Goal: Task Accomplishment & Management: Manage account settings

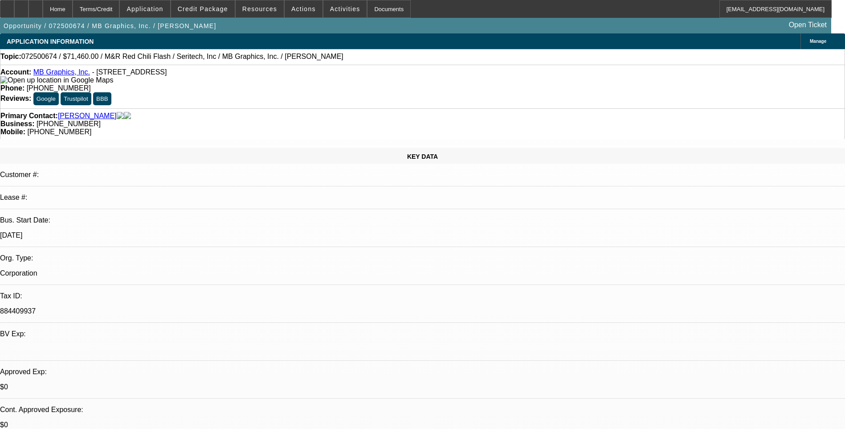
select select "0"
select select "0.1"
select select "0"
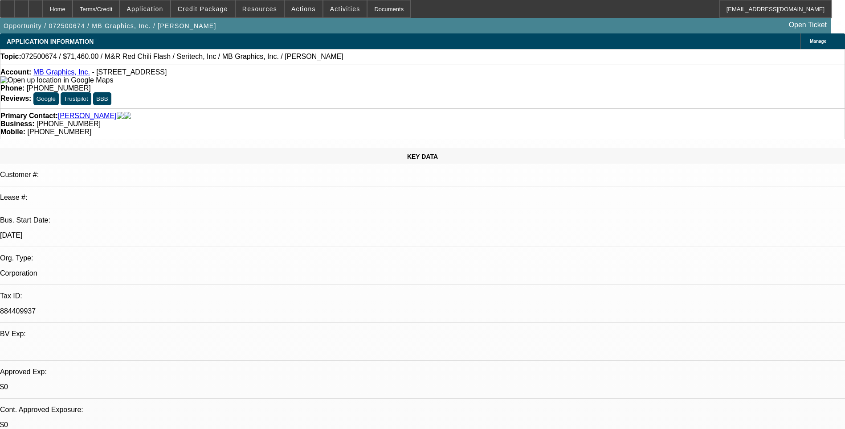
select select "0.1"
select select "0"
select select "0.1"
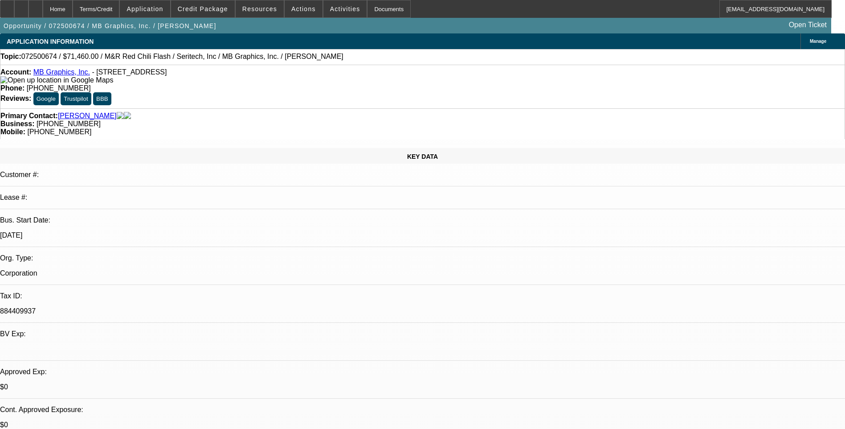
select select "0"
select select "0.1"
select select "1"
select select "5"
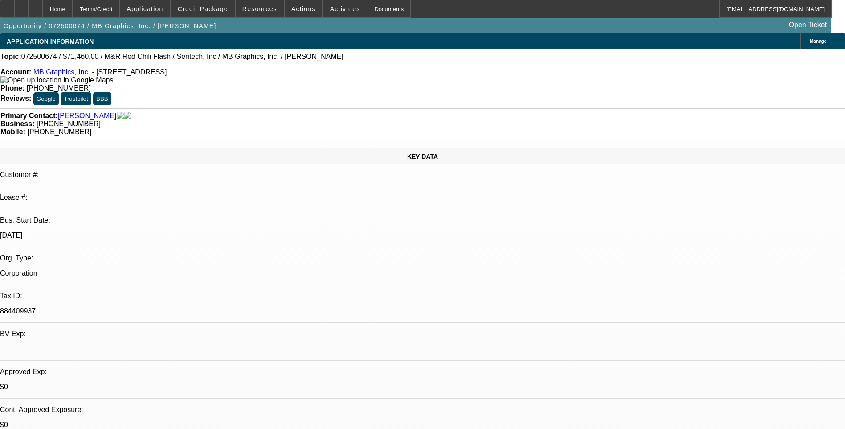
select select "1"
select select "5"
select select "1"
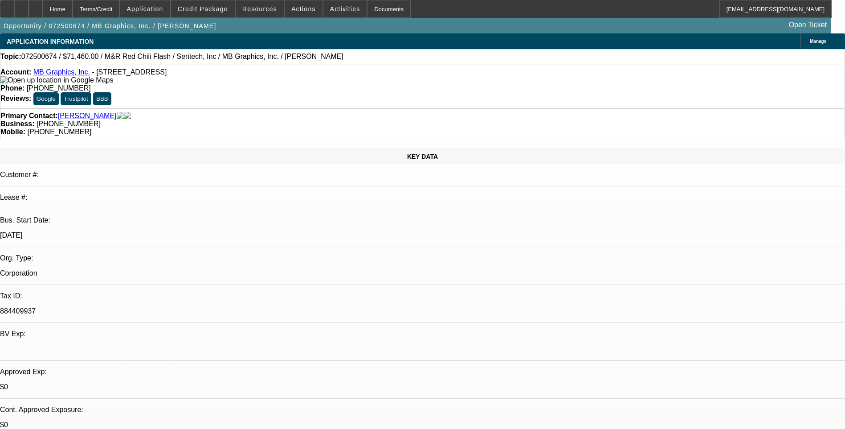
select select "5"
select select "1"
select select "5"
click at [120, 12] on div "Terms/Credit" at bounding box center [96, 9] width 47 height 18
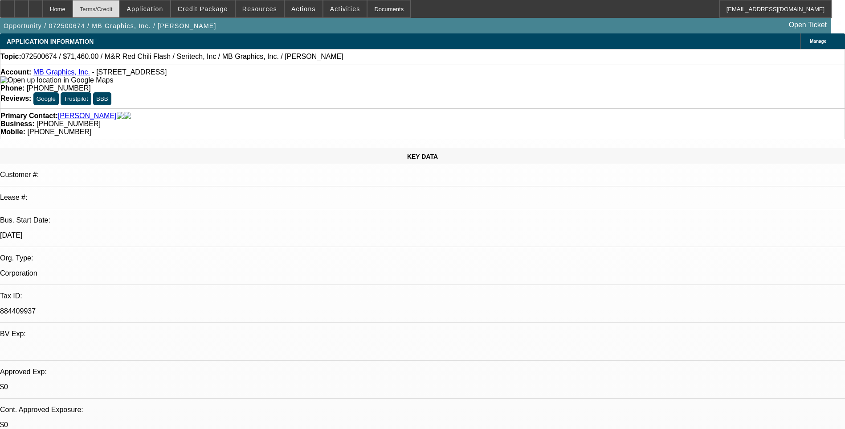
scroll to position [1380, 0]
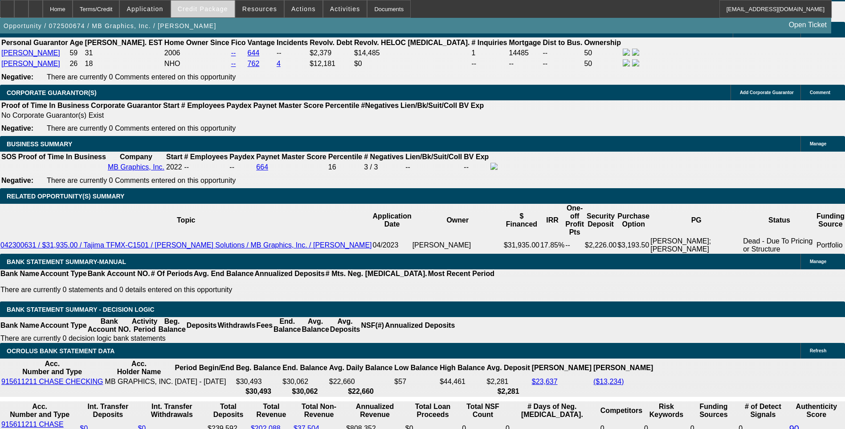
click at [217, 11] on span "Credit Package" at bounding box center [203, 8] width 50 height 7
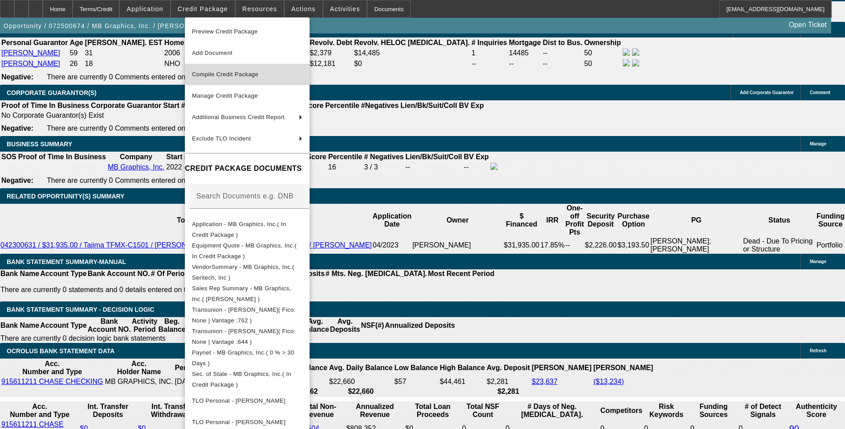
click at [262, 81] on button "Compile Credit Package" at bounding box center [247, 74] width 125 height 21
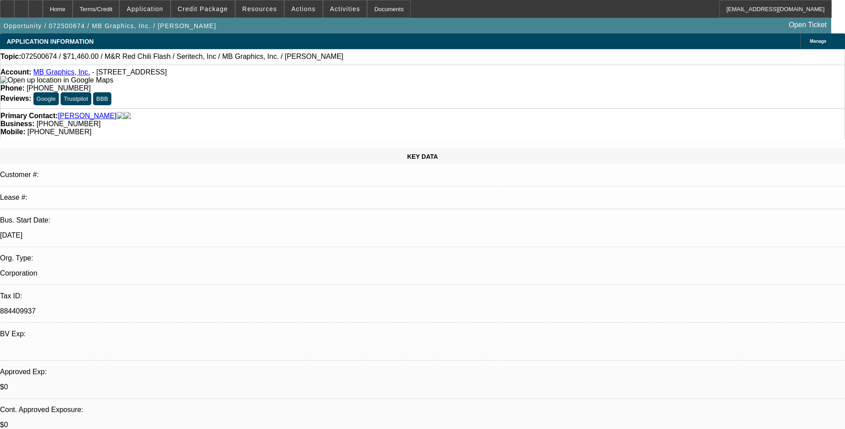
select select "0"
select select "0.1"
select select "5"
select select "0"
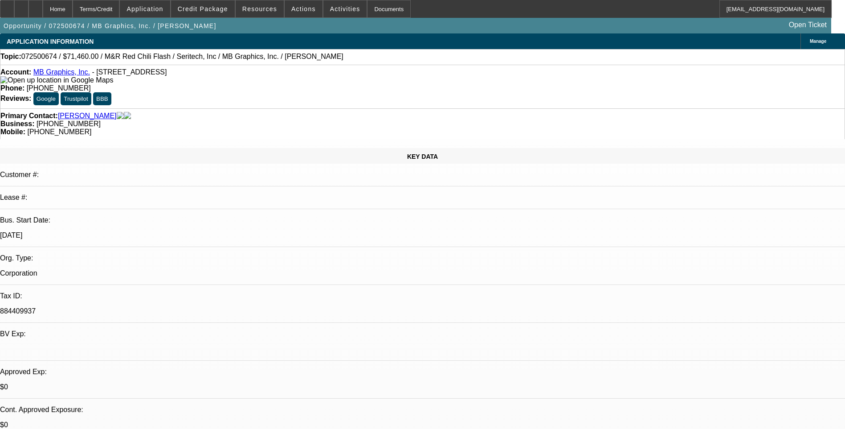
select select "0"
select select "0.1"
select select "5"
select select "0.1"
select select "0"
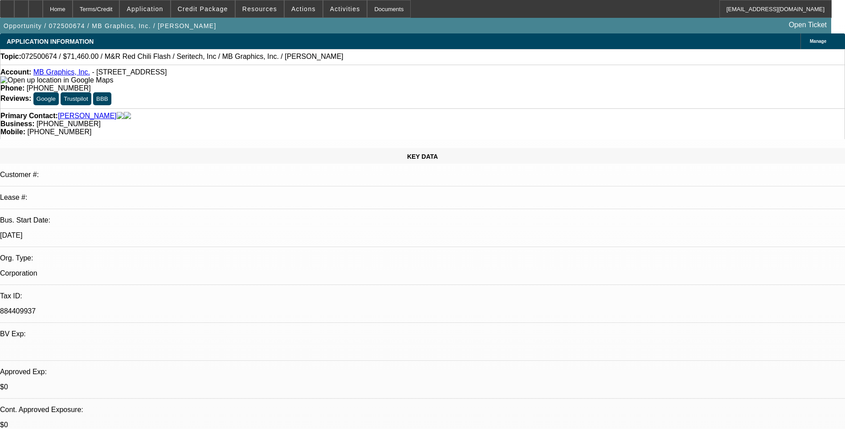
select select "0.1"
select select "5"
select select "0.1"
select select "0"
select select "0.1"
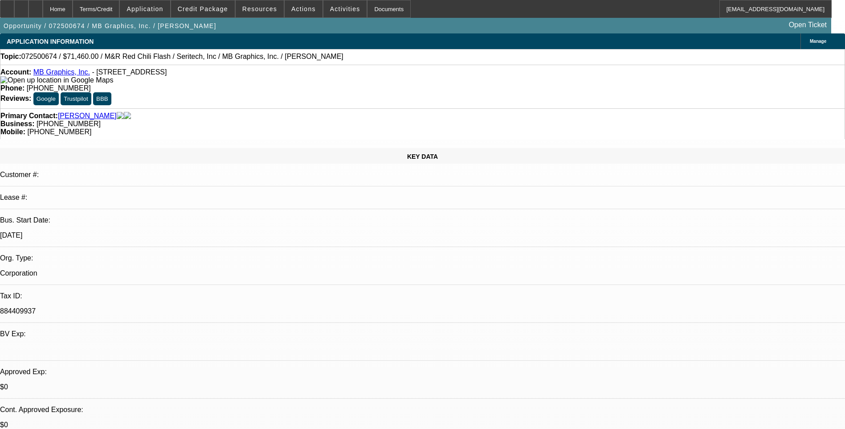
select select "5"
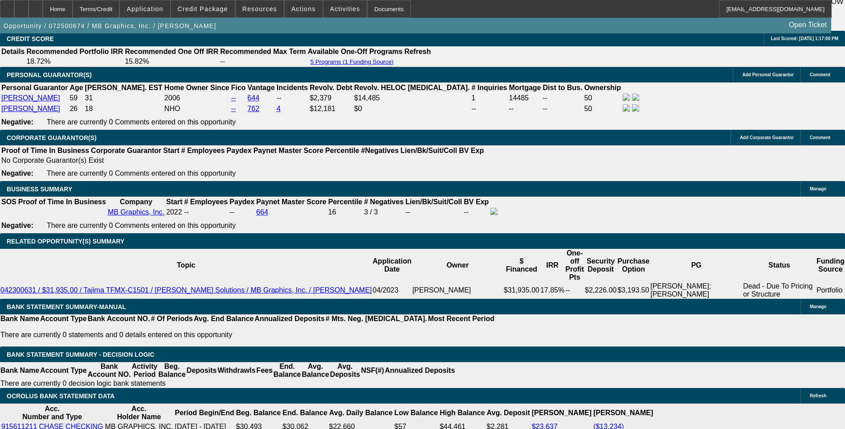
scroll to position [1350, 0]
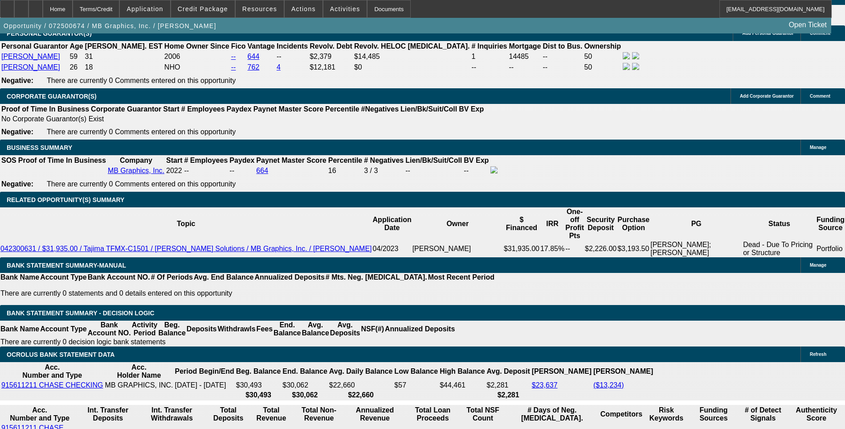
scroll to position [1395, 0]
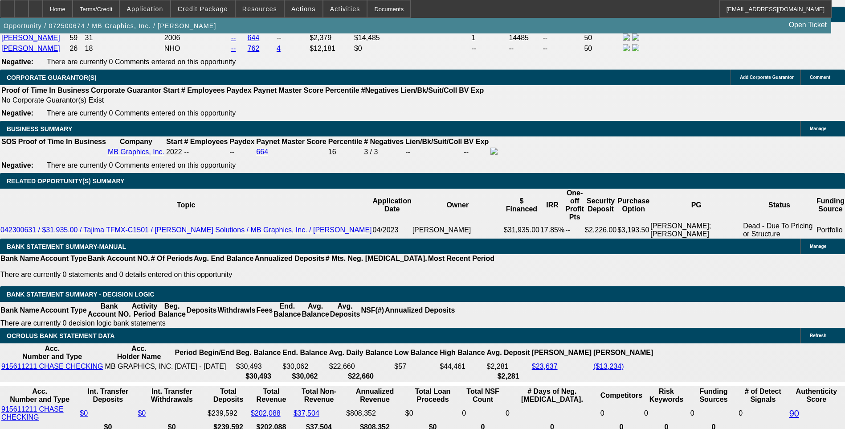
click at [204, 7] on span "Credit Package" at bounding box center [203, 8] width 50 height 7
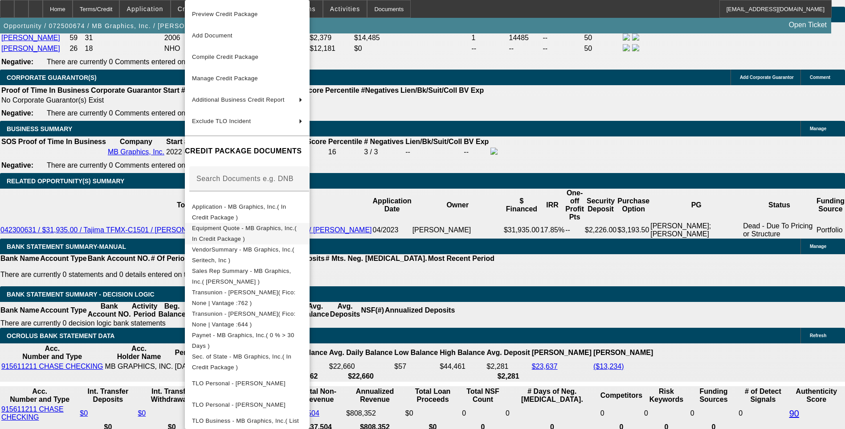
click at [270, 235] on span "Equipment Quote - MB Graphics, Inc.( In Credit Package )" at bounding box center [247, 233] width 110 height 21
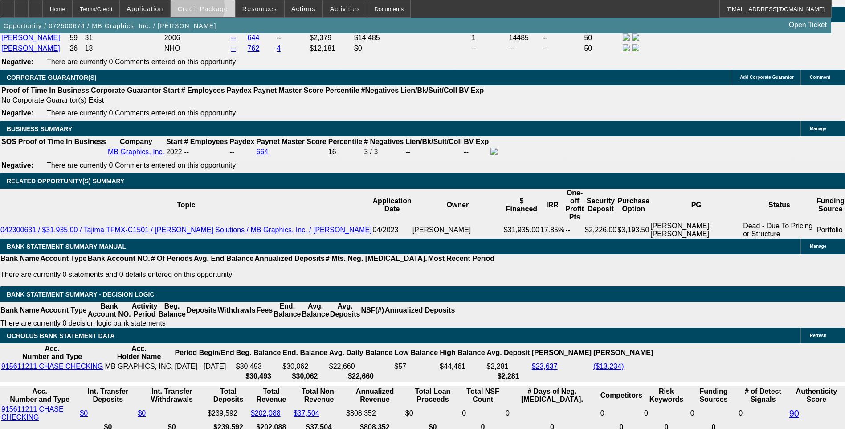
click at [197, 9] on span "Credit Package" at bounding box center [203, 8] width 50 height 7
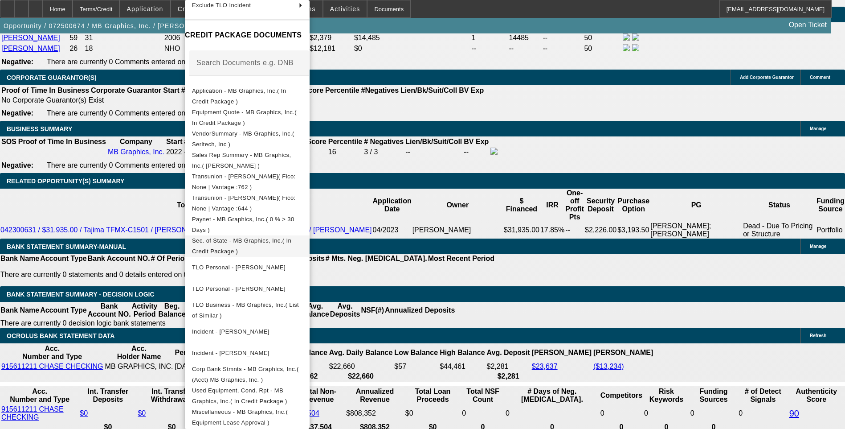
scroll to position [122, 0]
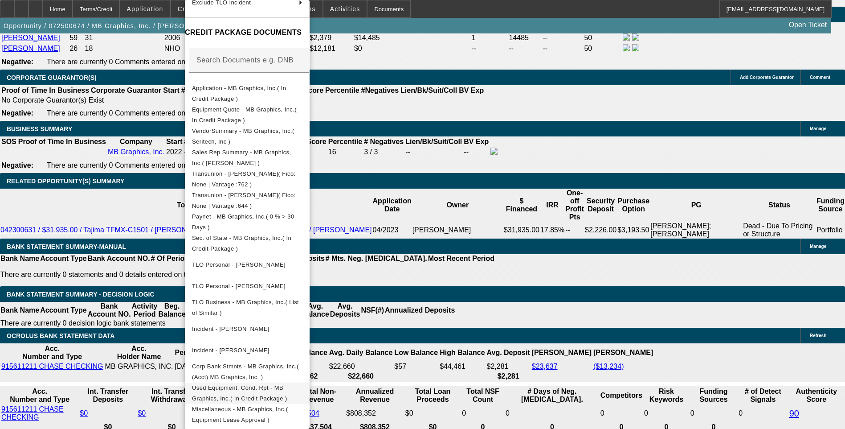
drag, startPoint x: 287, startPoint y: 387, endPoint x: 404, endPoint y: 4, distance: 400.7
click at [287, 387] on span "Used Equipment, Cond. Rpt - MB Graphics, Inc.( In Credit Package )" at bounding box center [239, 392] width 95 height 17
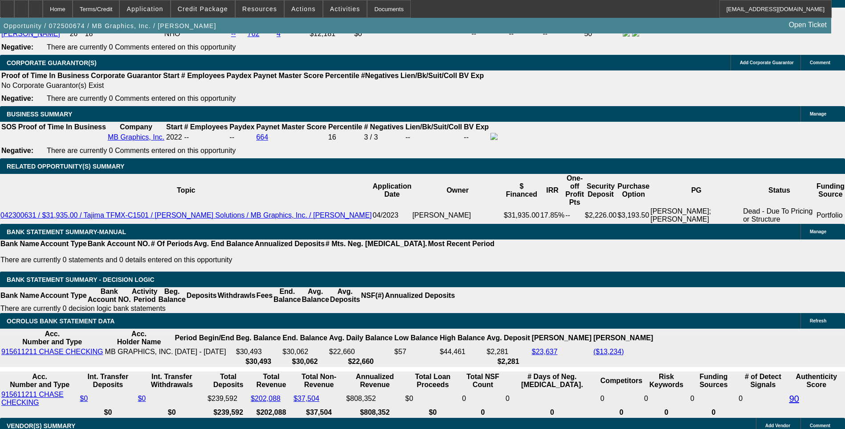
scroll to position [1395, 0]
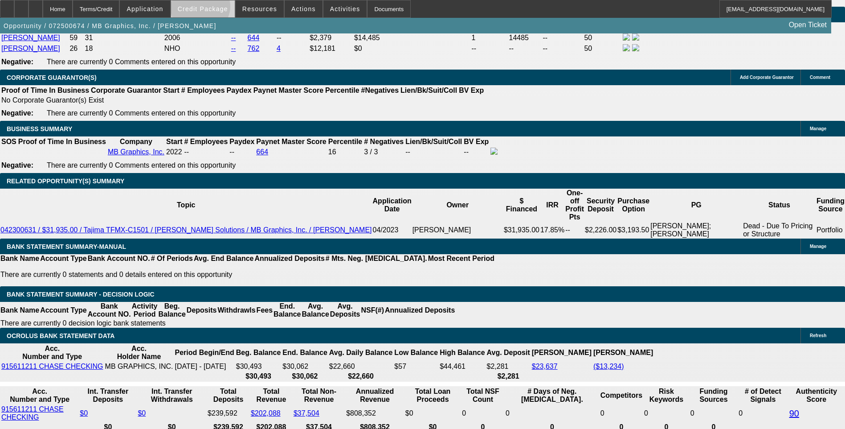
click at [214, 8] on span "Credit Package" at bounding box center [203, 8] width 50 height 7
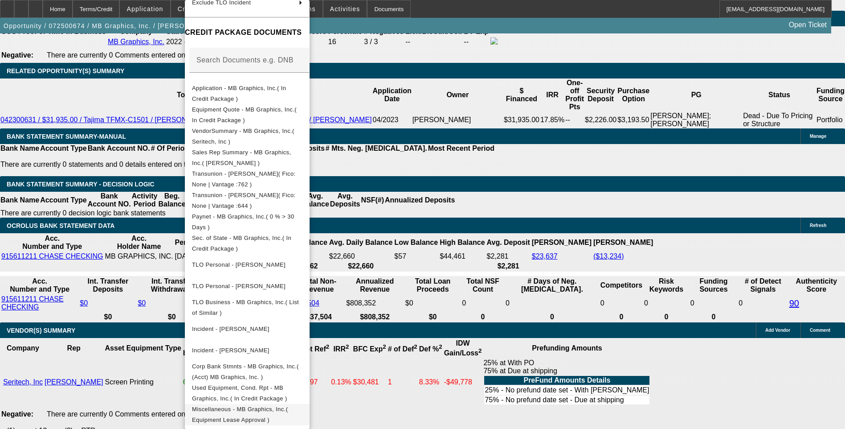
scroll to position [1529, 0]
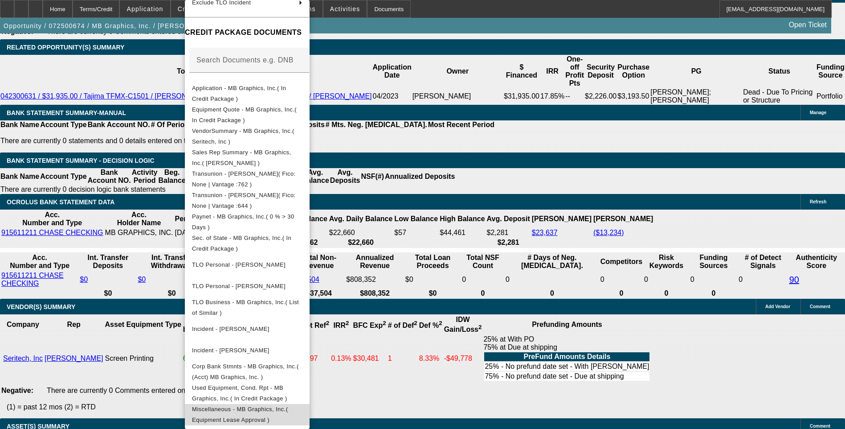
click at [288, 406] on span "Miscellaneous - MB Graphics, Inc.( Equipment Lease Approval )" at bounding box center [240, 413] width 96 height 17
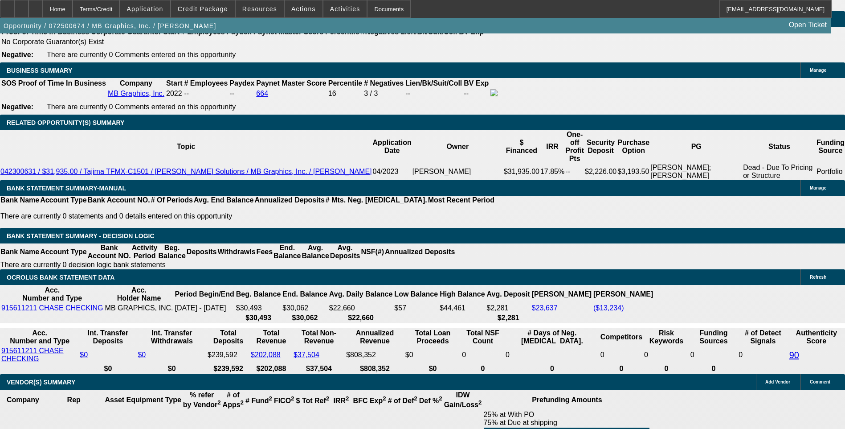
scroll to position [1440, 0]
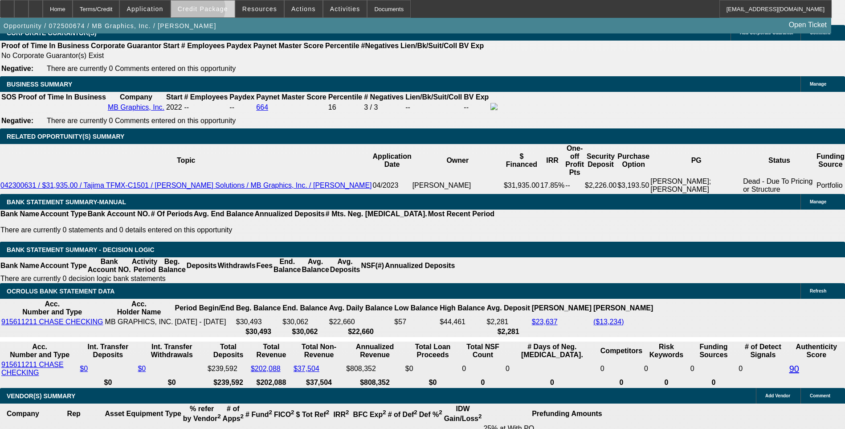
click at [212, 11] on span "Credit Package" at bounding box center [203, 8] width 50 height 7
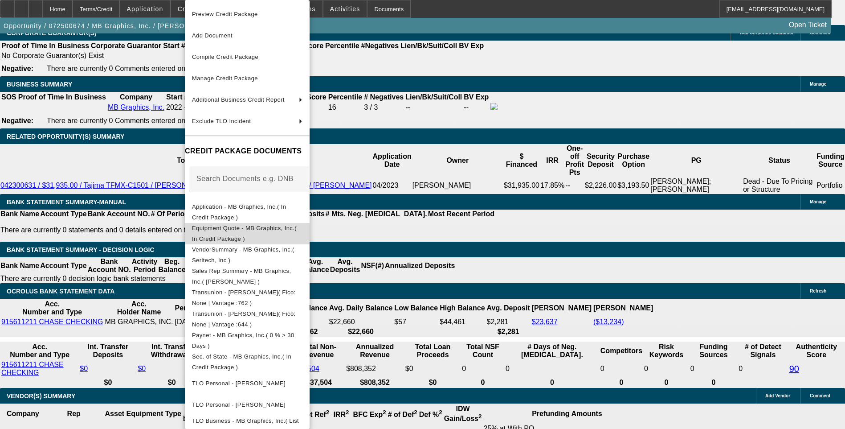
click at [267, 227] on span "Equipment Quote - MB Graphics, Inc.( In Credit Package )" at bounding box center [244, 233] width 105 height 17
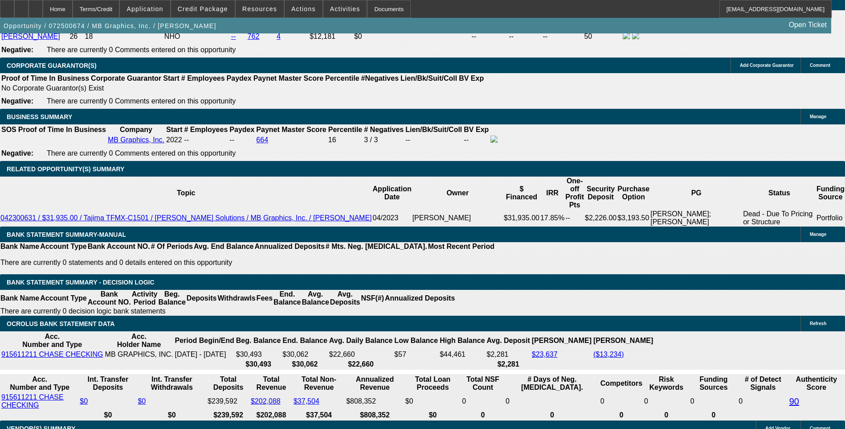
scroll to position [1350, 0]
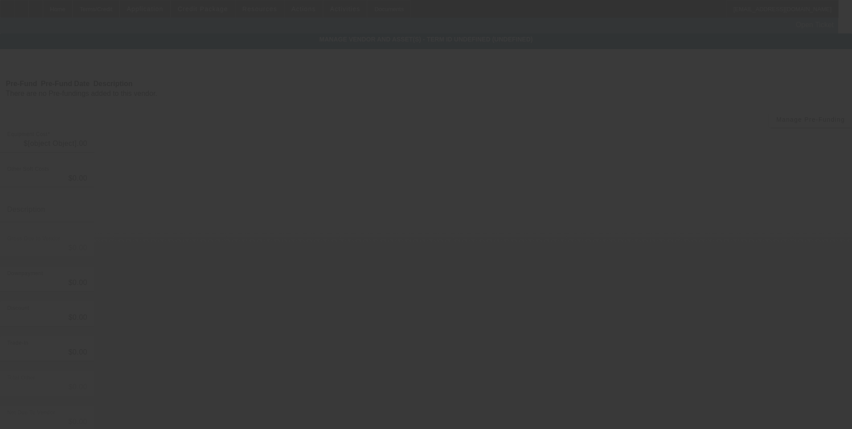
type input "$74,700.00"
type input "$4,700.00"
type input "Freight"
type input "$79,400.00"
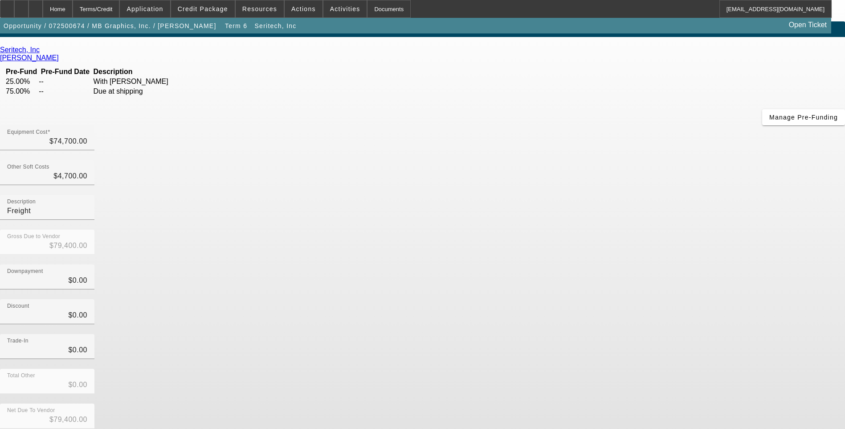
scroll to position [16, 0]
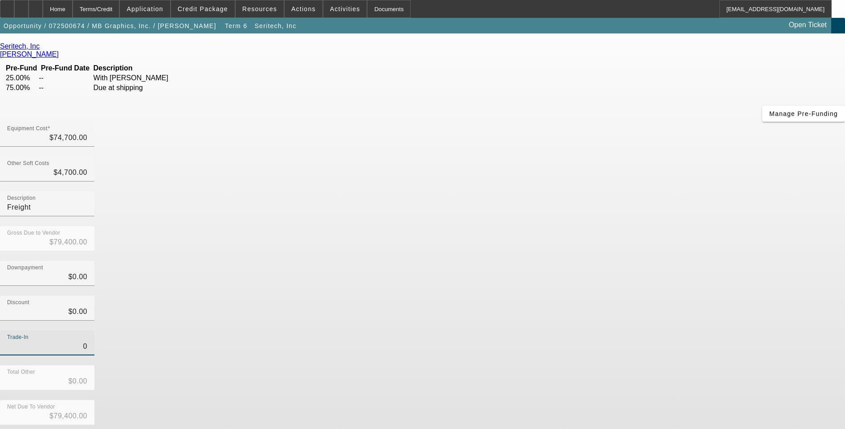
drag, startPoint x: 518, startPoint y: 231, endPoint x: 628, endPoint y: 242, distance: 110.6
click at [87, 341] on input "0" at bounding box center [47, 346] width 80 height 11
type input "$0.00"
click at [626, 330] on div "Trade-In $0.00" at bounding box center [422, 347] width 845 height 35
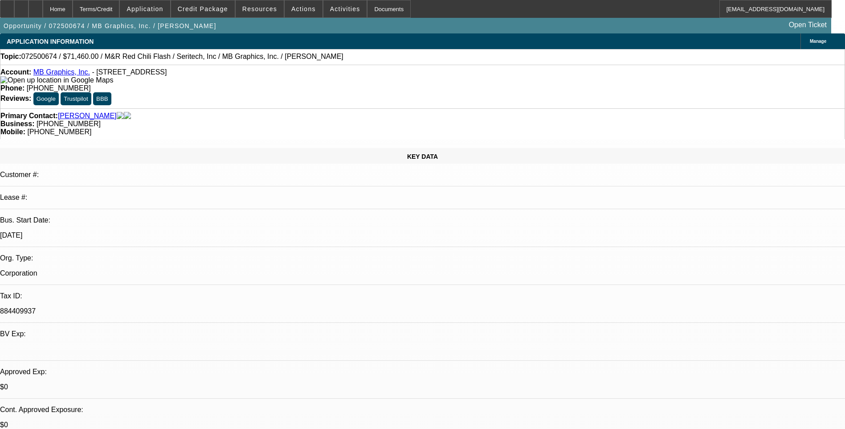
select select "0"
select select "0.1"
select select "5"
select select "0"
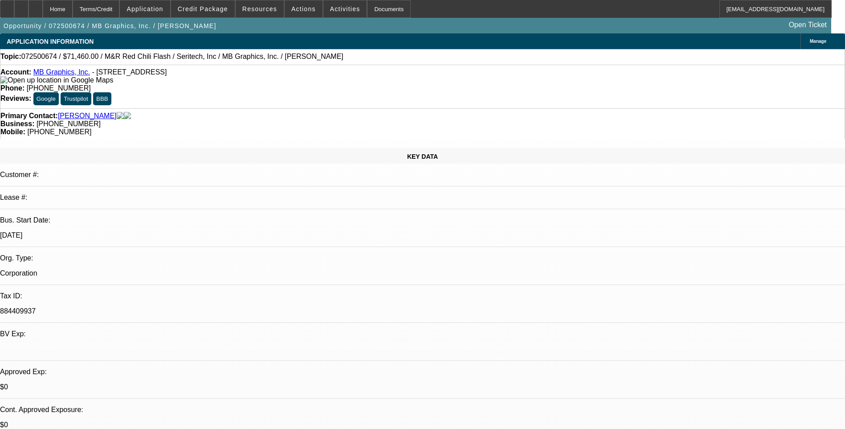
select select "0"
select select "0.1"
select select "5"
select select "0.1"
select select "0"
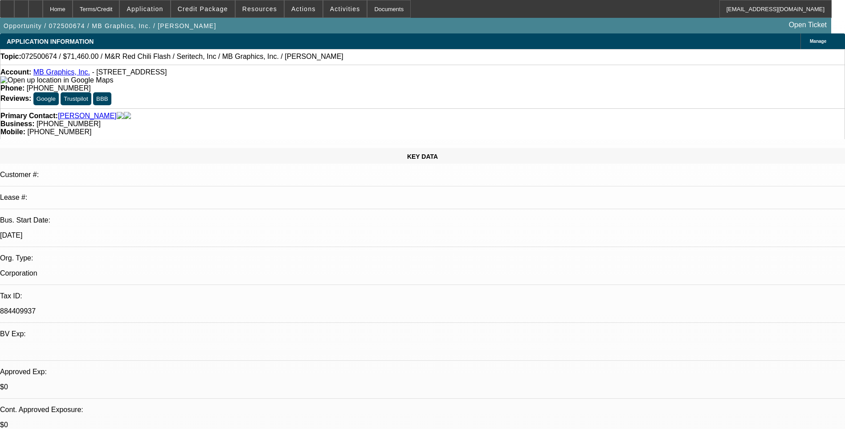
select select "0.1"
select select "5"
select select "0.1"
select select "0"
select select "0.1"
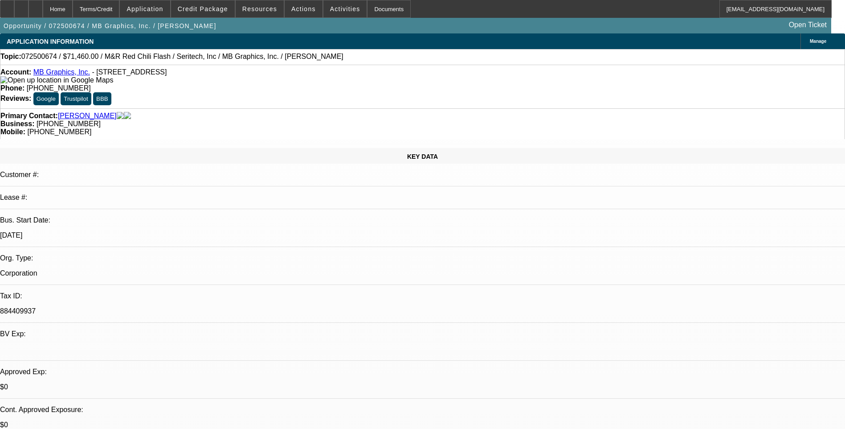
select select "5"
click at [21, 6] on icon at bounding box center [21, 6] width 0 height 0
drag, startPoint x: 121, startPoint y: 9, endPoint x: 127, endPoint y: 18, distance: 10.9
click at [120, 10] on div "Terms/Credit" at bounding box center [96, 9] width 47 height 18
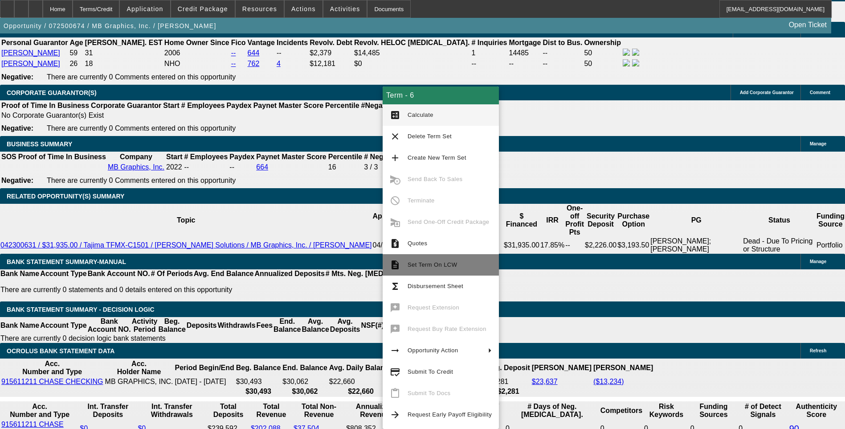
click at [422, 263] on span "Set Term On LCW" at bounding box center [432, 264] width 49 height 7
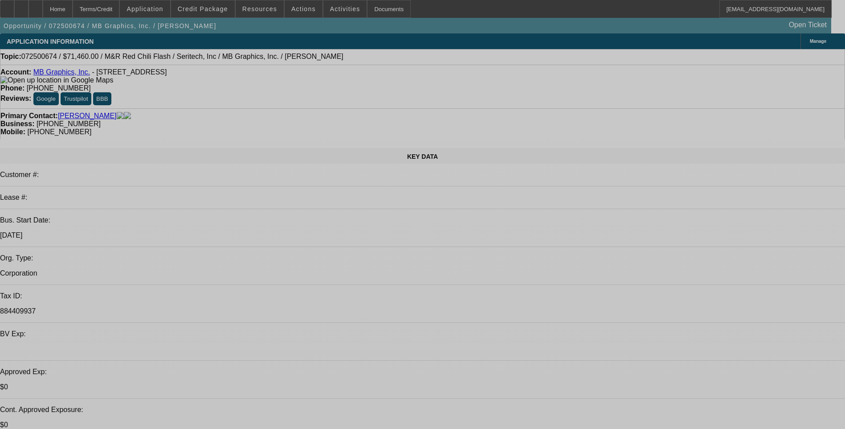
select select "0"
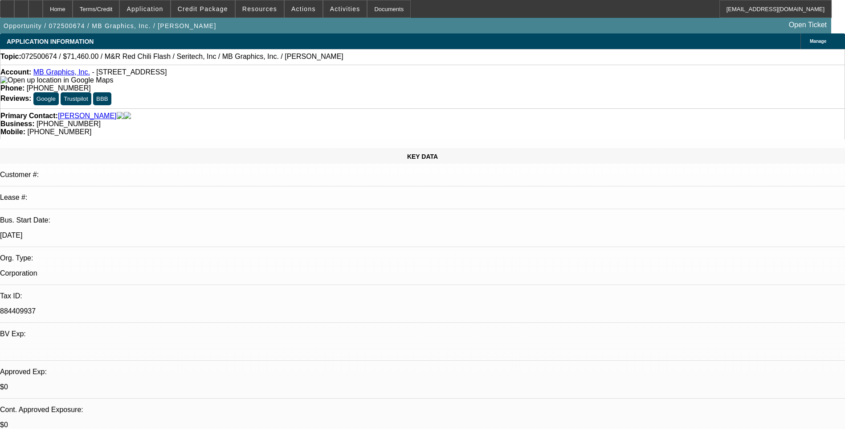
select select "0.1"
select select "0"
select select "0.1"
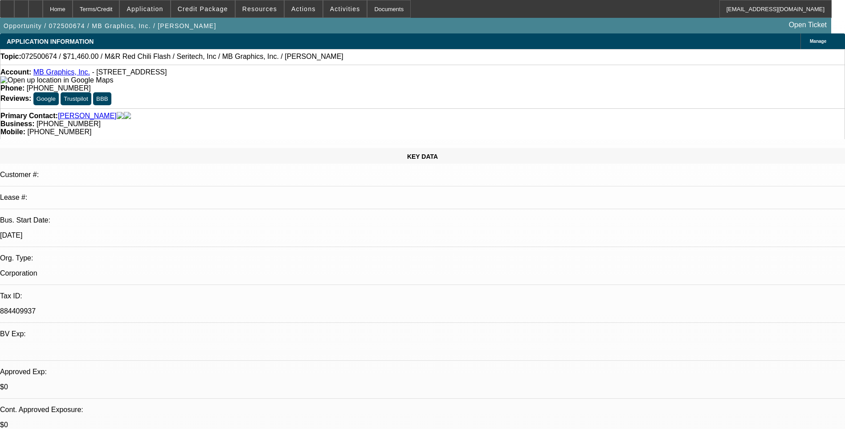
select select "0"
select select "0.1"
select select "0"
select select "0.1"
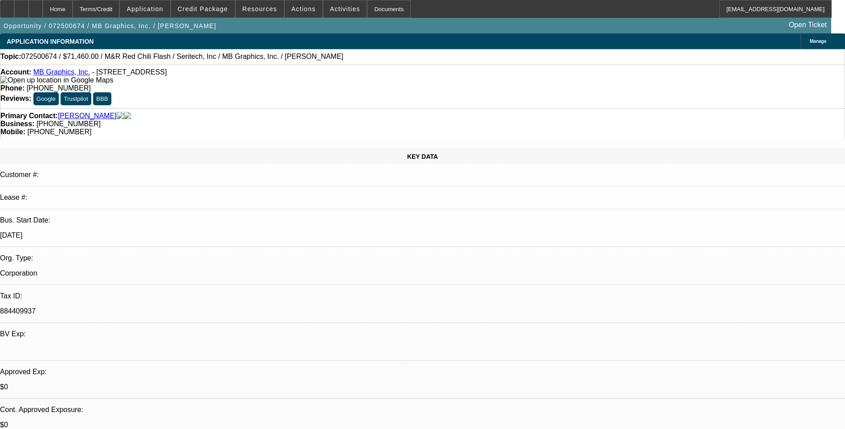
select select "1"
select select "5"
select select "1"
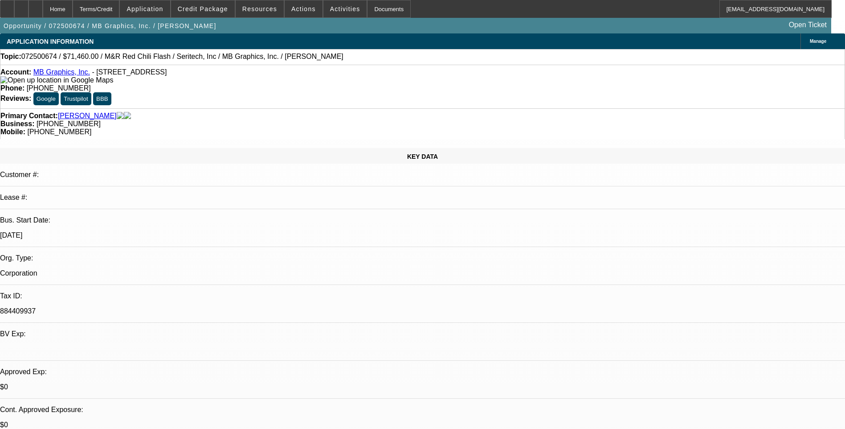
select select "5"
select select "1"
select select "5"
select select "1"
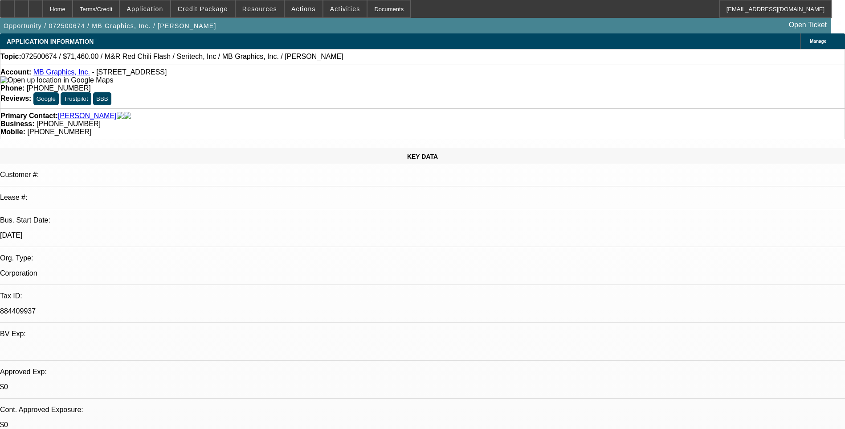
select select "1"
select select "5"
click at [217, 12] on span "Credit Package" at bounding box center [203, 8] width 50 height 7
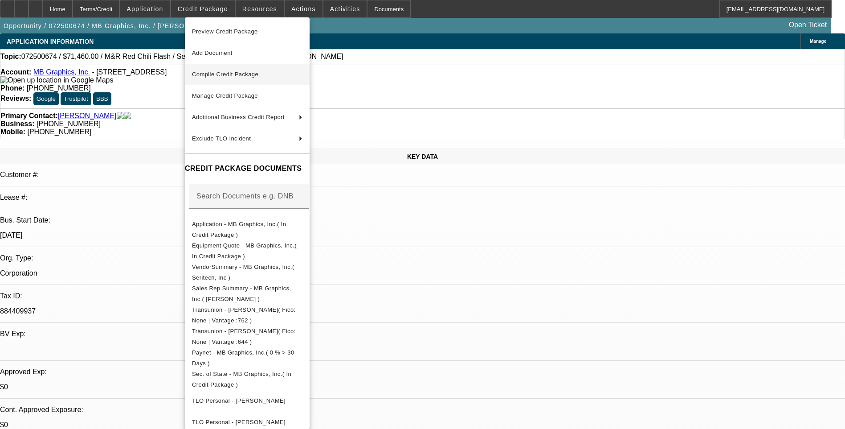
click at [282, 78] on span "Compile Credit Package" at bounding box center [247, 74] width 110 height 11
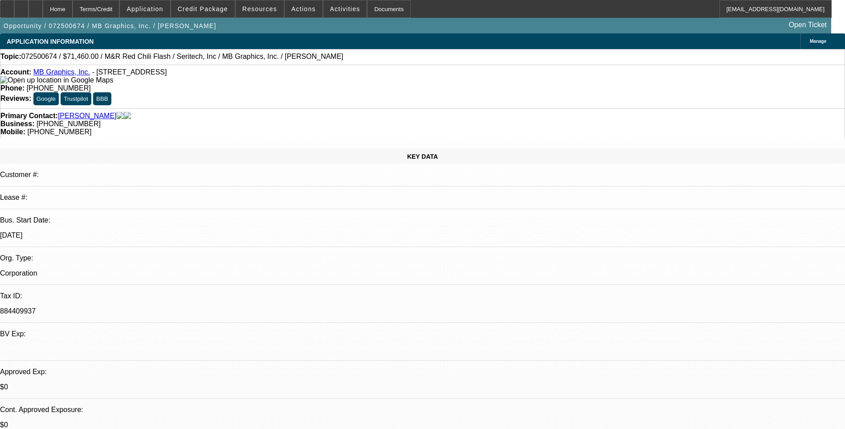
select select "0"
select select "0.1"
select select "5"
select select "0"
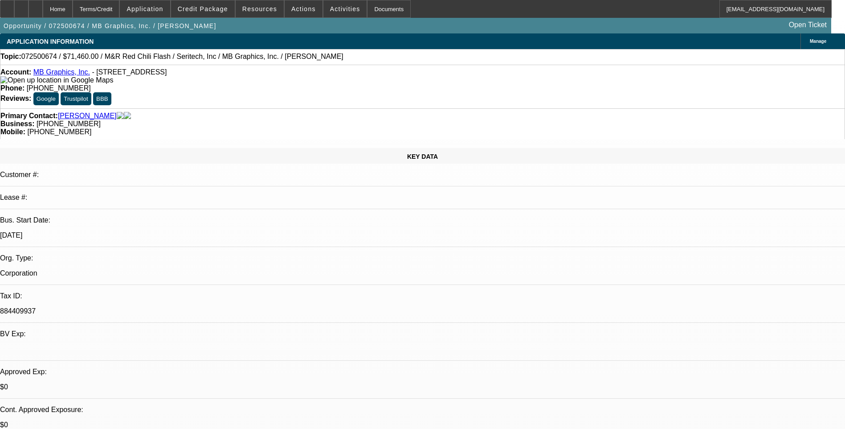
select select "0"
select select "0.1"
select select "5"
select select "0.1"
select select "0"
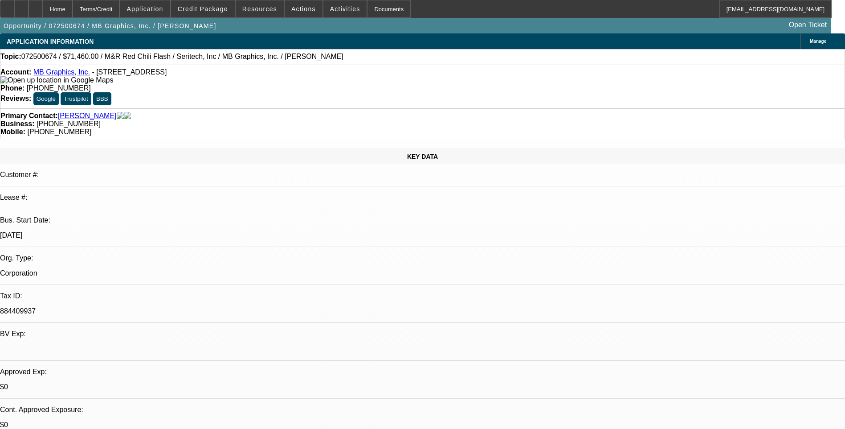
select select "0.1"
select select "5"
select select "0.1"
select select "0"
select select "0.1"
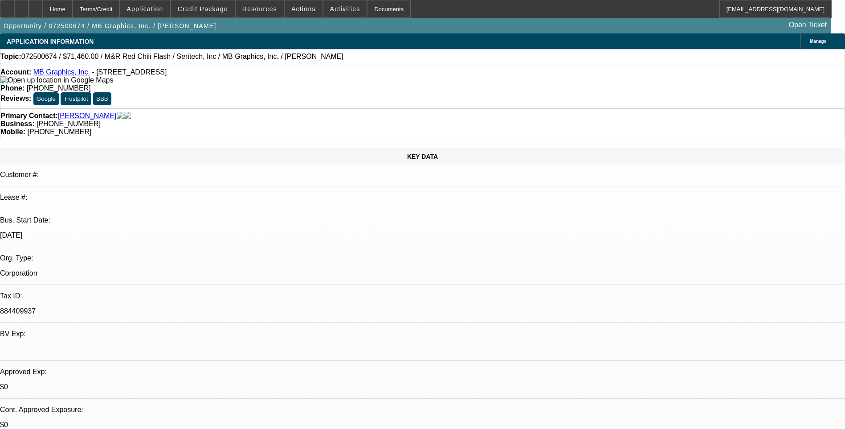
select select "5"
click at [223, 9] on span "Credit Package" at bounding box center [203, 8] width 50 height 7
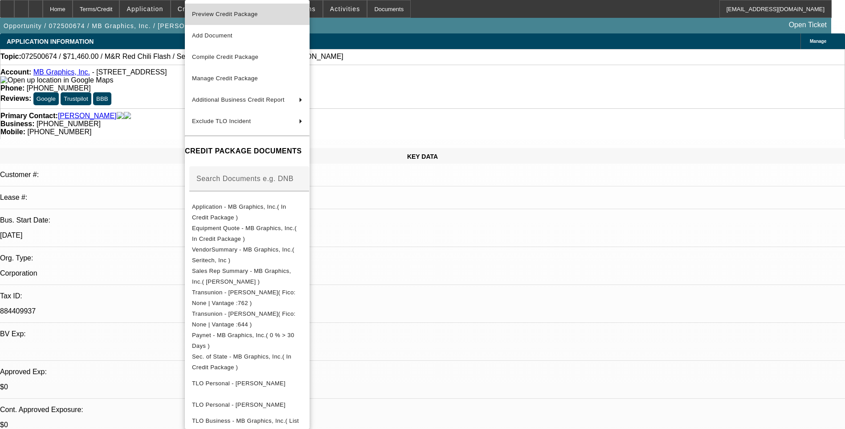
click at [251, 17] on span "Preview Credit Package" at bounding box center [247, 14] width 110 height 11
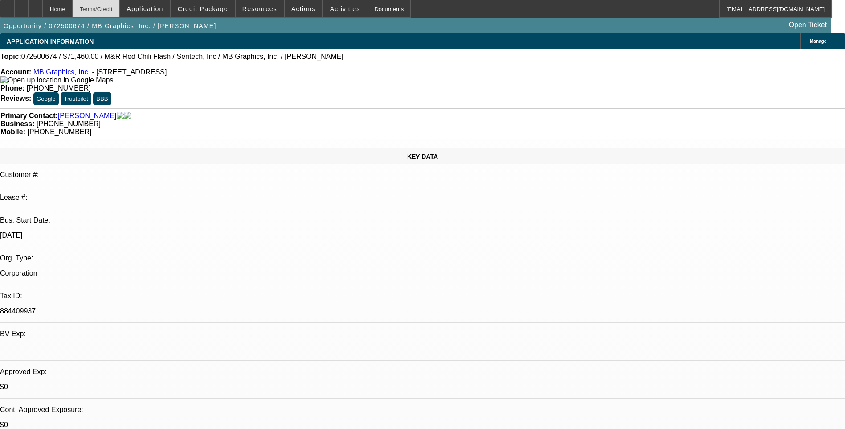
click at [120, 14] on div "Terms/Credit" at bounding box center [96, 9] width 47 height 18
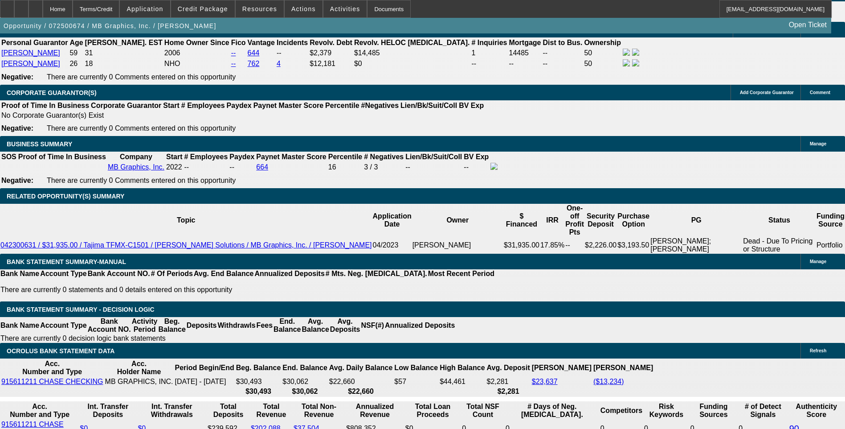
type input "2129"
type input "UNKNOWN"
type input "212"
type input "2130"
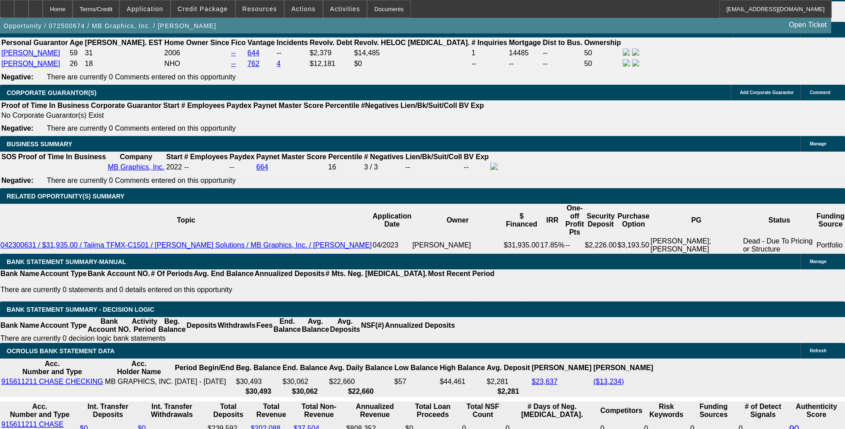
type input "18.8"
type input "$2,130.00"
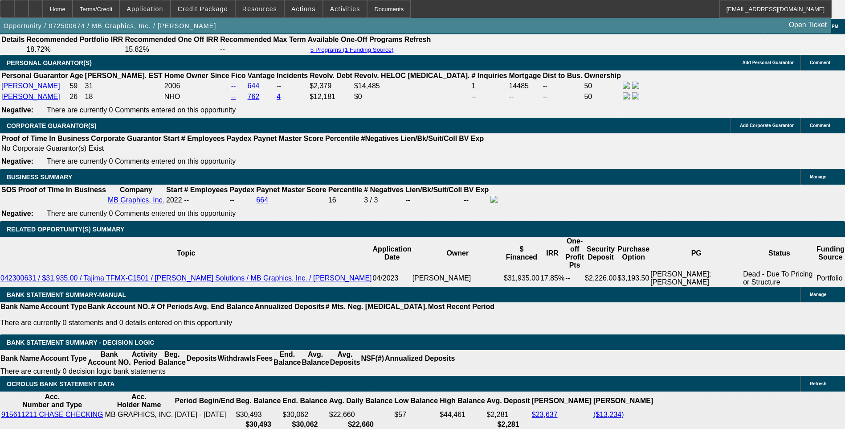
scroll to position [1291, 0]
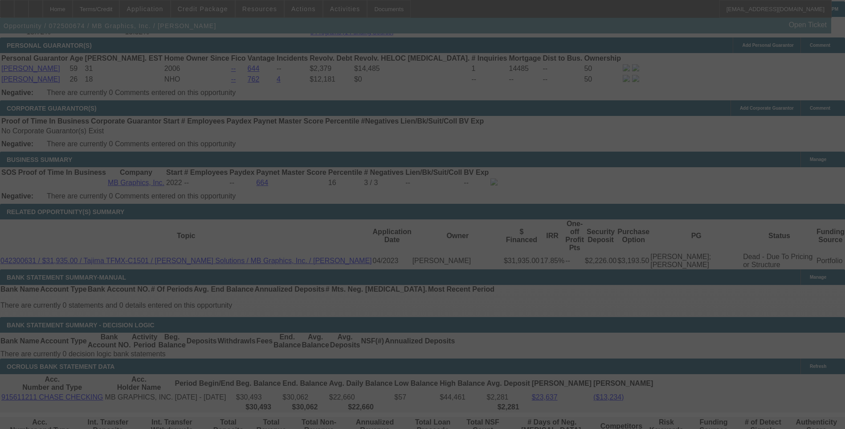
scroll to position [1380, 0]
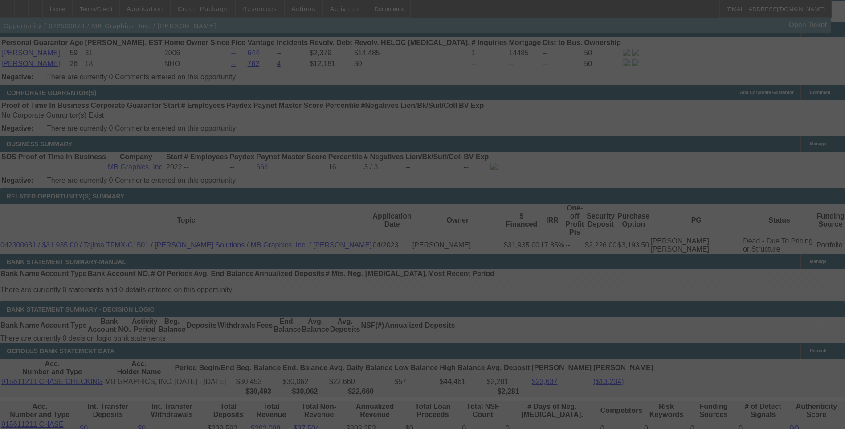
select select "0.1"
select select "0"
select select "0.1"
select select "5"
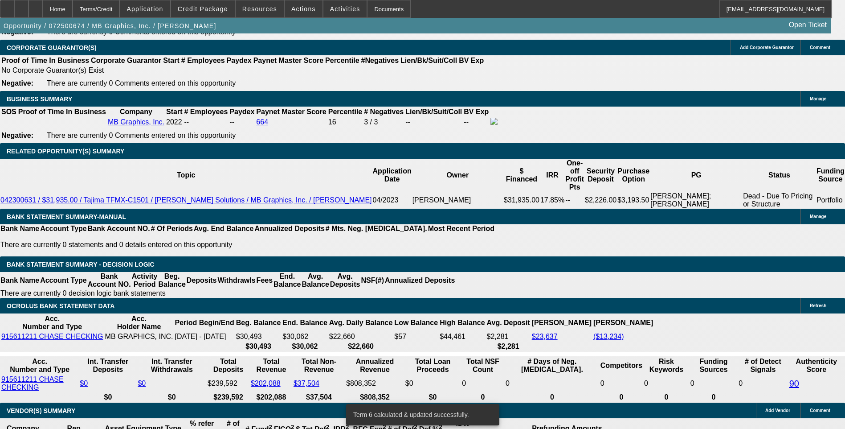
scroll to position [1424, 0]
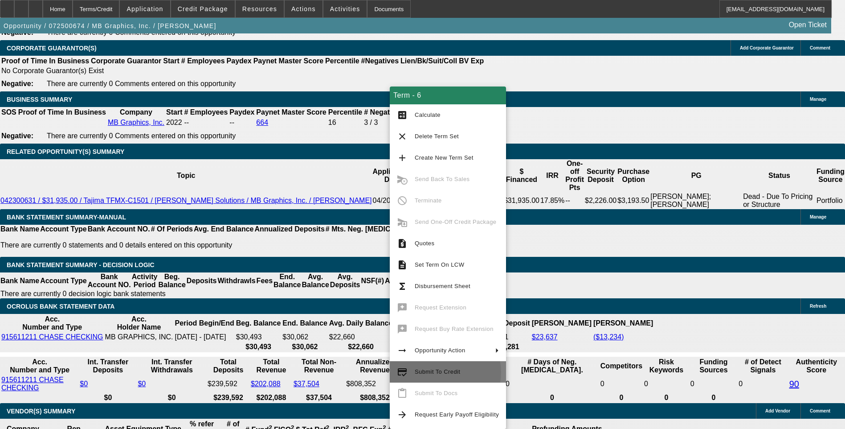
click at [438, 372] on span "Submit To Credit" at bounding box center [437, 371] width 45 height 7
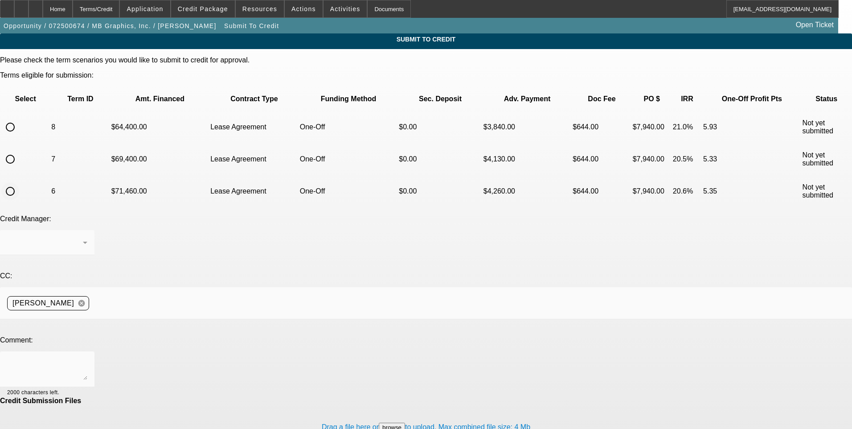
click at [19, 182] on input "radio" at bounding box center [10, 191] width 18 height 18
radio input "true"
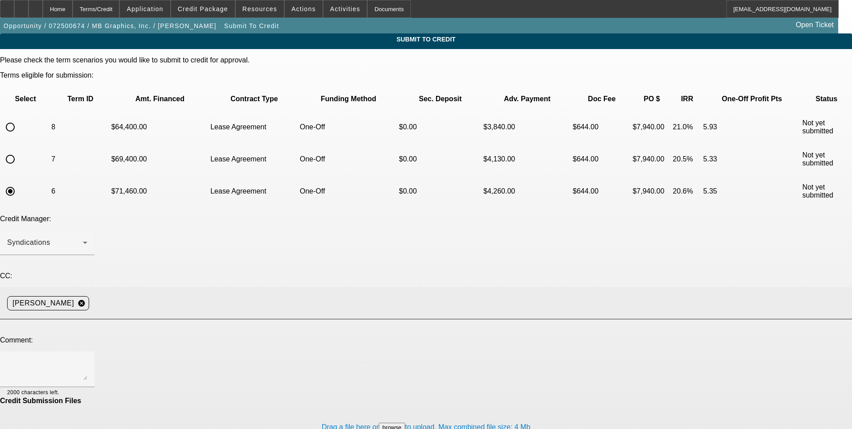
drag, startPoint x: 215, startPoint y: 232, endPoint x: 214, endPoint y: 225, distance: 7.7
click at [214, 287] on div "Tom Rahlfs cancel" at bounding box center [426, 303] width 838 height 32
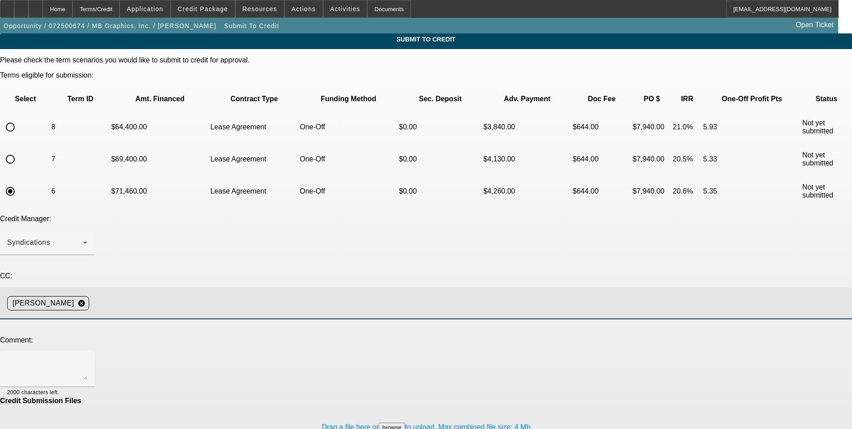
click at [213, 294] on input at bounding box center [467, 303] width 748 height 18
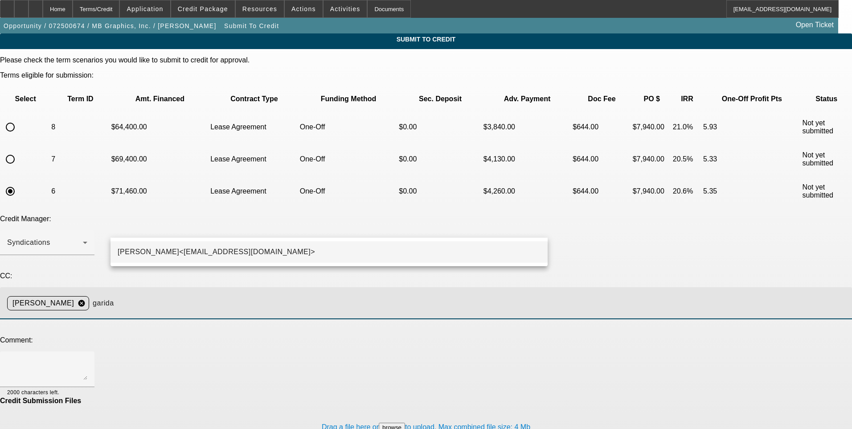
type input "garida"
click at [217, 249] on span "George Arida<GArida@beaconfunding.com>" at bounding box center [216, 251] width 197 height 11
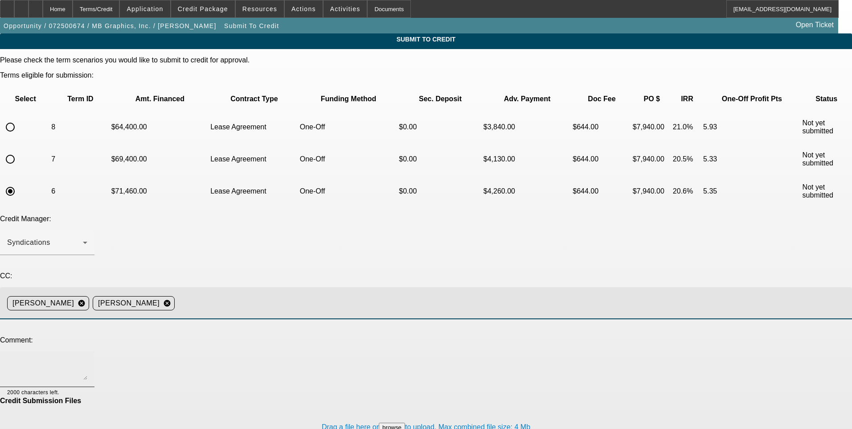
click at [87, 358] on textarea at bounding box center [47, 368] width 80 height 21
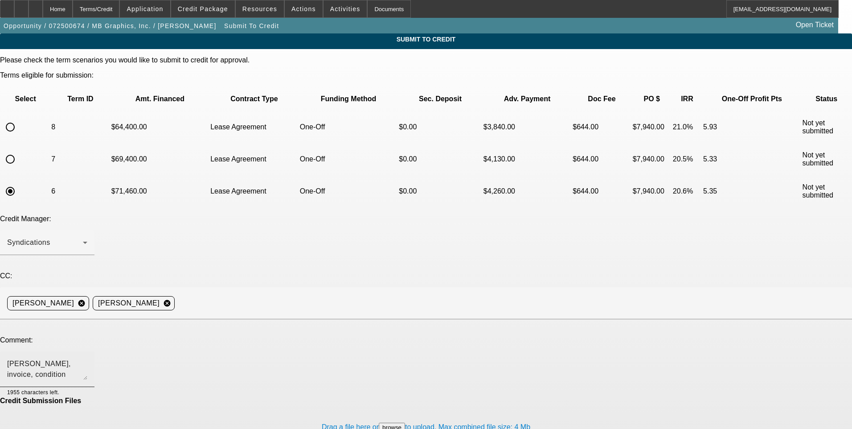
click at [87, 358] on textarea "George, invoice, condition reports, and pics" at bounding box center [47, 368] width 80 height 21
drag, startPoint x: 330, startPoint y: 262, endPoint x: 319, endPoint y: 259, distance: 11.0
click at [87, 358] on textarea "George, invoice, condition reports, and pics are uploaded. The machine is" at bounding box center [47, 368] width 80 height 21
paste textarea "currently disassembled and being re-conditioned at the moment. Here is a link t…"
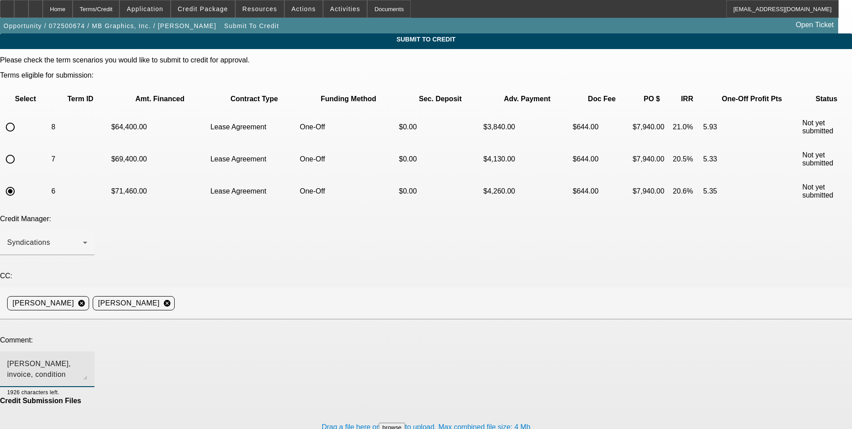
click at [87, 358] on textarea "George, invoice, condition reports, and pics are uploaded. The machine is curre…" at bounding box center [47, 368] width 80 height 21
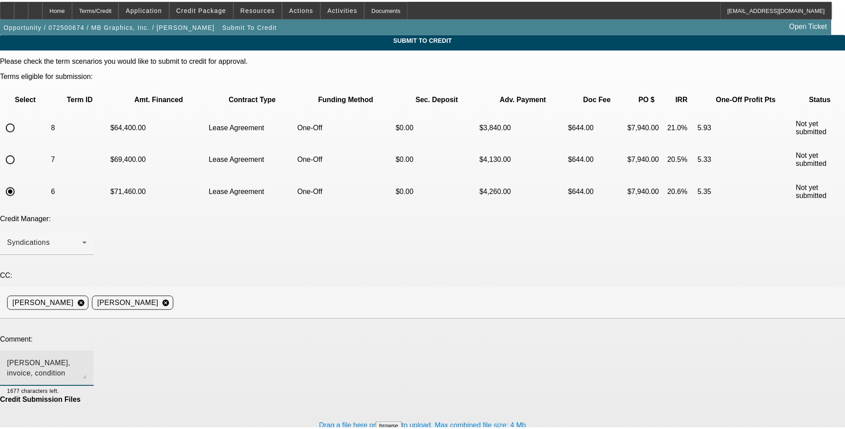
scroll to position [8, 0]
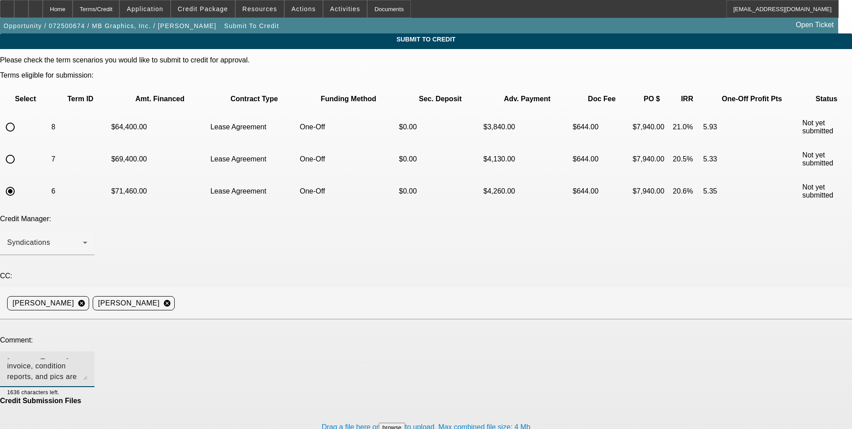
type textarea "George, invoice, condition reports, and pics are uploaded. The machine is curre…"
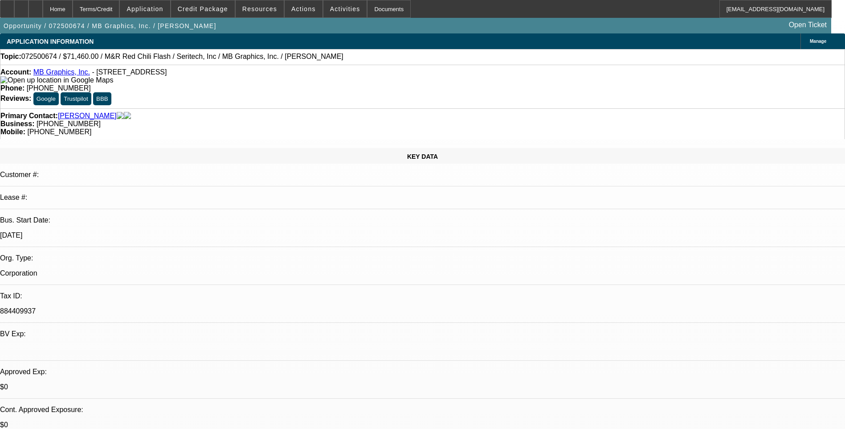
select select "0"
select select "0.1"
select select "5"
select select "0"
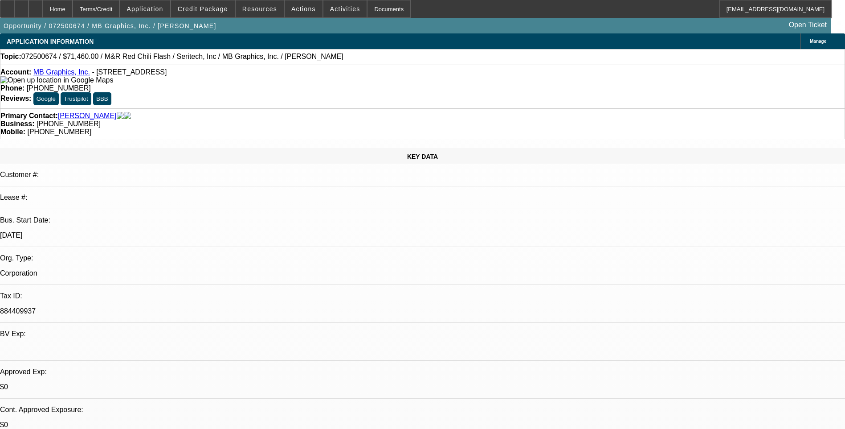
select select "0"
select select "0.1"
select select "5"
select select "0.1"
select select "0"
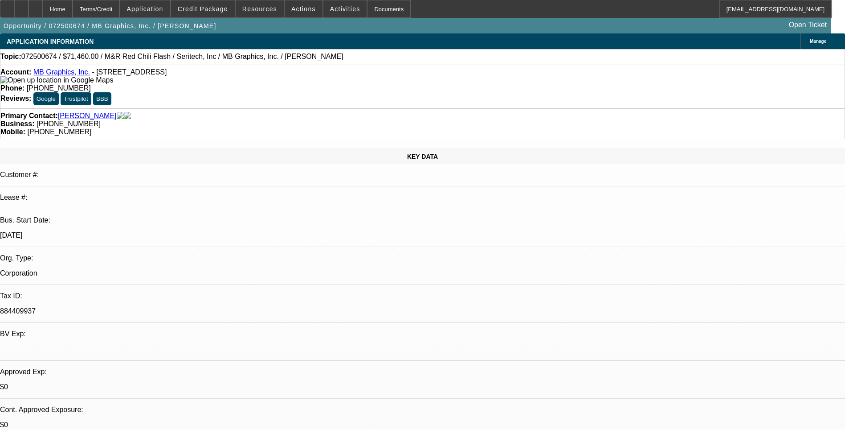
select select "0.1"
select select "5"
select select "0.1"
select select "0"
select select "0.1"
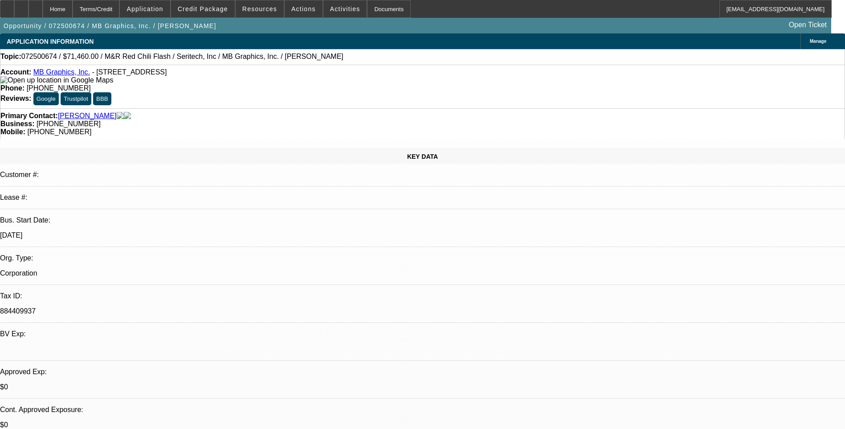
select select "5"
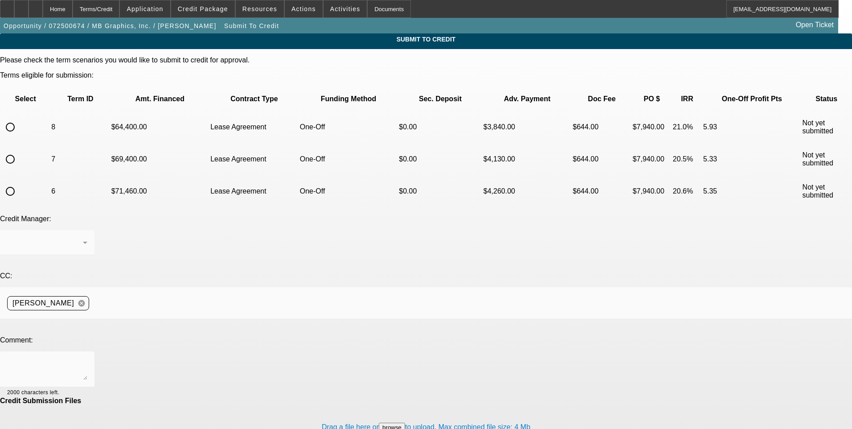
click at [73, 9] on div "Home" at bounding box center [58, 9] width 30 height 18
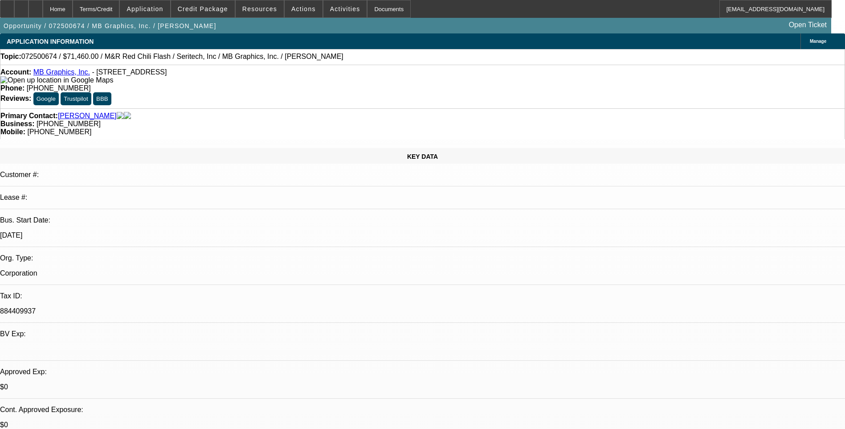
select select "0"
select select "0.1"
select select "0"
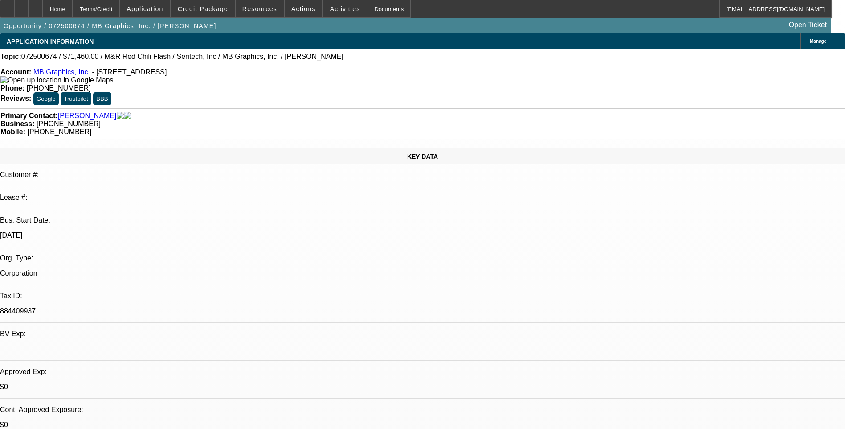
select select "0.1"
select select "0"
select select "0.1"
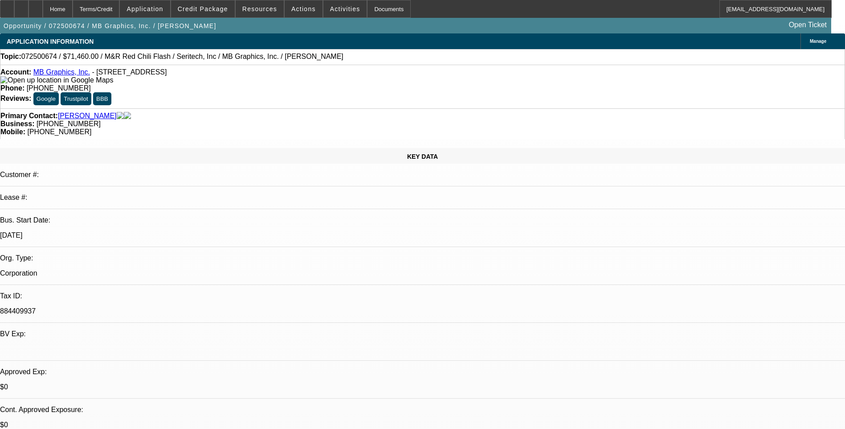
select select "0"
select select "0.1"
select select "1"
select select "5"
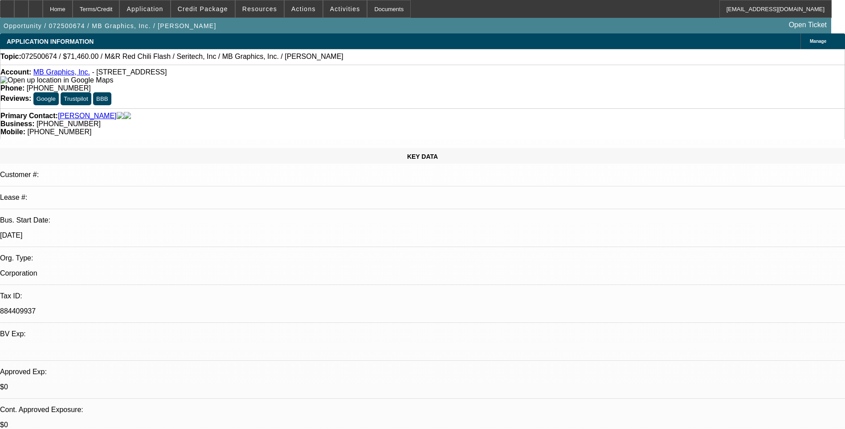
select select "1"
select select "5"
select select "1"
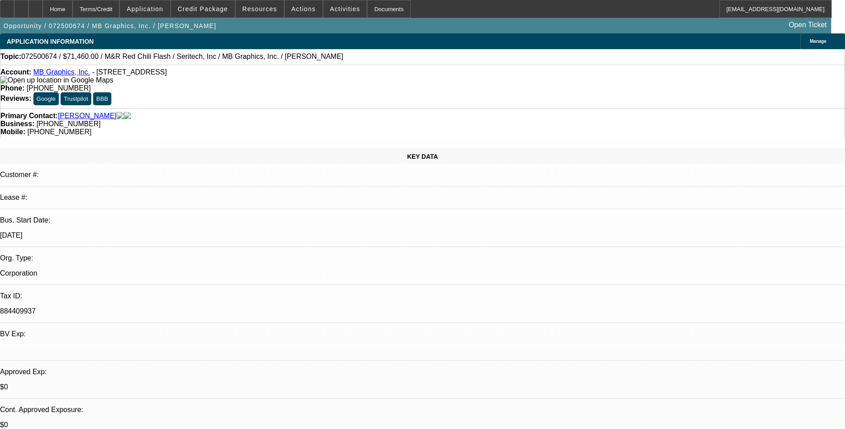
select select "5"
select select "1"
select select "5"
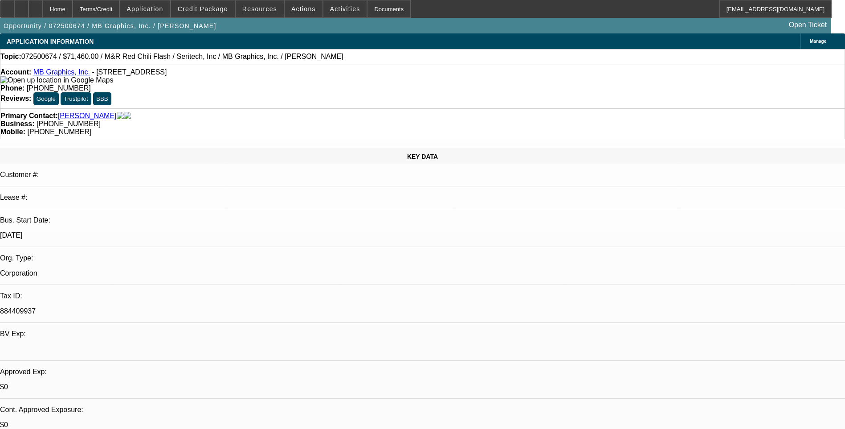
drag, startPoint x: 766, startPoint y: 330, endPoint x: 772, endPoint y: 350, distance: 20.7
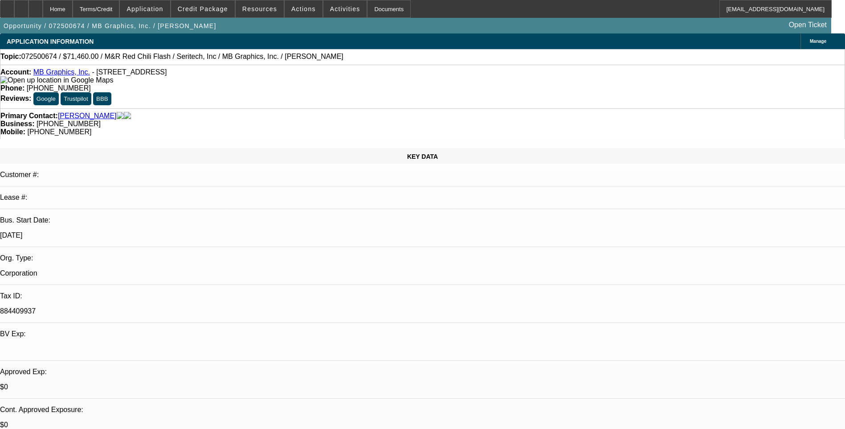
drag, startPoint x: 772, startPoint y: 350, endPoint x: 752, endPoint y: 338, distance: 23.4
copy td "currently disassembled and being re-conditioned at the moment. Here is a link t…"
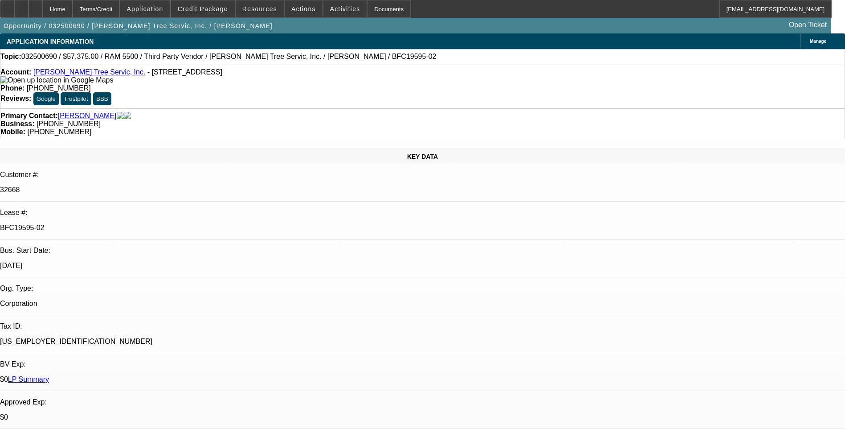
select select "0.1"
select select "0"
select select "0.1"
select select "0"
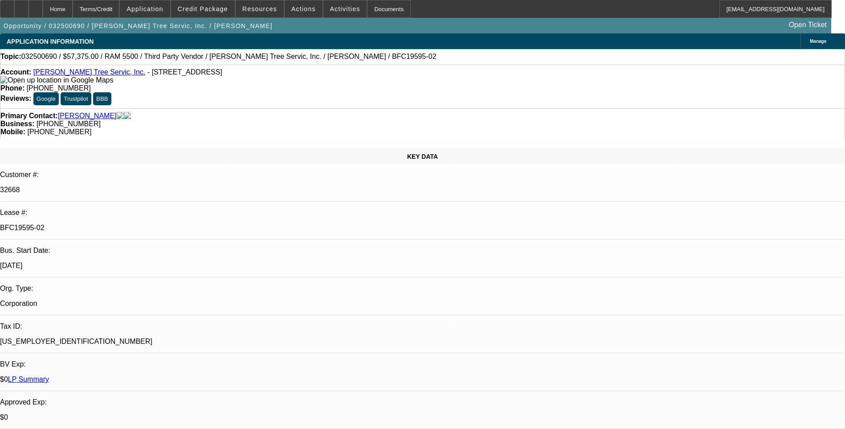
select select "0"
select select "0.1"
select select "0"
select select "0.1"
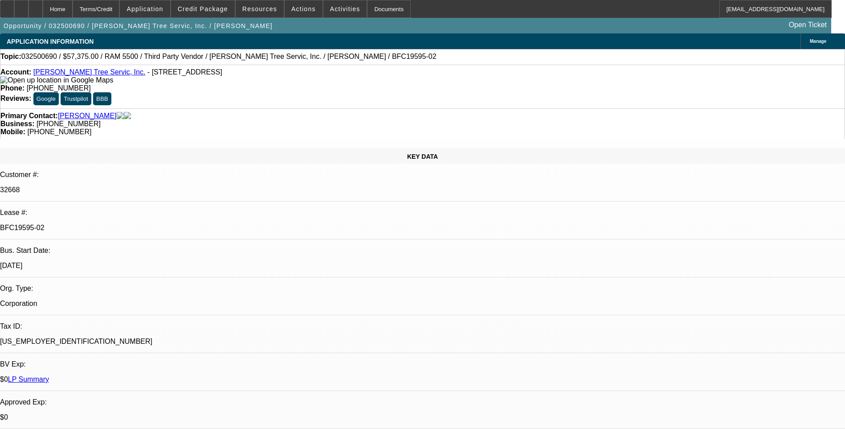
select select "0"
select select "1"
select select "3"
select select "6"
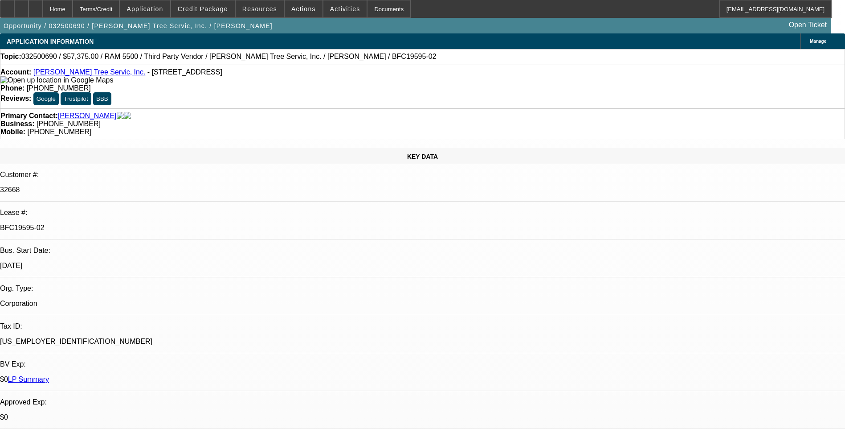
select select "1"
select select "3"
select select "6"
select select "1"
select select "3"
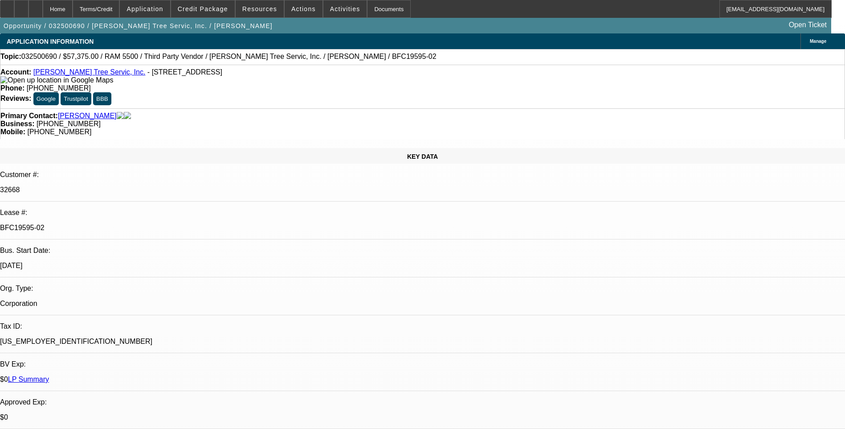
select select "6"
select select "1"
select select "3"
select select "6"
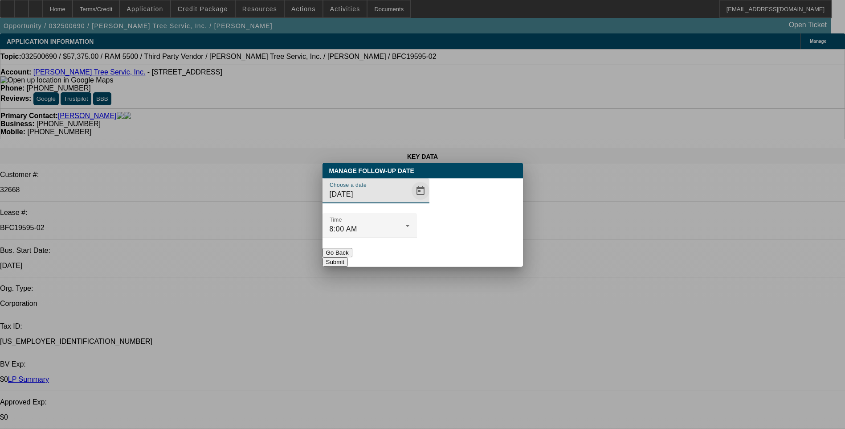
click at [410, 201] on span "Open calendar" at bounding box center [420, 190] width 21 height 21
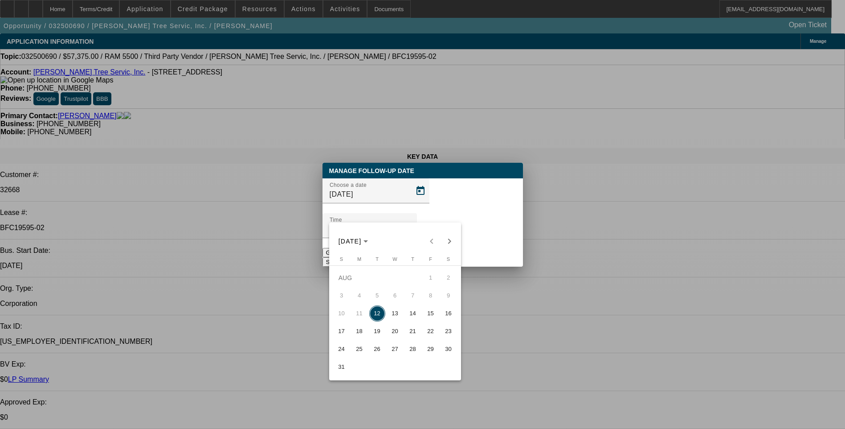
click at [391, 317] on span "13" at bounding box center [395, 313] width 16 height 16
type input "8/13/2025"
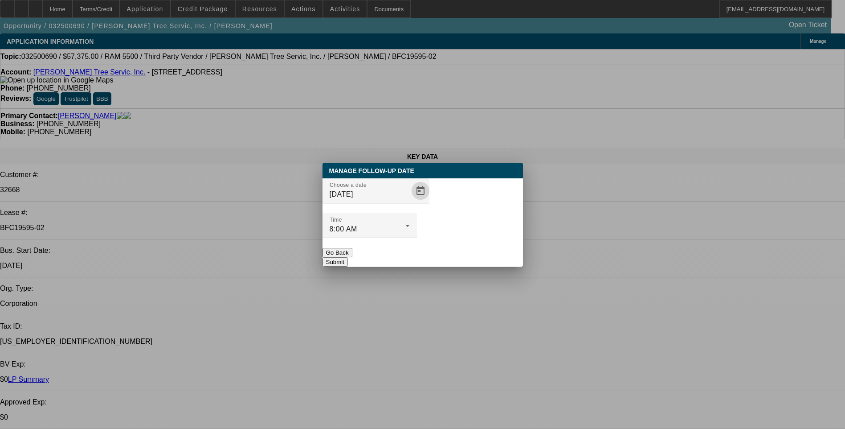
click at [348, 257] on button "Submit" at bounding box center [335, 261] width 25 height 9
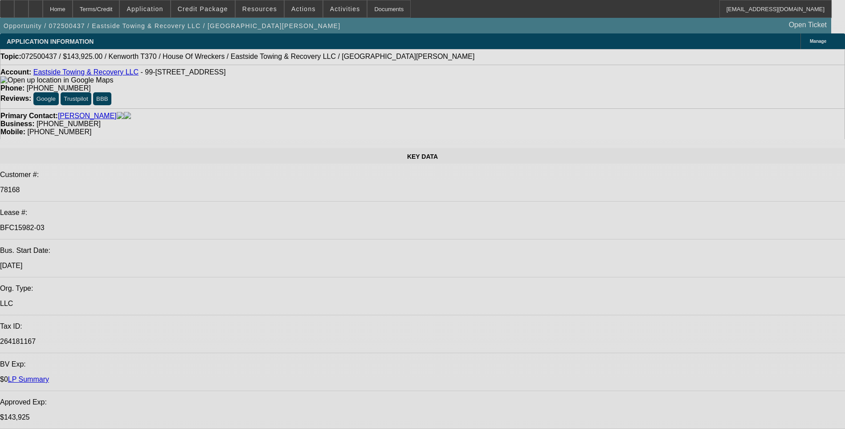
select select "0"
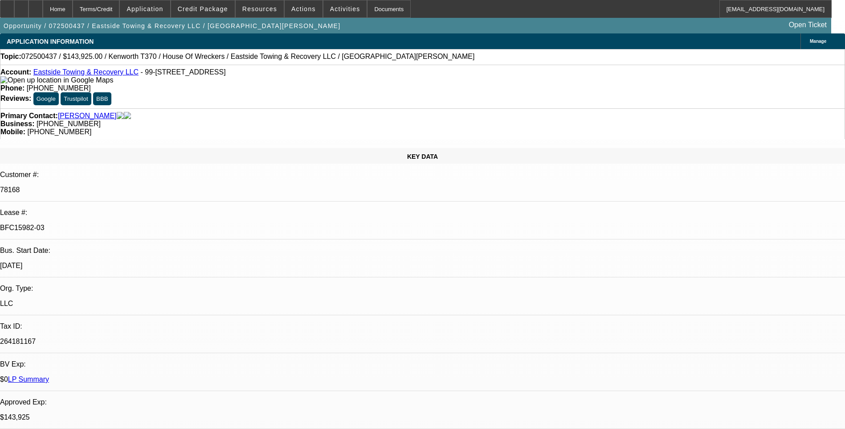
select select "0"
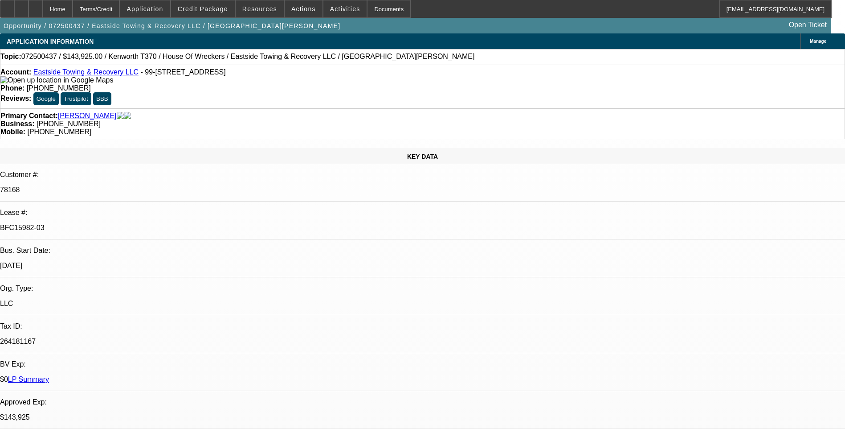
select select "0"
select select "1"
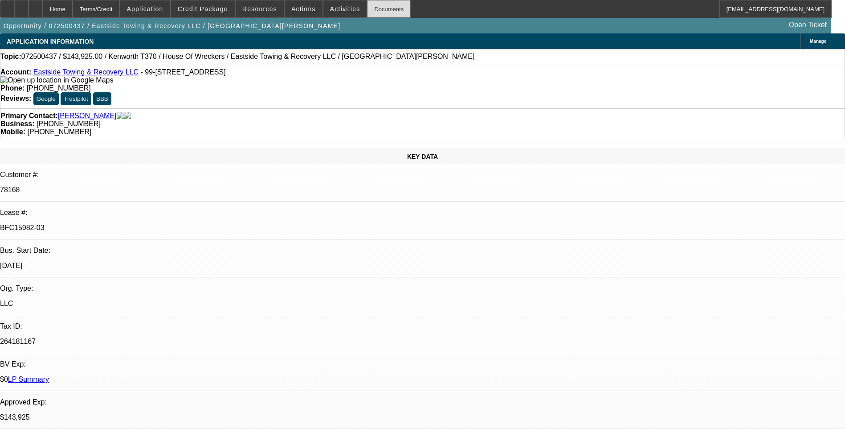
select select "6"
select select "1"
select select "6"
select select "1"
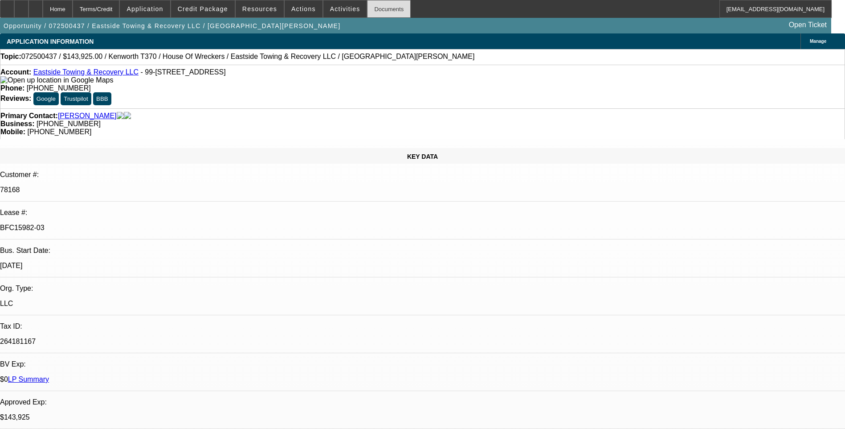
select select "1"
select select "6"
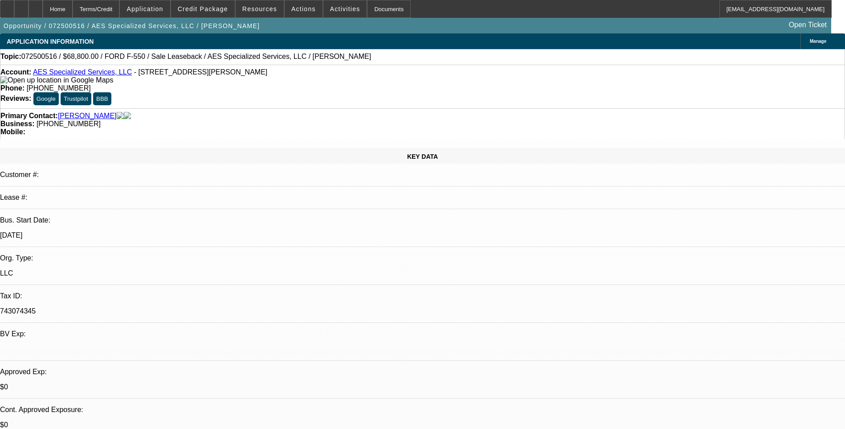
select select "0.2"
select select "0"
select select "0.2"
select select "0"
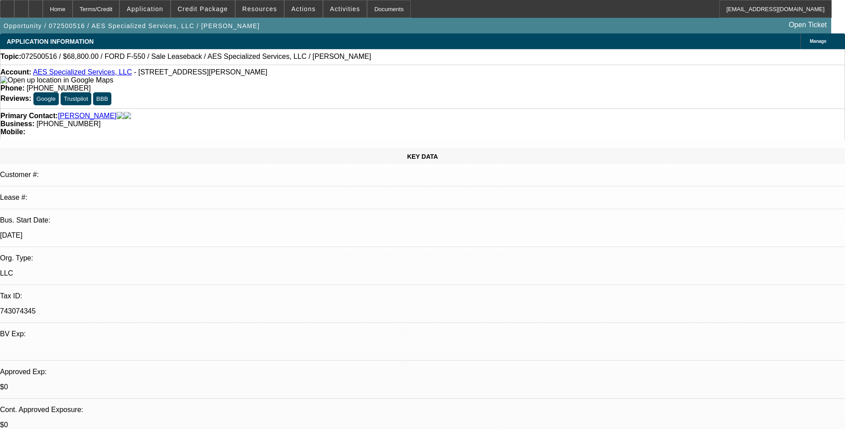
select select "0"
select select "0.1"
select select "0"
select select "0.1"
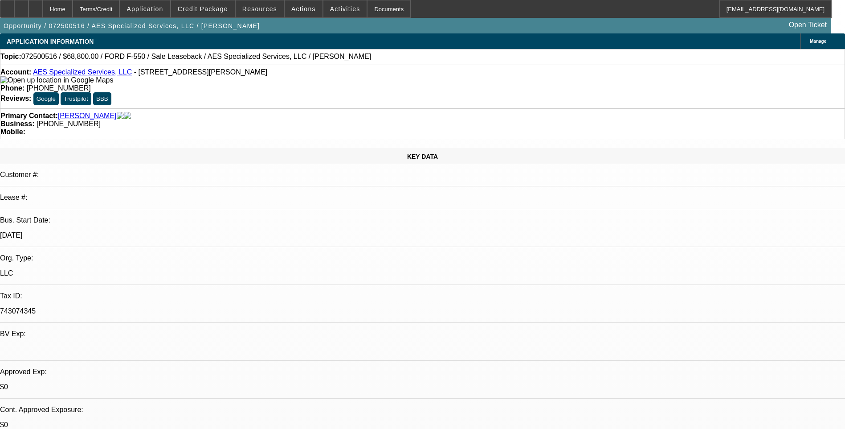
select select "0"
select select "1"
select select "6"
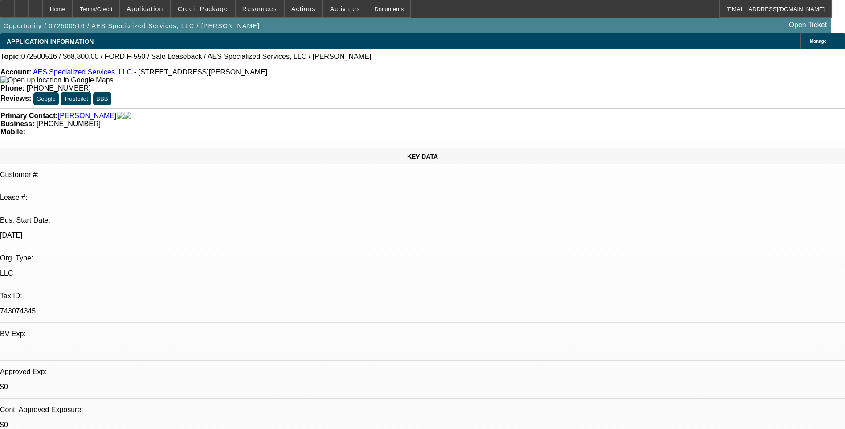
select select "1"
select select "6"
select select "1"
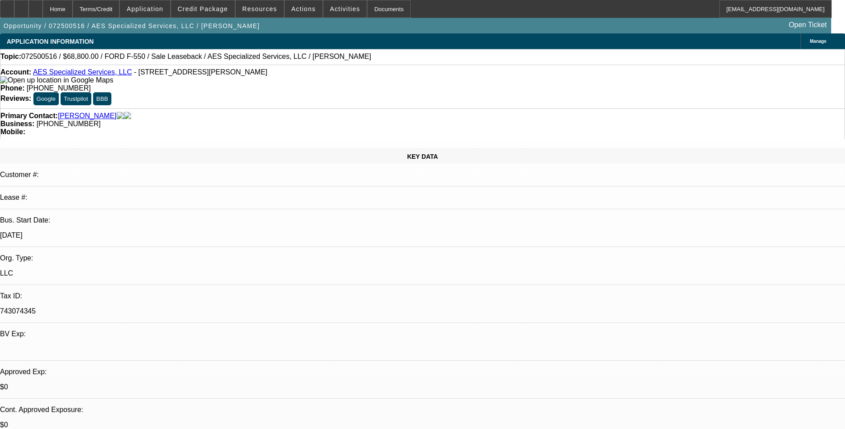
select select "6"
select select "1"
select select "6"
click at [115, 9] on div "Terms/Credit" at bounding box center [96, 9] width 47 height 18
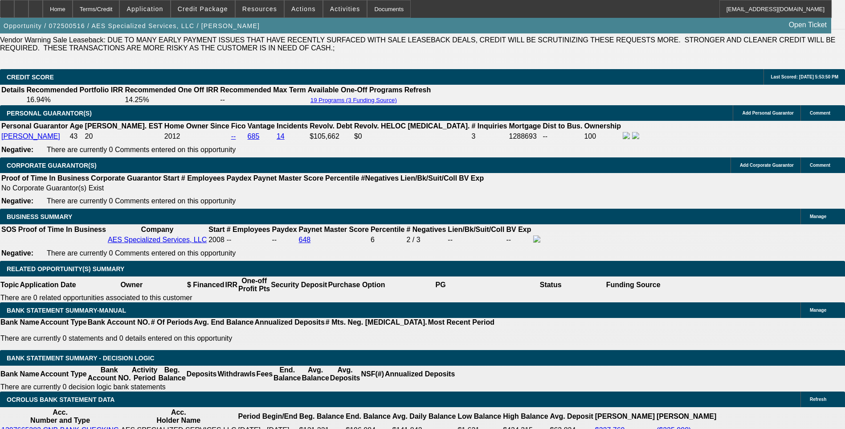
scroll to position [1346, 0]
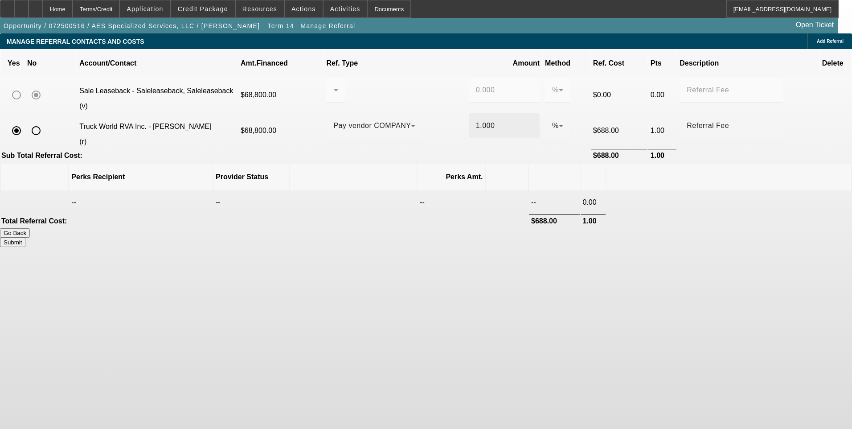
click at [476, 120] on input "1.000" at bounding box center [504, 125] width 57 height 11
type input "0.500"
click at [579, 256] on body "Home Terms/Credit Application Credit Package Resources Actions Activities Docum…" at bounding box center [426, 214] width 852 height 429
click at [25, 237] on button "Submit" at bounding box center [12, 241] width 25 height 9
type input "0.000"
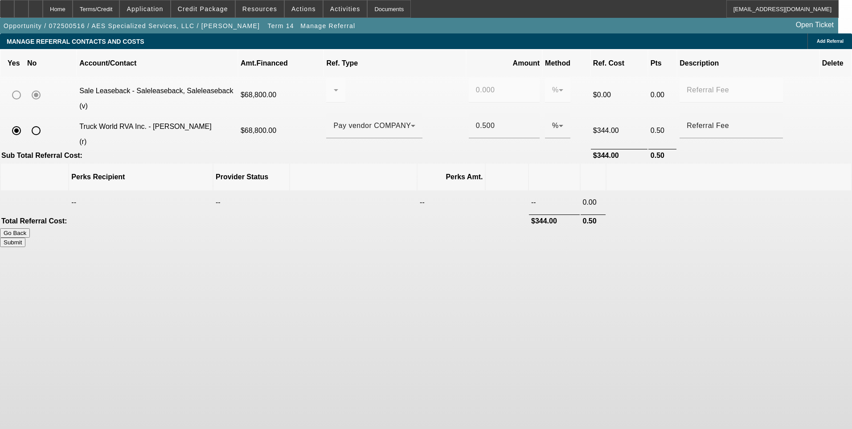
type input "0.500"
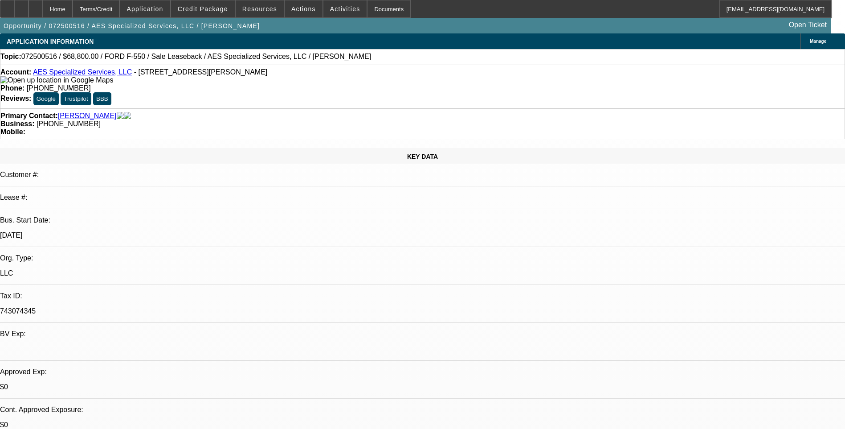
select select "0.2"
select select "0"
select select "6"
select select "0.2"
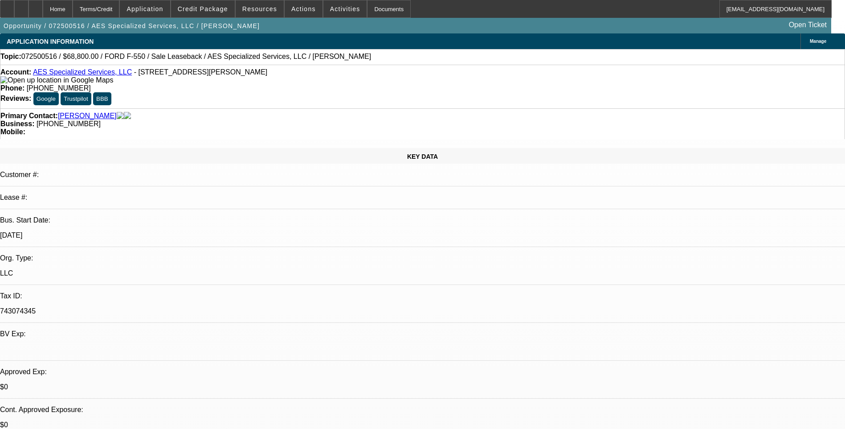
select select "0"
select select "6"
select select "0.1"
select select "0"
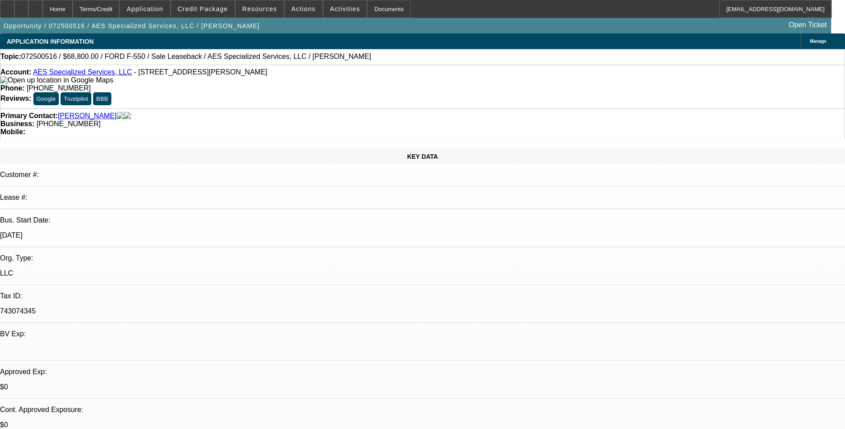
select select "0"
select select "6"
select select "0.1"
select select "0"
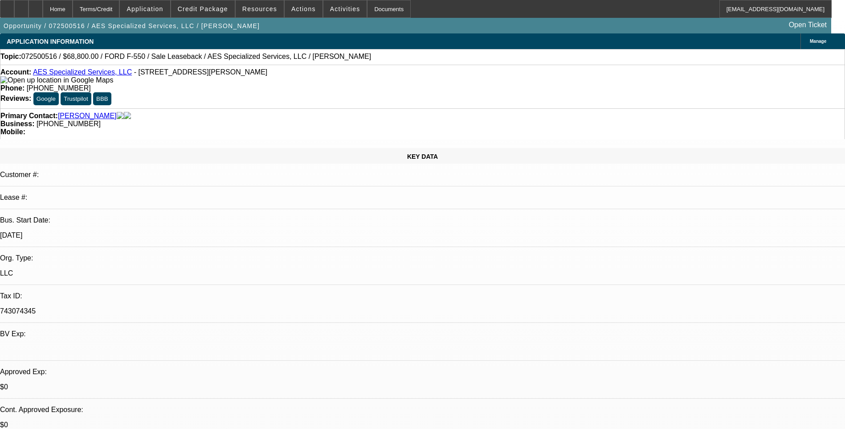
select select "6"
click at [112, 10] on div "Terms/Credit" at bounding box center [96, 9] width 47 height 18
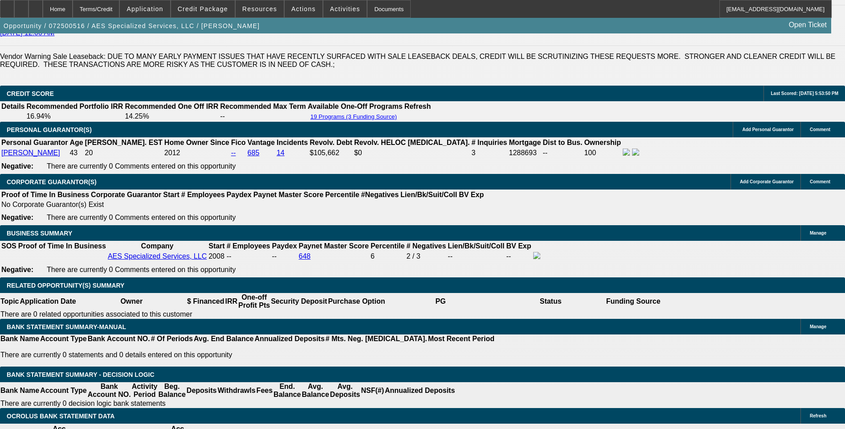
scroll to position [1346, 0]
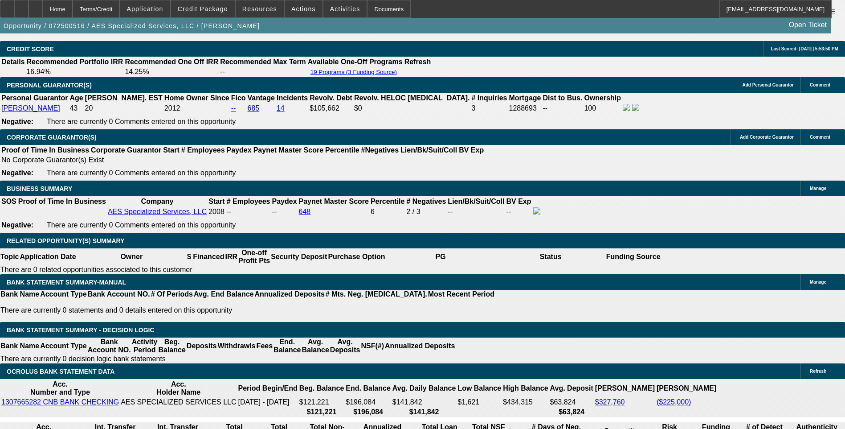
type input "1.9"
type input "UNKNOWN"
type input "$1,489.62"
type input "14.9"
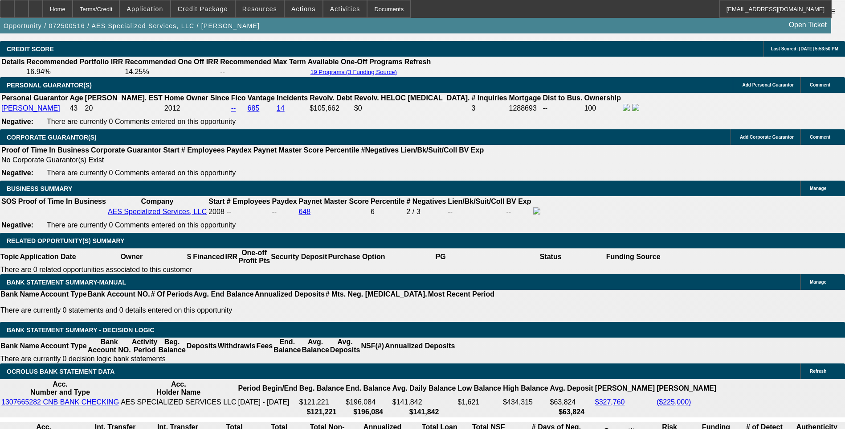
type input "$1,911.27"
type input "14."
type input "$1,880.06"
type input "14.5"
type input "$1,897.36"
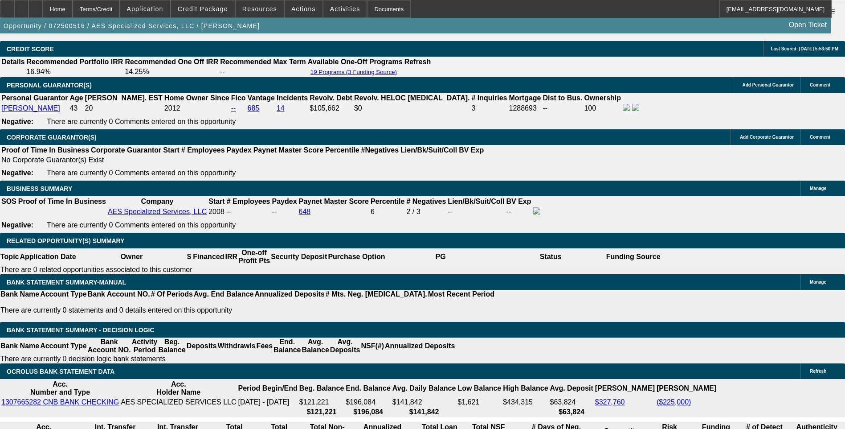
type input "14.5"
type input "189"
type input "14.5"
type input "1895"
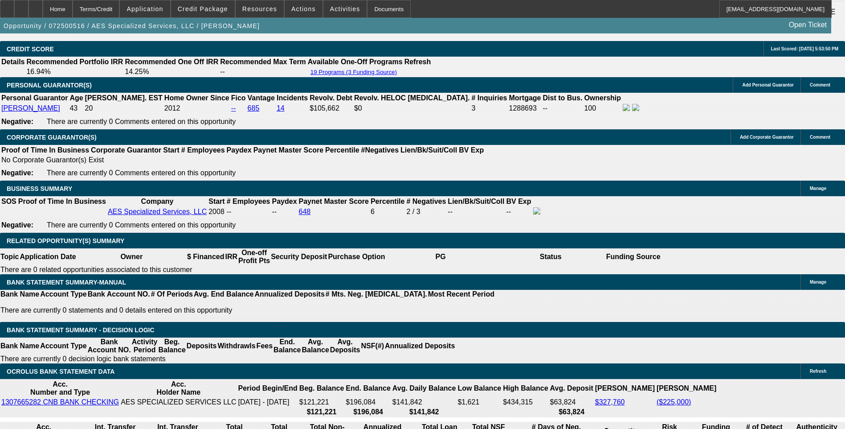
type input "14.4"
type input "$1,895.00"
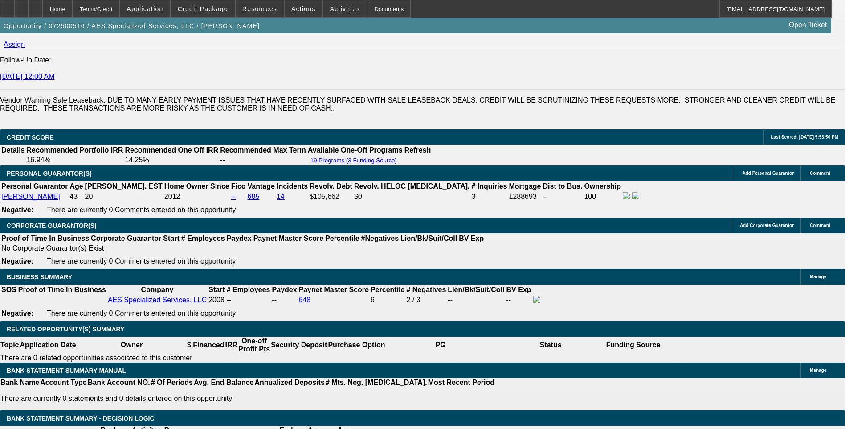
scroll to position [1257, 0]
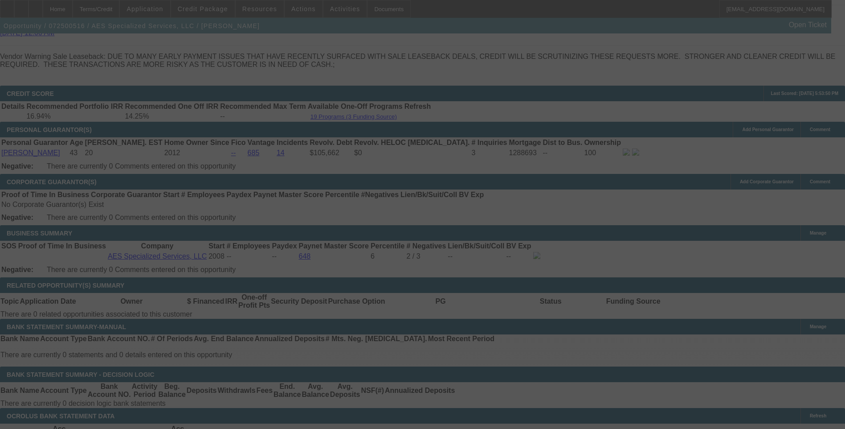
scroll to position [1346, 0]
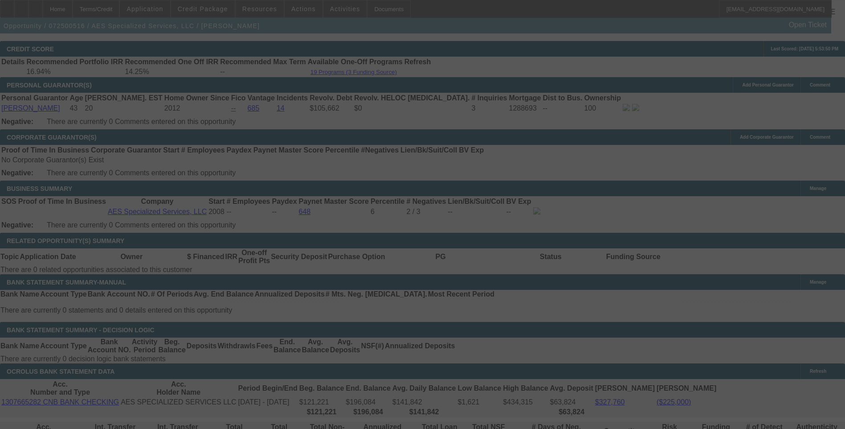
select select "0.2"
select select "0"
select select "6"
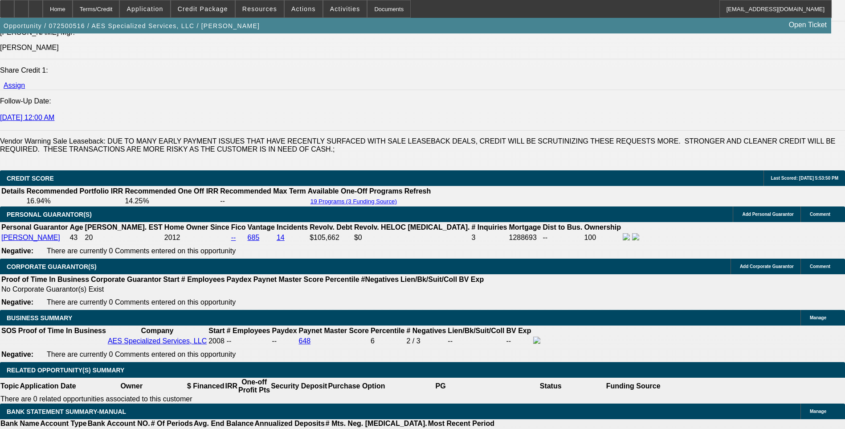
scroll to position [1213, 0]
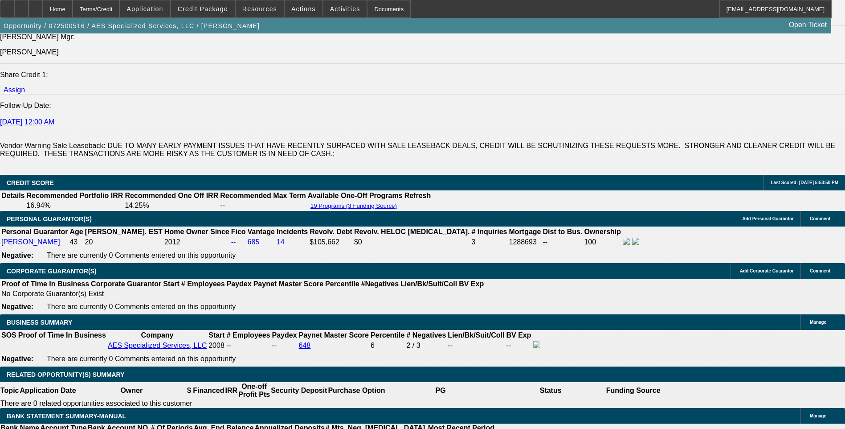
select select "0"
select select "6"
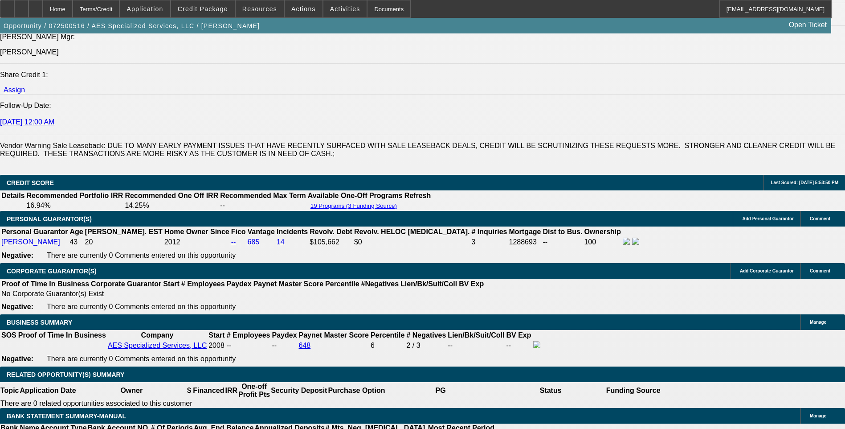
select select "0.1"
select select "0"
select select "6"
select select "0.1"
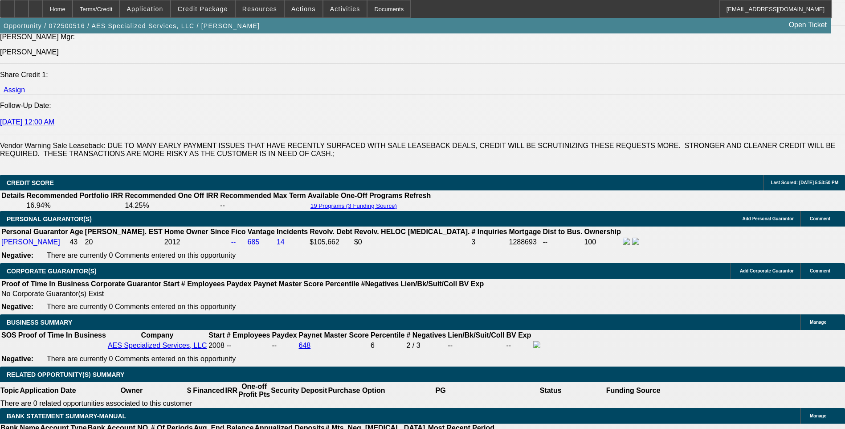
select select "0"
select select "6"
select select "0"
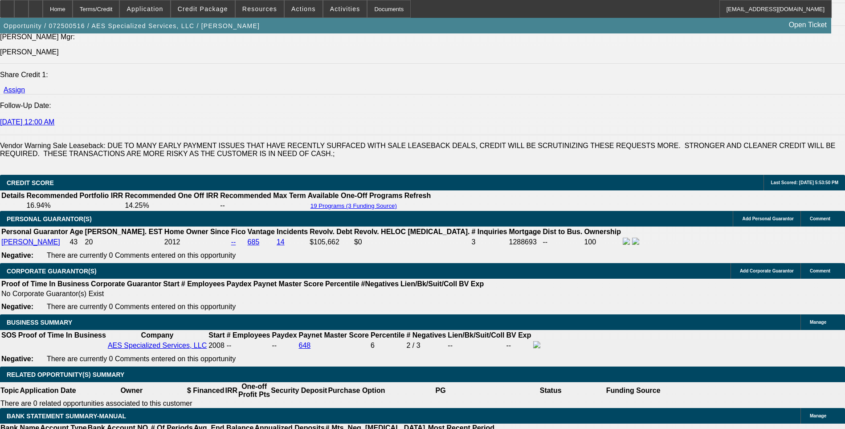
select select "0"
select select "6"
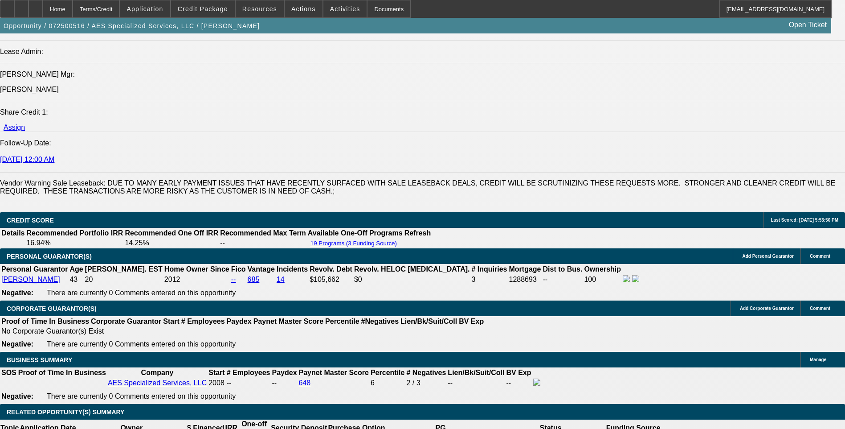
scroll to position [1168, 0]
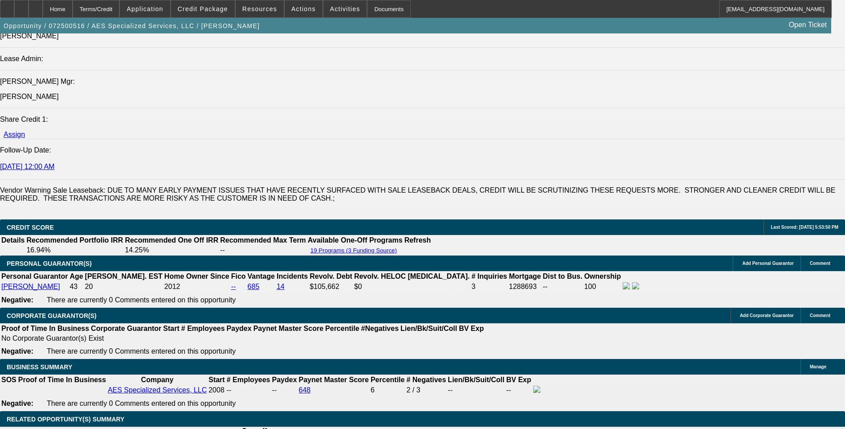
select select "0.2"
select select "0"
select select "6"
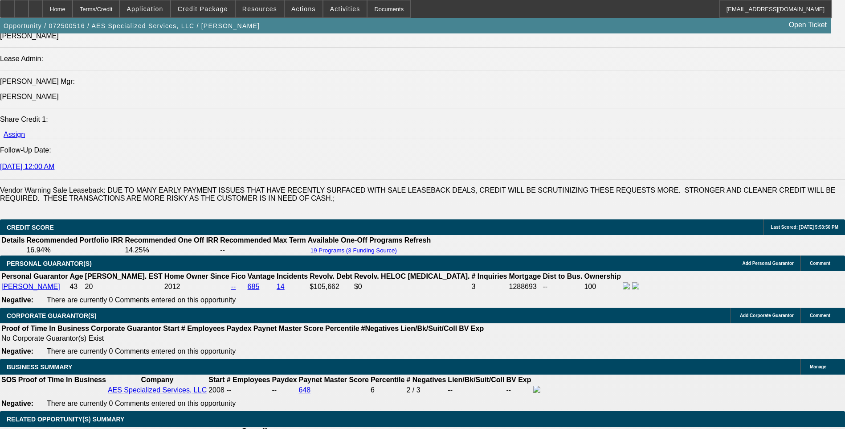
select select "0.2"
select select "0"
select select "6"
select select "0.1"
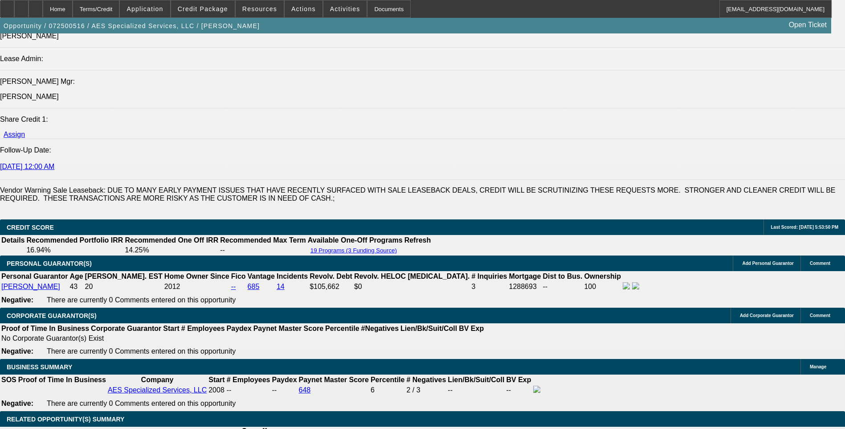
select select "0"
select select "6"
select select "0.1"
select select "0"
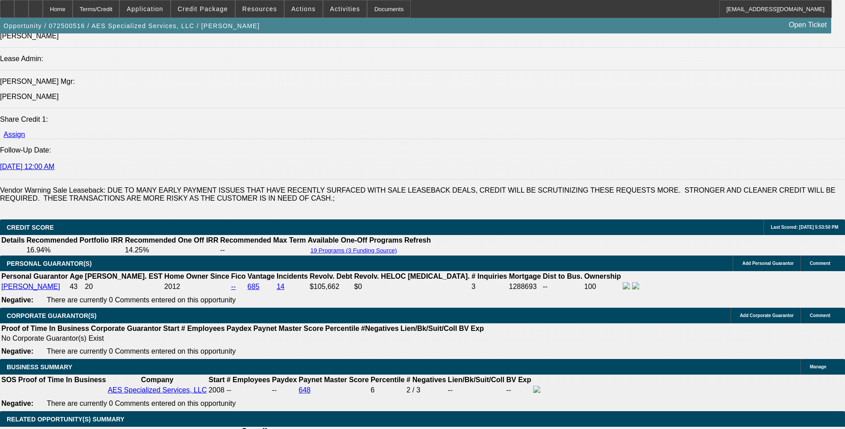
select select "0"
select select "6"
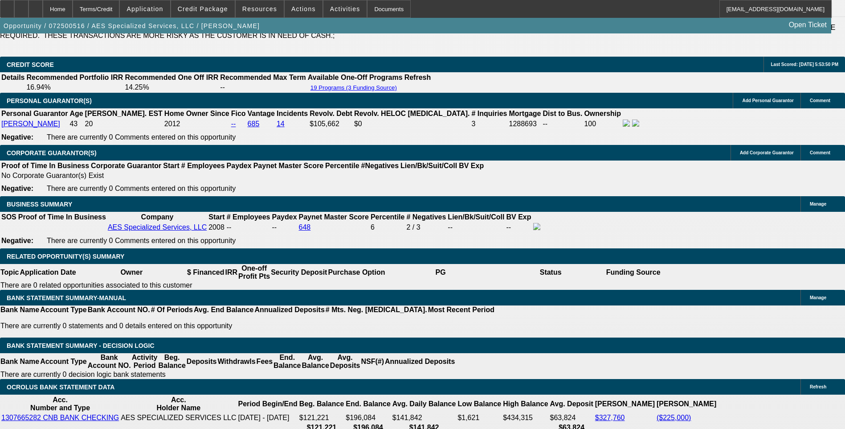
scroll to position [1346, 0]
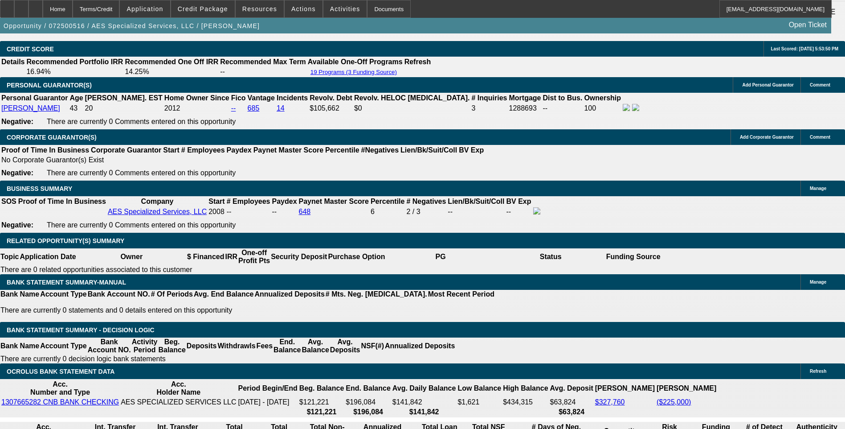
click at [217, 12] on span "Credit Package" at bounding box center [203, 8] width 50 height 7
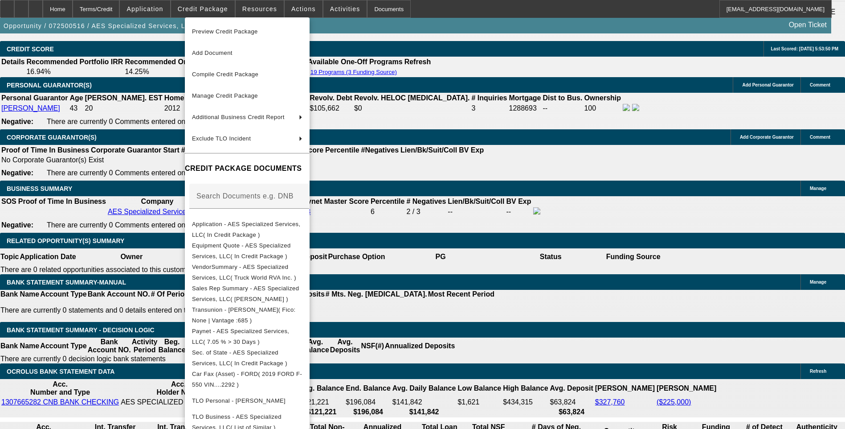
drag, startPoint x: 286, startPoint y: 229, endPoint x: 300, endPoint y: 170, distance: 60.5
click at [286, 229] on span "Application - AES Specialized Services, LLC( In Credit Package )" at bounding box center [246, 229] width 108 height 17
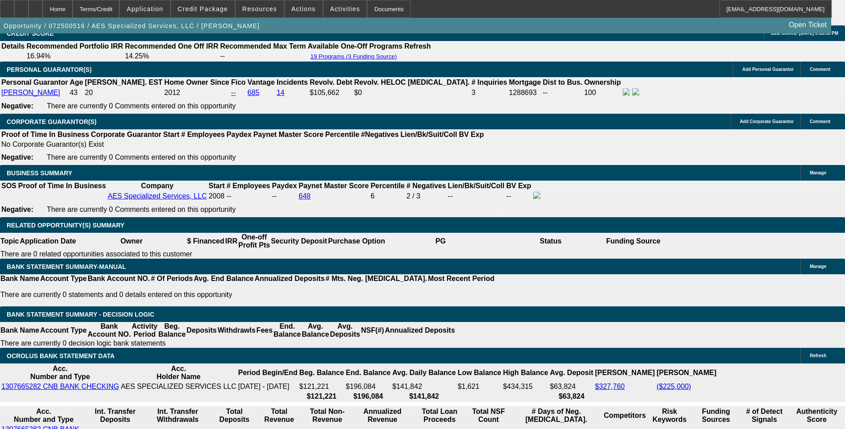
scroll to position [1346, 0]
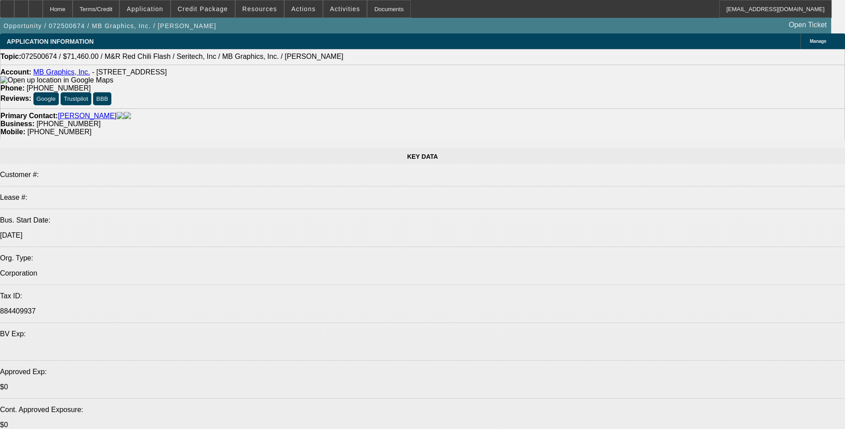
select select "0"
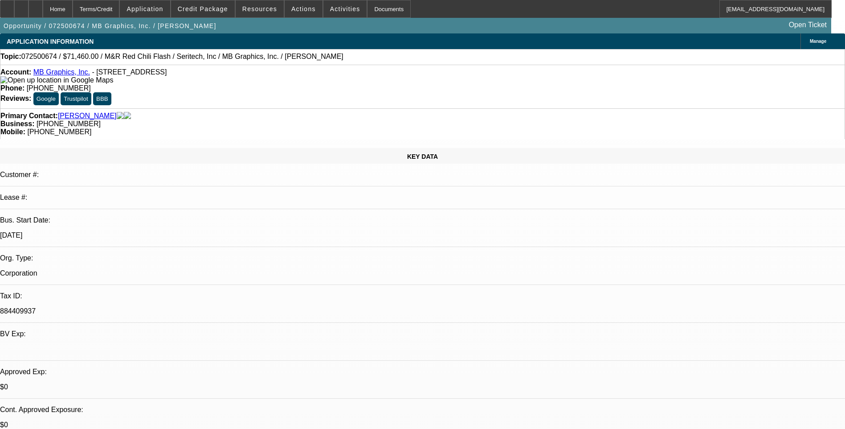
select select "0"
select select "0.1"
select select "0"
select select "0.1"
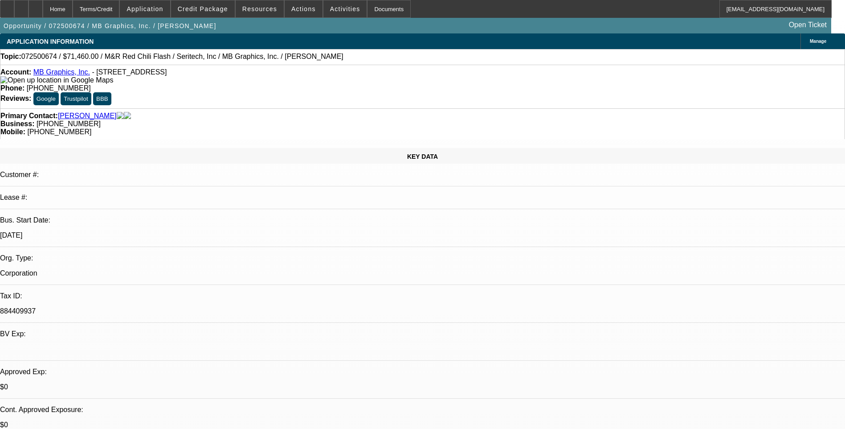
select select "0.1"
select select "0"
select select "0.1"
select select "0"
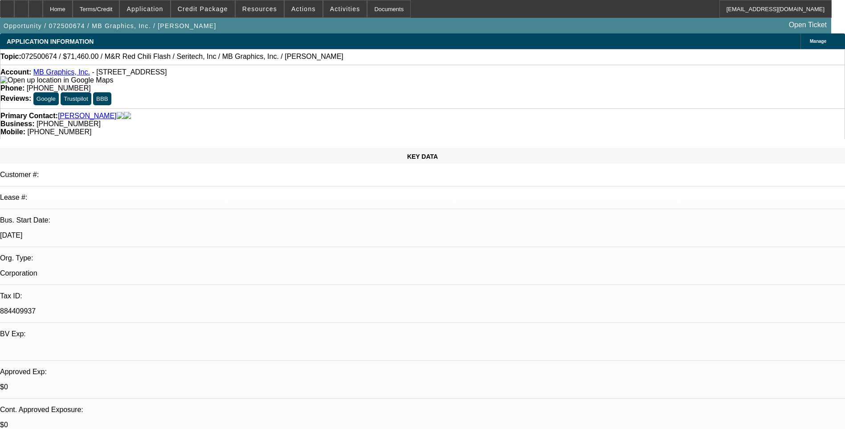
select select "0.1"
select select "1"
select select "5"
select select "1"
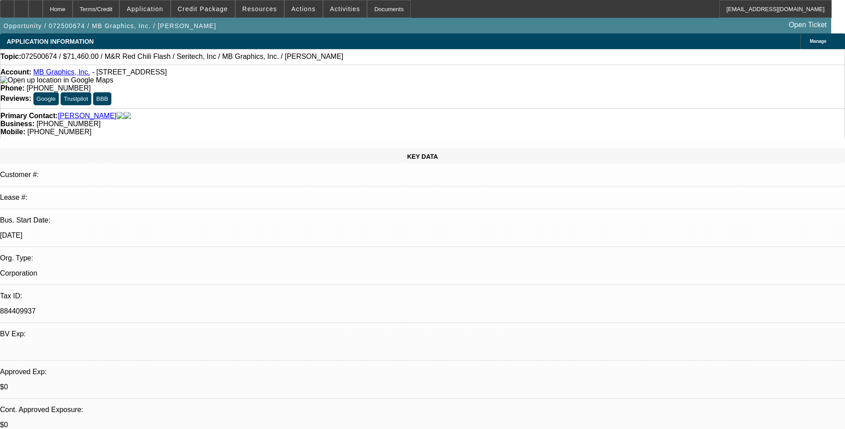
select select "1"
select select "5"
select select "1"
select select "5"
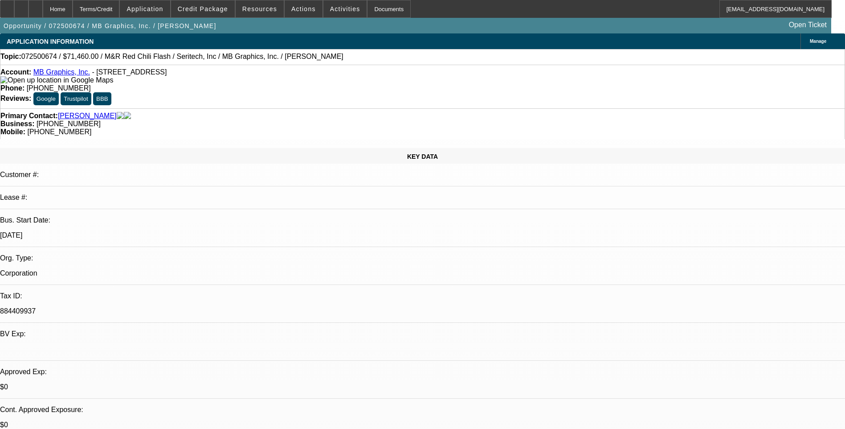
select select "1"
select select "5"
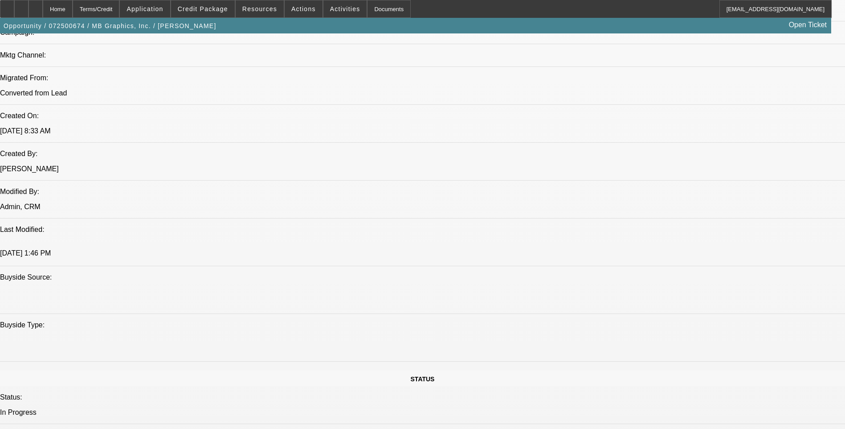
scroll to position [668, 0]
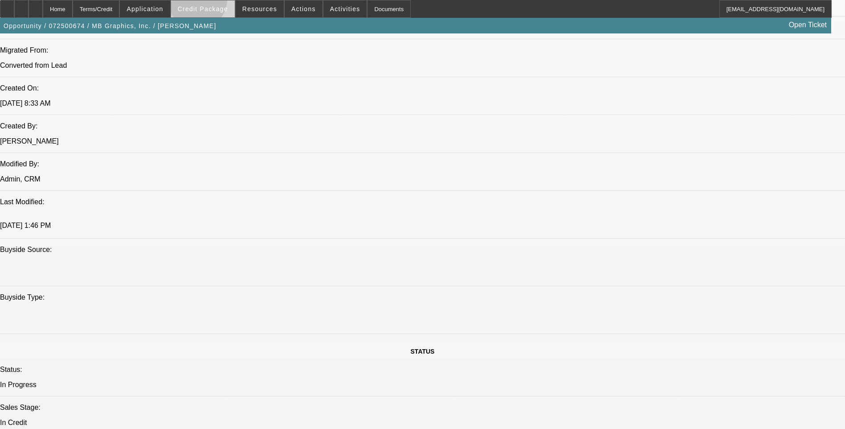
click at [212, 2] on span at bounding box center [203, 8] width 64 height 21
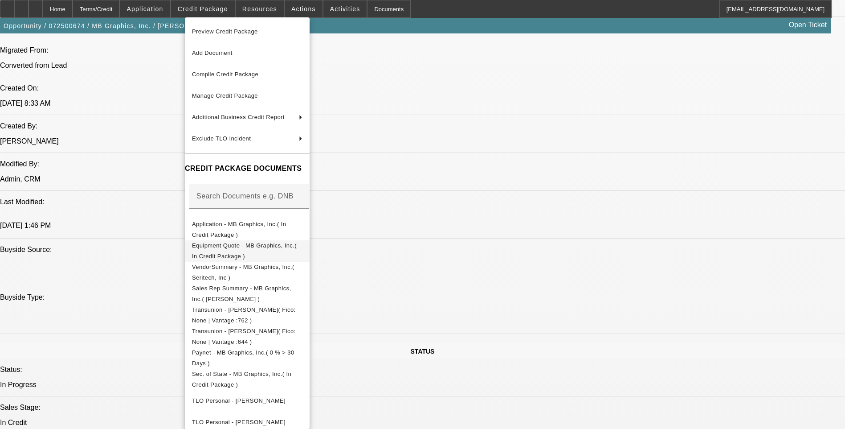
click at [255, 252] on span "Equipment Quote - MB Graphics, Inc.( In Credit Package )" at bounding box center [247, 250] width 110 height 21
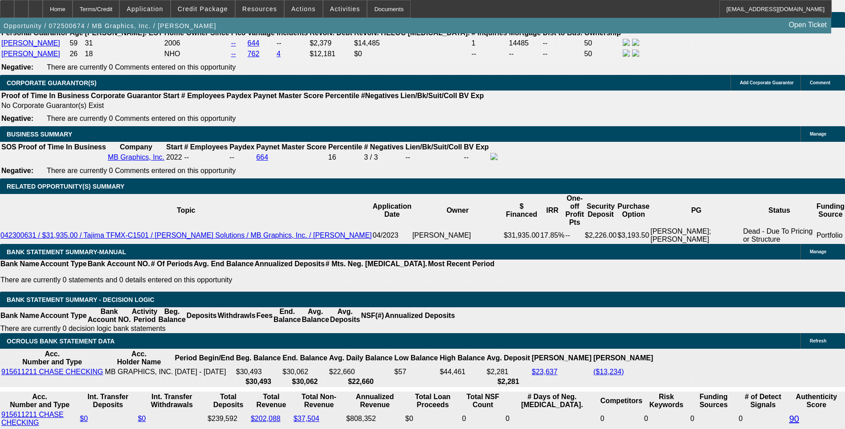
scroll to position [1381, 0]
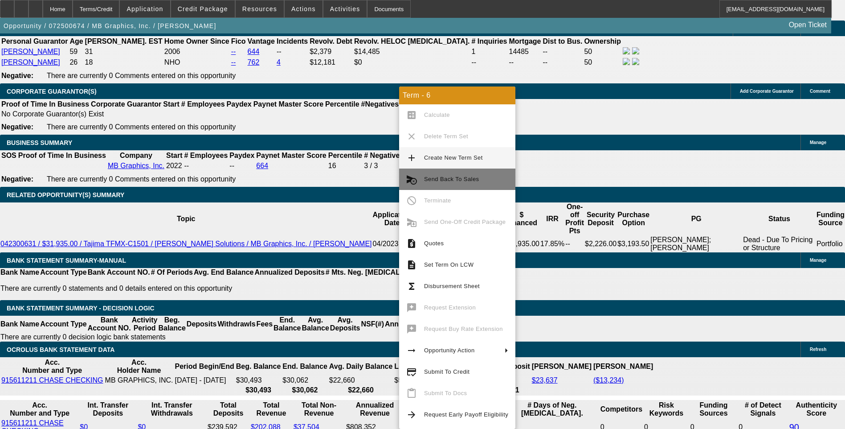
click at [451, 184] on span "Send Back To Sales" at bounding box center [466, 179] width 84 height 11
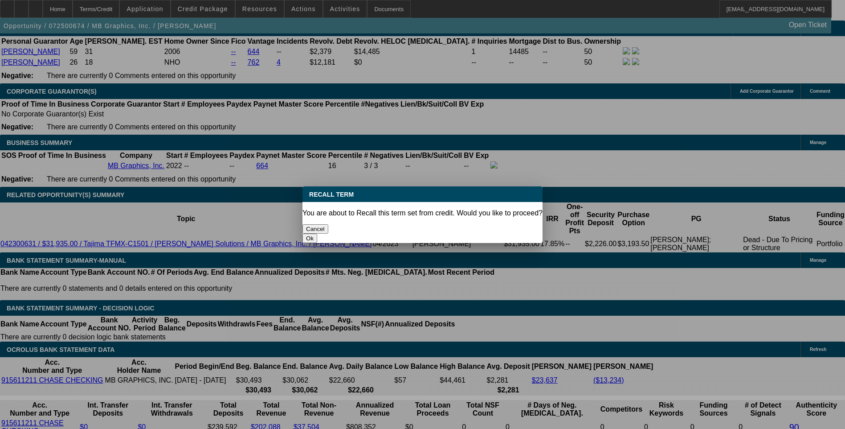
scroll to position [0, 0]
click at [317, 233] on button "Ok" at bounding box center [310, 237] width 15 height 9
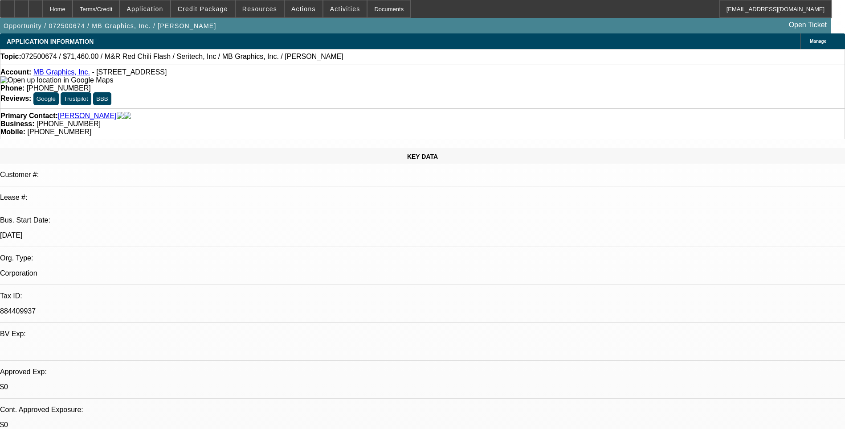
type textarea "Need Third Condition Report"
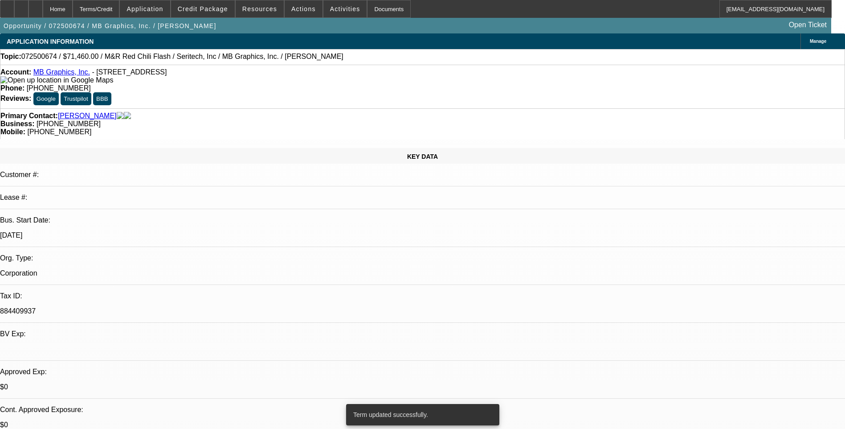
select select "0.1"
select select "0"
select select "0.1"
select select "5"
select select "0"
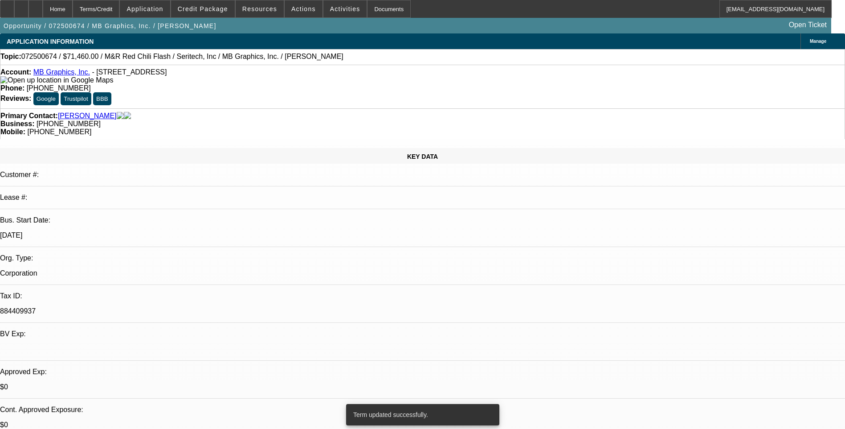
select select "0"
select select "0.1"
select select "5"
select select "0"
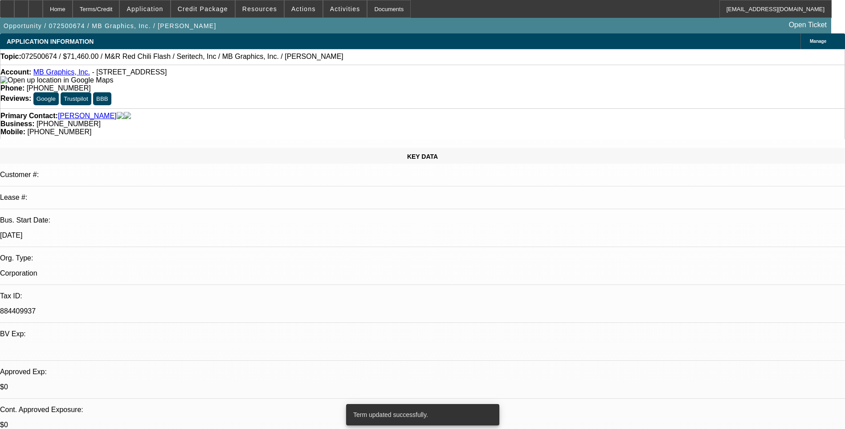
select select "0.1"
select select "5"
select select "0.1"
select select "0"
select select "0.1"
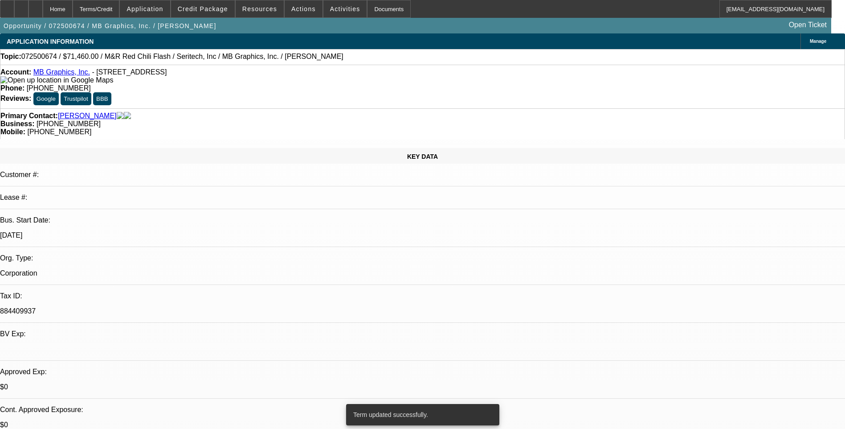
select select "5"
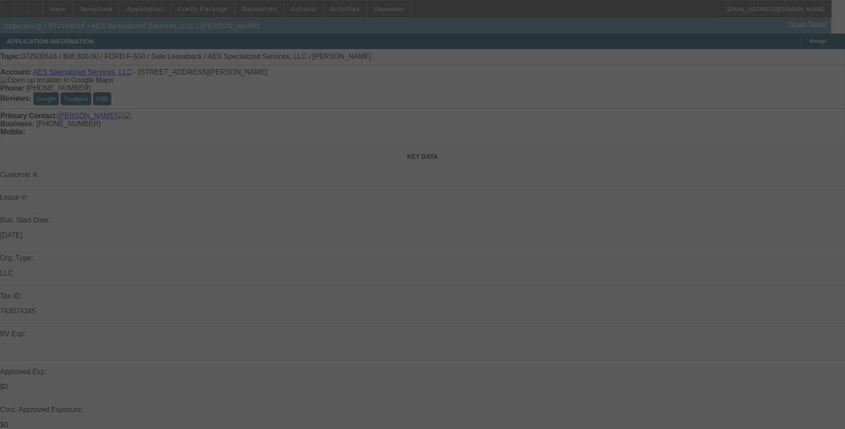
select select "0.2"
select select "0"
select select "0.2"
select select "0"
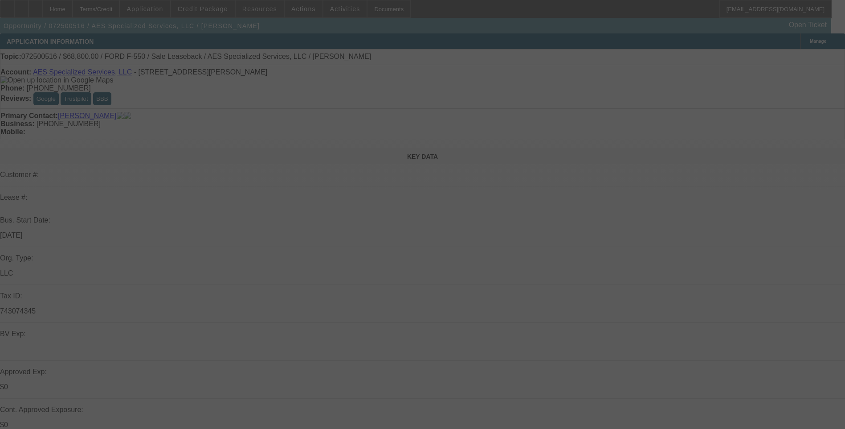
select select "0"
select select "0.1"
select select "0"
select select "0.1"
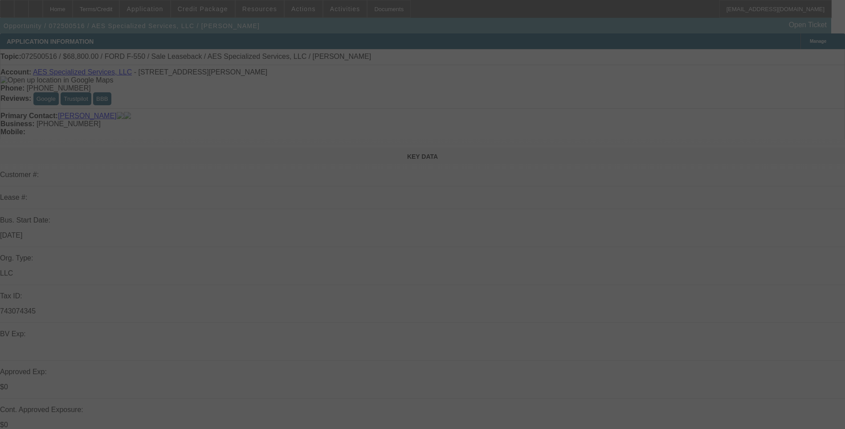
select select "0"
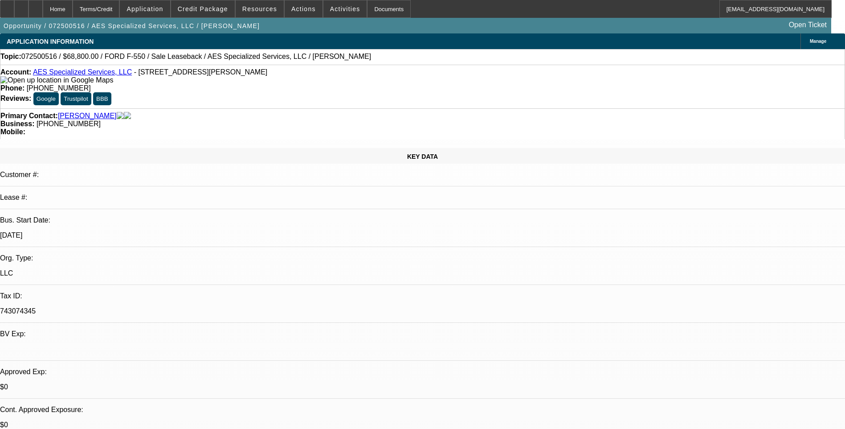
select select "1"
select select "6"
select select "1"
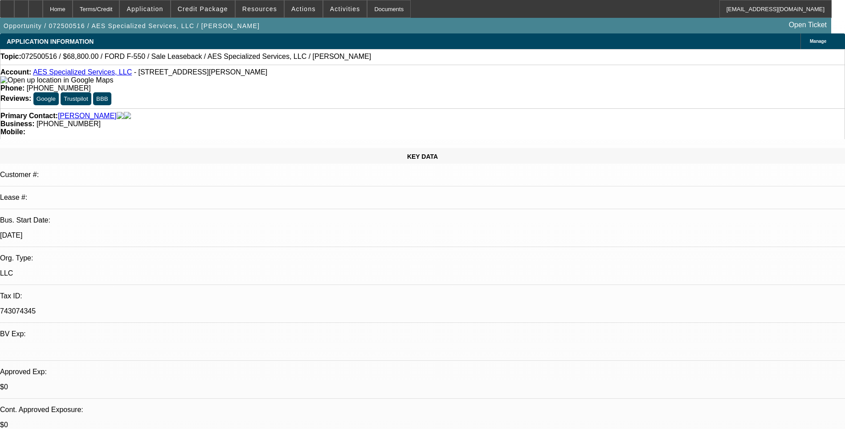
select select "6"
select select "1"
select select "6"
select select "1"
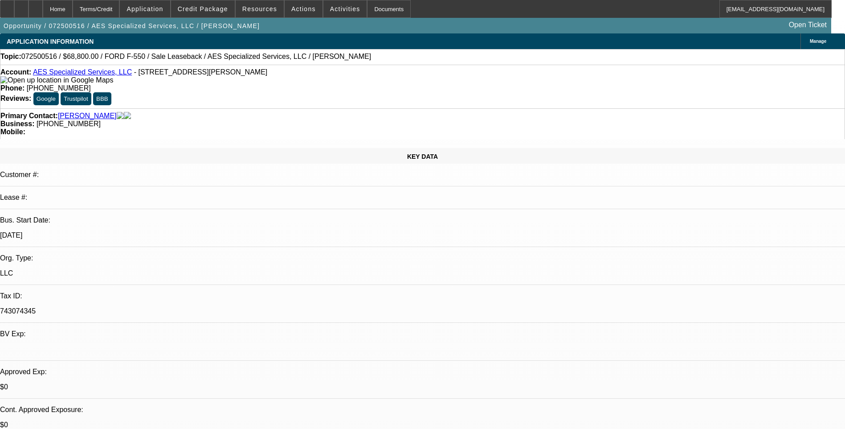
select select "1"
select select "6"
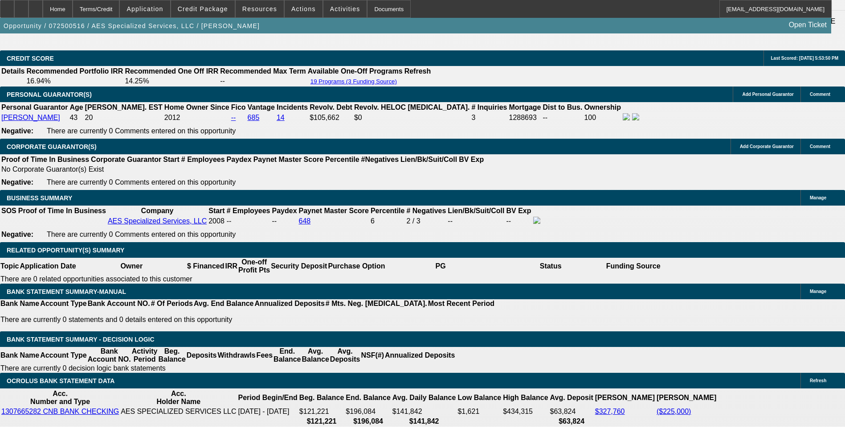
scroll to position [1337, 0]
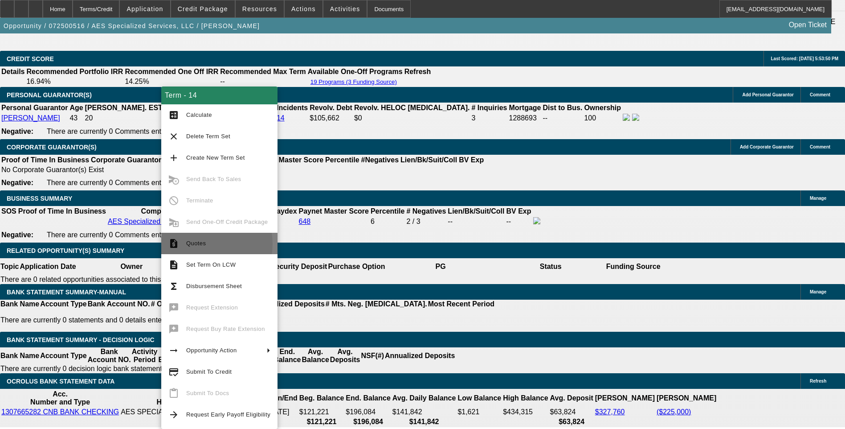
click at [201, 244] on span "Quotes" at bounding box center [196, 243] width 20 height 7
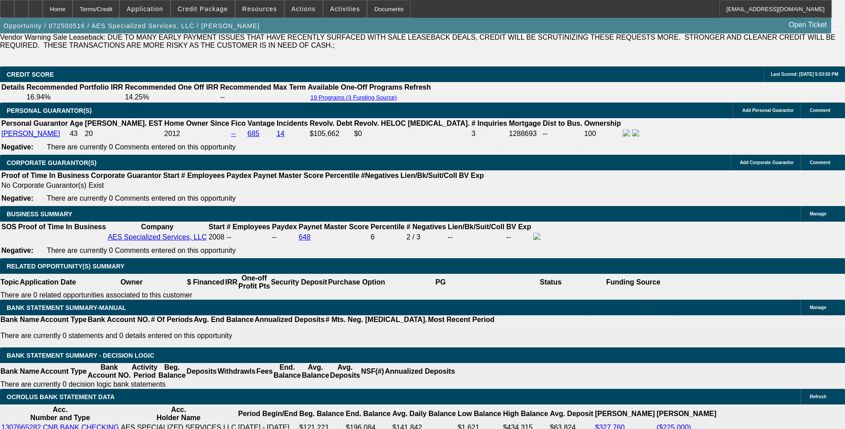
scroll to position [1337, 0]
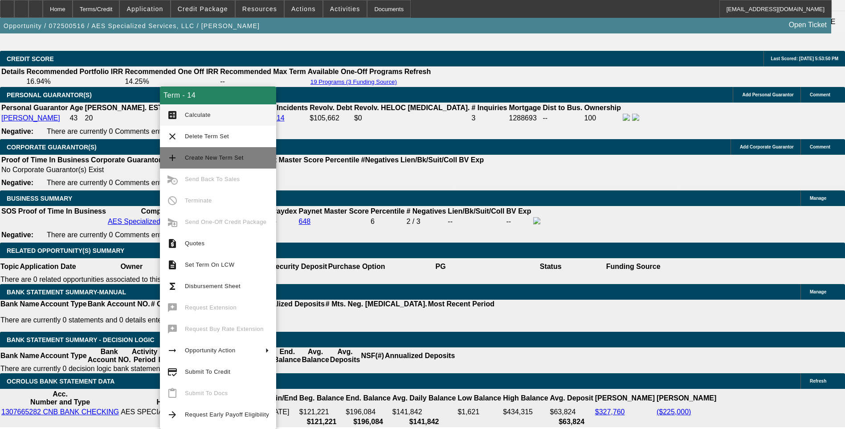
click at [209, 159] on span "Create New Term Set" at bounding box center [214, 157] width 59 height 7
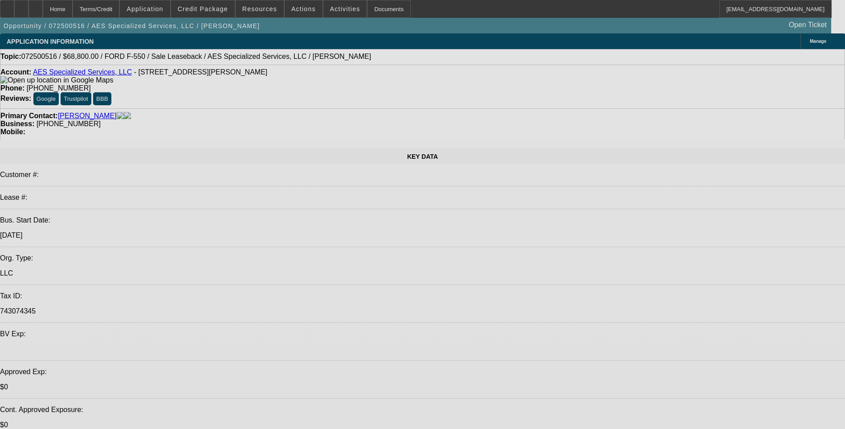
select select "0.2"
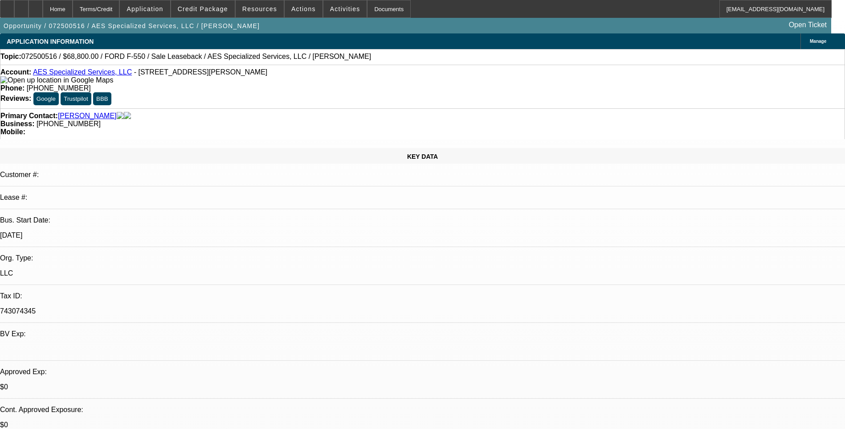
select select "0"
select select "0.2"
select select "0"
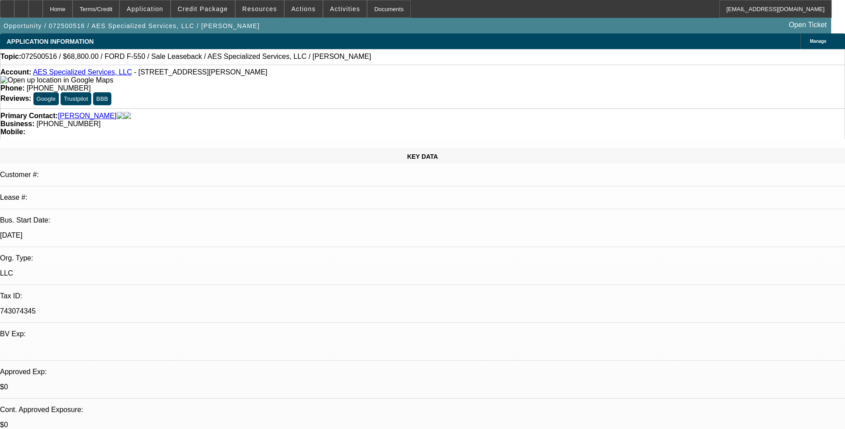
select select "0.2"
select select "0"
select select "0.1"
select select "0"
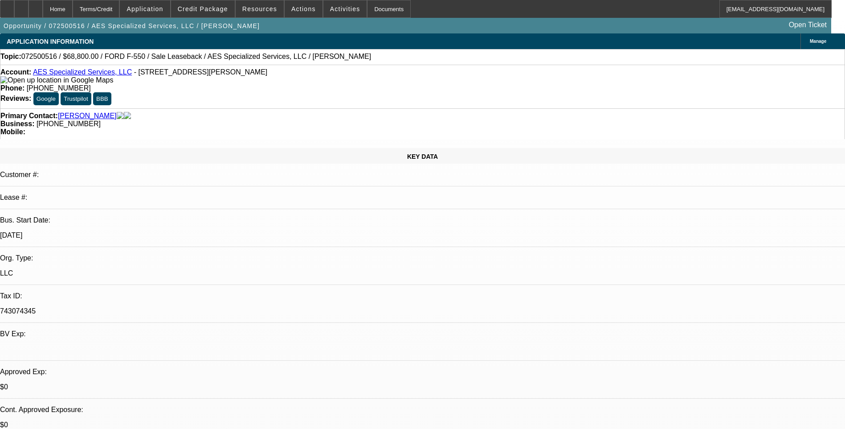
select select "0"
select select "1"
select select "6"
select select "1"
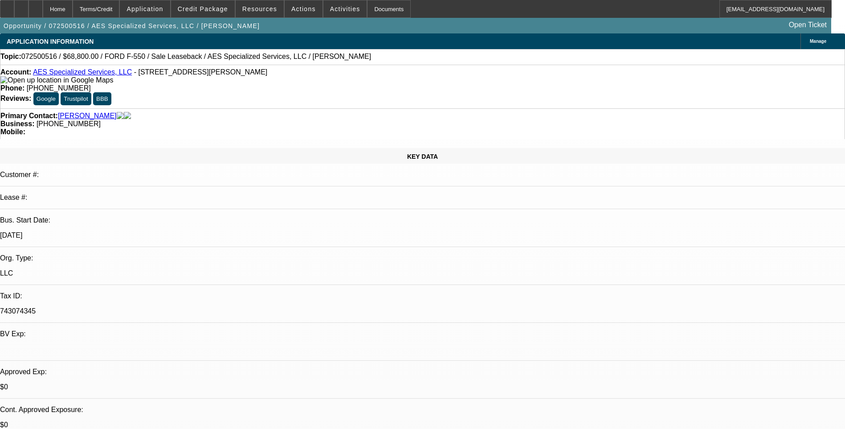
select select "1"
select select "6"
select select "1"
select select "6"
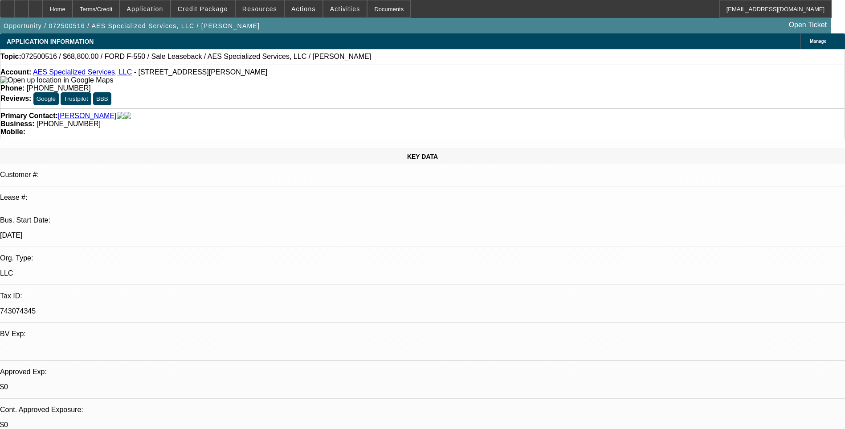
select select "1"
select select "6"
click at [116, 11] on div "Terms/Credit" at bounding box center [96, 9] width 47 height 18
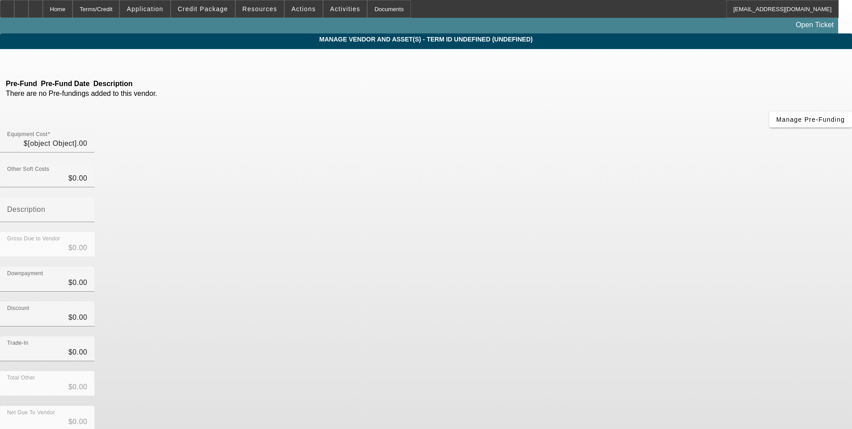
type input "$86,000.00"
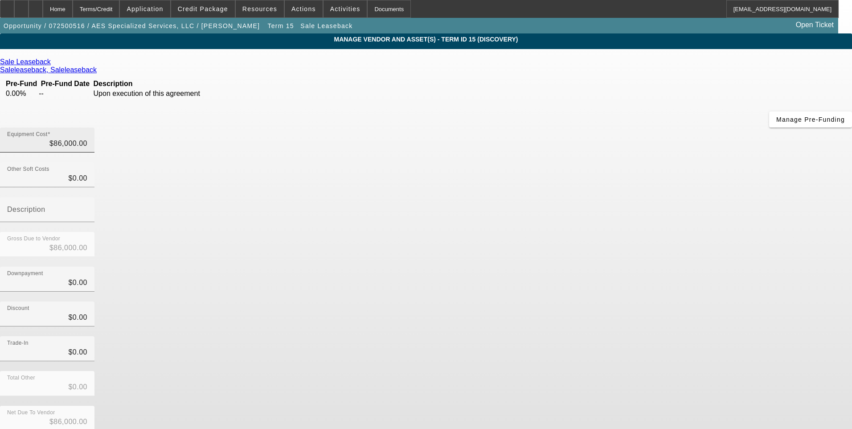
type input "86000"
click at [87, 138] on input "86000" at bounding box center [47, 143] width 80 height 11
type input "$0.00"
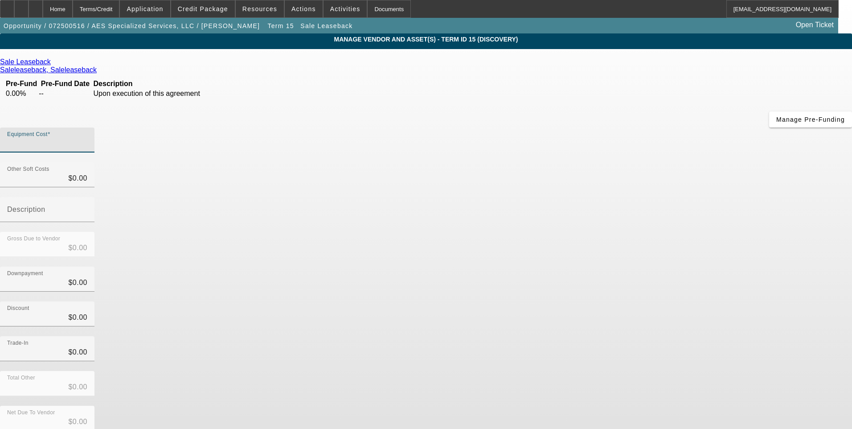
type input "6"
type input "$6.00"
type input "68"
type input "$68.00"
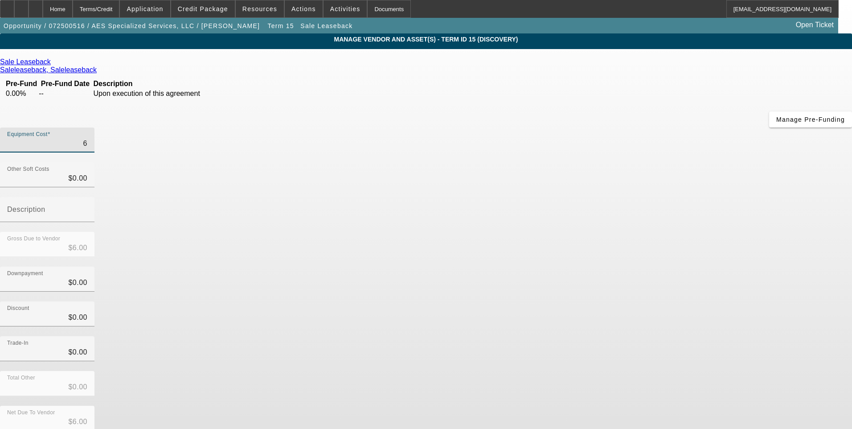
type input "$68.00"
type input "688"
type input "$688.00"
type input "6880"
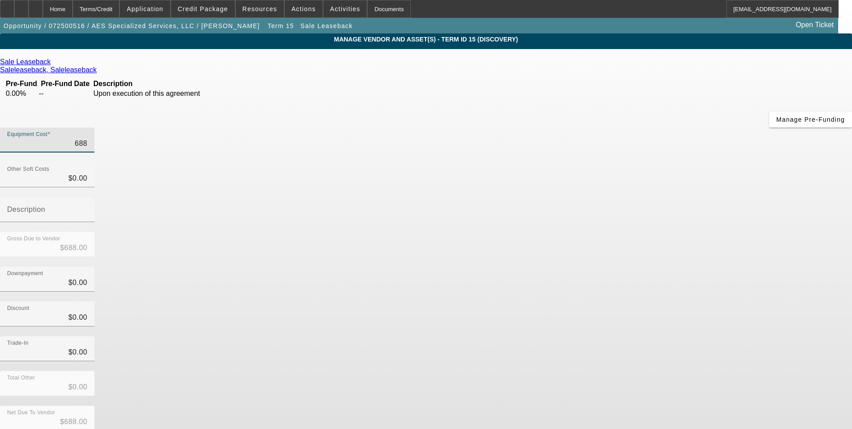
type input "$6,880.00"
type input "68800"
type input "$68,800.00"
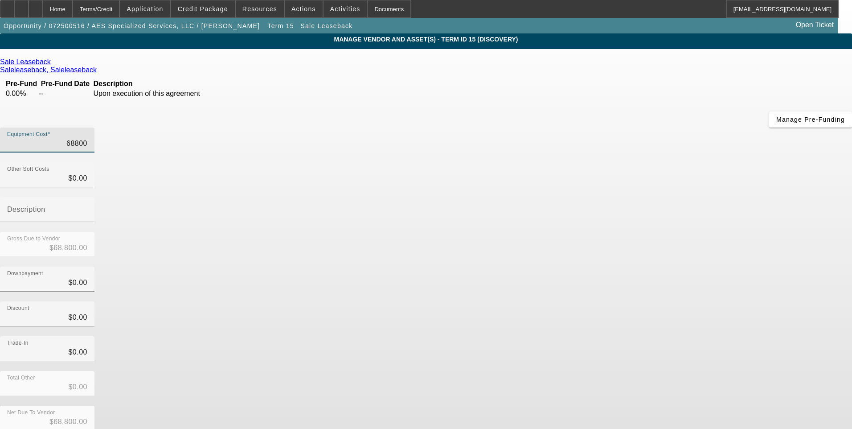
type input "$68,800.00"
drag, startPoint x: 621, startPoint y: 214, endPoint x: 631, endPoint y: 293, distance: 79.5
click at [620, 301] on div "Discount $0.00" at bounding box center [426, 318] width 852 height 35
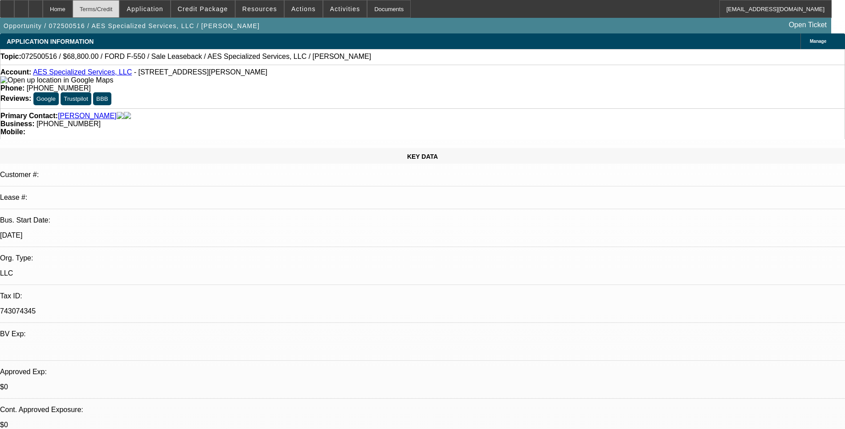
select select "0.2"
select select "0"
select select "6"
select select "0.2"
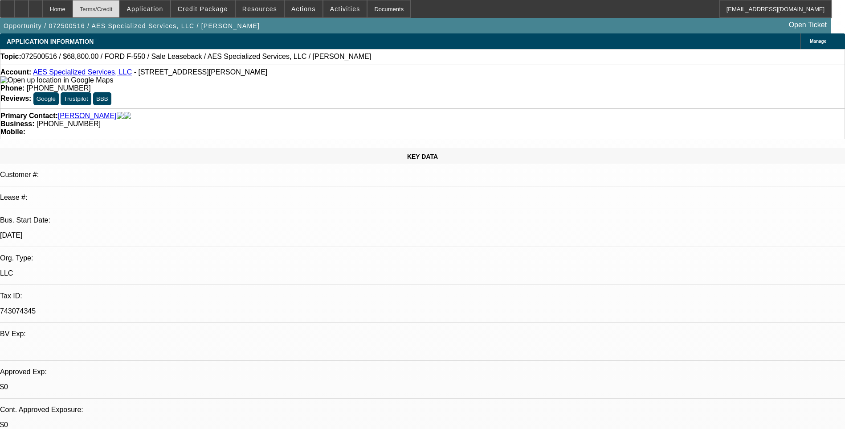
select select "0"
select select "6"
select select "0.2"
select select "0"
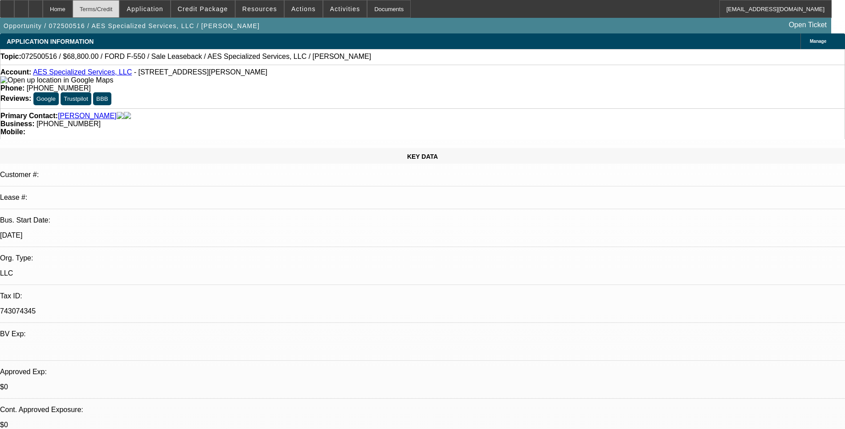
select select "0"
select select "6"
select select "0.1"
select select "0"
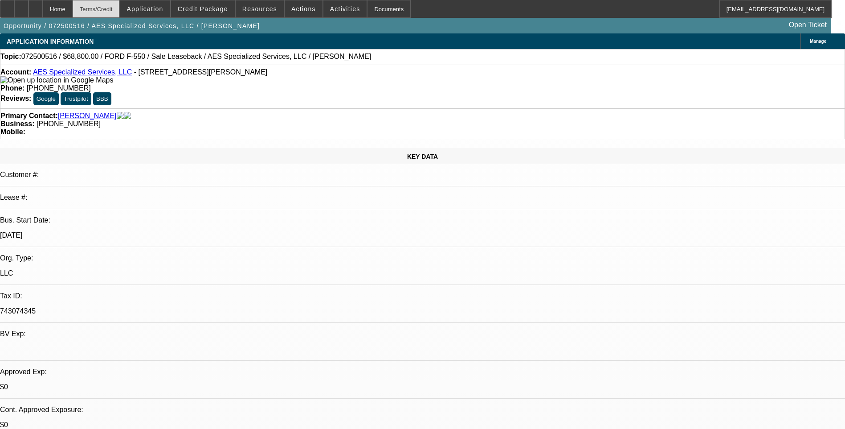
select select "6"
click at [118, 9] on div "Terms/Credit" at bounding box center [96, 9] width 47 height 18
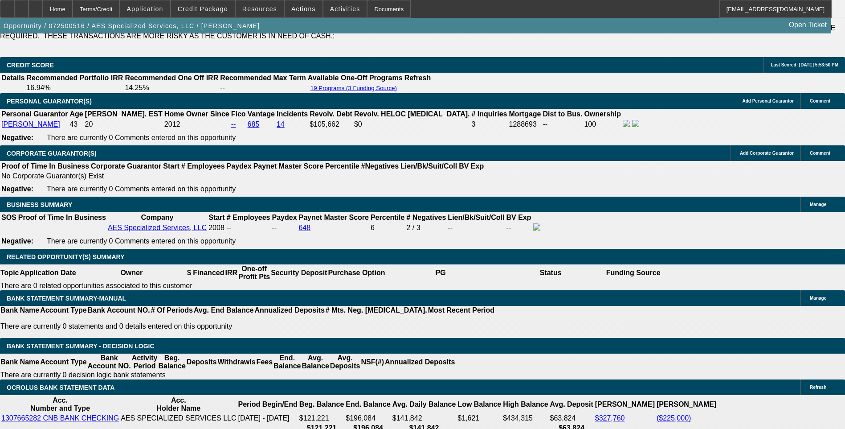
scroll to position [1346, 0]
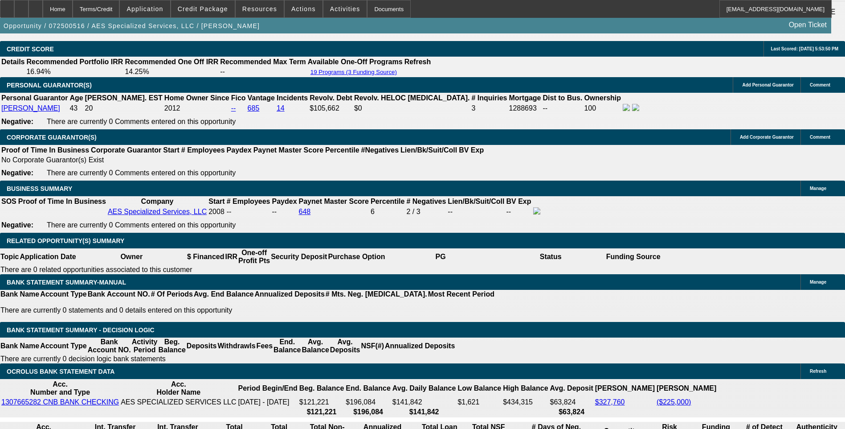
drag, startPoint x: 205, startPoint y: 168, endPoint x: 205, endPoint y: 173, distance: 5.3
select select "0"
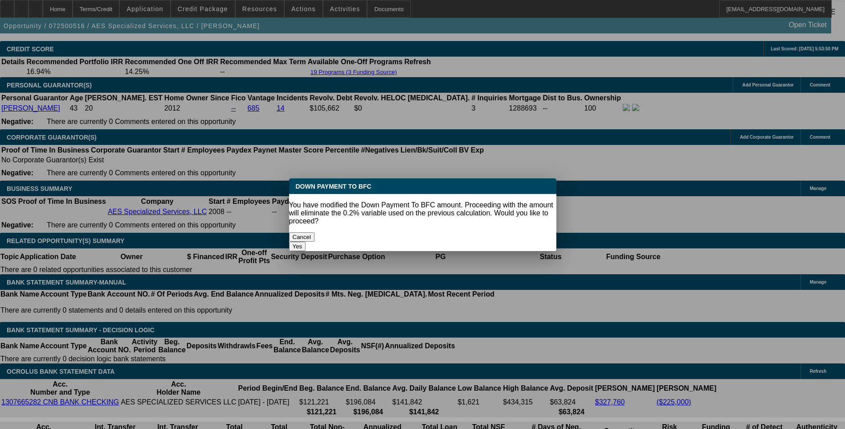
click at [306, 241] on button "Yes" at bounding box center [297, 245] width 17 height 9
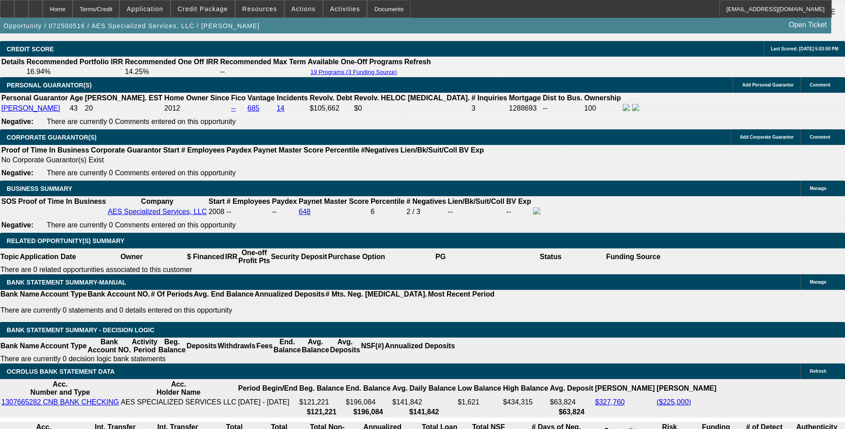
type input "$0.00"
type input "UNKNOWN"
type input "$1,895.00"
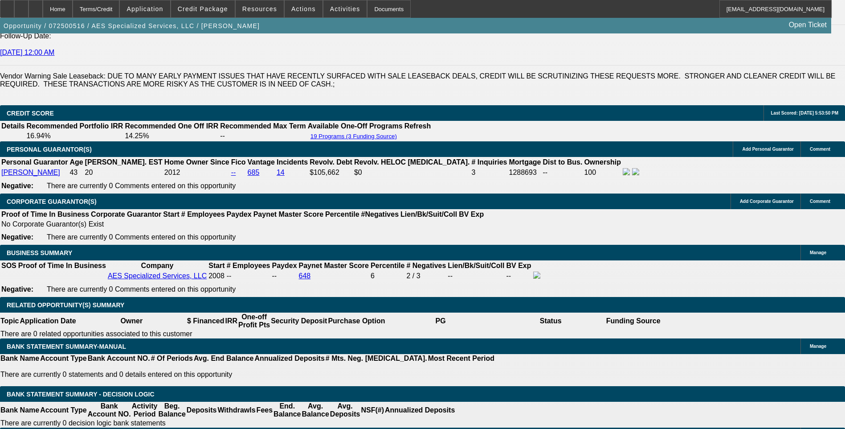
scroll to position [1257, 0]
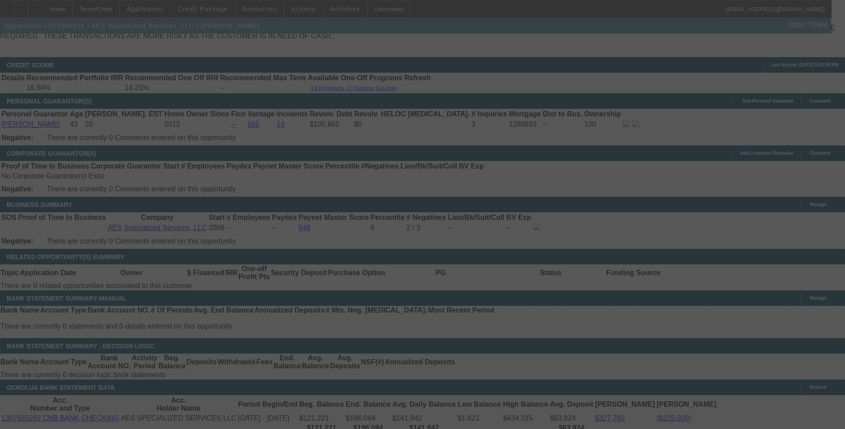
scroll to position [1346, 0]
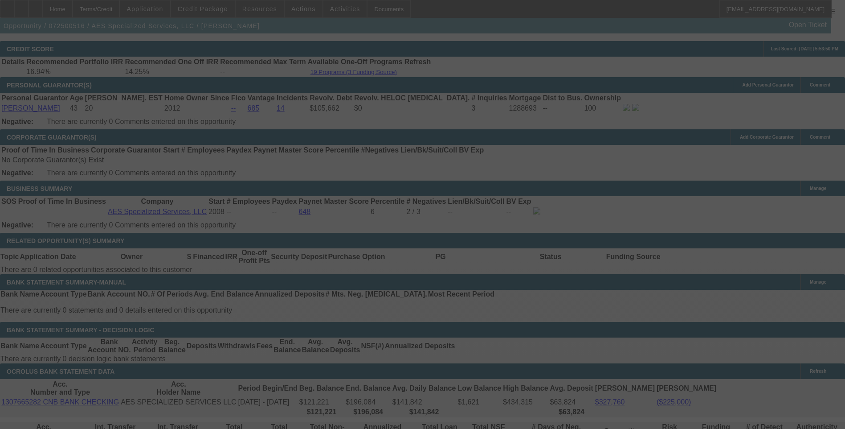
select select "0"
select select "6"
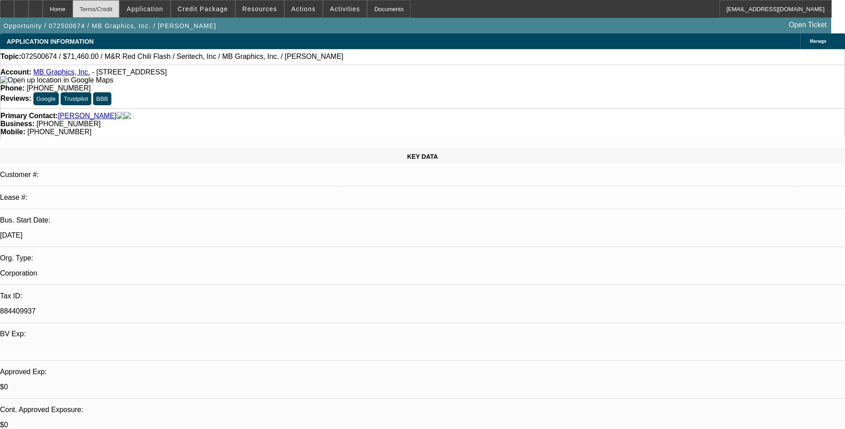
select select "0.1"
select select "0"
select select "0.1"
select select "0"
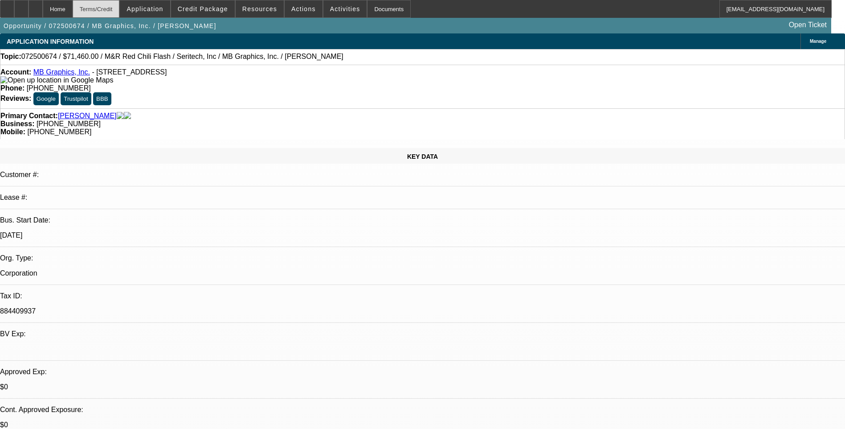
select select "0.1"
select select "0"
select select "0.1"
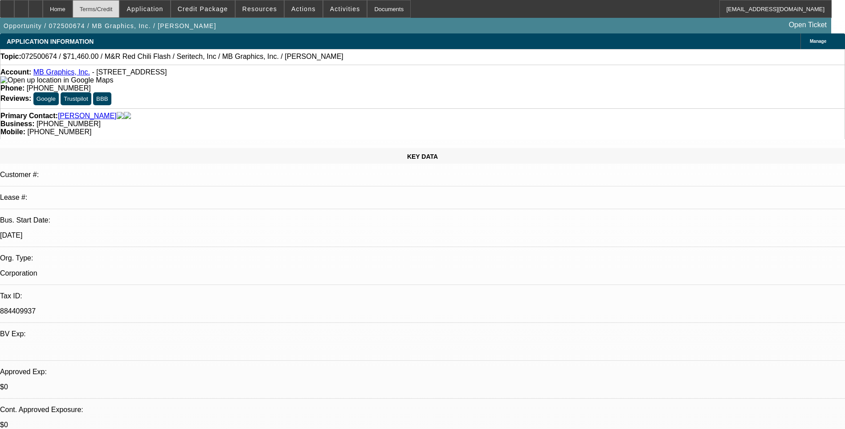
select select "0"
select select "0.1"
select select "1"
select select "5"
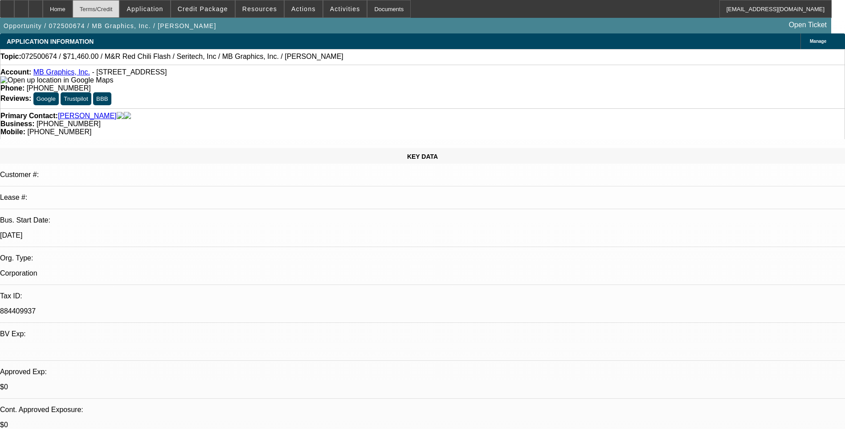
select select "1"
select select "5"
select select "1"
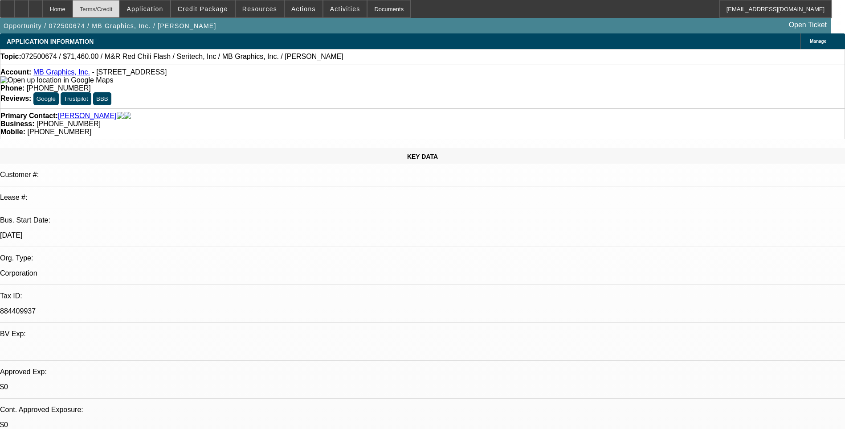
select select "5"
select select "1"
select select "5"
click at [117, 11] on div "Terms/Credit" at bounding box center [96, 9] width 47 height 18
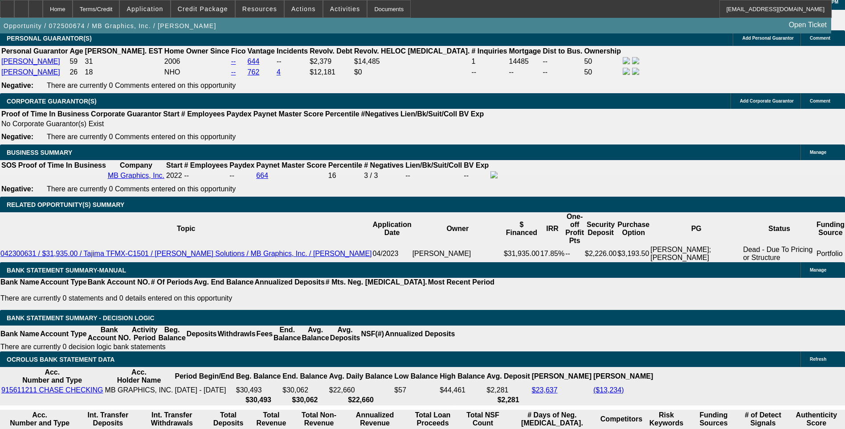
scroll to position [1416, 0]
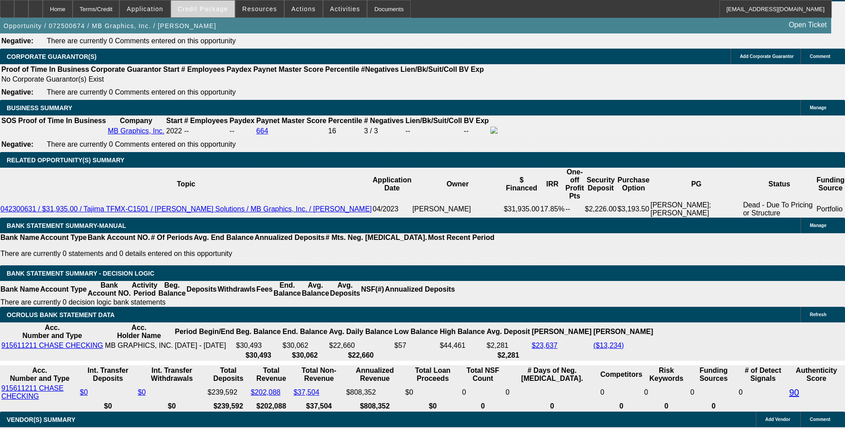
click at [207, 14] on span at bounding box center [203, 8] width 64 height 21
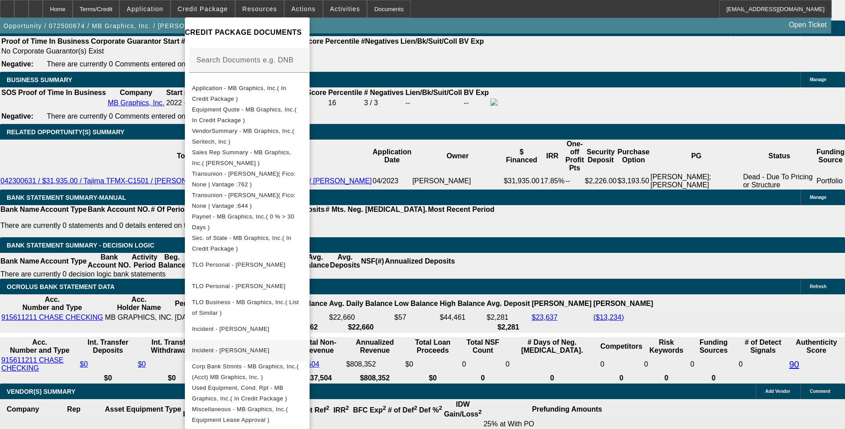
scroll to position [1550, 0]
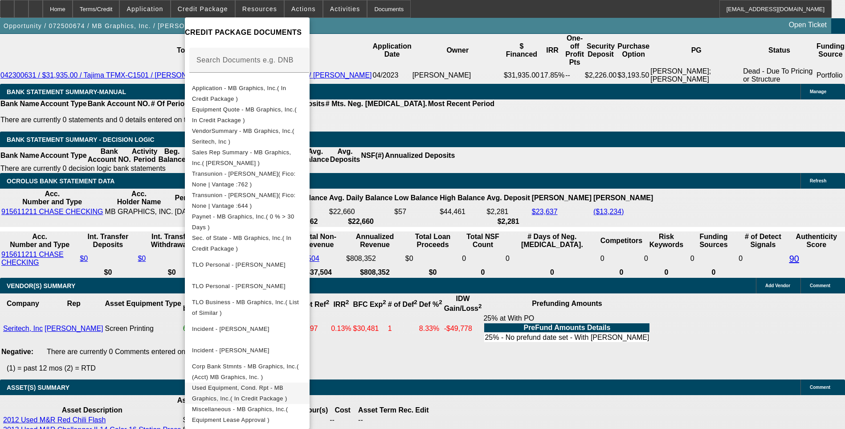
click at [296, 392] on button "Used Equipment, Cond. Rpt - MB Graphics, Inc.( In Credit Package )" at bounding box center [247, 392] width 125 height 21
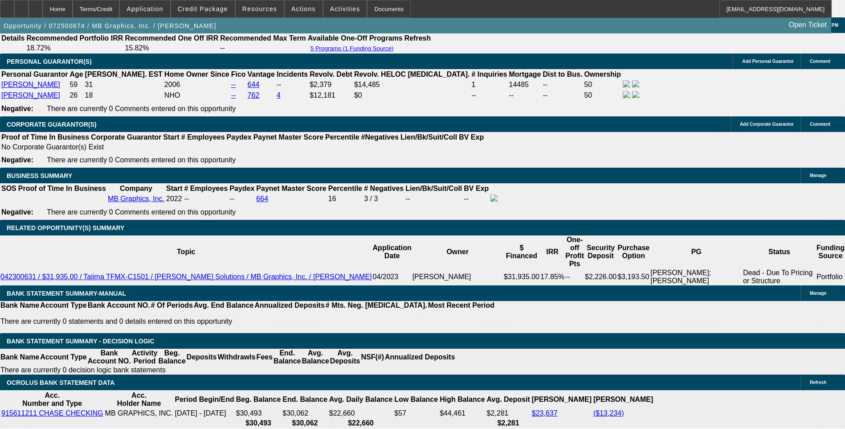
scroll to position [1327, 0]
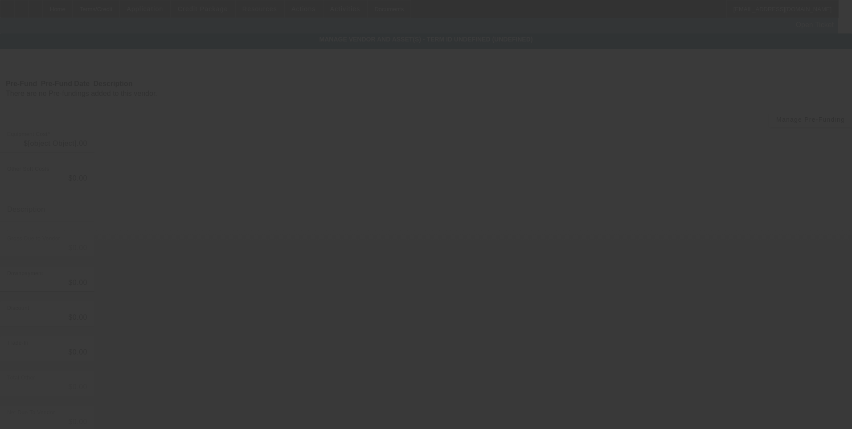
type input "$74,700.00"
type input "$4,700.00"
type input "Freight"
type input "$79,400.00"
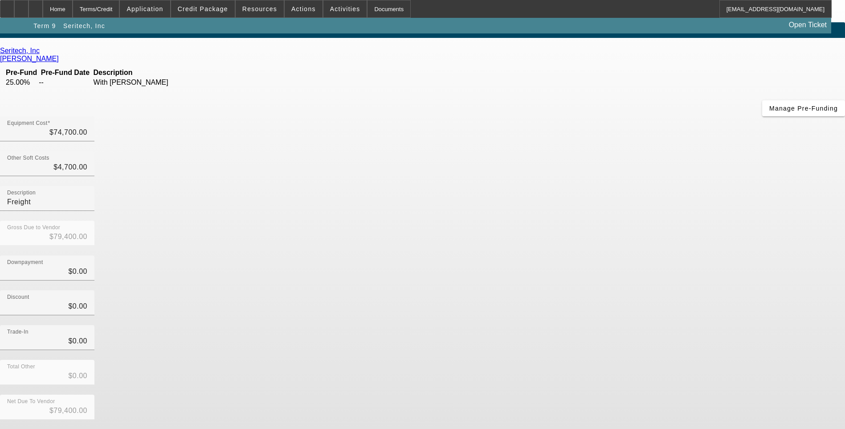
scroll to position [16, 0]
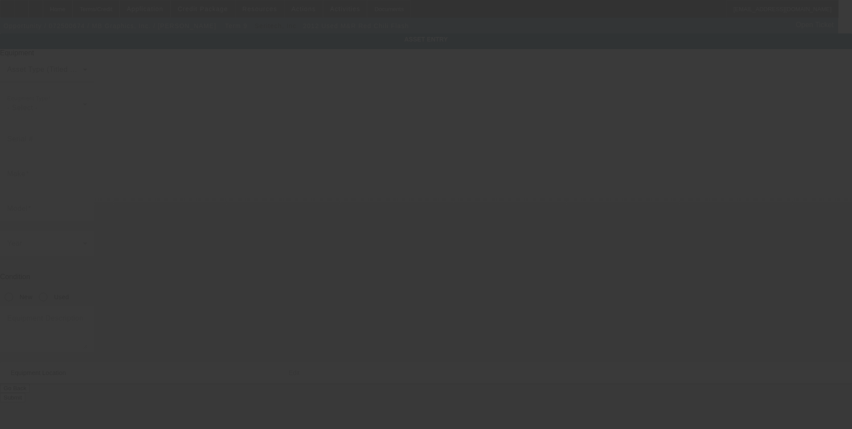
type input "M&R"
type input "Red Chili Flash"
radio input "true"
type textarea "Flash Unit"
type input "13861 SEABOARD CIRCLE"
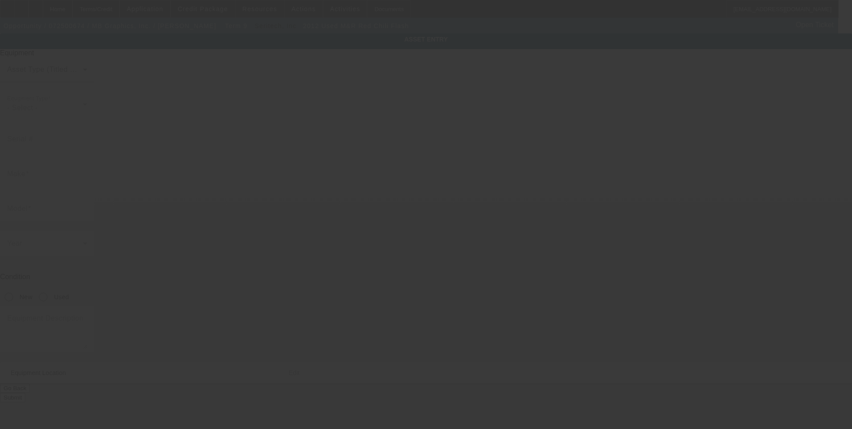
type input "Garden Grove"
type input "92843"
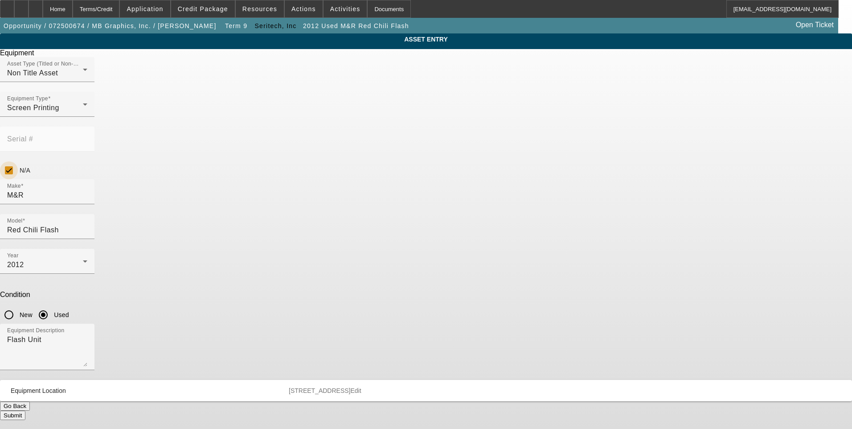
click at [18, 161] on input "N/A" at bounding box center [9, 170] width 18 height 18
checkbox input "false"
click at [87, 137] on input "Serial #" at bounding box center [47, 142] width 80 height 11
type input "081288990R"
click at [25, 410] on button "Submit" at bounding box center [12, 414] width 25 height 9
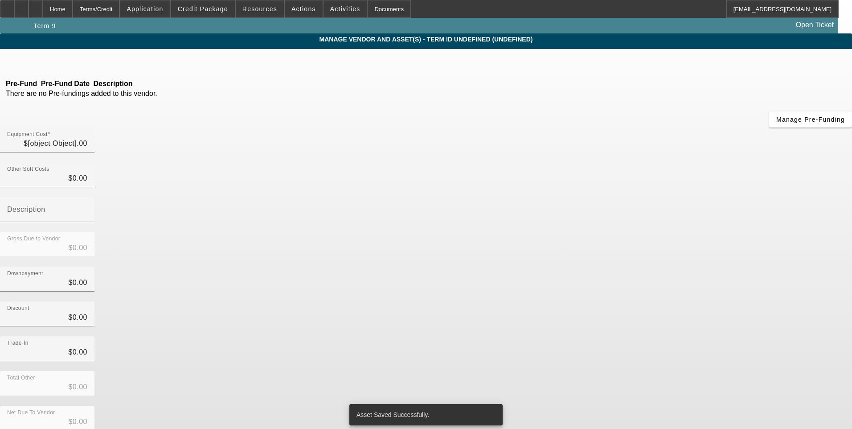
type input "$74,700.00"
type input "$4,700.00"
type input "Freight"
type input "$79,400.00"
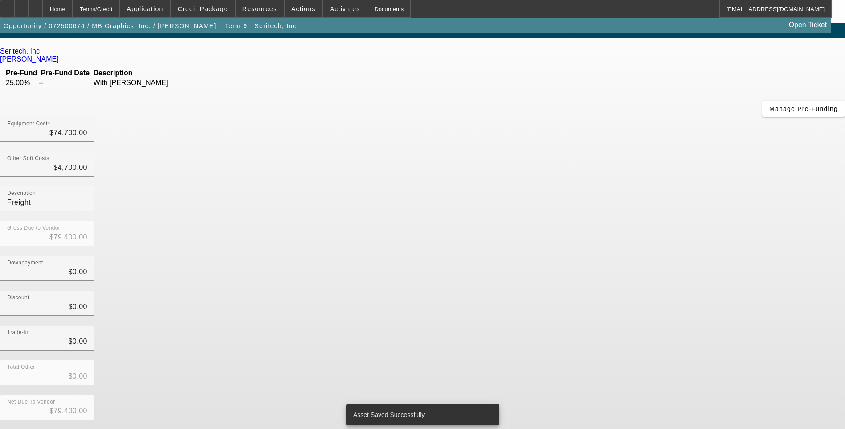
scroll to position [16, 0]
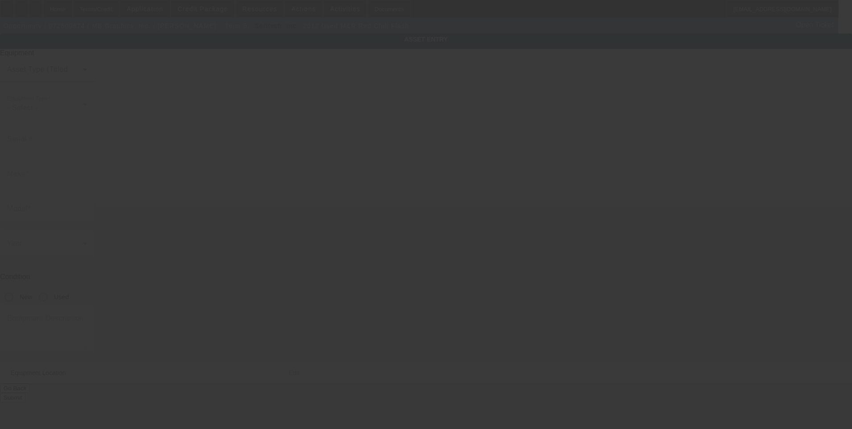
type input "M&R"
type input "Red Chili Flash"
radio input "true"
type textarea "Flash Unit"
type input "13861 SEABOARD CIRCLE"
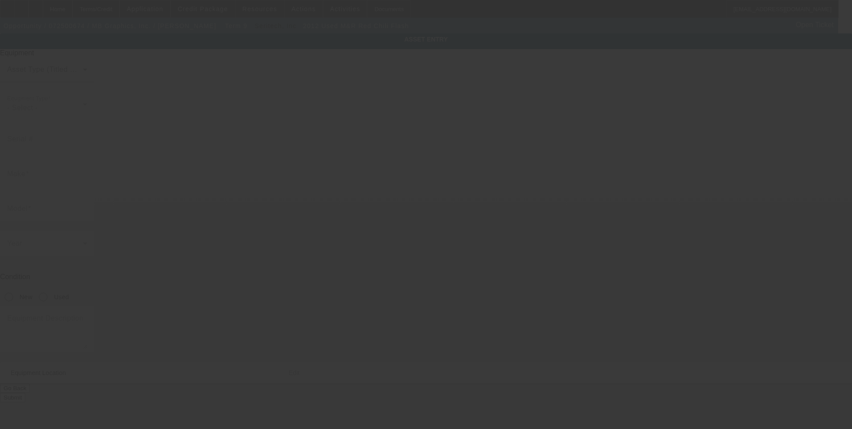
type input "Garden Grove"
type input "92843"
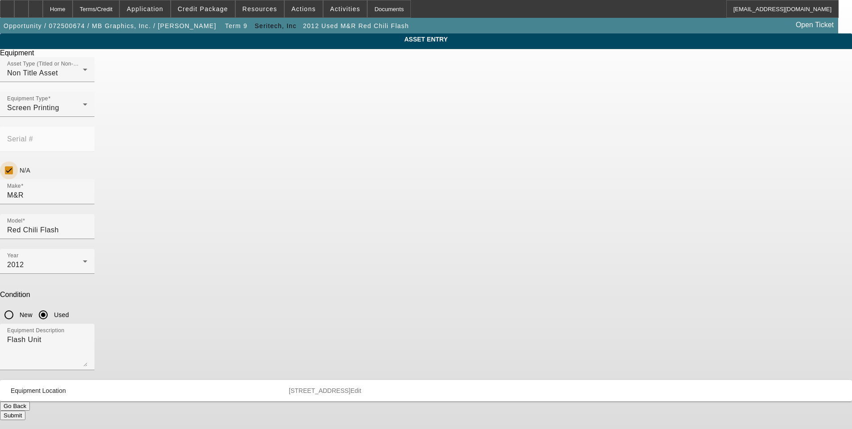
click at [18, 161] on input "N/A" at bounding box center [9, 170] width 18 height 18
checkbox input "false"
click at [87, 137] on input "Serial #" at bounding box center [47, 142] width 80 height 11
type input "111393428R"
click at [83, 259] on div "2012" at bounding box center [45, 264] width 76 height 11
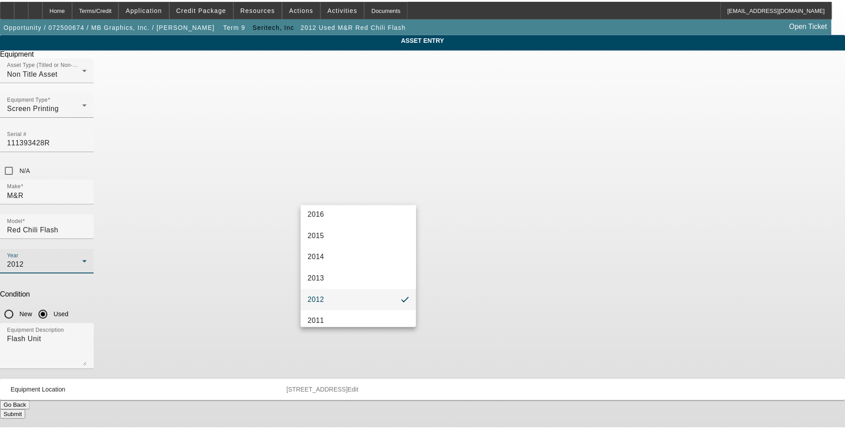
scroll to position [289, 0]
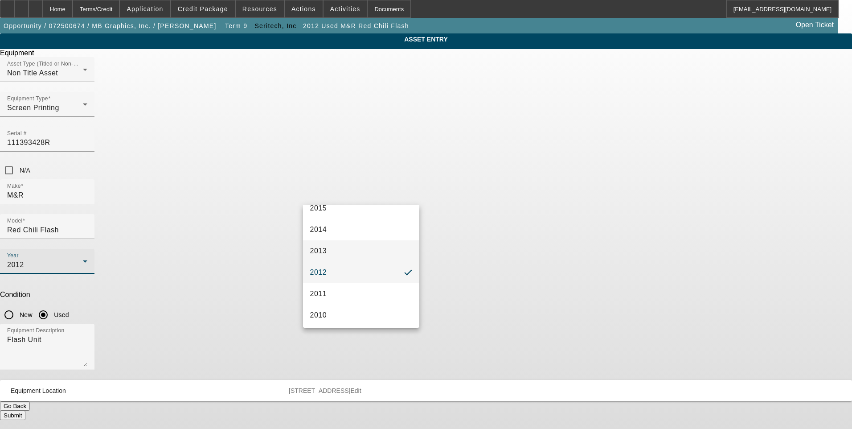
click at [355, 246] on mat-option "2013" at bounding box center [361, 250] width 117 height 21
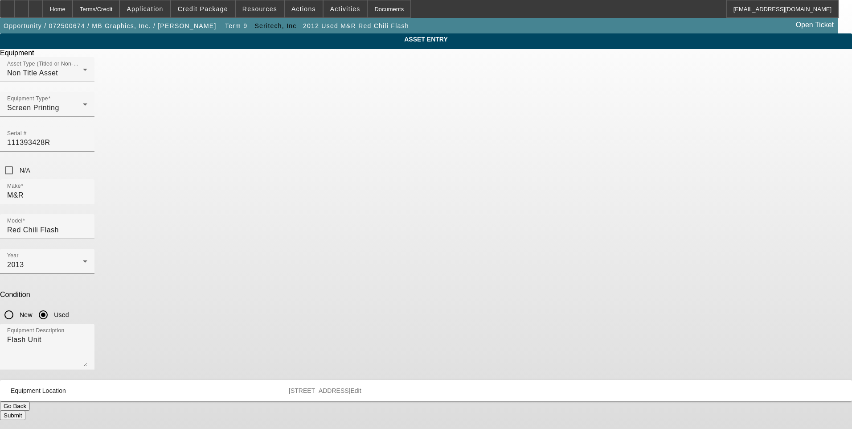
click at [655, 244] on div "ASSET ENTRY Delete asset Equipment Asset Type (Titled or Non-Titled) Non Title …" at bounding box center [426, 226] width 852 height 386
click at [25, 410] on button "Submit" at bounding box center [12, 414] width 25 height 9
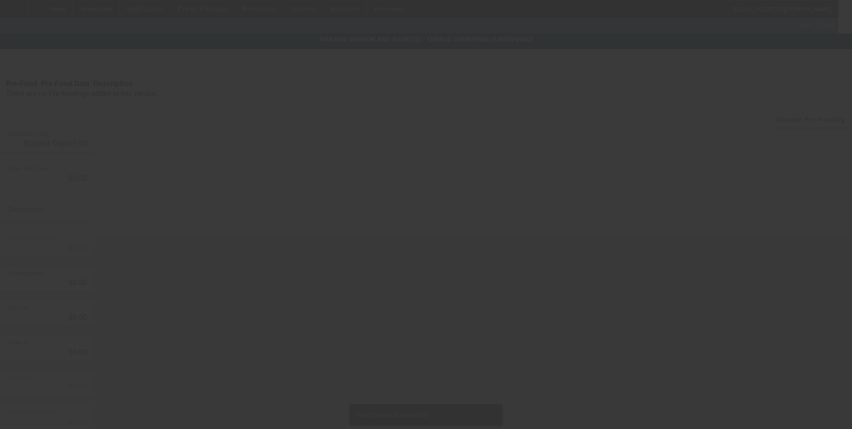
type input "$74,700.00"
type input "$4,700.00"
type input "Freight"
type input "$79,400.00"
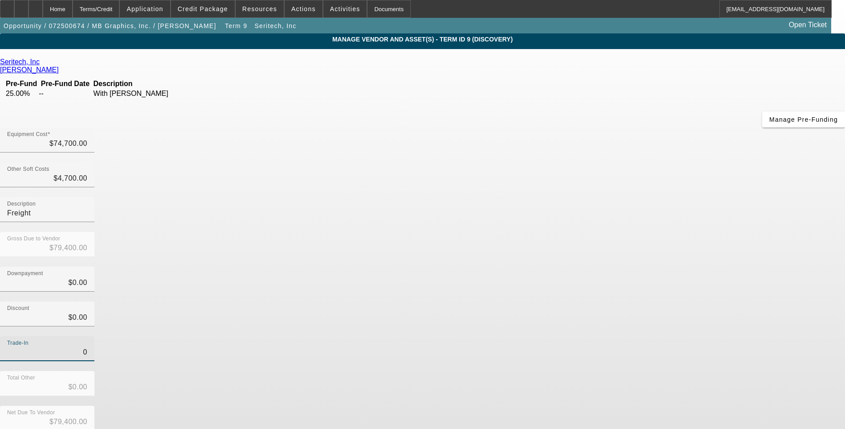
click at [87, 347] on input "0" at bounding box center [47, 352] width 80 height 11
type input "$0.00"
click at [602, 336] on div "Trade-In $0.00" at bounding box center [422, 353] width 845 height 35
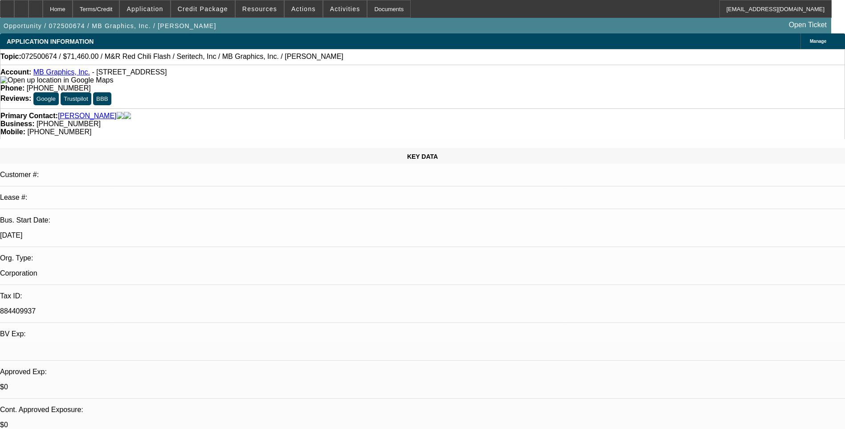
select select "0.1"
select select "0"
select select "0.1"
select select "5"
select select "0"
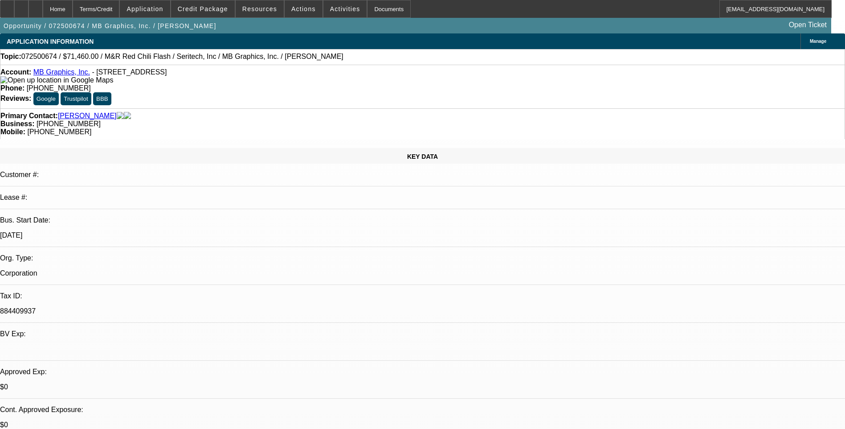
select select "0"
select select "0.1"
select select "5"
select select "0"
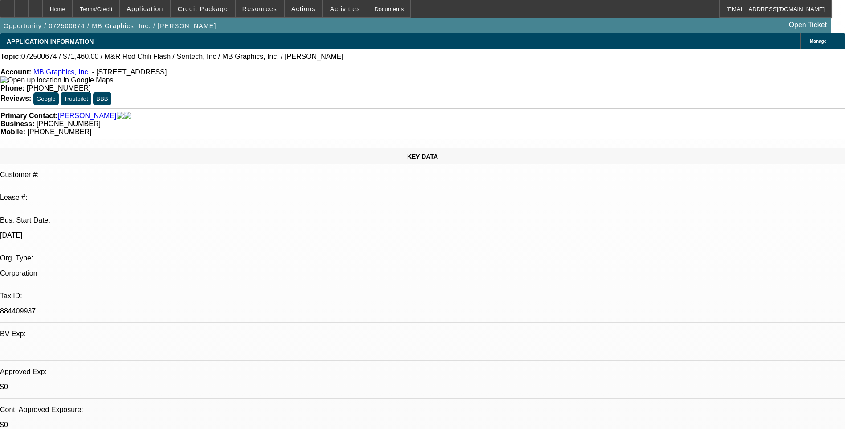
select select "0.1"
select select "5"
select select "0.1"
select select "0"
select select "0.1"
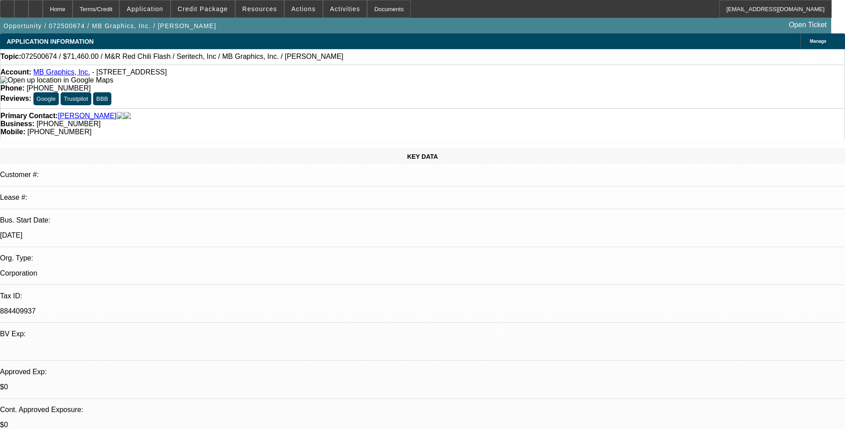
select select "5"
click at [21, 6] on icon at bounding box center [21, 6] width 0 height 0
click at [120, 12] on div "Terms/Credit" at bounding box center [96, 9] width 47 height 18
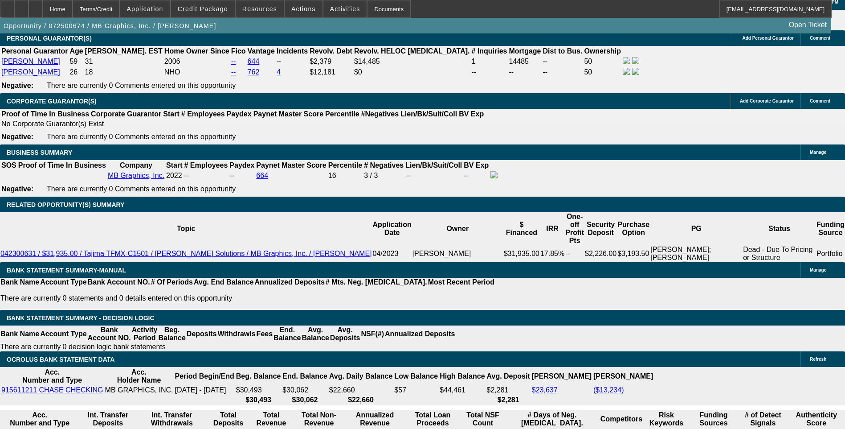
scroll to position [1416, 0]
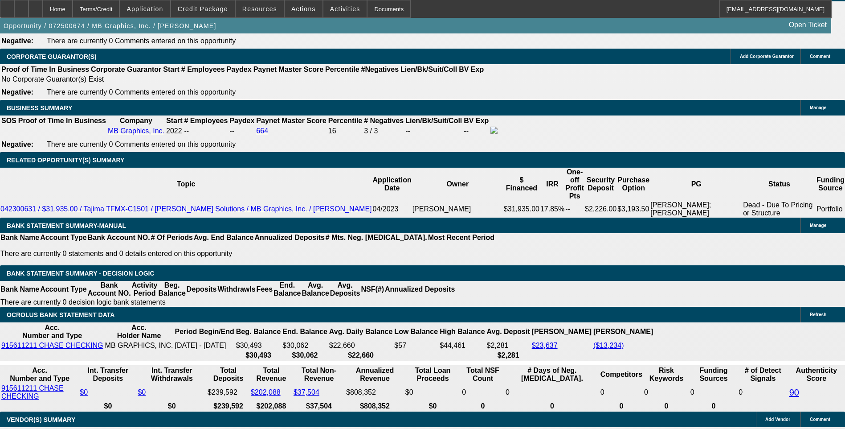
type input "2129"
type input "UNKNOWN"
type input "212"
type input "2130"
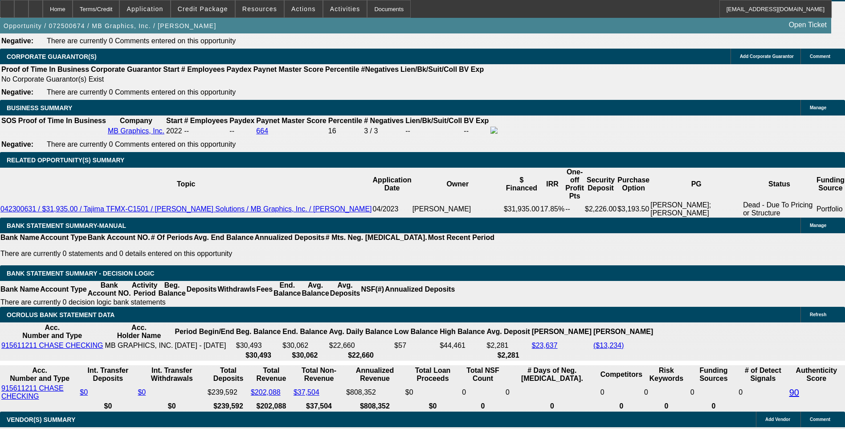
type input "18.8"
type input "$2,130.00"
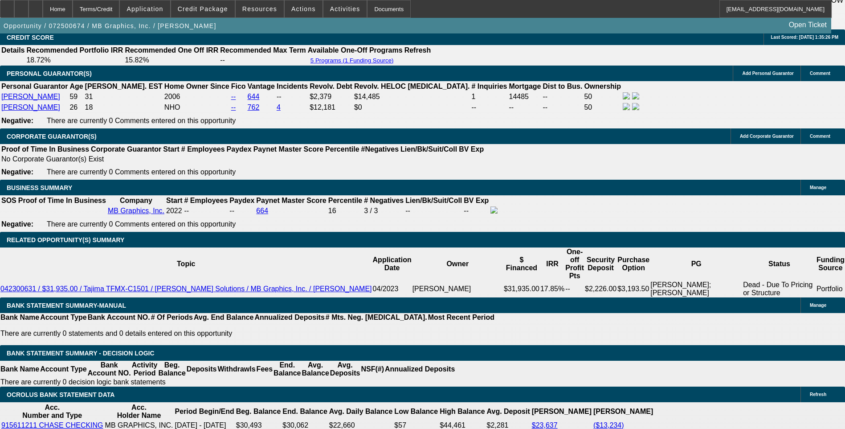
scroll to position [1327, 0]
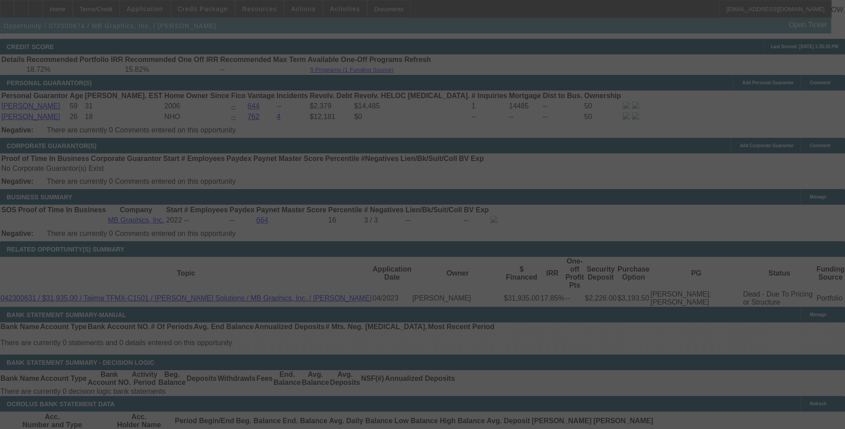
select select "0.1"
select select "0"
select select "0.1"
select select "5"
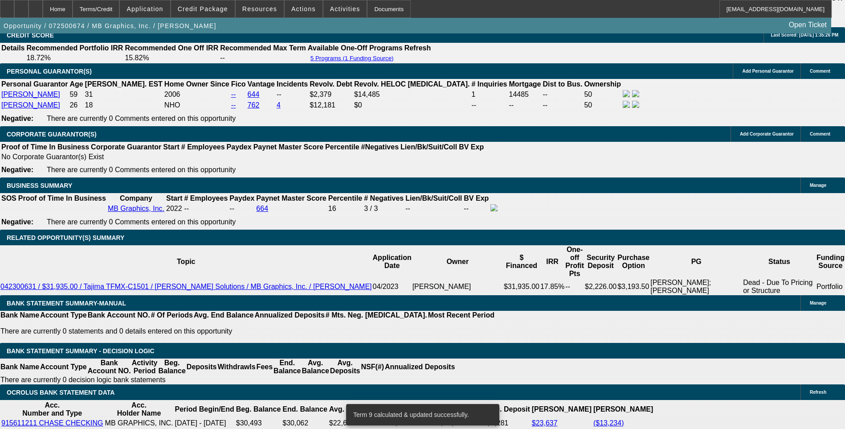
scroll to position [1371, 0]
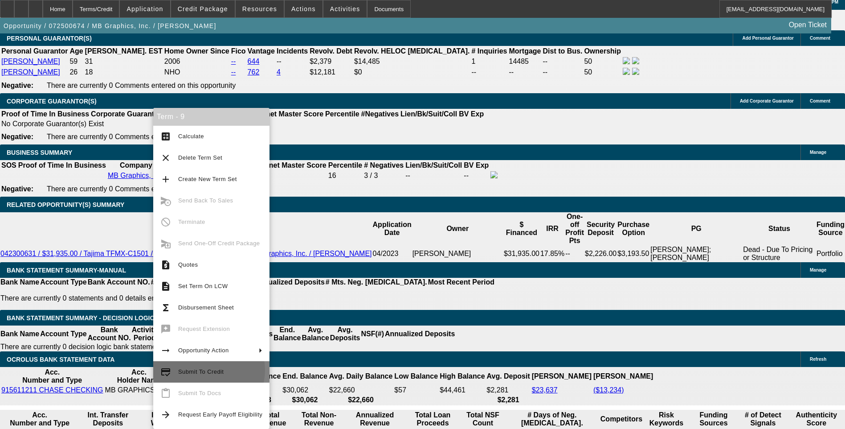
click at [208, 370] on span "Submit To Credit" at bounding box center [200, 371] width 45 height 7
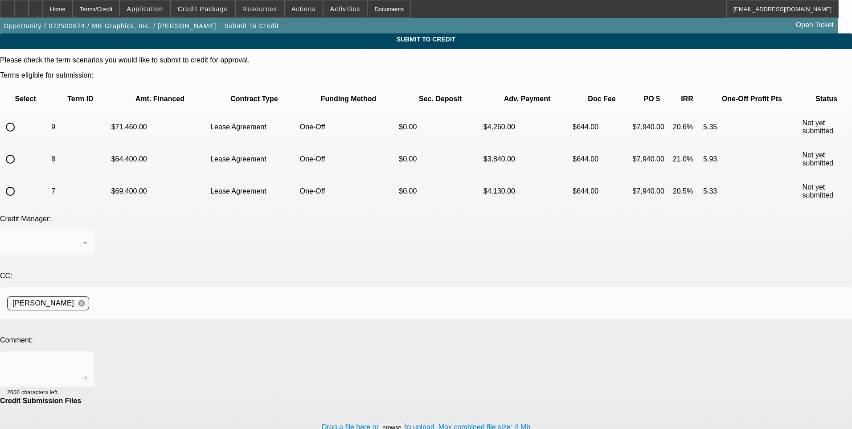
click at [19, 118] on input "radio" at bounding box center [10, 127] width 18 height 18
radio input "true"
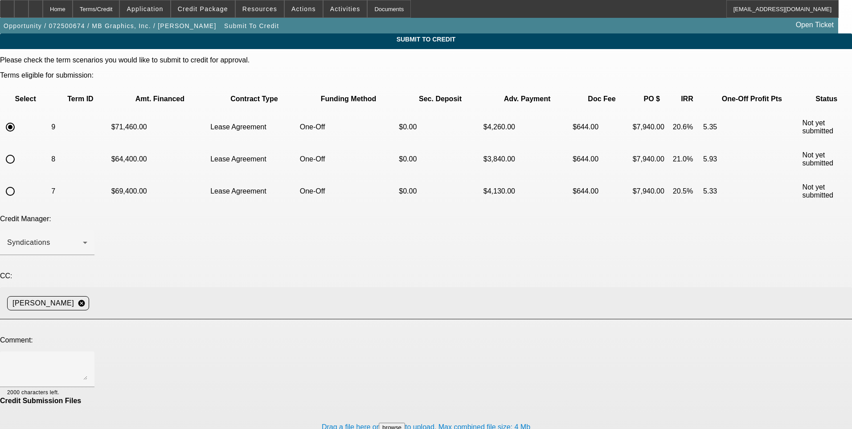
click at [206, 294] on input at bounding box center [467, 303] width 748 height 18
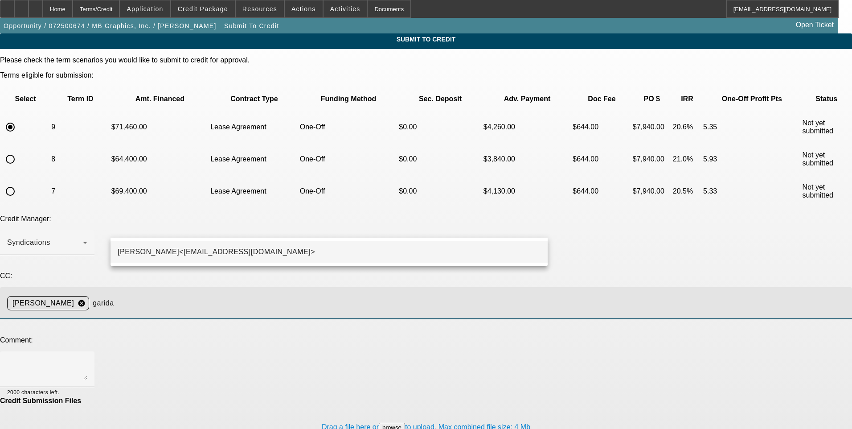
type input "garida"
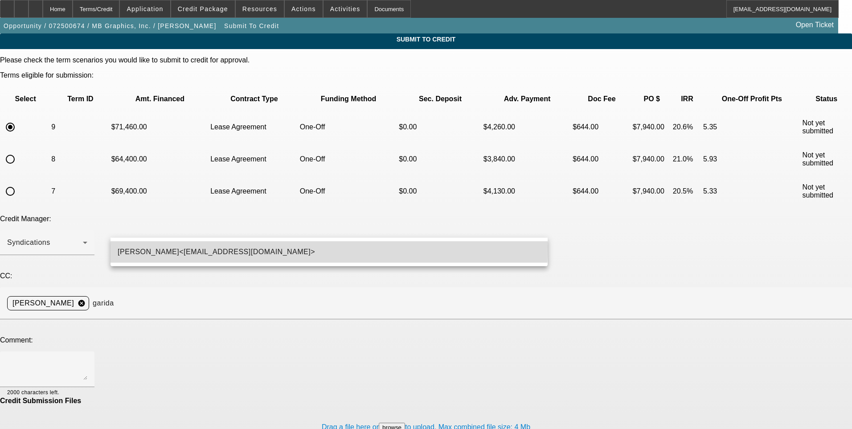
click at [200, 247] on span "George Arida<GArida@beaconfunding.com>" at bounding box center [216, 251] width 197 height 11
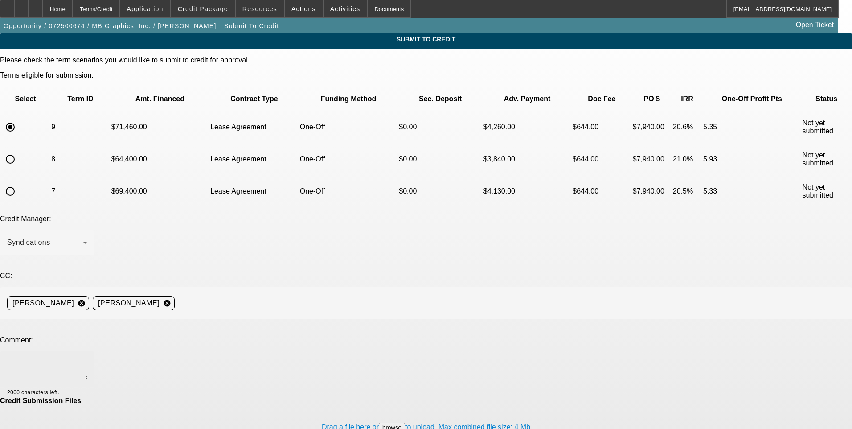
click at [87, 358] on textarea at bounding box center [47, 368] width 80 height 21
paste textarea "George, invoice, condition reports, and pics are uploaded. The machine is curre…"
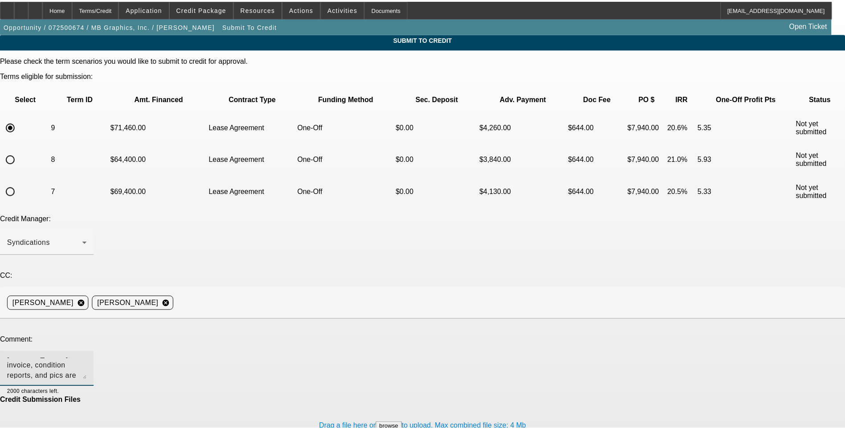
scroll to position [11, 0]
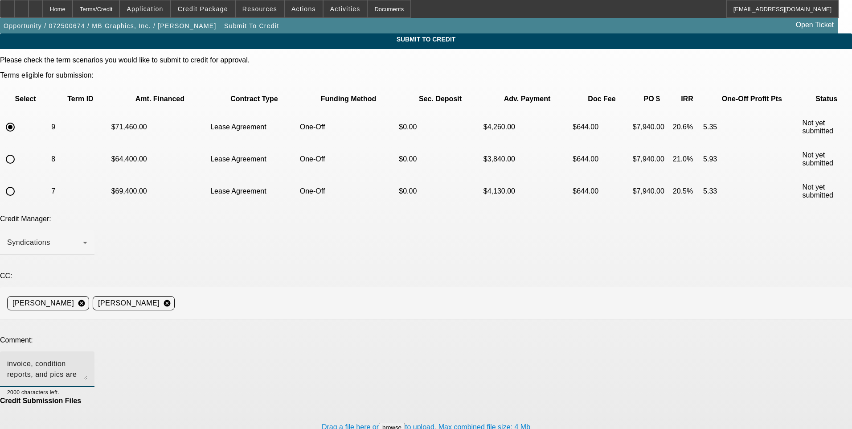
type textarea "George, invoice, condition reports, and pics are uploaded. The machine is curre…"
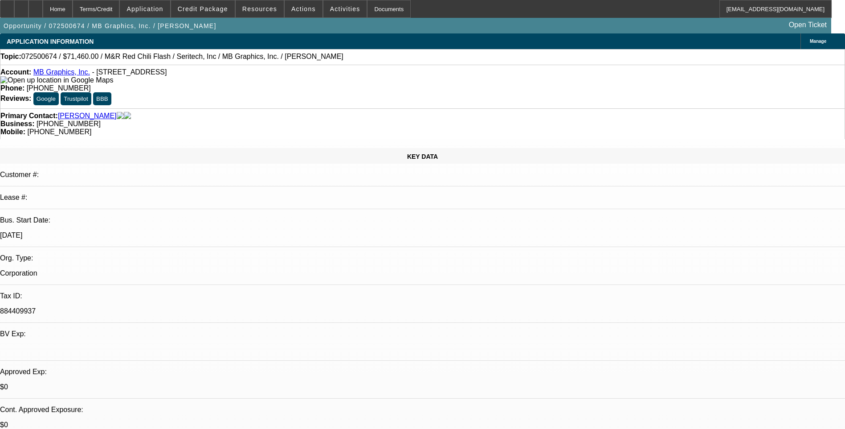
select select "0.1"
select select "0"
select select "0.1"
select select "5"
select select "0"
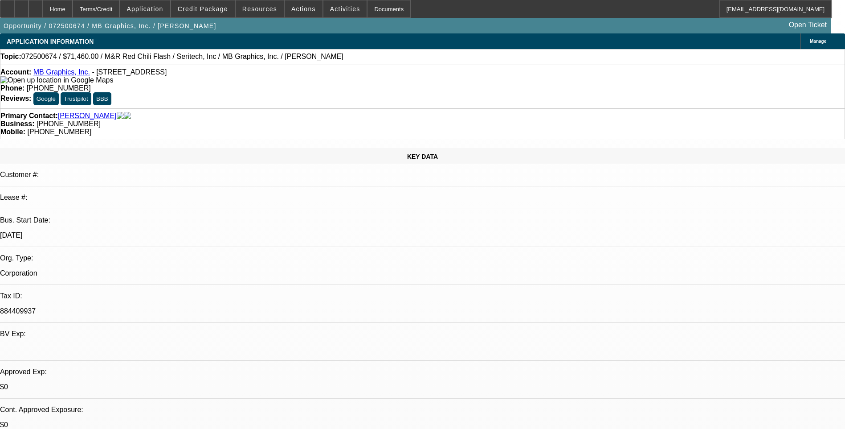
select select "0"
select select "0.1"
select select "5"
select select "0"
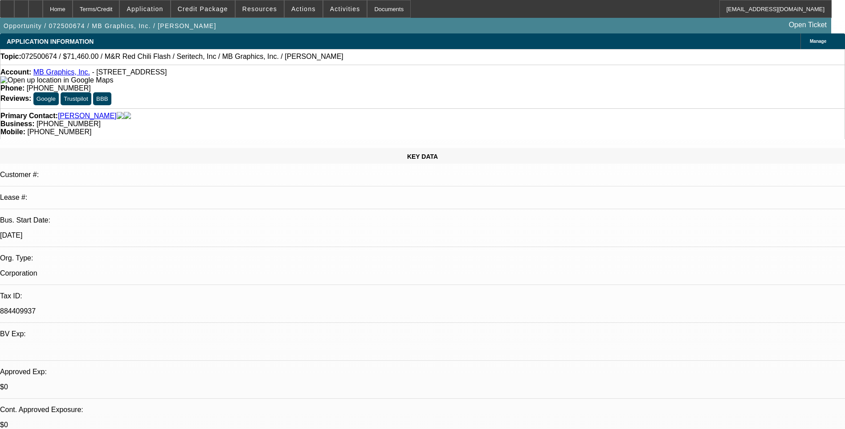
select select "0.1"
select select "5"
select select "0.1"
select select "0"
select select "0.1"
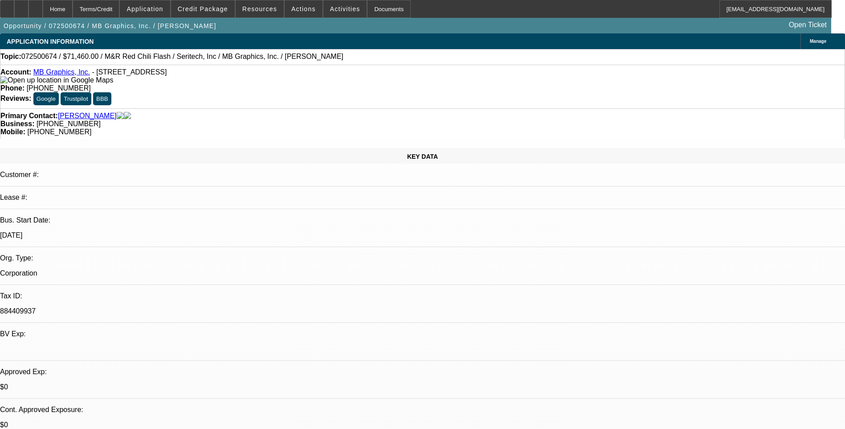
select select "5"
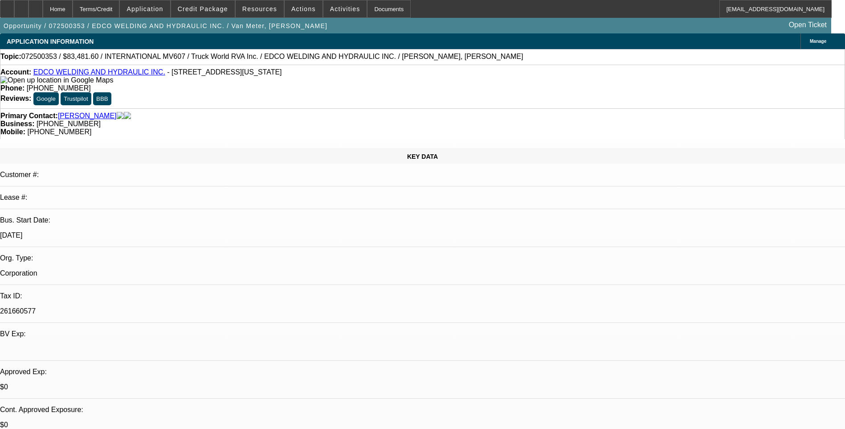
select select "0.2"
select select "0"
select select "0.2"
select select "0"
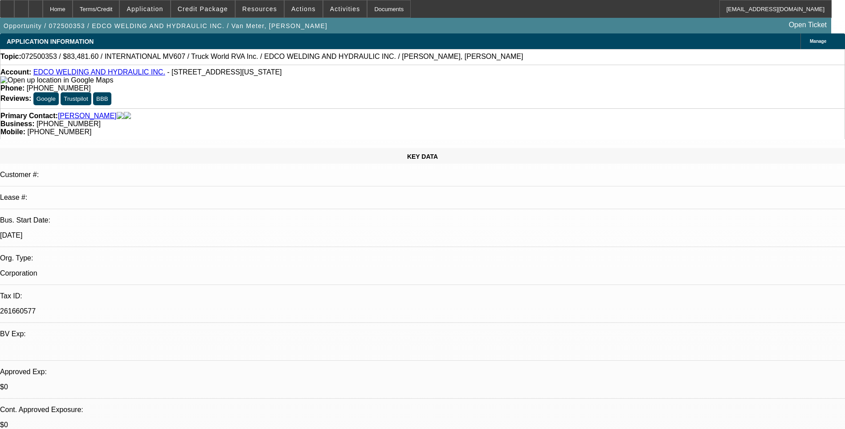
select select "0"
select select "0.2"
select select "0"
select select "0.2"
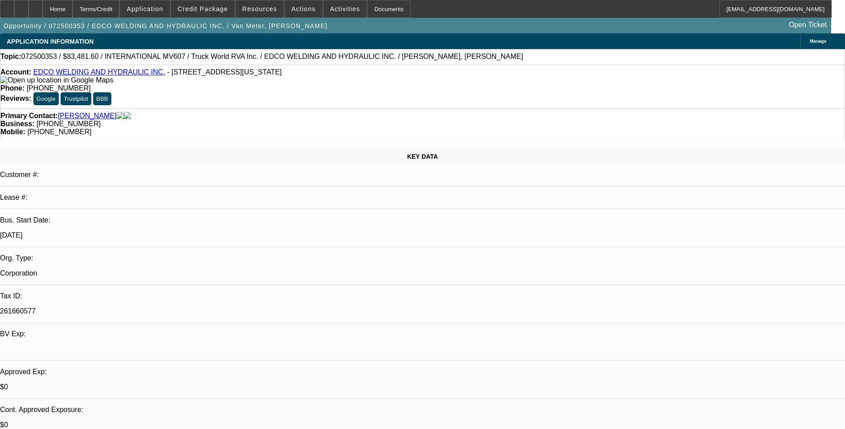
select select "0"
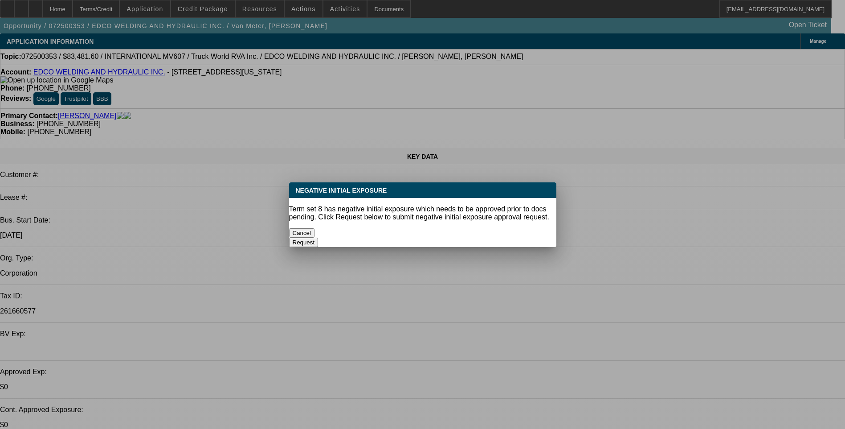
select select "1"
select select "6"
select select "1"
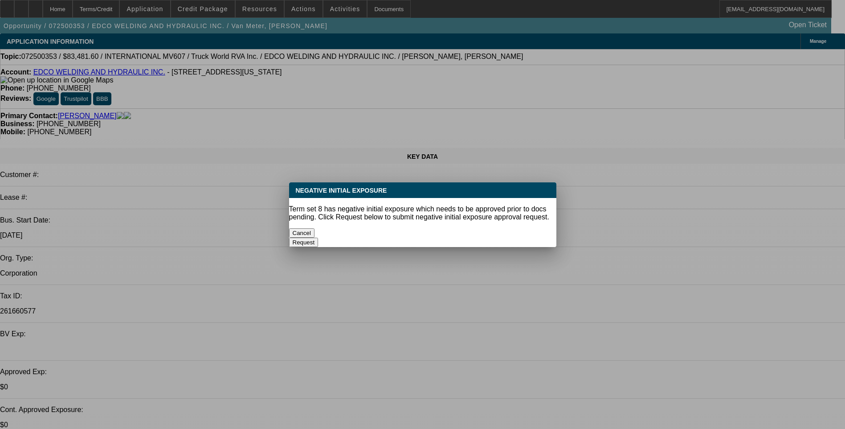
select select "6"
select select "1"
select select "6"
select select "1"
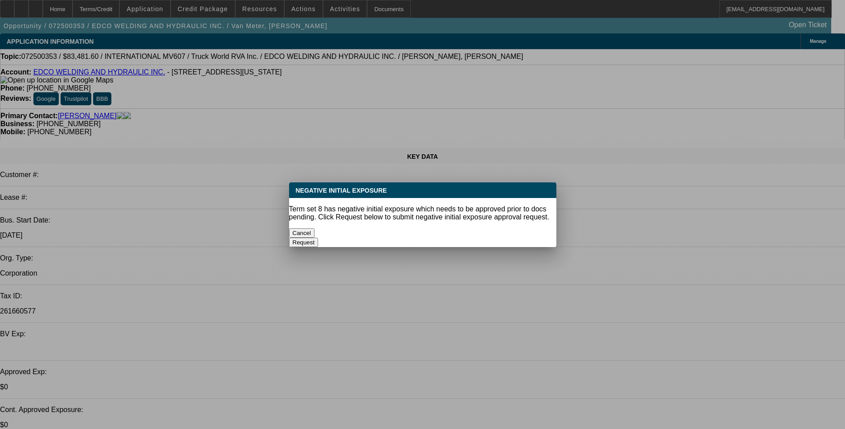
select select "1"
select select "6"
click at [315, 230] on button "Cancel" at bounding box center [302, 232] width 26 height 9
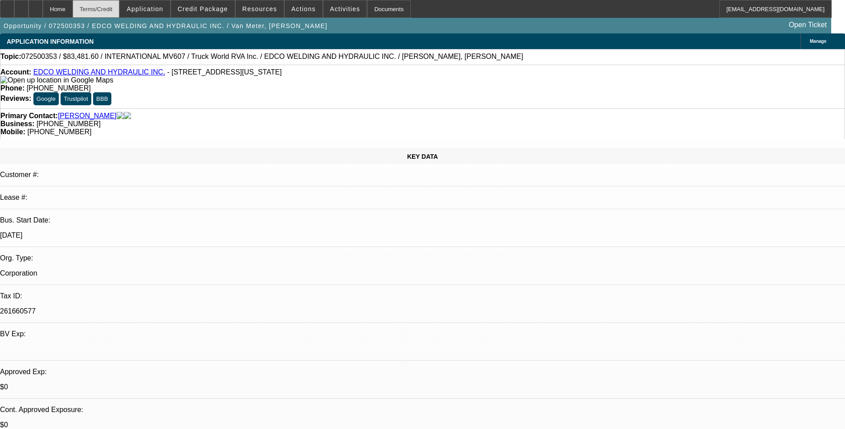
click at [120, 8] on div "Terms/Credit" at bounding box center [96, 9] width 47 height 18
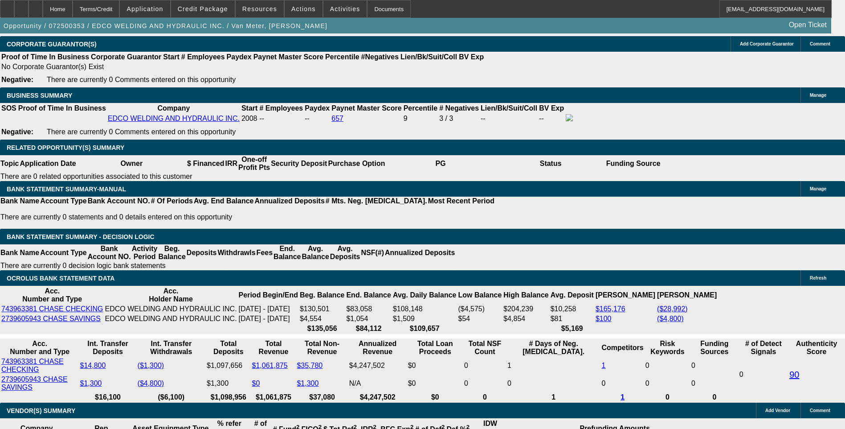
scroll to position [1348, 0]
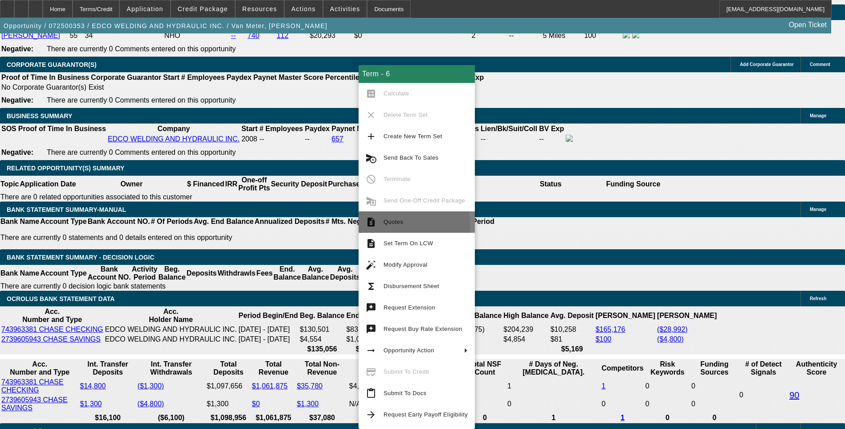
click at [395, 225] on span "Quotes" at bounding box center [426, 222] width 84 height 11
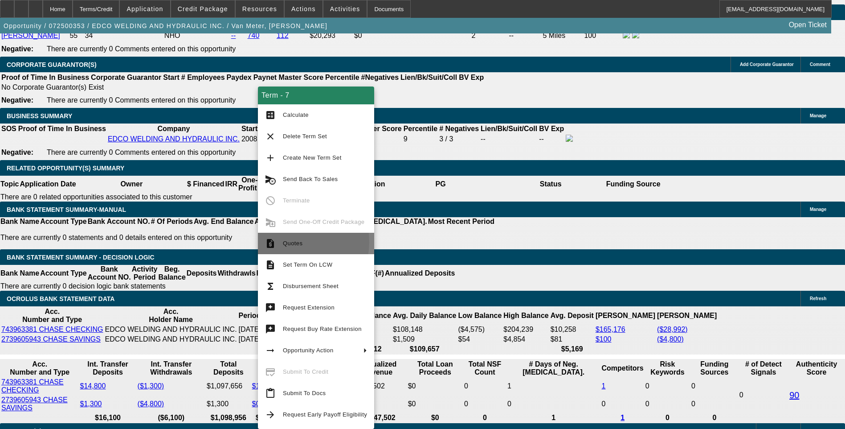
click at [292, 242] on span "Quotes" at bounding box center [293, 243] width 20 height 7
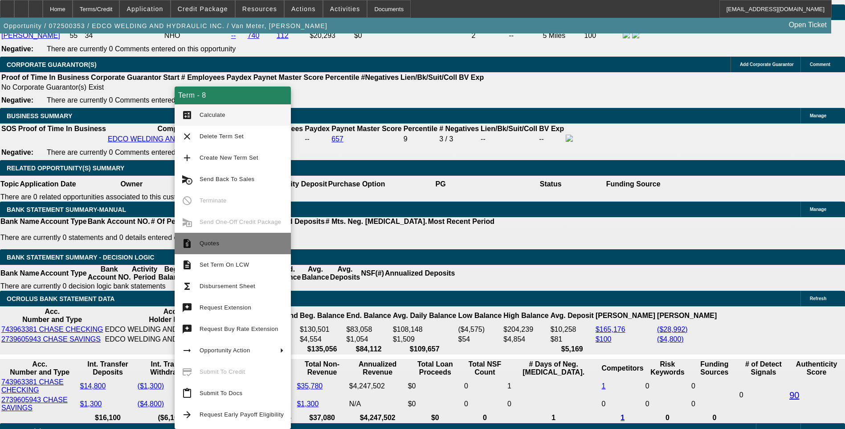
click at [224, 241] on span "Quotes" at bounding box center [242, 243] width 84 height 11
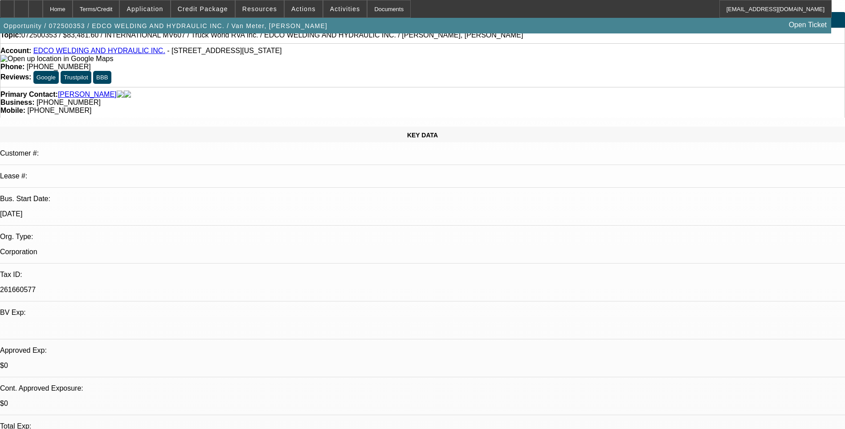
scroll to position [0, 0]
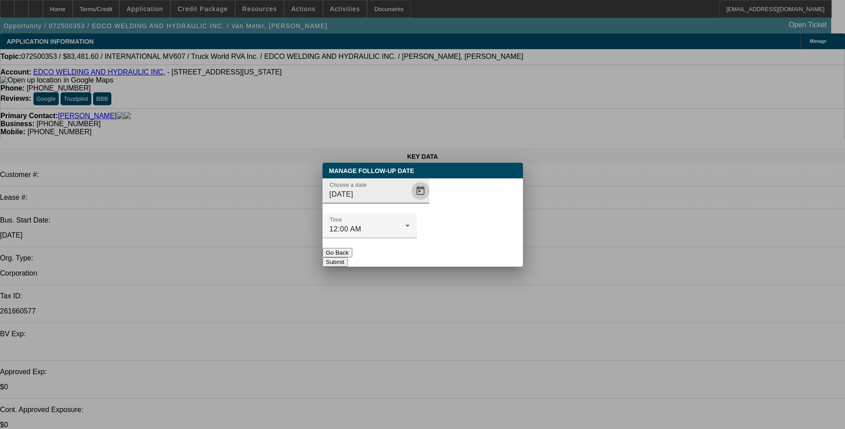
click at [410, 201] on span "Open calendar" at bounding box center [420, 190] width 21 height 21
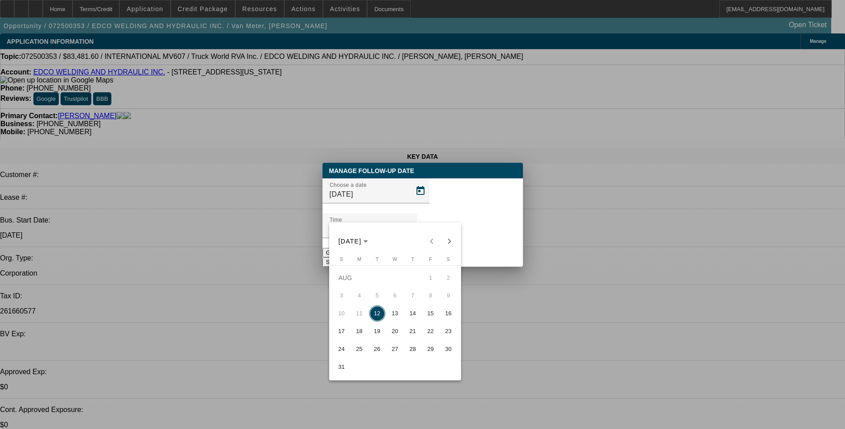
click at [416, 315] on span "14" at bounding box center [413, 313] width 16 height 16
type input "8/14/2025"
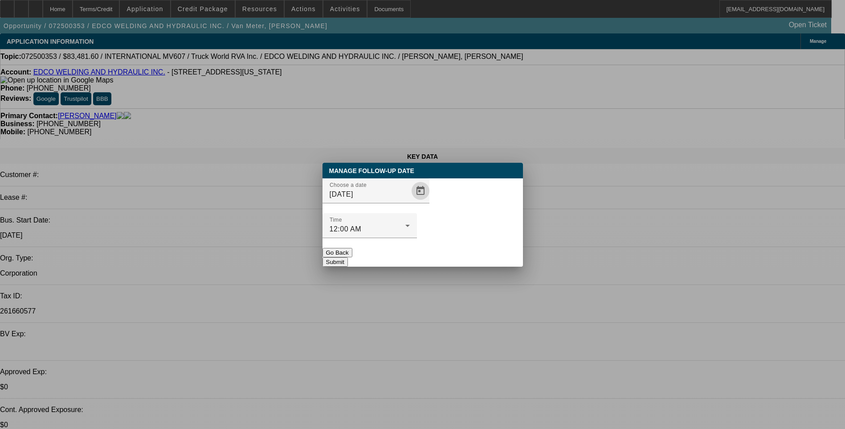
click at [348, 257] on button "Submit" at bounding box center [335, 261] width 25 height 9
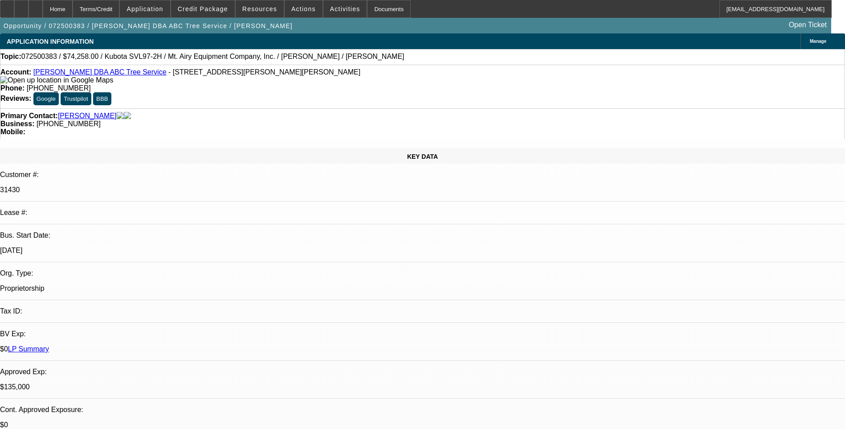
select select "0"
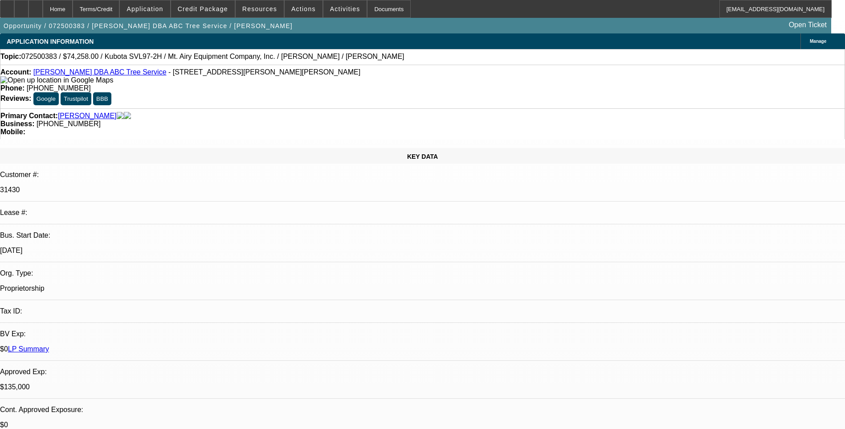
select select "0"
select select "2"
select select "0"
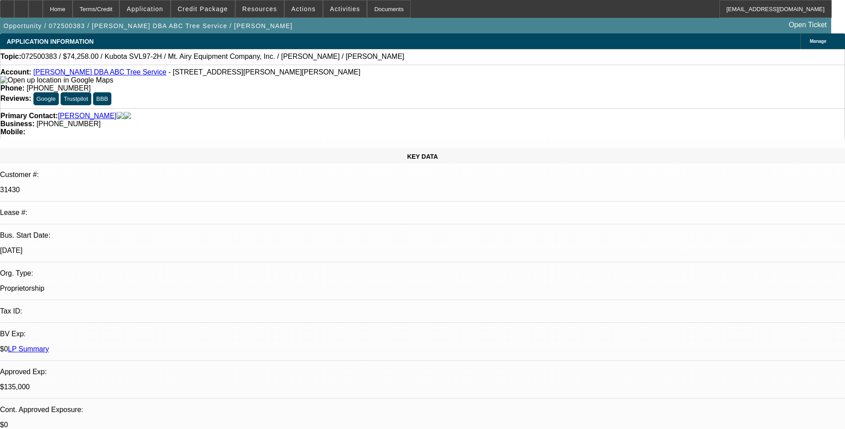
select select "0"
select select "1"
select select "6"
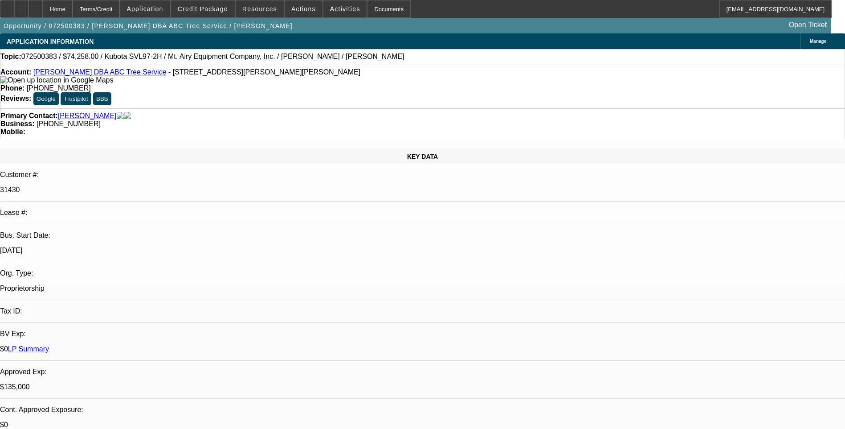
select select "1"
select select "6"
select select "1"
select select "2"
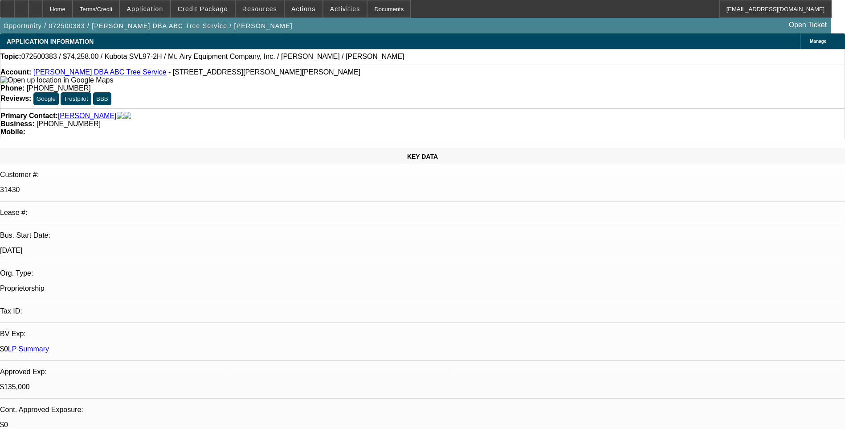
select select "6"
select select "1"
select select "6"
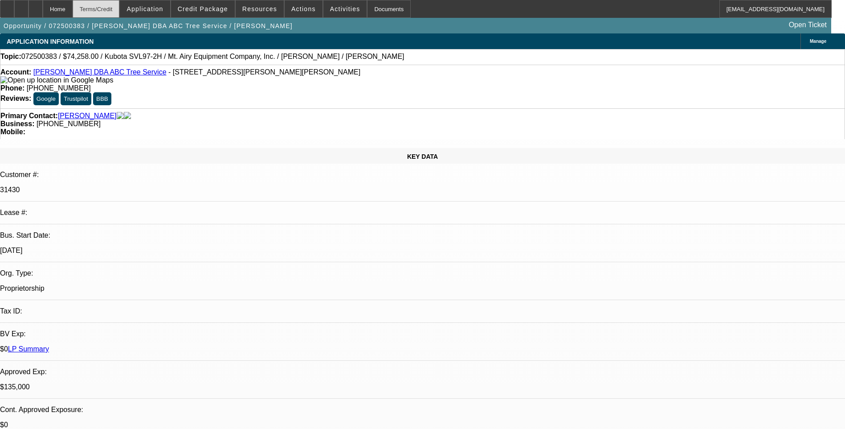
click at [113, 10] on div "Terms/Credit" at bounding box center [96, 9] width 47 height 18
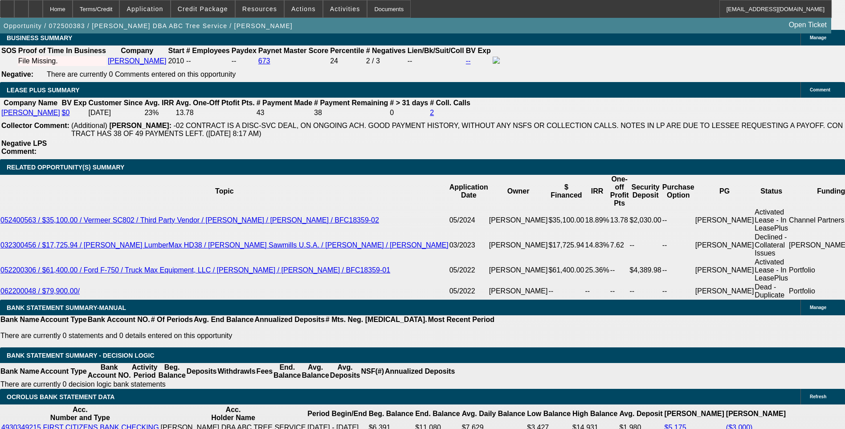
scroll to position [1470, 0]
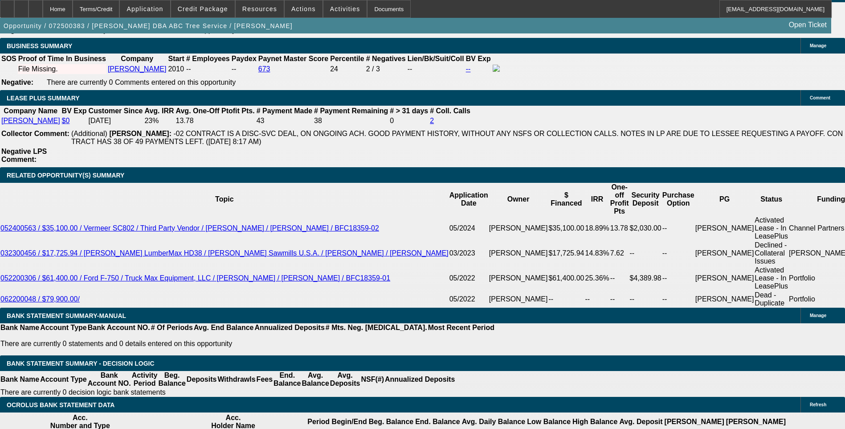
scroll to position [1426, 0]
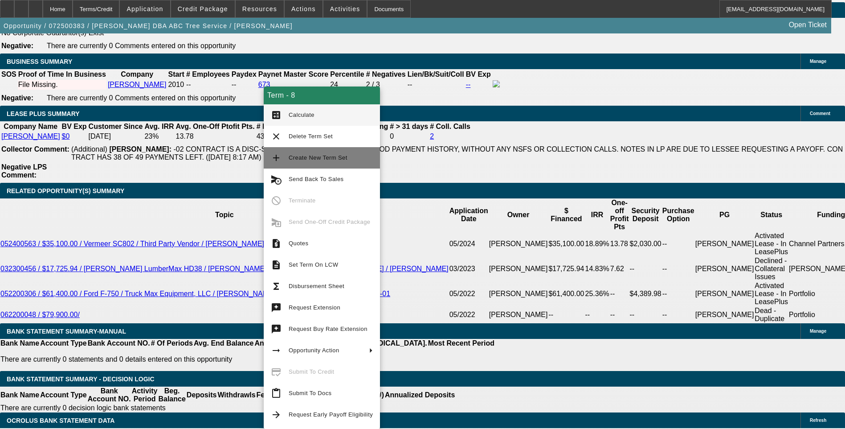
click at [299, 162] on span "Create New Term Set" at bounding box center [331, 157] width 84 height 11
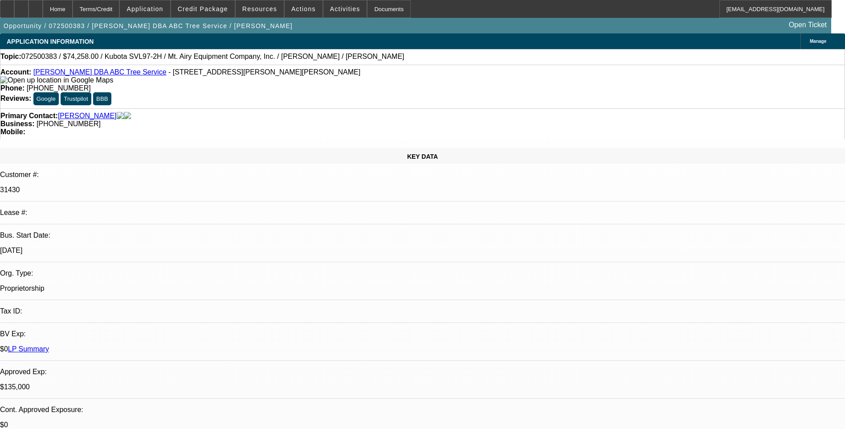
select select "0"
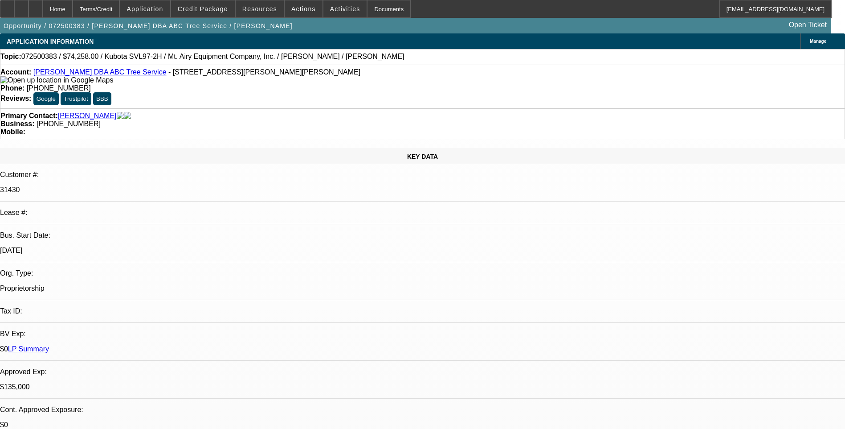
select select "0"
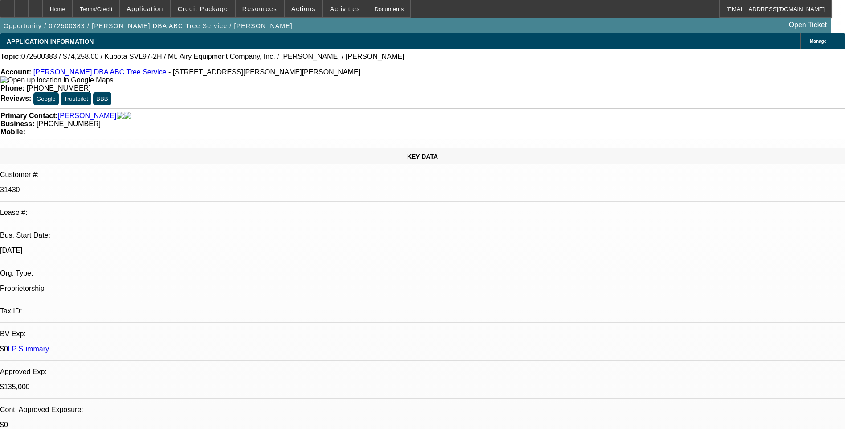
select select "2"
select select "0"
select select "1"
select select "6"
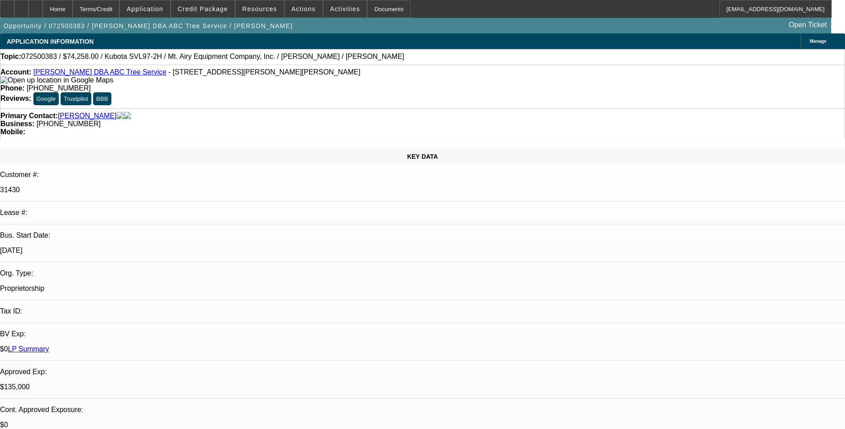
select select "1"
select select "6"
select select "1"
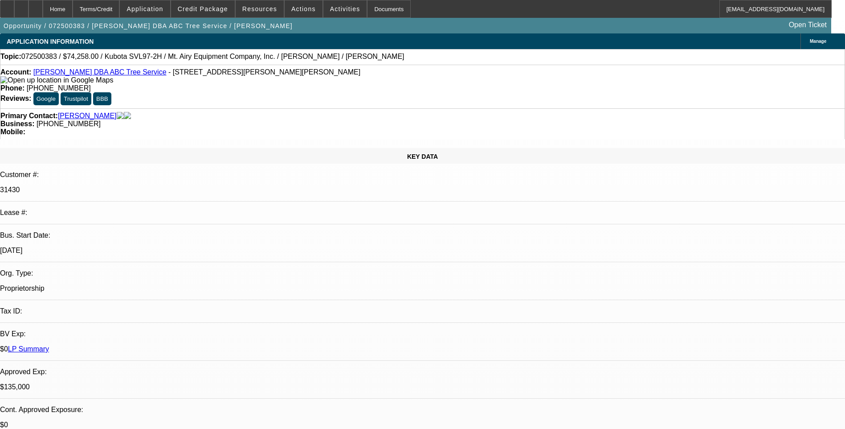
select select "6"
select select "1"
select select "2"
select select "6"
click at [120, 9] on div "Terms/Credit" at bounding box center [96, 9] width 47 height 18
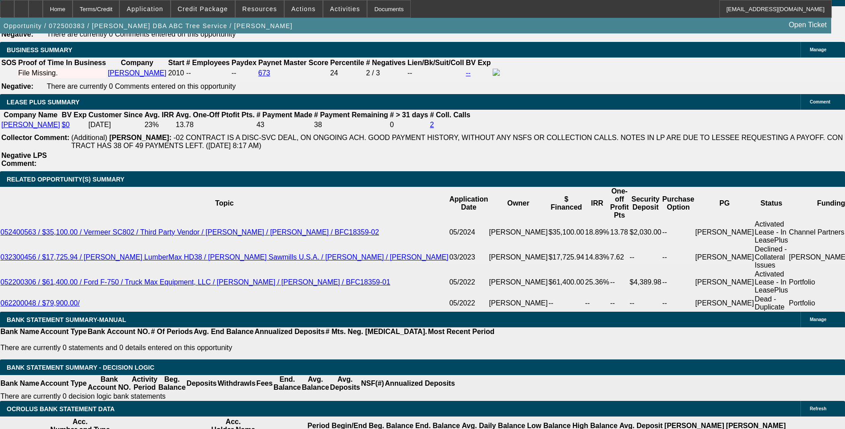
scroll to position [1426, 0]
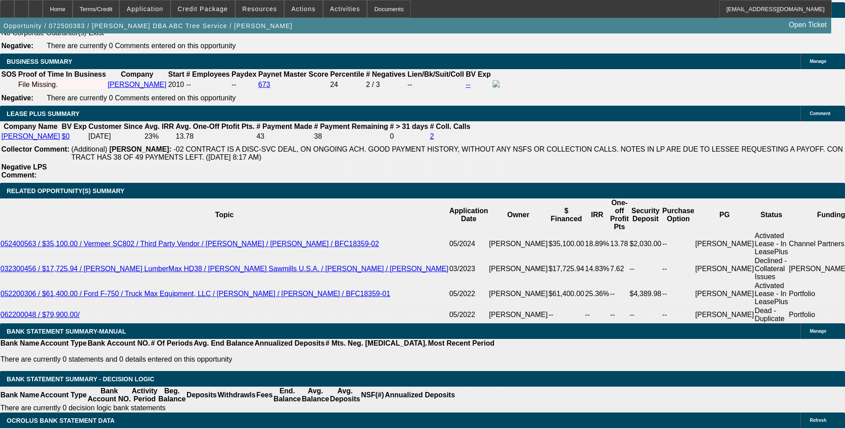
select select "0.1"
type input "$7,425.80"
type input "UNKNOWN"
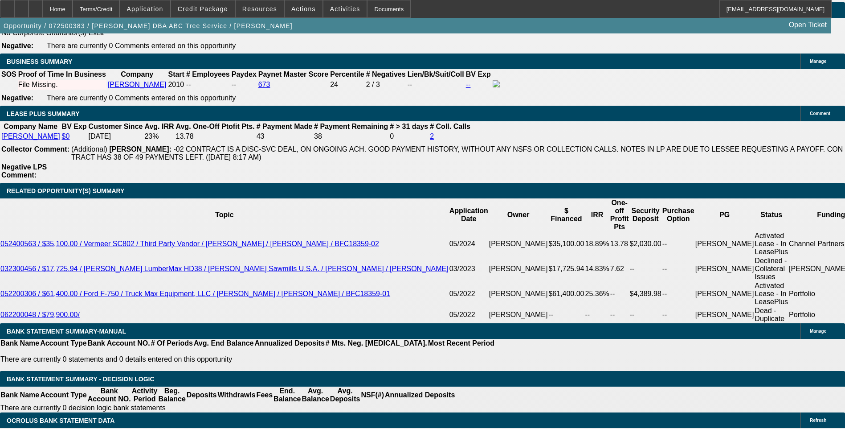
type input "$1,620.01"
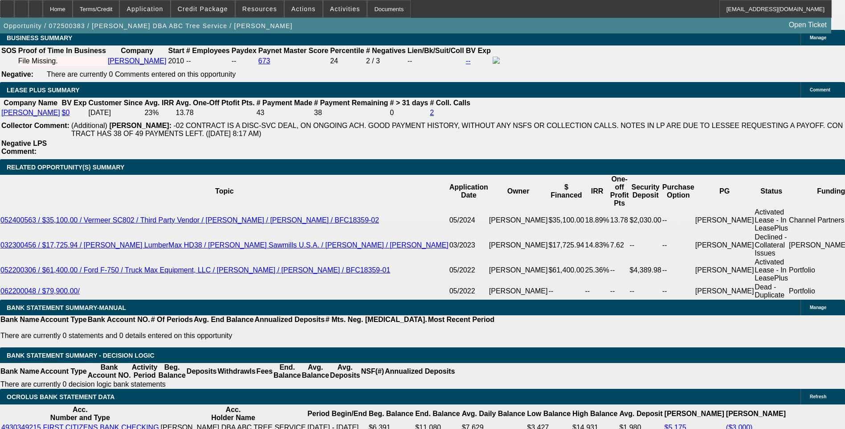
scroll to position [1470, 0]
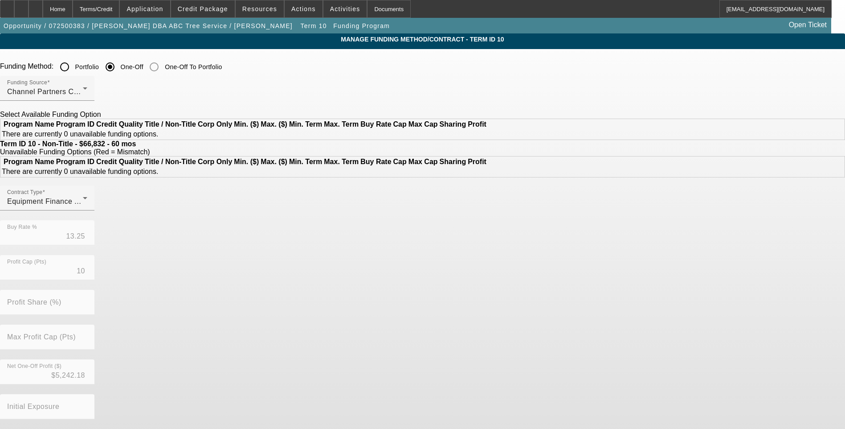
click at [74, 66] on input "Portfolio" at bounding box center [65, 67] width 18 height 18
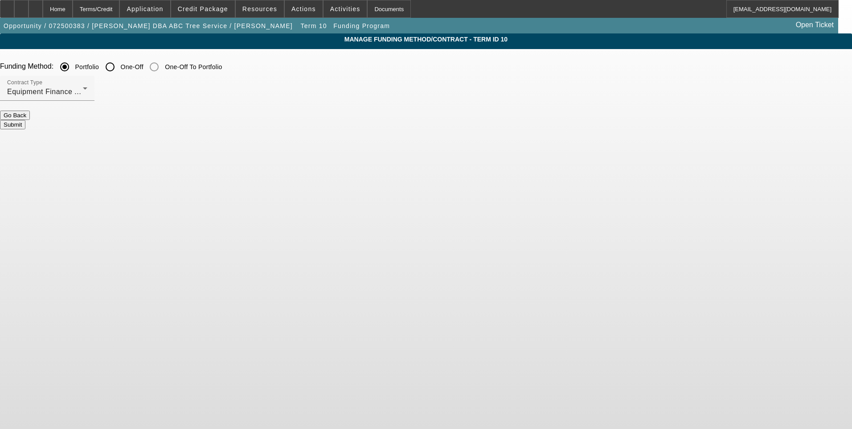
click at [25, 120] on button "Submit" at bounding box center [12, 124] width 25 height 9
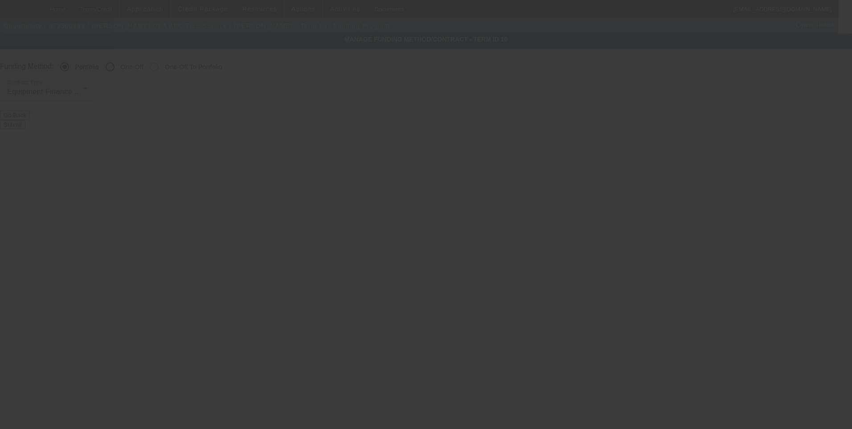
radio input "false"
radio input "true"
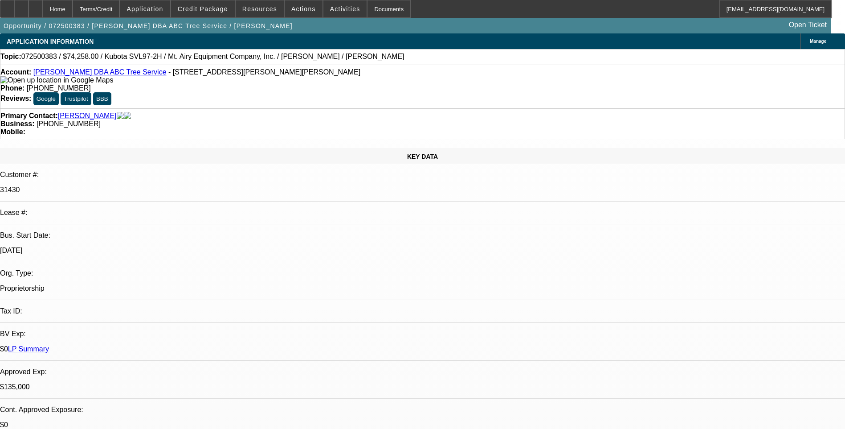
select select "0.1"
select select "0"
select select "6"
select select "0"
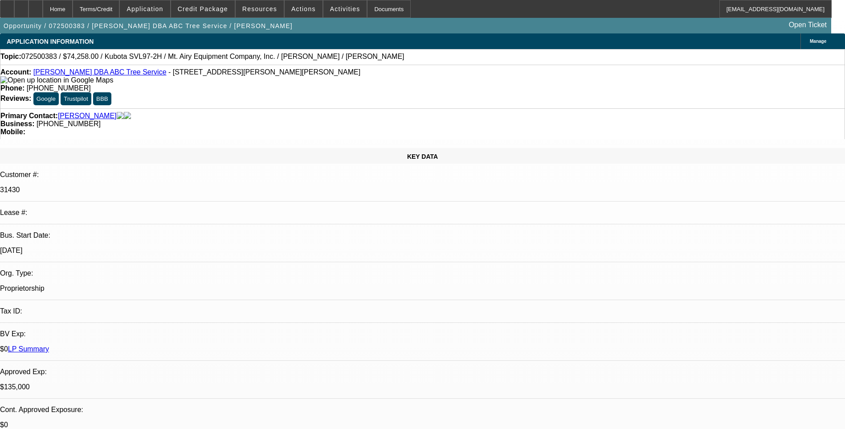
select select "0"
select select "6"
select select "0"
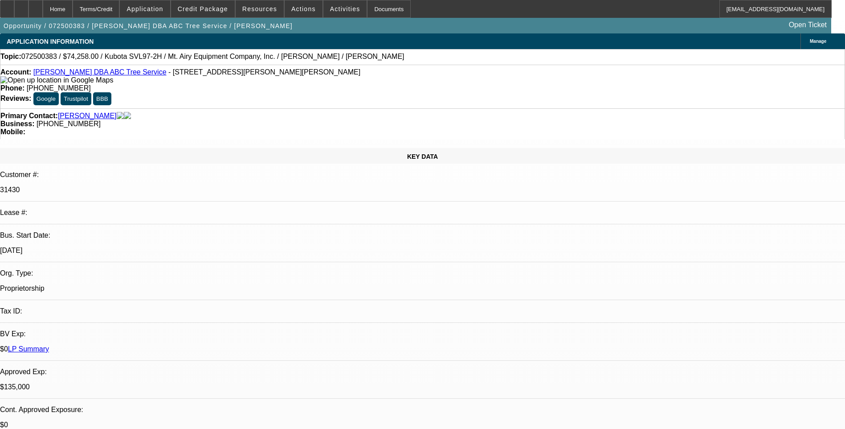
select select "0"
select select "6"
select select "0"
select select "2"
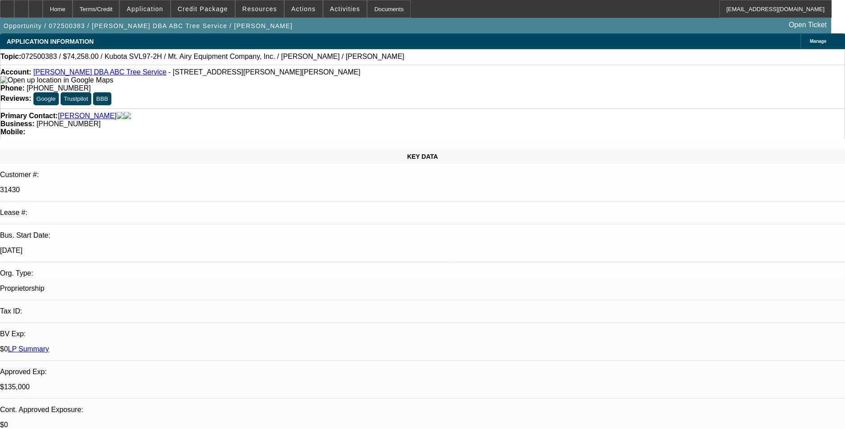
select select "0"
select select "6"
click at [120, 8] on div "Terms/Credit" at bounding box center [96, 9] width 47 height 18
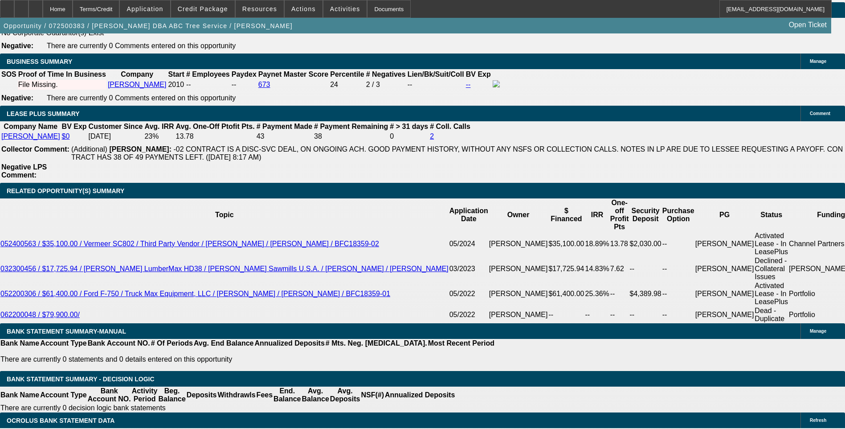
scroll to position [1470, 0]
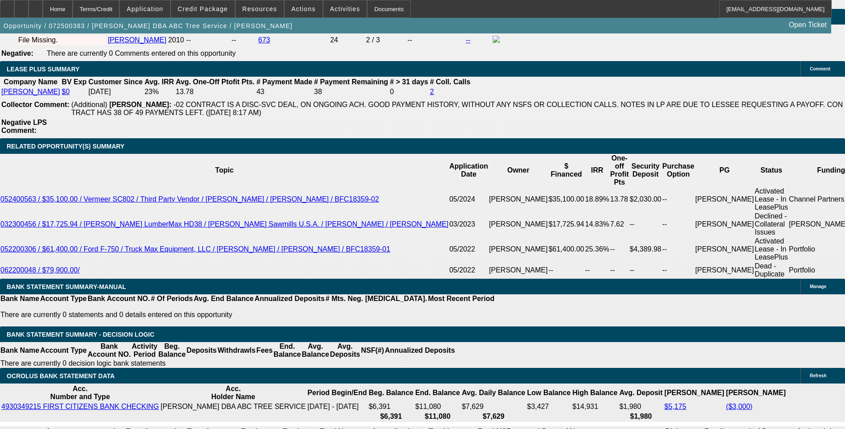
type input "1620.0"
type input "UNKNOWN"
type input "$1,620.00"
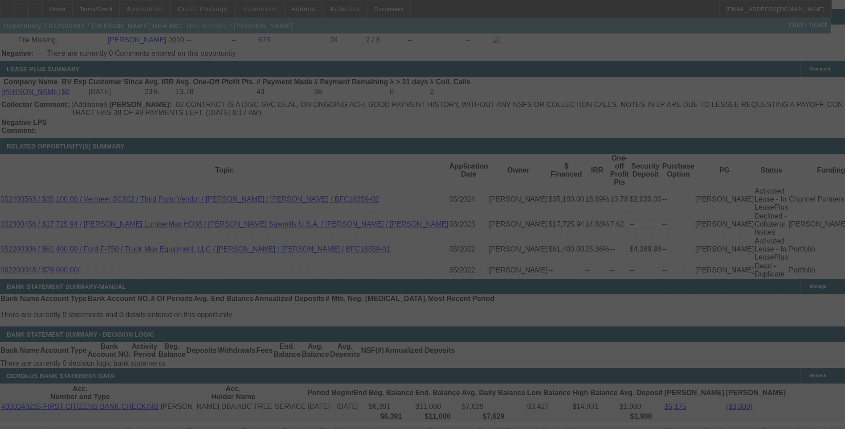
select select "0.1"
select select "0"
select select "6"
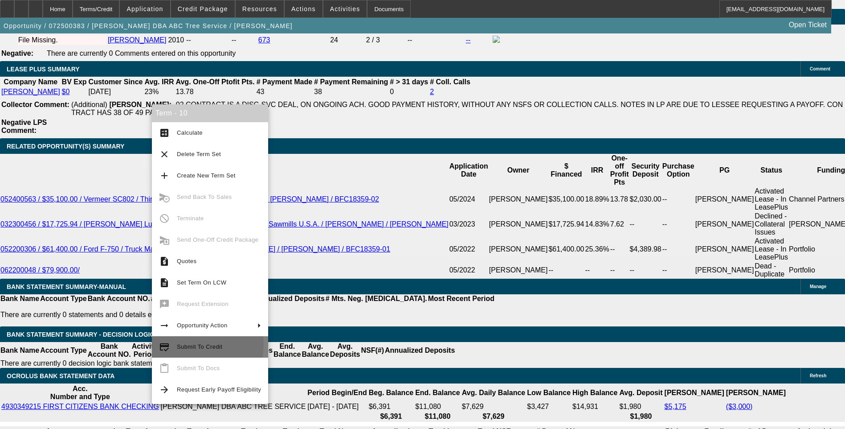
click at [183, 344] on span "Submit To Credit" at bounding box center [199, 346] width 45 height 7
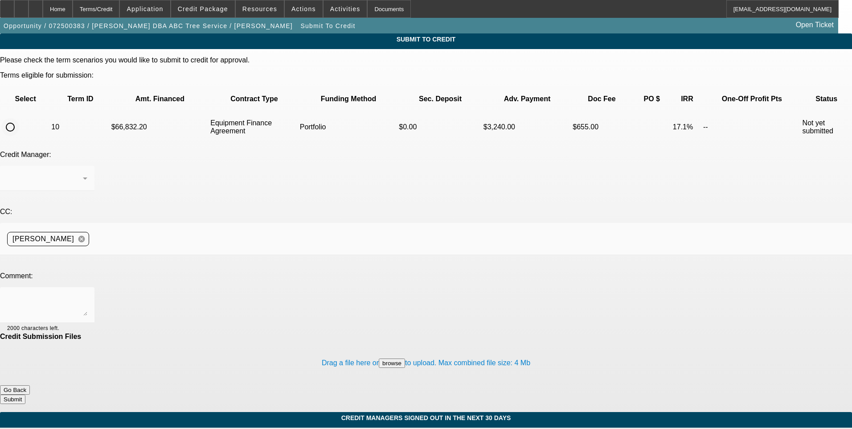
click at [19, 118] on input "radio" at bounding box center [10, 127] width 18 height 18
radio input "true"
click at [87, 166] on div at bounding box center [47, 178] width 80 height 25
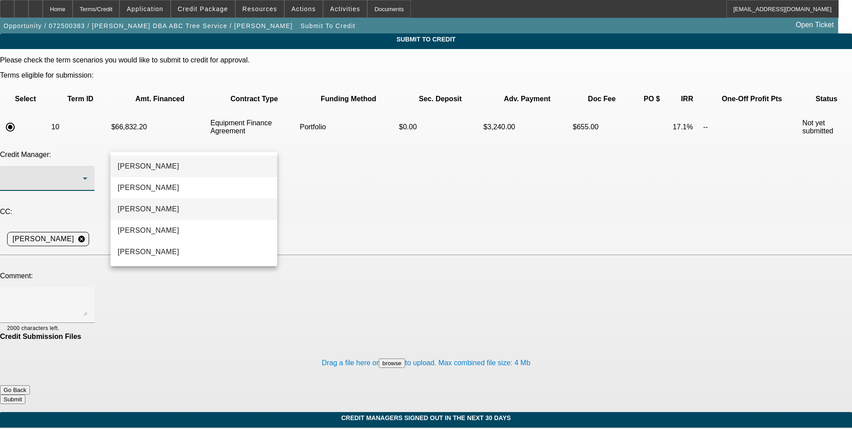
drag, startPoint x: 194, startPoint y: 201, endPoint x: 187, endPoint y: 207, distance: 9.1
click at [193, 201] on mat-option "[PERSON_NAME]" at bounding box center [193, 208] width 167 height 21
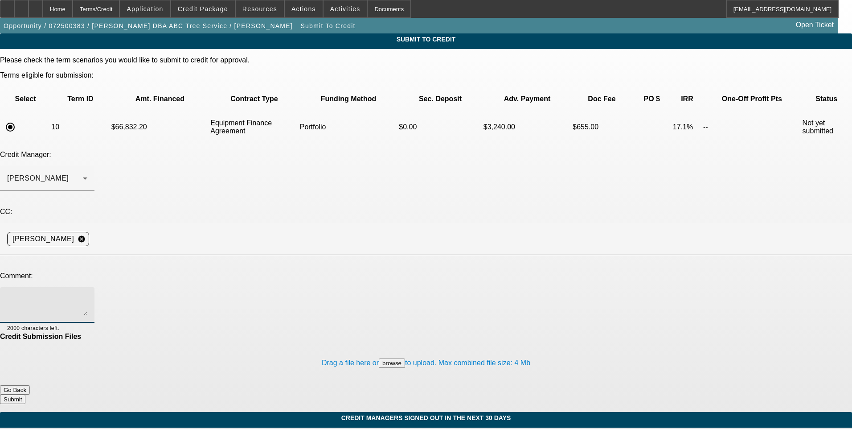
click at [87, 294] on textarea at bounding box center [47, 304] width 80 height 21
click at [87, 294] on textarea "Michael, you reccomended this the other day. If we let Channel take the primary…" at bounding box center [47, 304] width 80 height 21
click at [87, 294] on textarea "Michael, you reccomended this the other day. If we split the deals & let Channe…" at bounding box center [47, 304] width 80 height 21
type textarea "Michael, you reccomended this the other day. If we split the deals & let Channe…"
click at [25, 394] on button "Submit" at bounding box center [12, 398] width 25 height 9
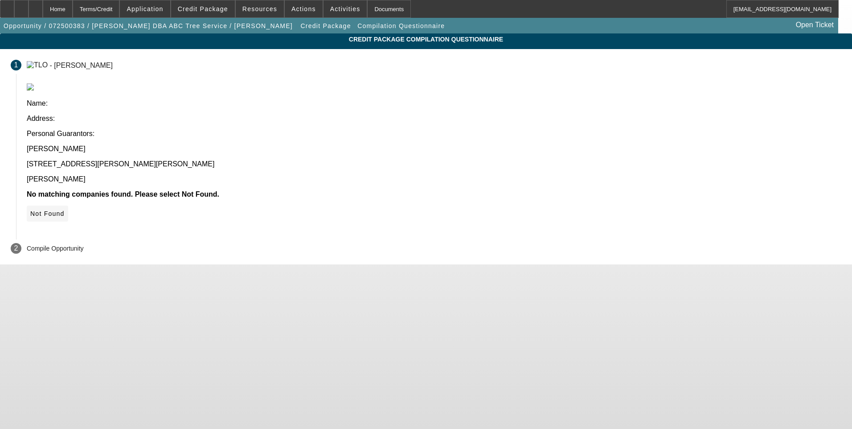
click at [30, 210] on icon at bounding box center [30, 213] width 0 height 7
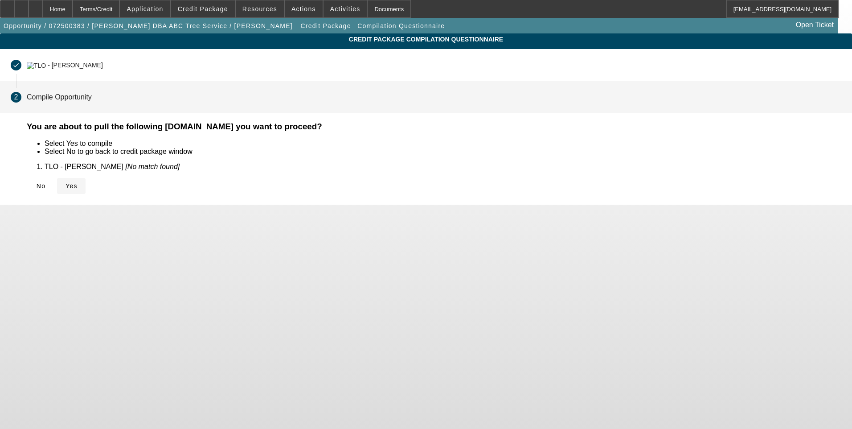
click at [65, 184] on icon at bounding box center [65, 185] width 0 height 7
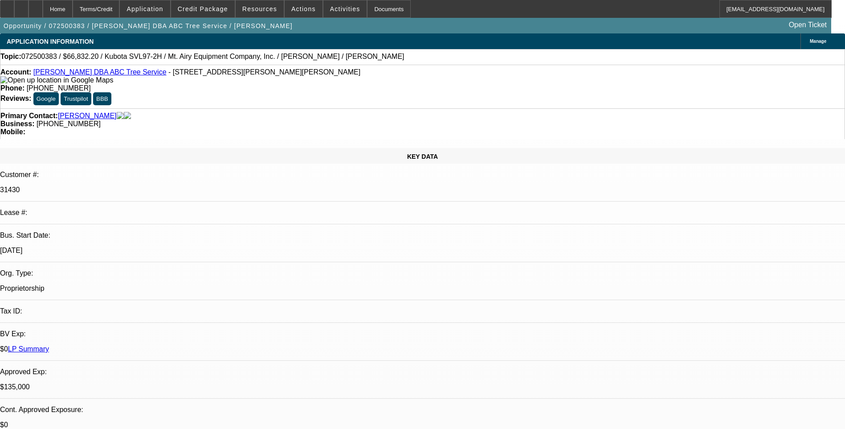
select select "0.1"
select select "0"
select select "6"
select select "0"
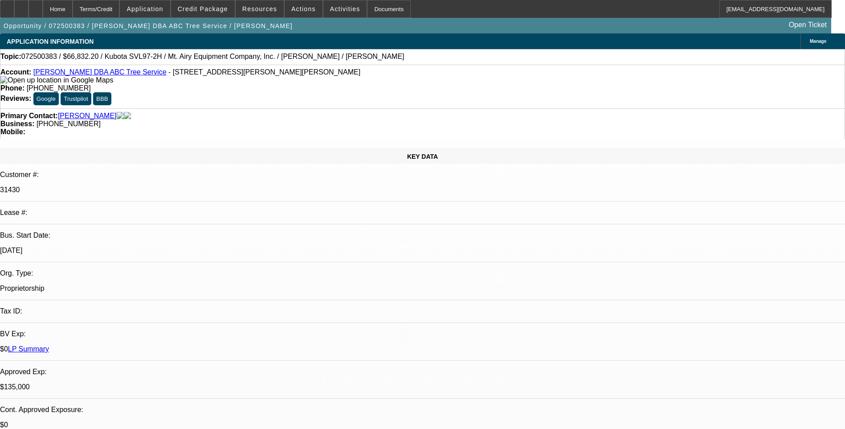
select select "0"
select select "6"
select select "0"
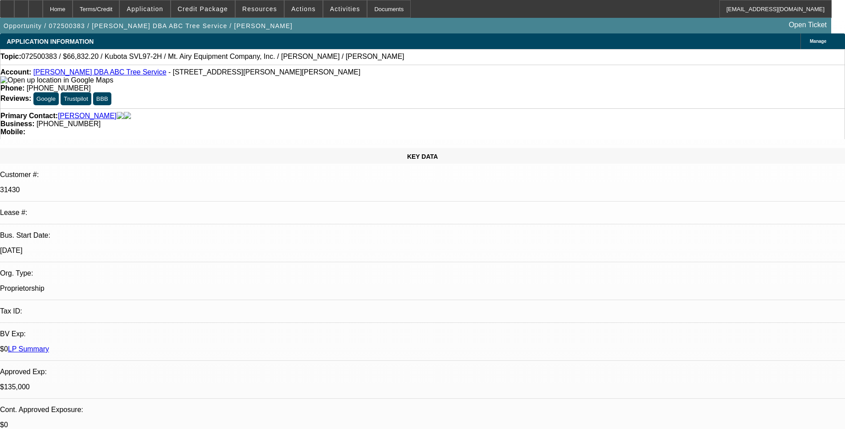
select select "0"
select select "6"
select select "0"
select select "2"
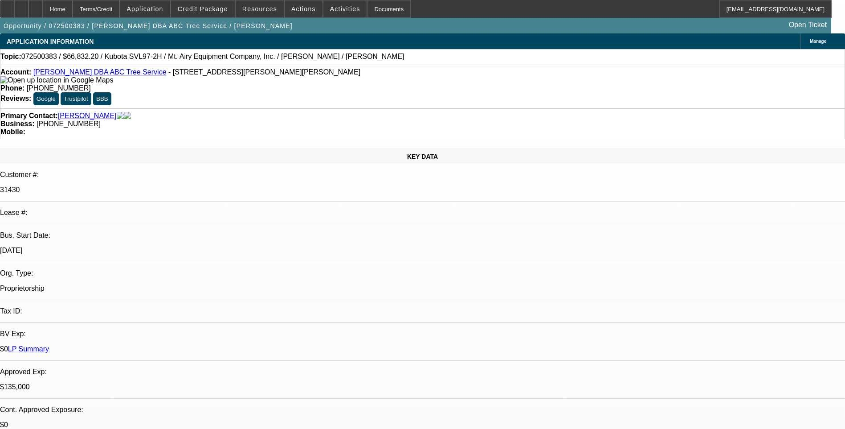
select select "0"
select select "6"
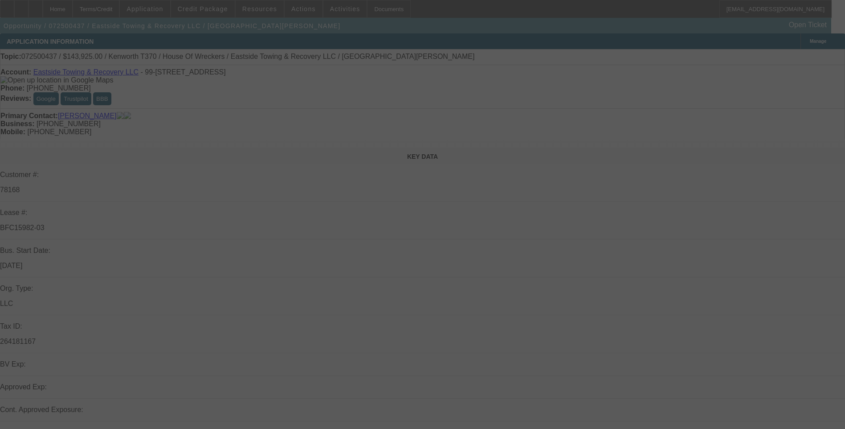
select select "0"
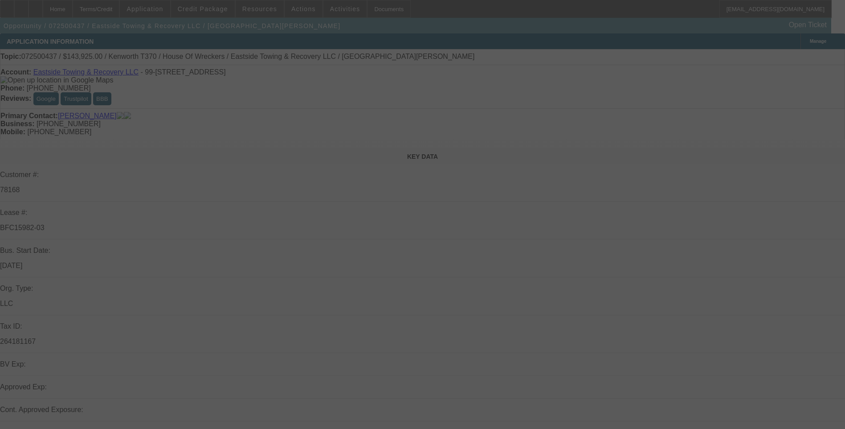
select select "0"
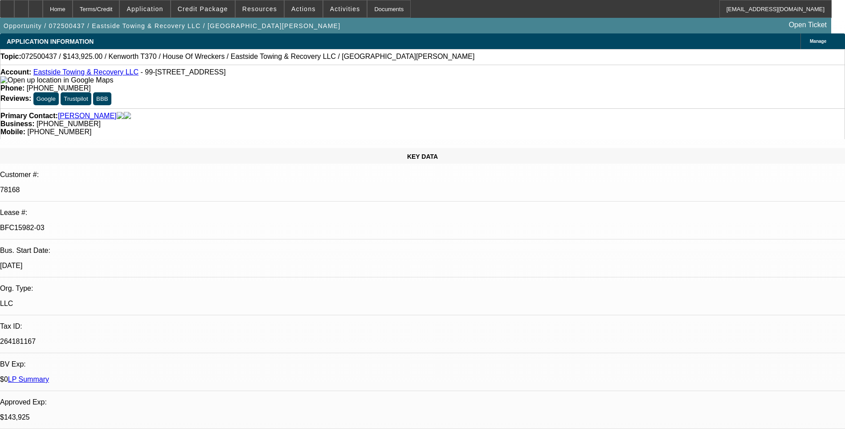
select select "1"
select select "6"
select select "1"
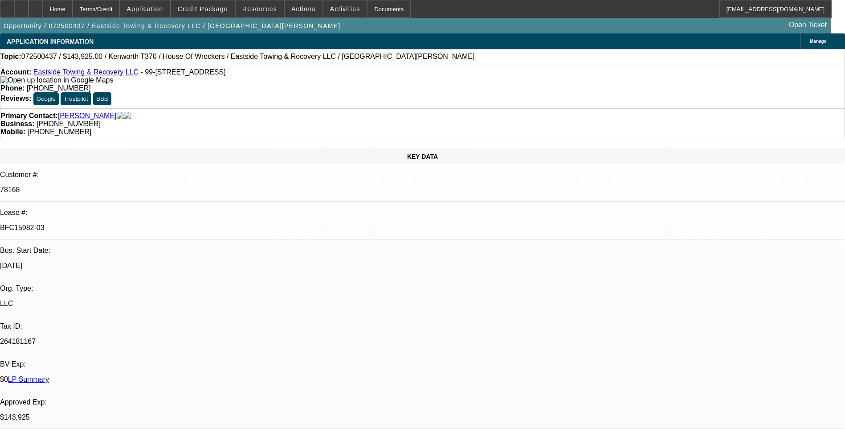
select select "6"
select select "1"
select select "6"
click at [120, 14] on div "Terms/Credit" at bounding box center [96, 9] width 47 height 18
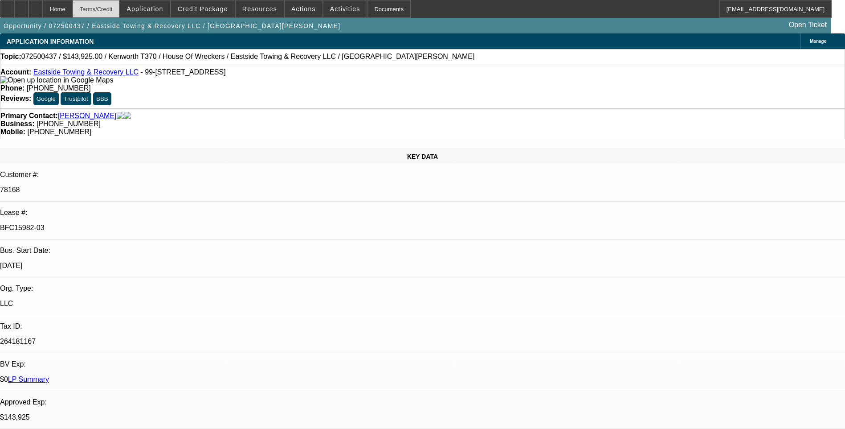
click at [111, 11] on div "Terms/Credit" at bounding box center [96, 9] width 47 height 18
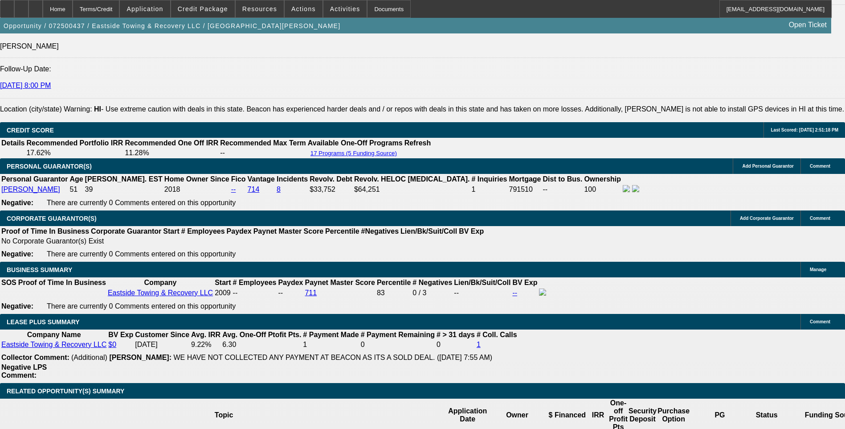
scroll to position [1303, 0]
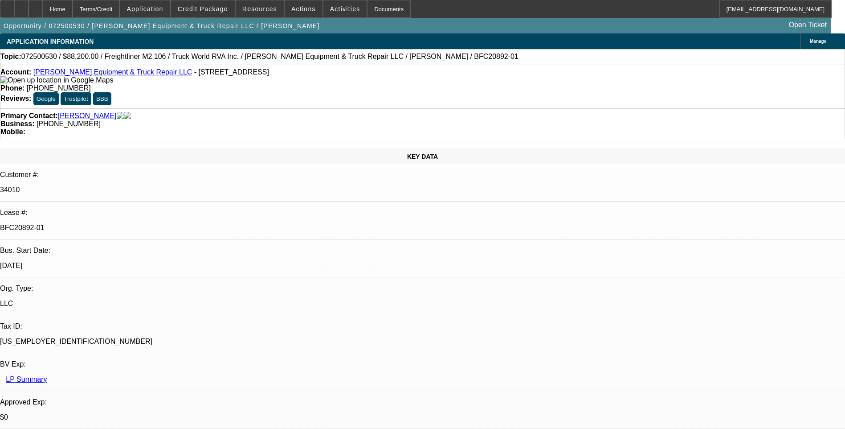
select select "0.1"
select select "0"
select select "0.1"
select select "0"
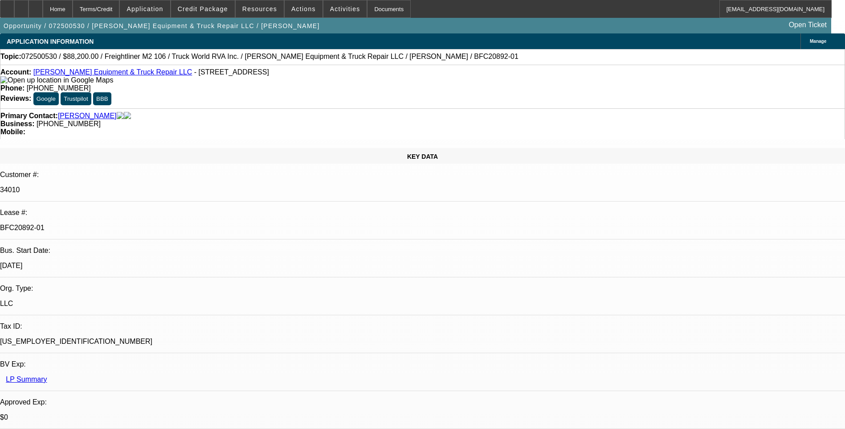
select select "0"
select select "0.1"
select select "0"
select select "0.1"
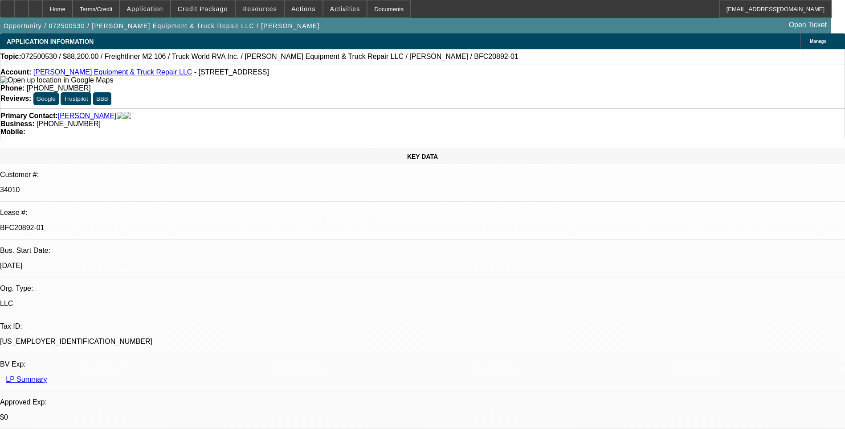
select select "0"
select select "1"
select select "6"
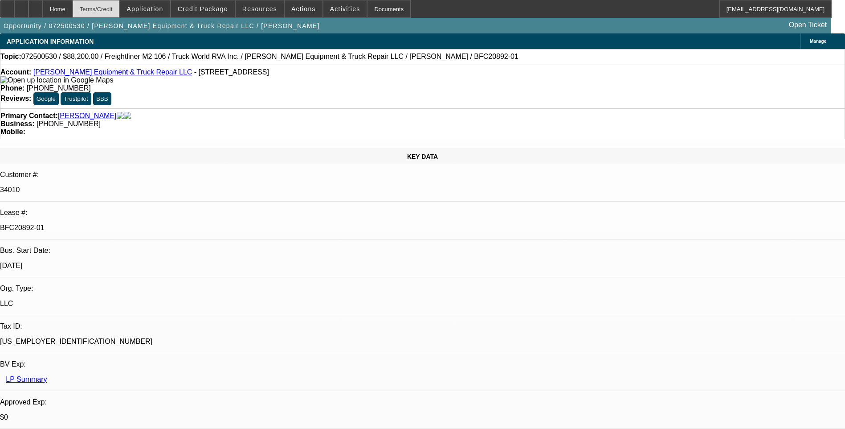
select select "1"
select select "6"
select select "1"
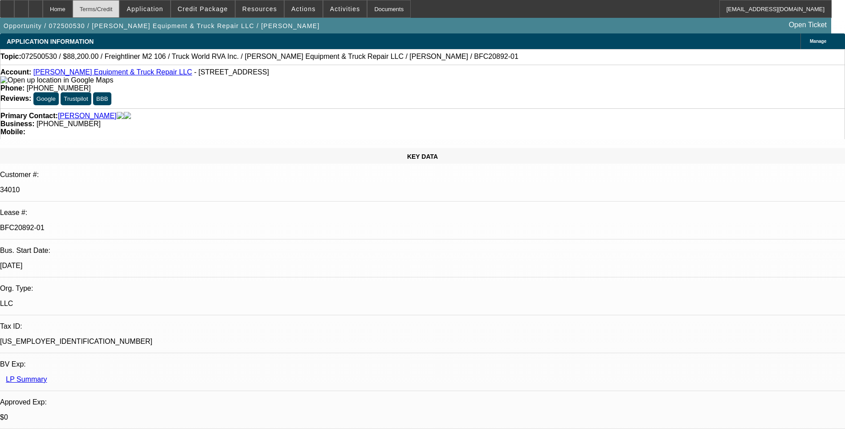
select select "6"
select select "1"
select select "6"
click at [105, 12] on div "Terms/Credit" at bounding box center [96, 9] width 47 height 18
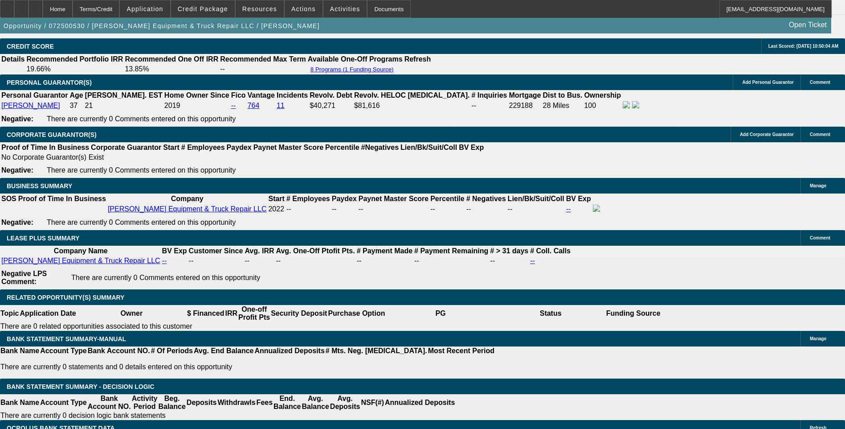
scroll to position [178, 0]
type input "4"
type input "UNKNOWN"
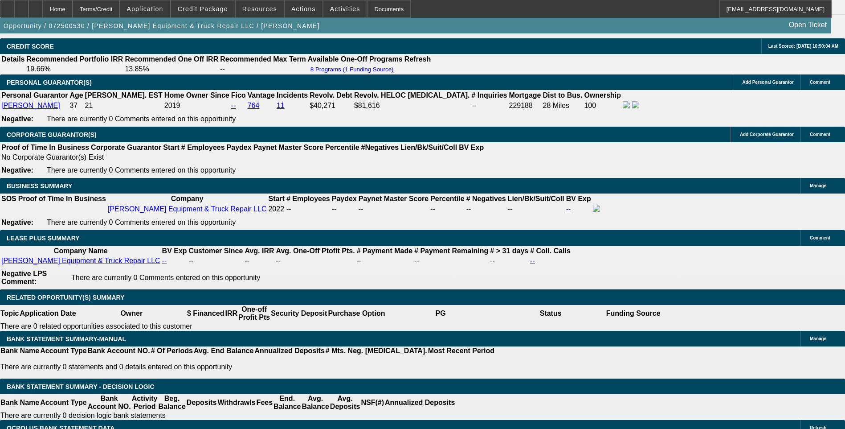
type input "60"
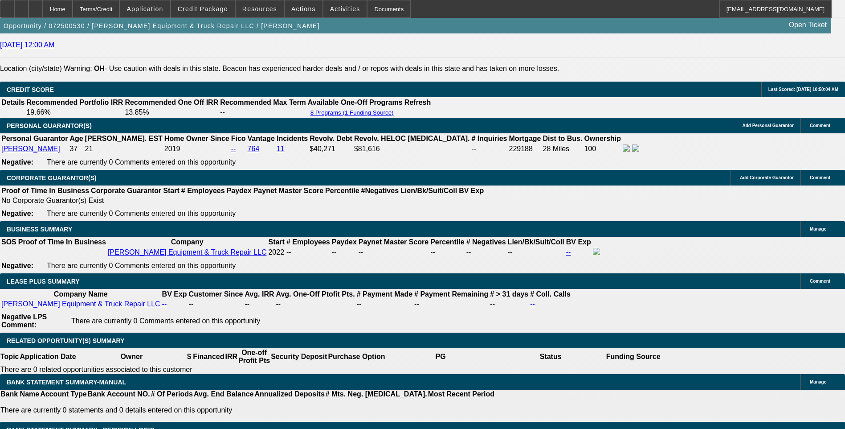
scroll to position [1253, 0]
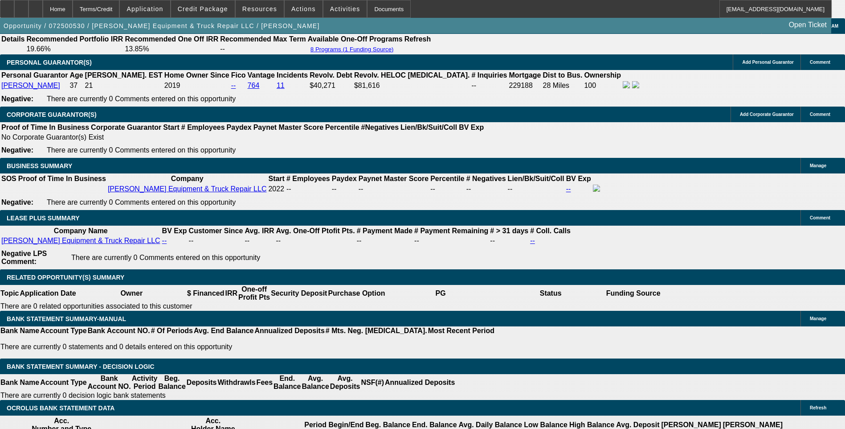
scroll to position [1342, 0]
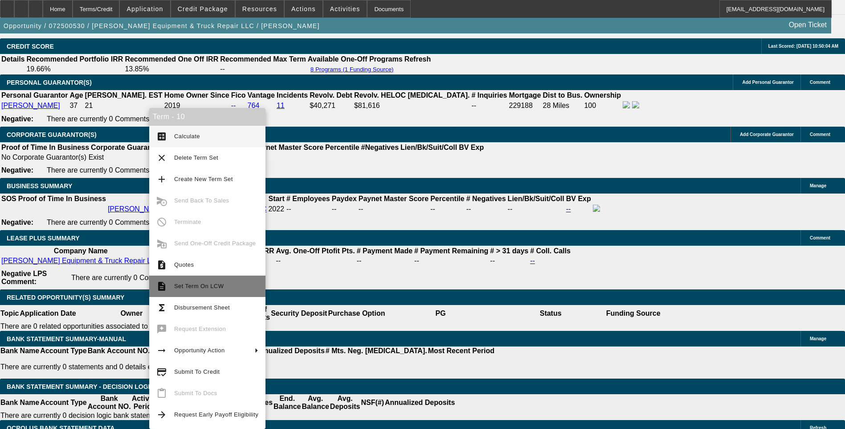
click at [184, 285] on span "Set Term On LCW" at bounding box center [198, 285] width 49 height 7
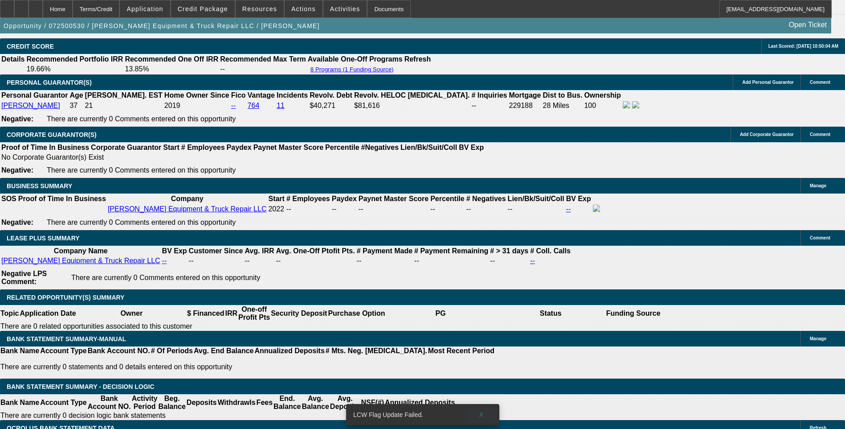
click at [480, 411] on span "X" at bounding box center [481, 414] width 5 height 7
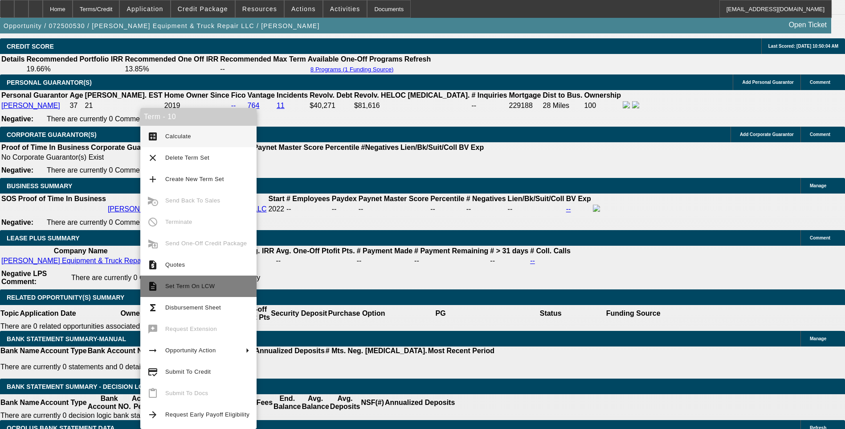
click at [191, 287] on span "Set Term On LCW" at bounding box center [189, 285] width 49 height 7
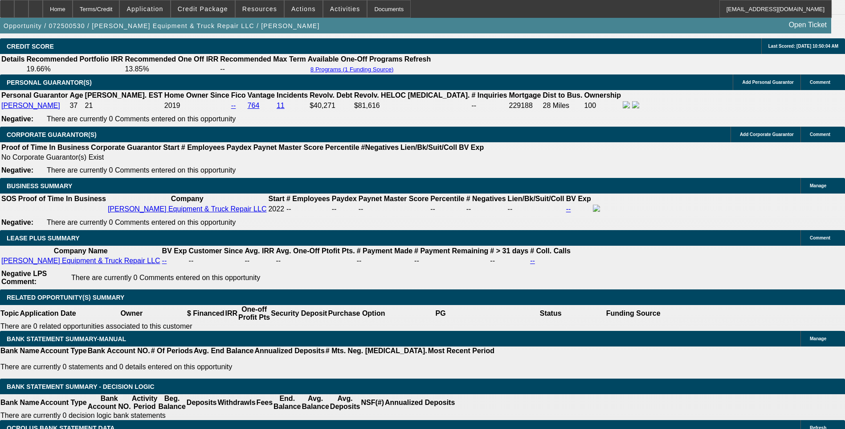
type input "$31,550.15"
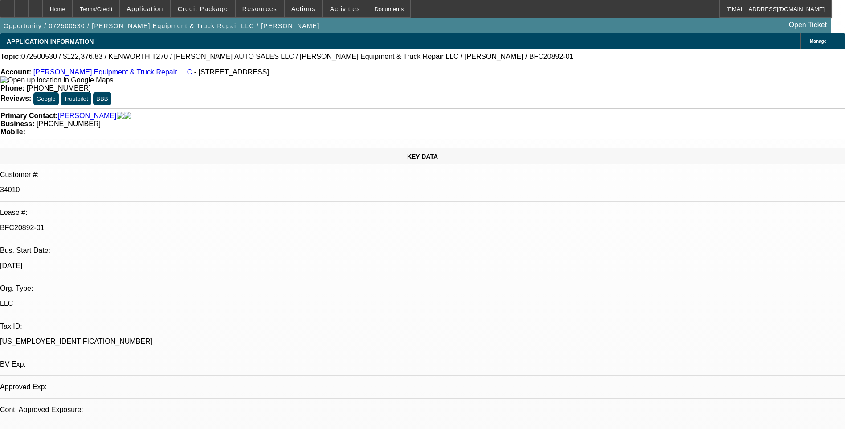
select select "0.1"
select select "0"
select select "0.1"
select select "0"
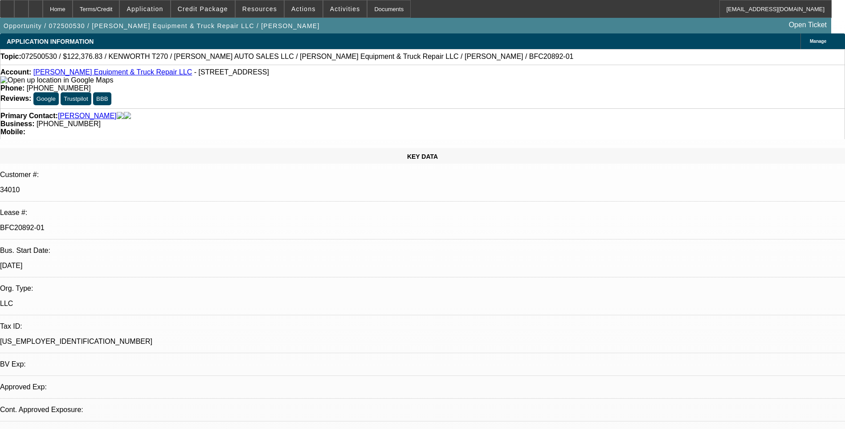
select select "0"
select select "0.1"
select select "0"
select select "0.1"
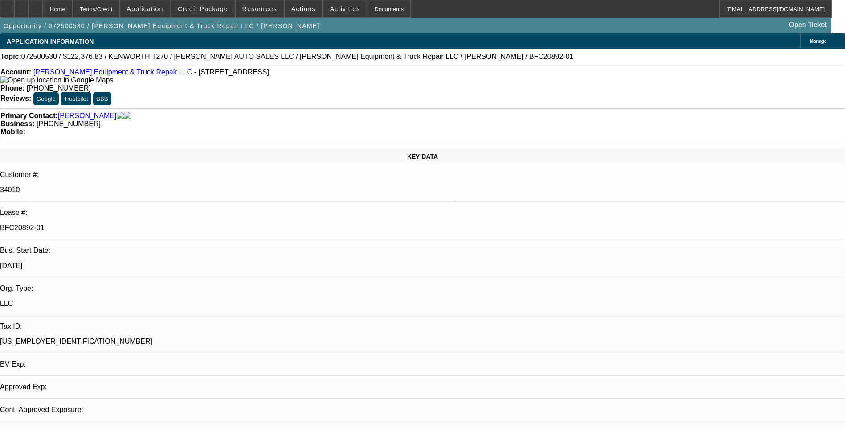
select select "0"
select select "1"
select select "6"
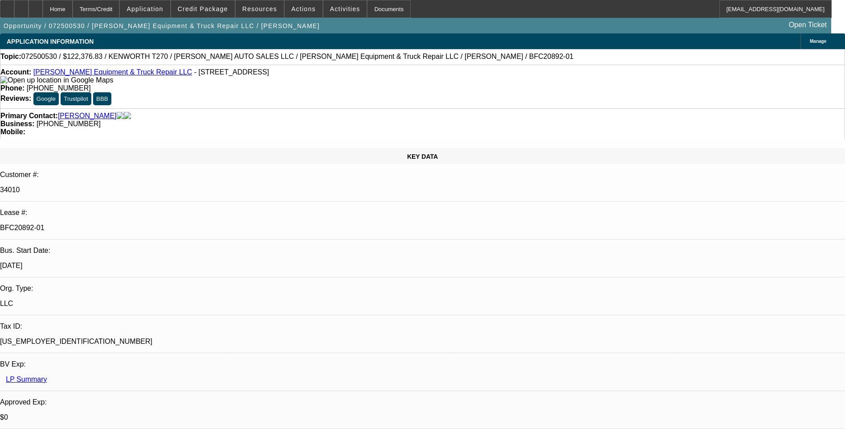
select select "1"
select select "6"
select select "1"
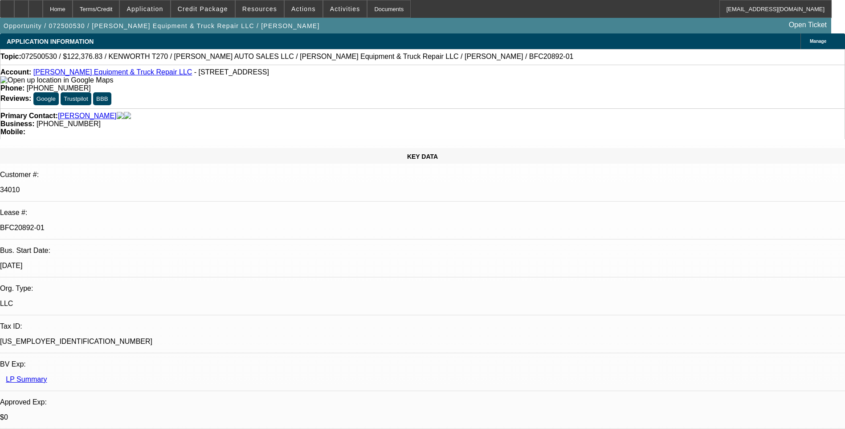
select select "6"
select select "1"
select select "6"
click at [117, 13] on div "Terms/Credit" at bounding box center [96, 9] width 47 height 18
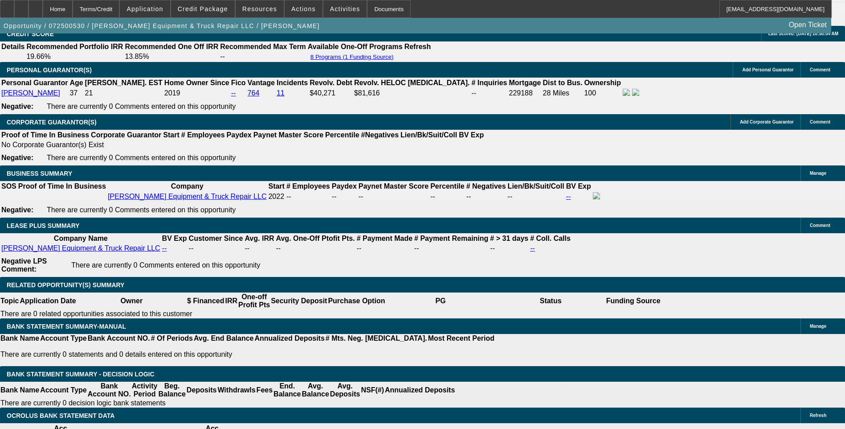
scroll to position [1342, 0]
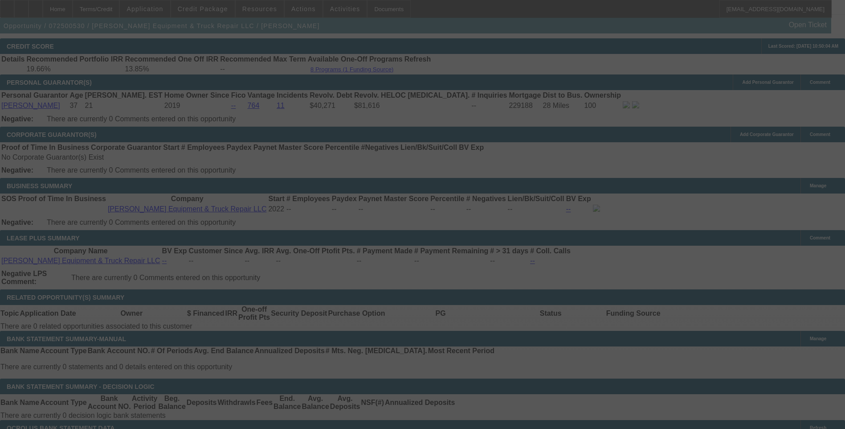
select select "0.1"
select select "0"
select select "6"
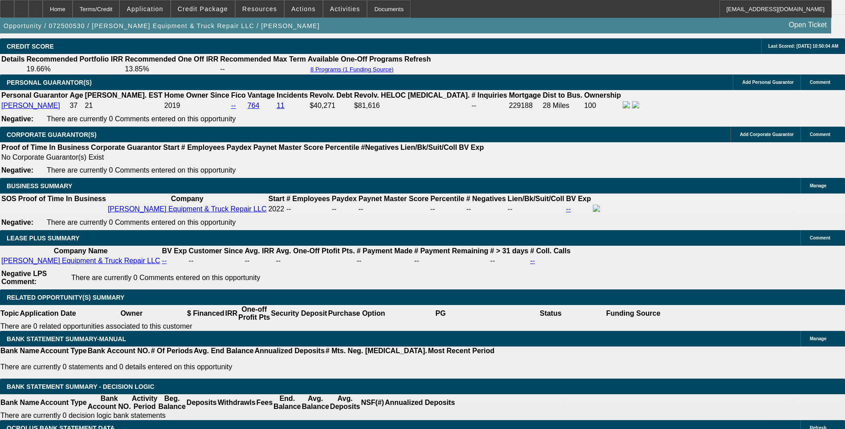
scroll to position [1387, 0]
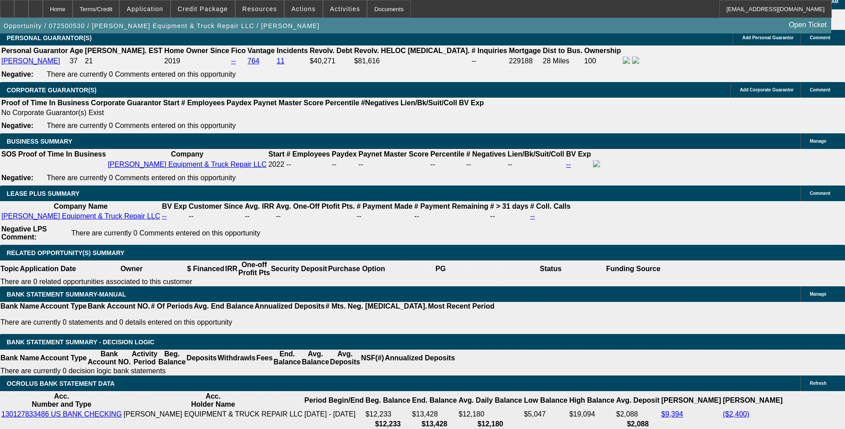
type input "2.3"
type input "UNKNOWN"
type input ".3"
type input "$2,055.20"
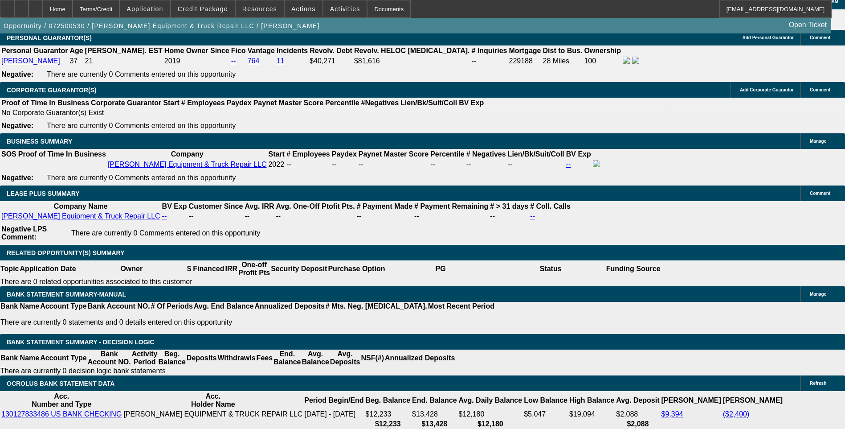
type input "1.3"
type input "$2,107.72"
type input "14.3"
type input "$2,866.56"
type input "14."
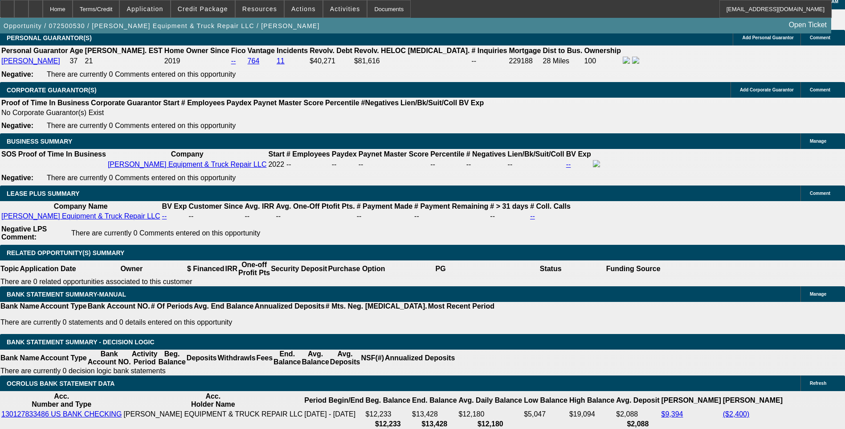
type input "$2,847.49"
type input "14.9"
type input "$2,904.92"
type input "14.9"
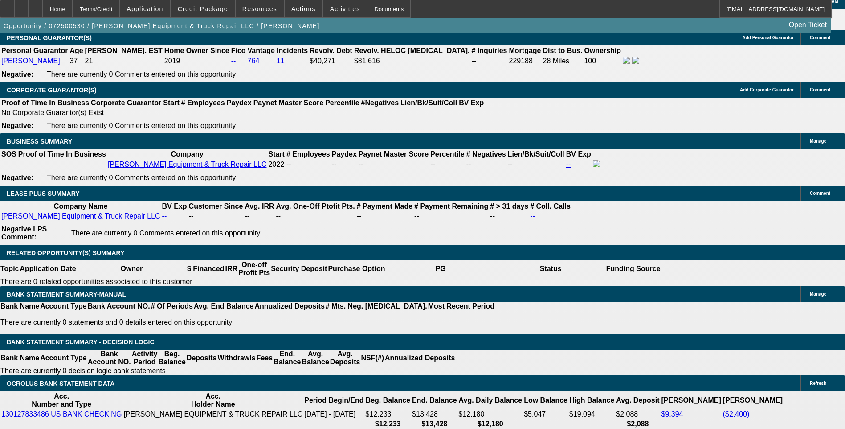
type input "290"
type input "2905"
type input "14.9"
type input "$2,905.00"
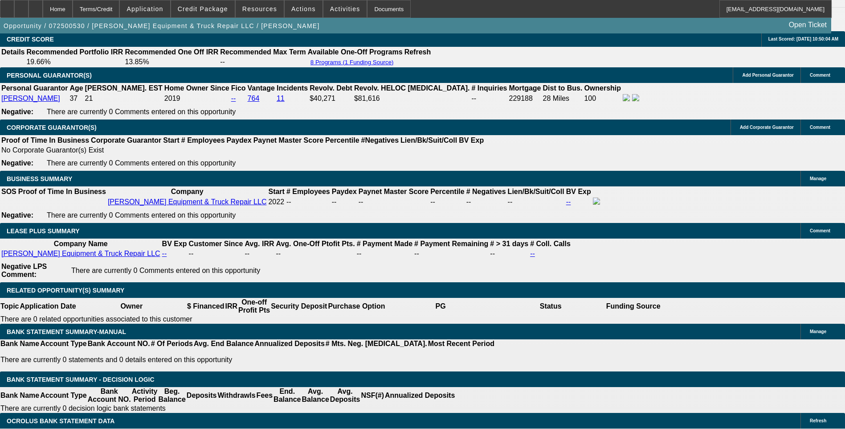
scroll to position [1297, 0]
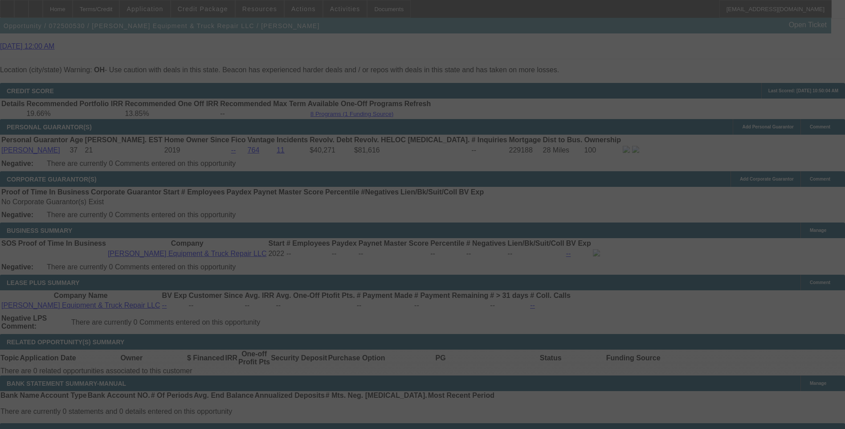
select select "0.1"
select select "0"
select select "6"
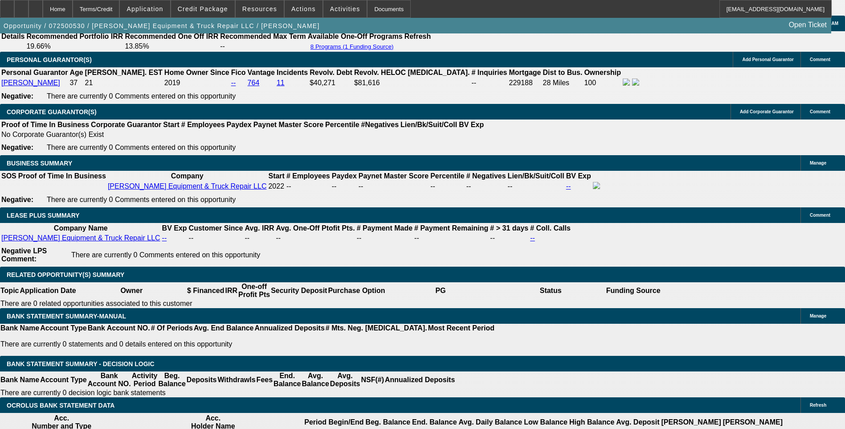
scroll to position [1387, 0]
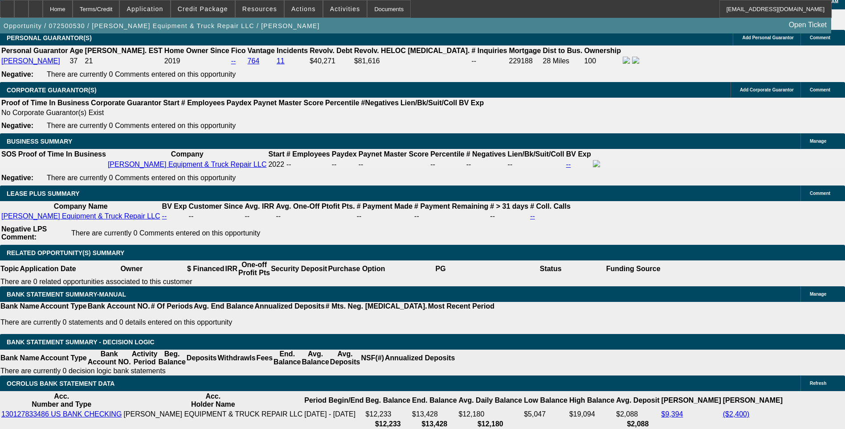
type input "13597.43"
type input "$20,974.26"
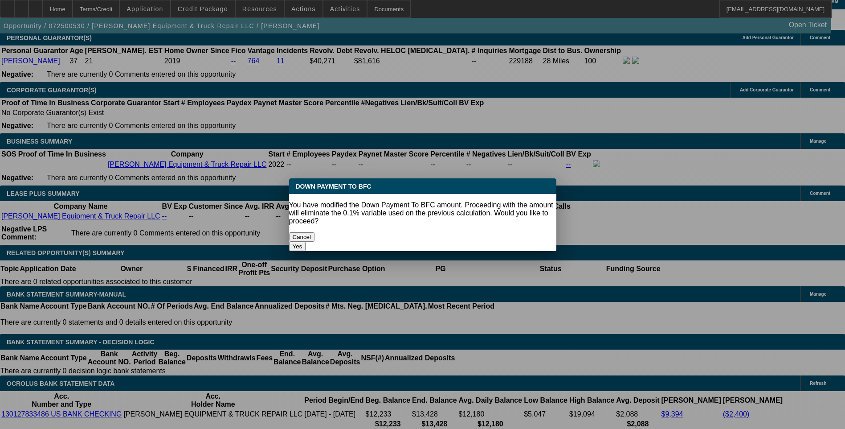
click at [148, 118] on body "Home Terms/Credit Application Credit Package Resources Actions Activities Docum…" at bounding box center [422, 376] width 845 height 3527
click at [306, 241] on button "Yes" at bounding box center [297, 245] width 17 height 9
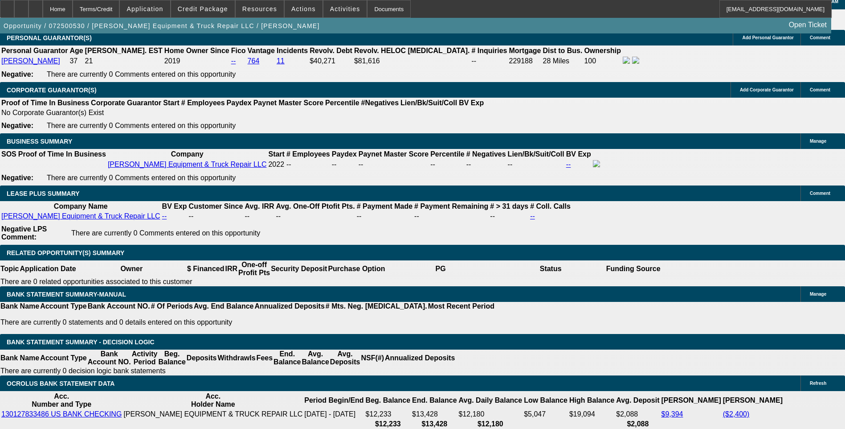
scroll to position [1387, 0]
select select "0"
type input "UNKNOWN"
type input "27"
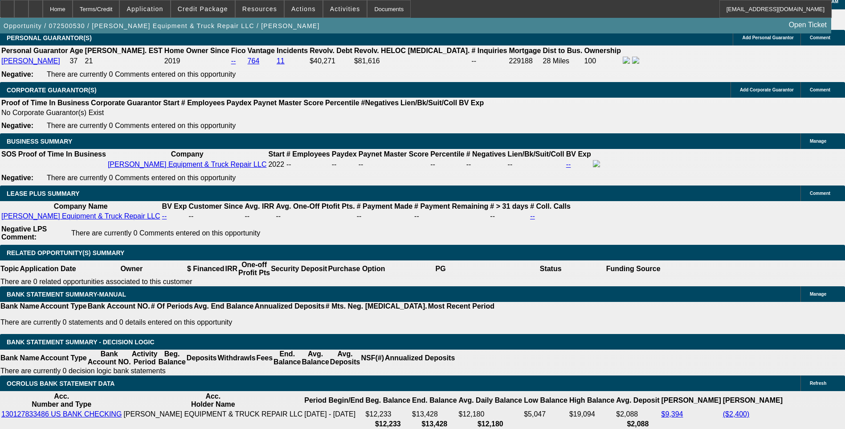
type input "14.9"
type input "2730"
type input "14.9"
type input "$2,730.00"
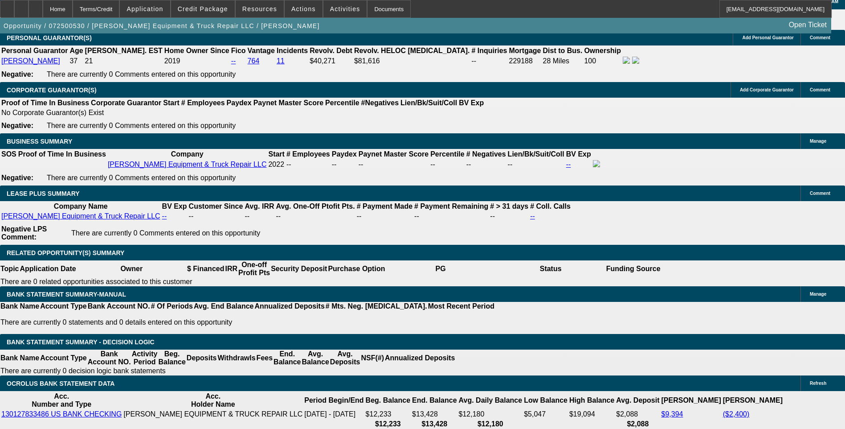
select select "3"
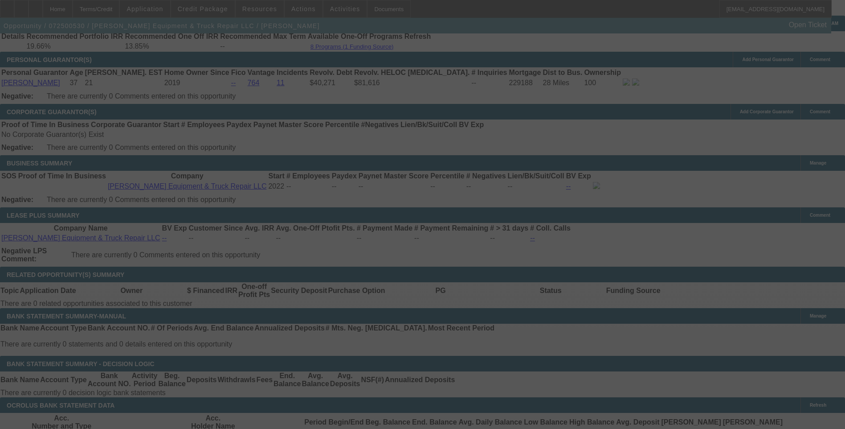
scroll to position [1387, 0]
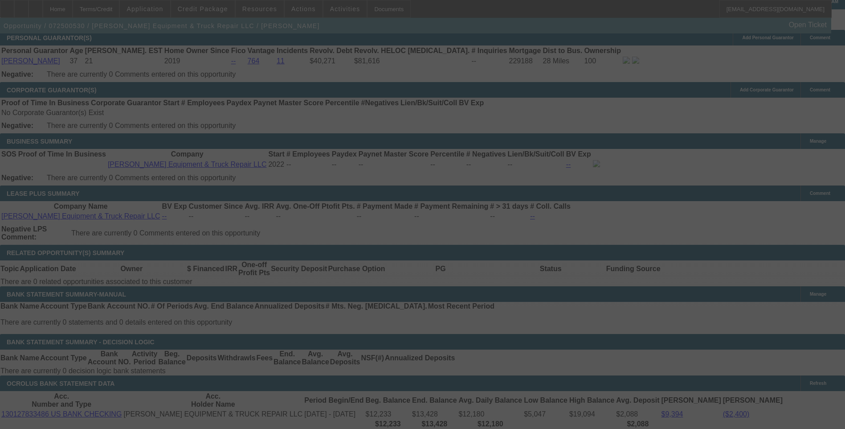
select select "0"
select select "3"
select select "0"
select select "6"
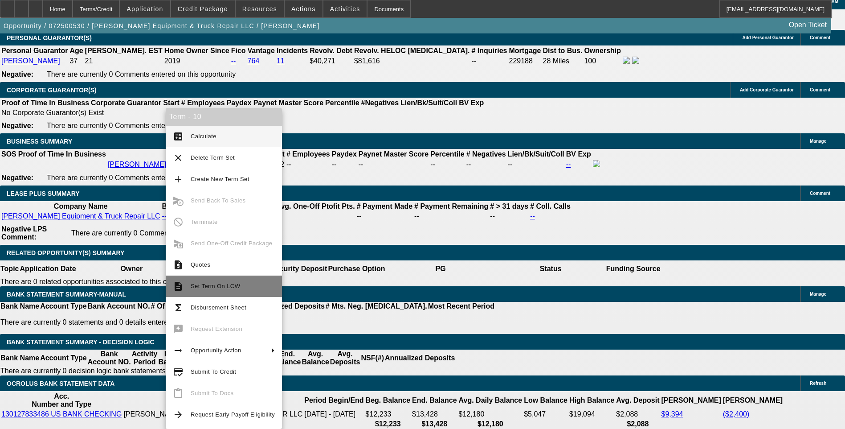
click at [209, 291] on span "Set Term On LCW" at bounding box center [233, 286] width 84 height 11
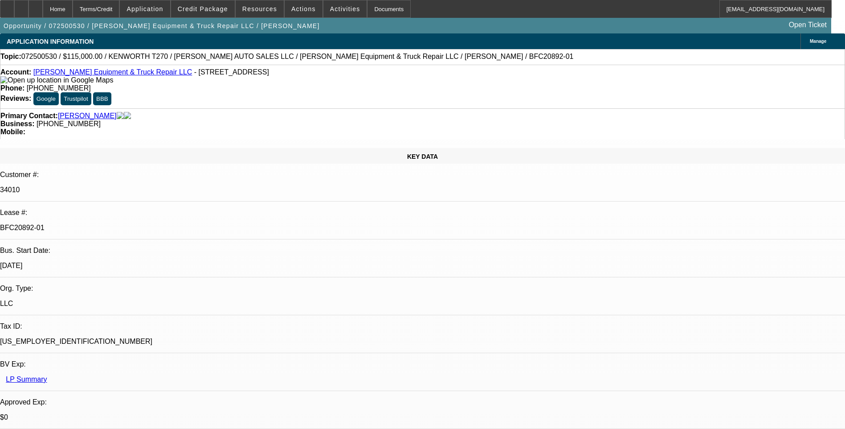
select select "0"
select select "0.1"
select select "0"
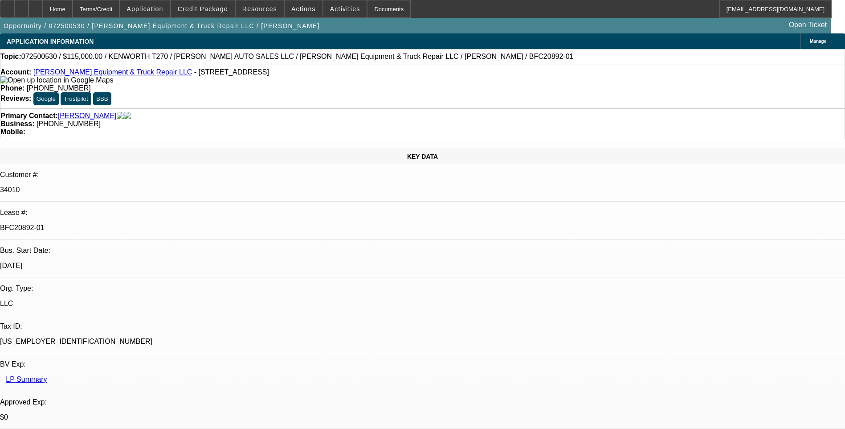
select select "0"
select select "0.1"
select select "0"
select select "0.1"
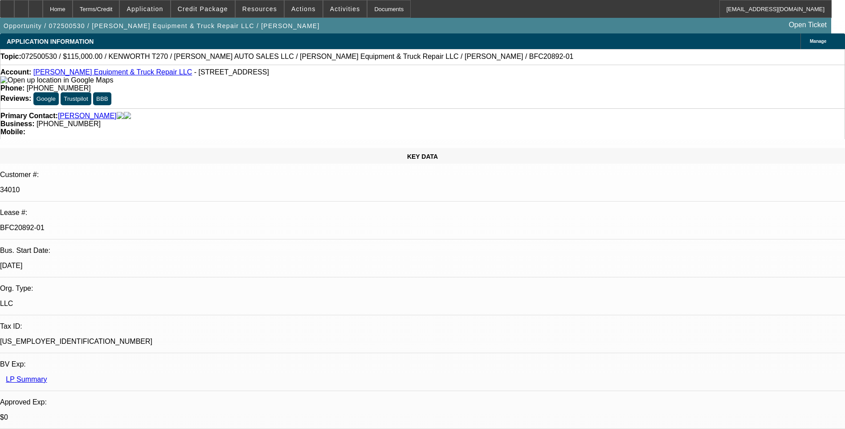
select select "0"
select select "1"
select select "3"
select select "6"
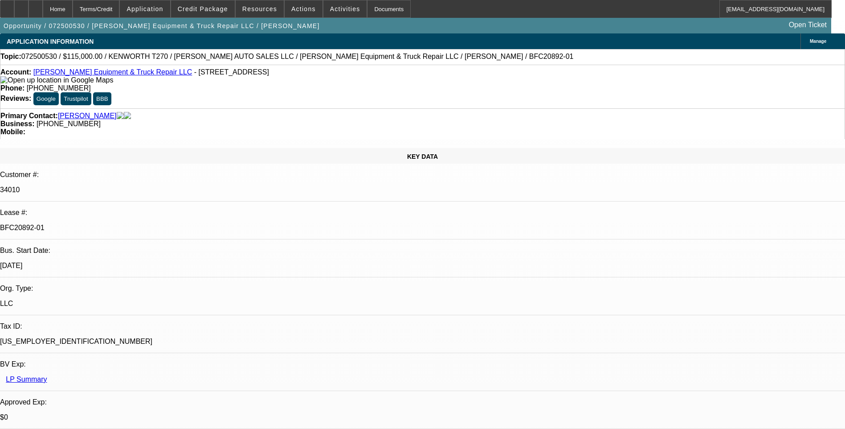
select select "1"
select select "6"
select select "1"
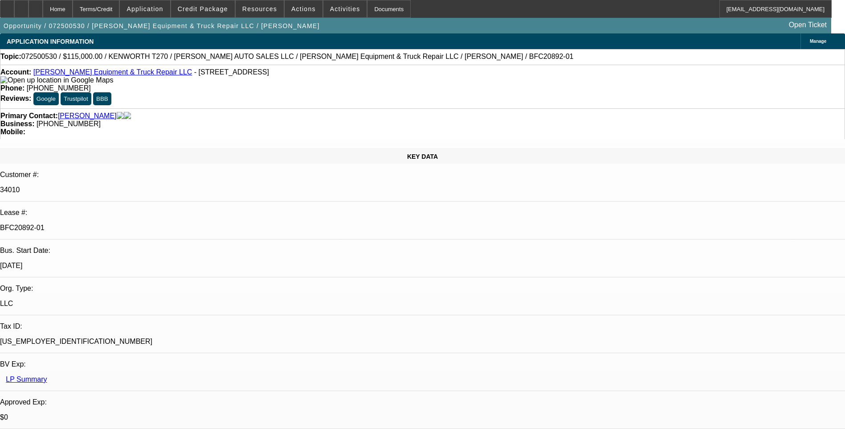
select select "6"
select select "1"
select select "6"
click at [120, 12] on div "Terms/Credit" at bounding box center [96, 9] width 47 height 18
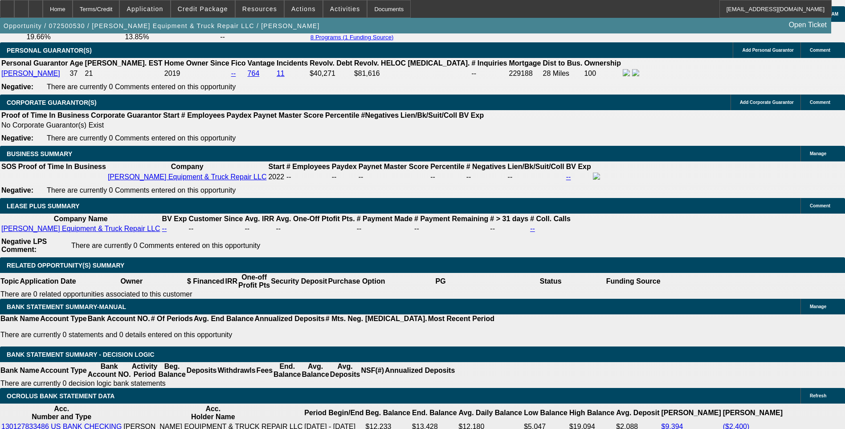
scroll to position [1387, 0]
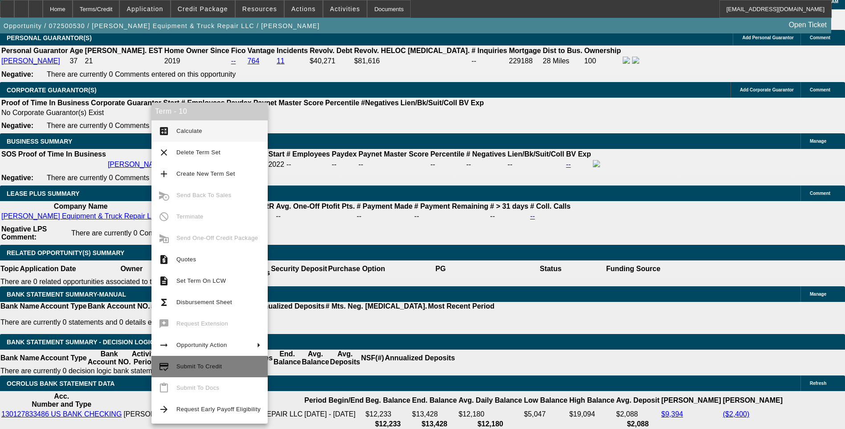
click at [196, 364] on span "Submit To Credit" at bounding box center [198, 366] width 45 height 7
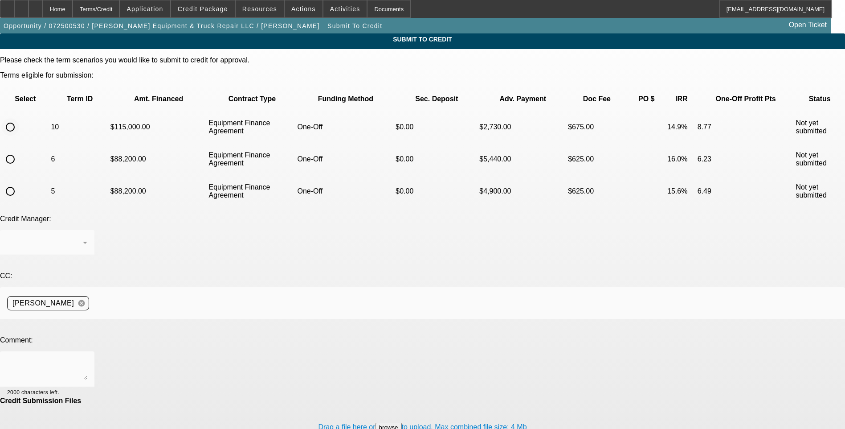
click at [19, 118] on input "radio" at bounding box center [10, 127] width 18 height 18
radio input "true"
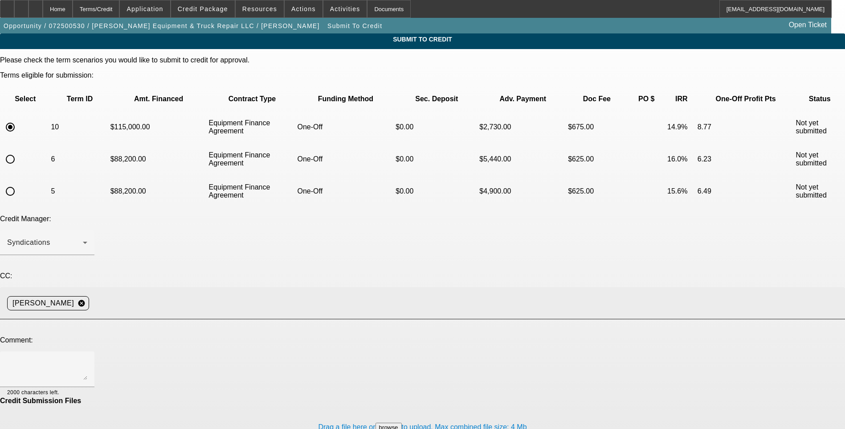
click at [220, 294] on input at bounding box center [464, 303] width 742 height 18
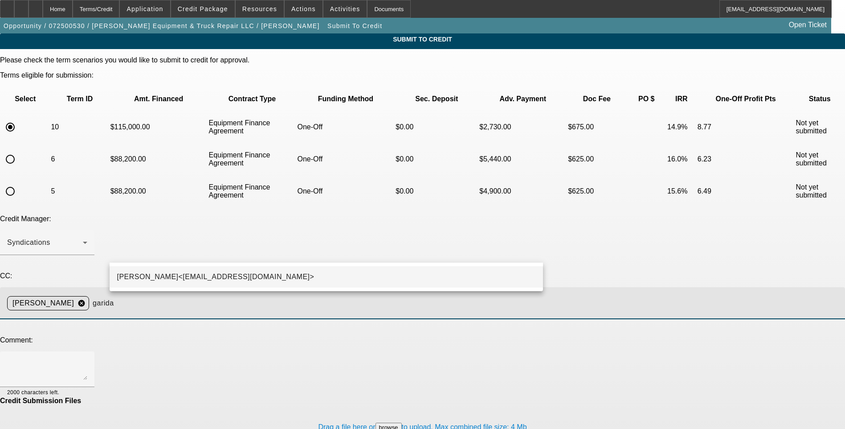
type input "garida"
drag, startPoint x: 203, startPoint y: 283, endPoint x: 194, endPoint y: 283, distance: 8.9
click at [203, 282] on mat-option "George Arida<GArida@beaconfunding.com>" at bounding box center [326, 276] width 433 height 21
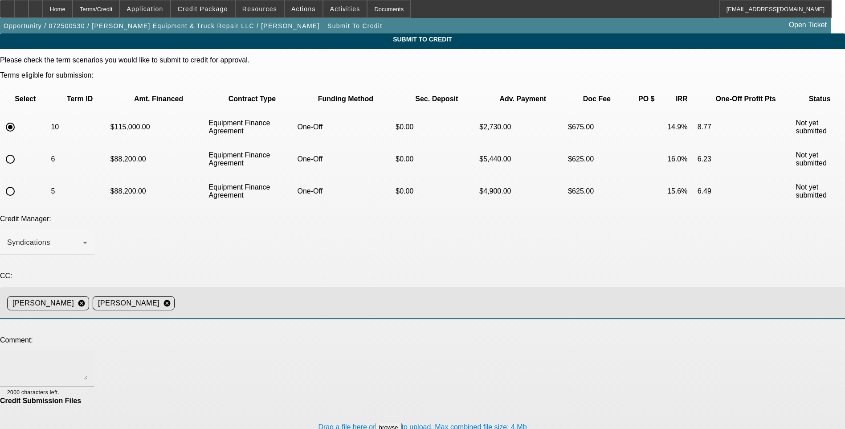
click at [87, 358] on textarea at bounding box center [47, 368] width 80 height 21
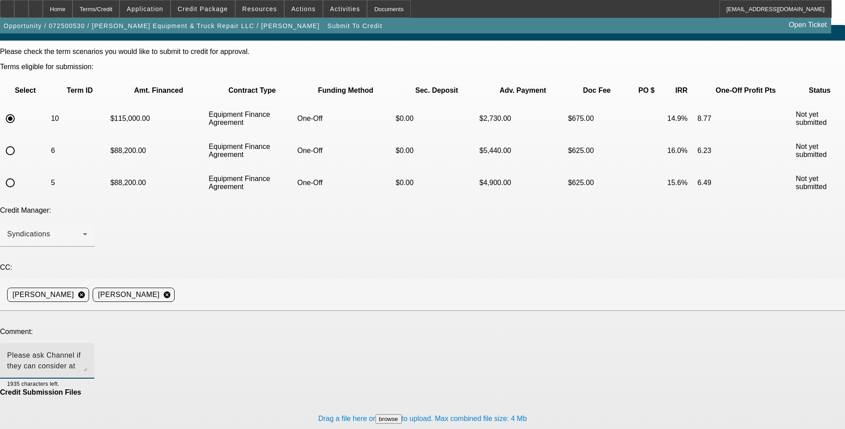
scroll to position [10, 0]
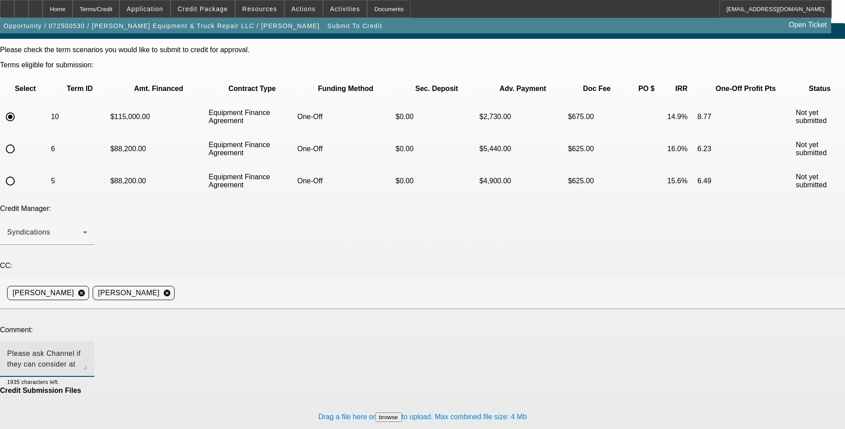
type textarea "Please ask Channel if they can consider at $115K financed. Thanks"
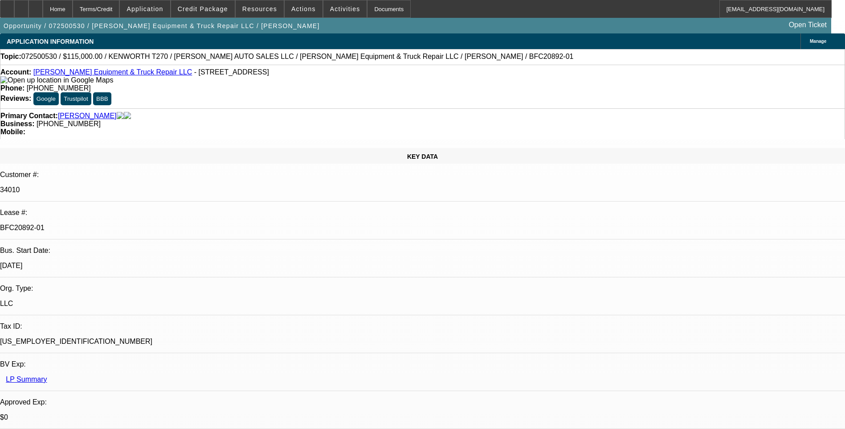
select select "0"
select select "3"
select select "0"
select select "6"
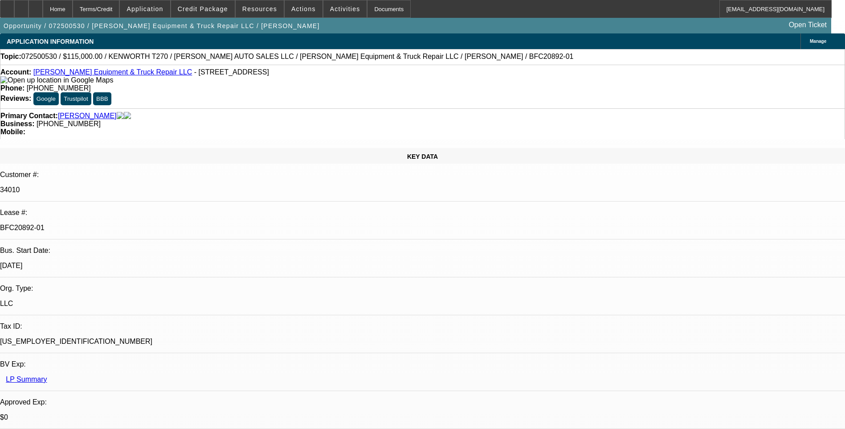
select select "0.1"
select select "0"
select select "6"
select select "0.1"
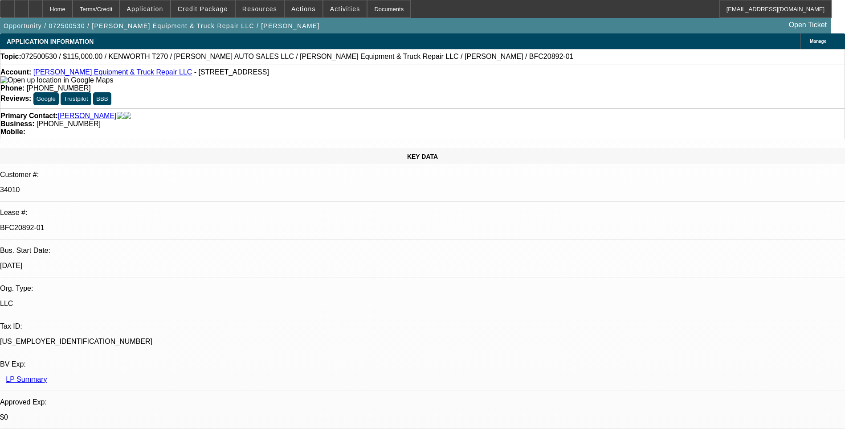
select select "0"
select select "6"
select select "0.1"
select select "0"
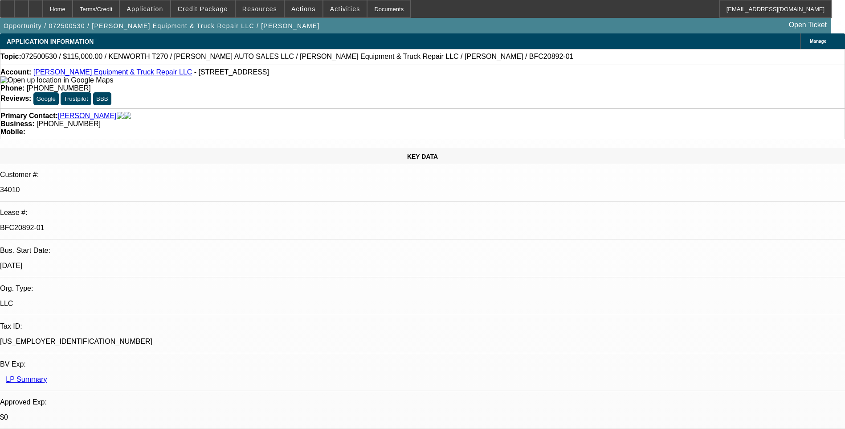
select select "0"
select select "6"
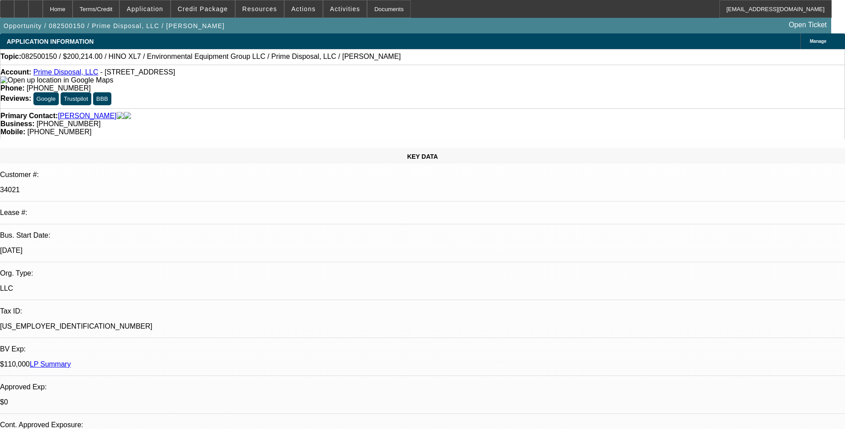
select select "0.1"
select select "0"
select select "0.1"
select select "0"
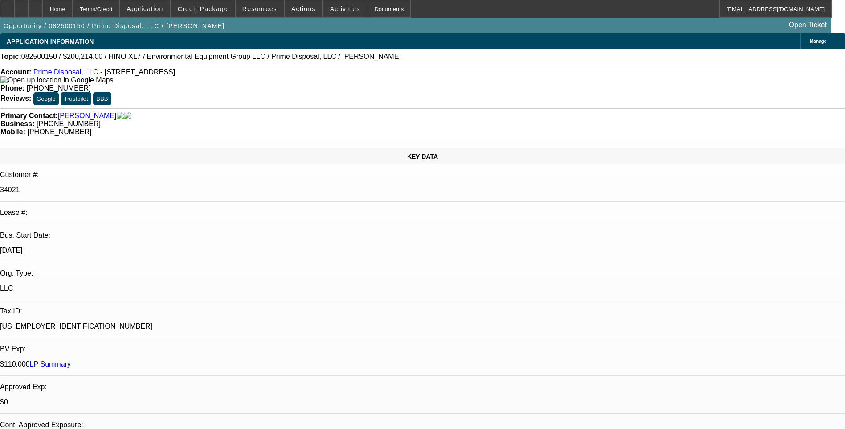
select select "0"
select select "0.1"
select select "0"
select select "0.1"
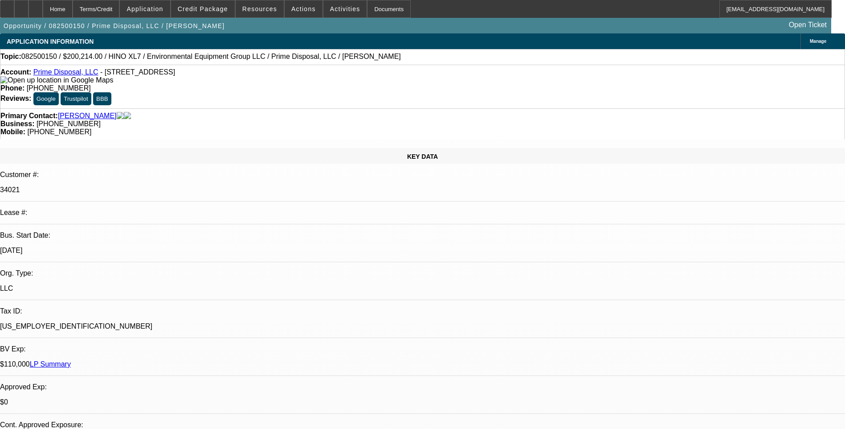
select select "0"
select select "1"
select select "6"
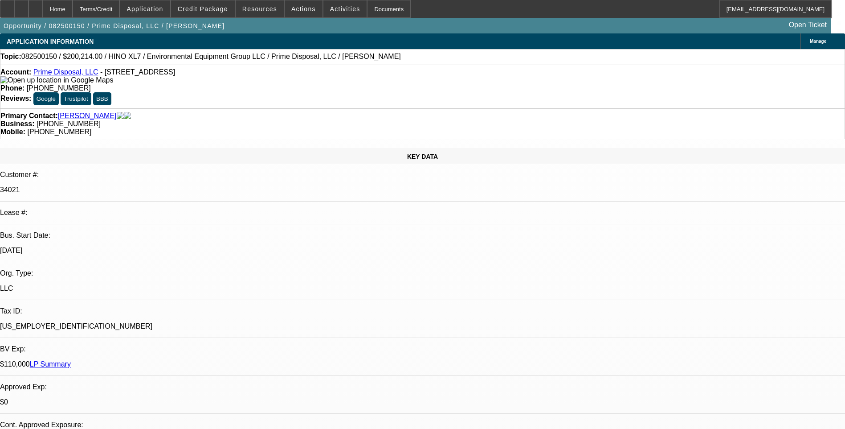
select select "1"
select select "6"
select select "1"
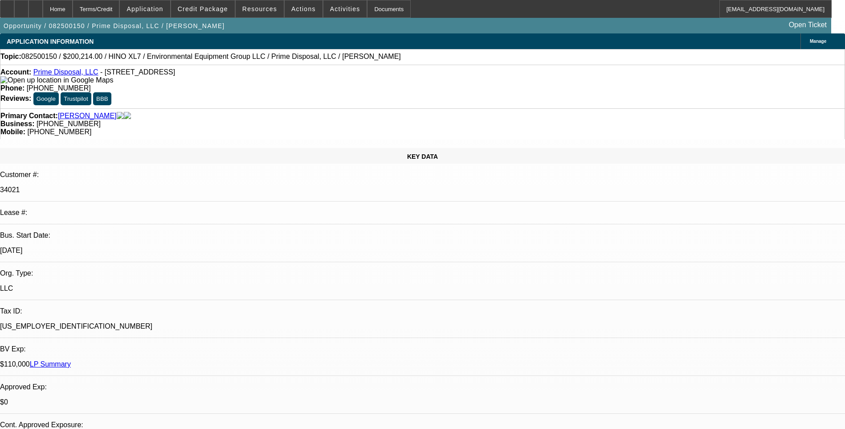
select select "6"
select select "1"
select select "6"
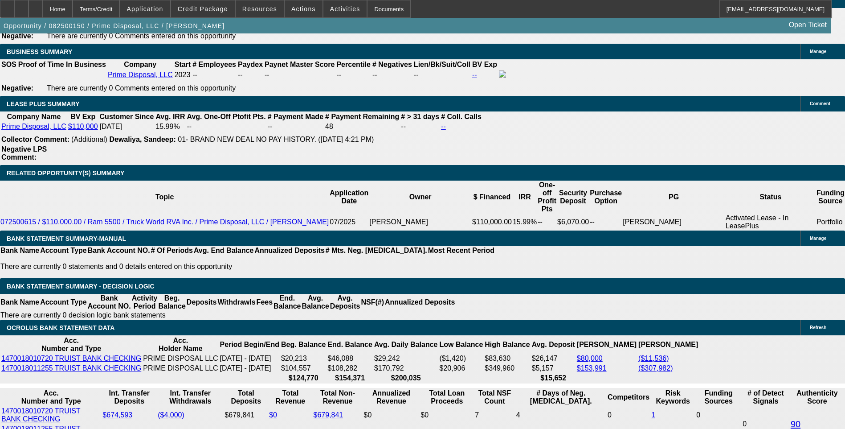
scroll to position [1426, 0]
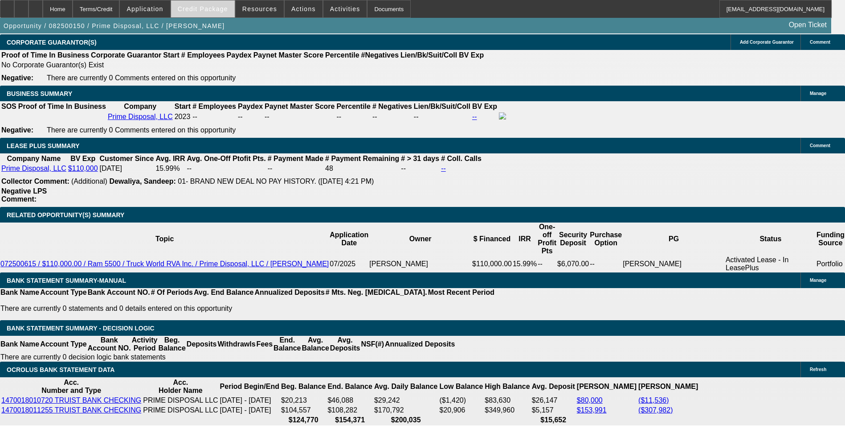
click at [205, 11] on span "Credit Package" at bounding box center [203, 8] width 50 height 7
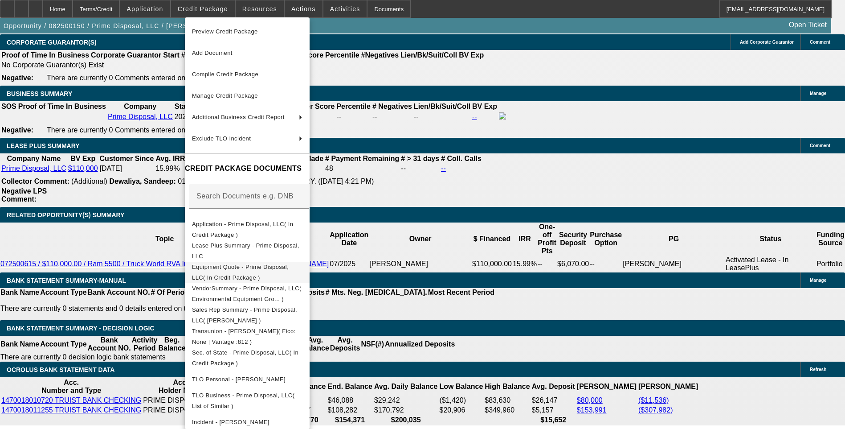
click at [278, 273] on span "Equipment Quote - Prime Disposal, LLC( In Credit Package )" at bounding box center [247, 272] width 110 height 21
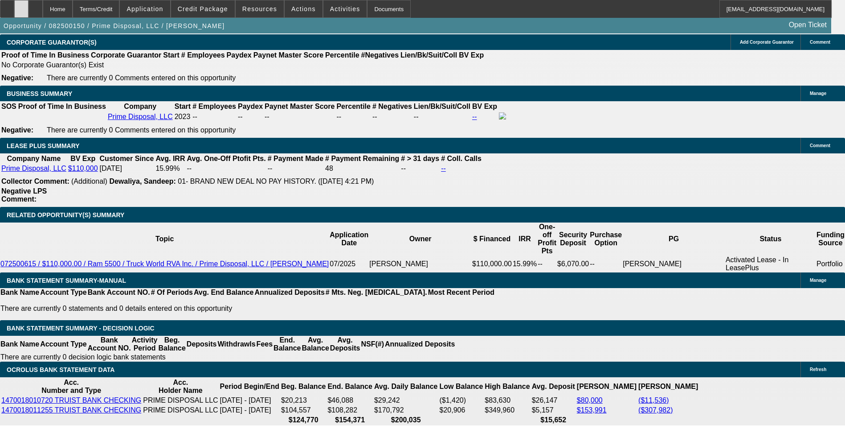
click at [29, 13] on div at bounding box center [21, 9] width 14 height 18
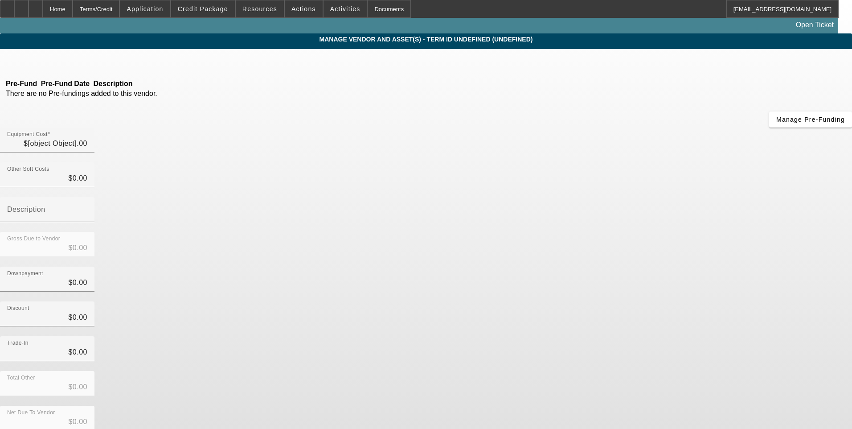
type input "$222,460.00"
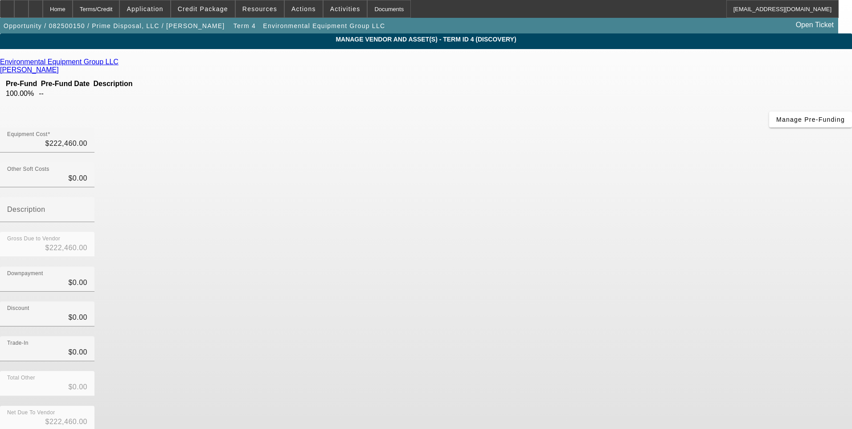
click at [121, 63] on icon at bounding box center [121, 62] width 0 height 8
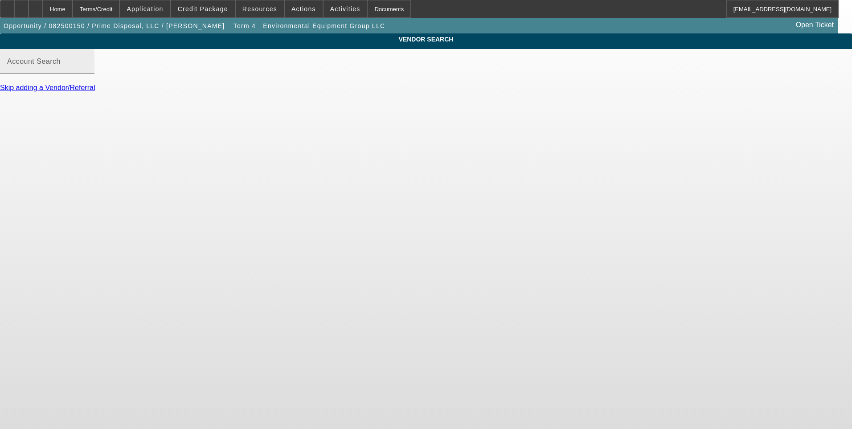
click at [87, 70] on input "Account Search" at bounding box center [47, 65] width 80 height 11
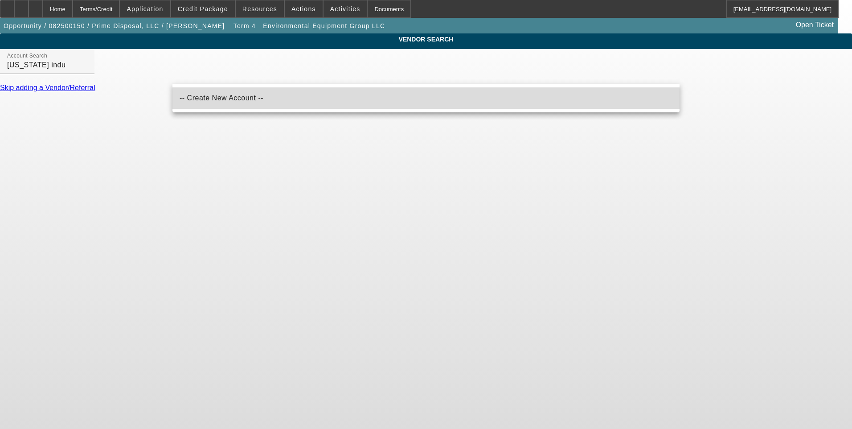
click at [267, 101] on mat-option "-- Create New Account --" at bounding box center [425, 97] width 507 height 21
type input "-- Create New Account --"
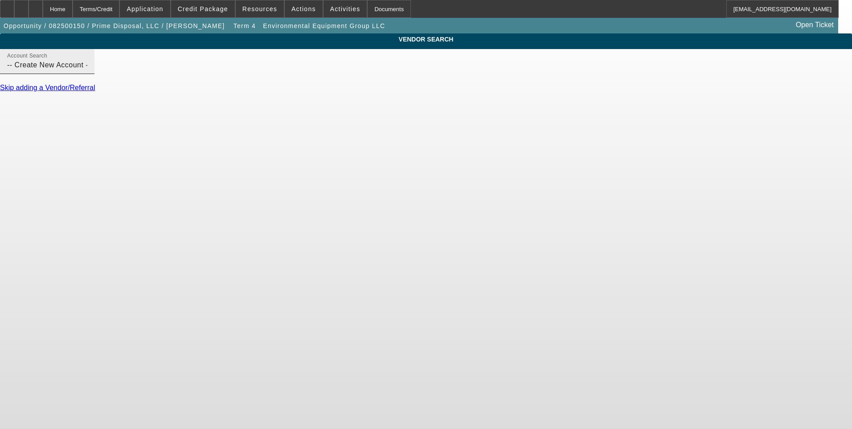
click at [87, 70] on input "-- Create New Account --" at bounding box center [47, 65] width 80 height 11
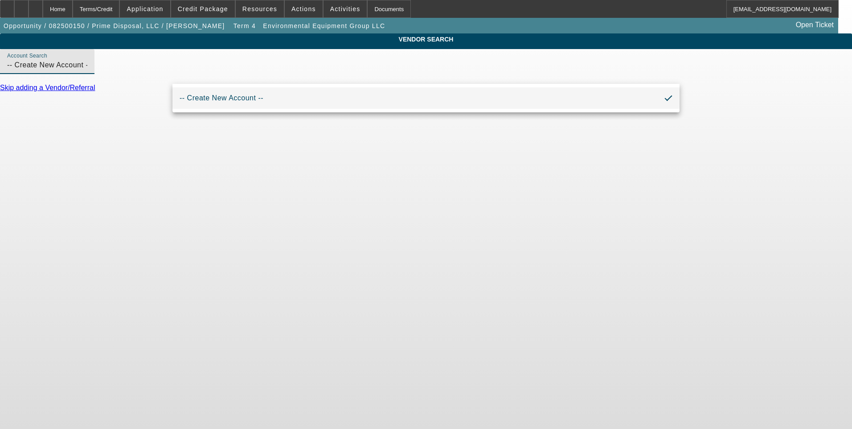
click at [87, 70] on input "-- Create New Account --" at bounding box center [47, 65] width 80 height 11
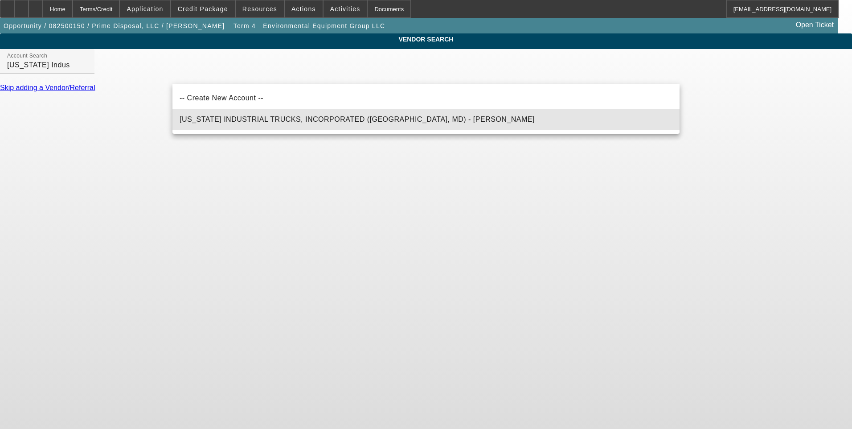
click at [289, 113] on mat-option "MARYLAND INDUSTRIAL TRUCKS, INCORPORATED (LINTHICUM, MD) - Moore, Evan" at bounding box center [425, 119] width 507 height 21
type input "MARYLAND INDUSTRIAL TRUCKS, INCORPORATED (LINTHICUM, MD) - Moore, Evan"
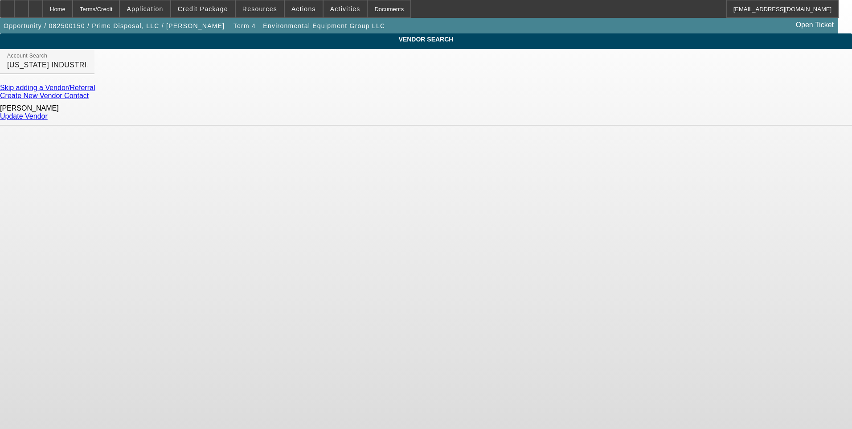
click at [48, 115] on link "Update Vendor" at bounding box center [24, 116] width 48 height 8
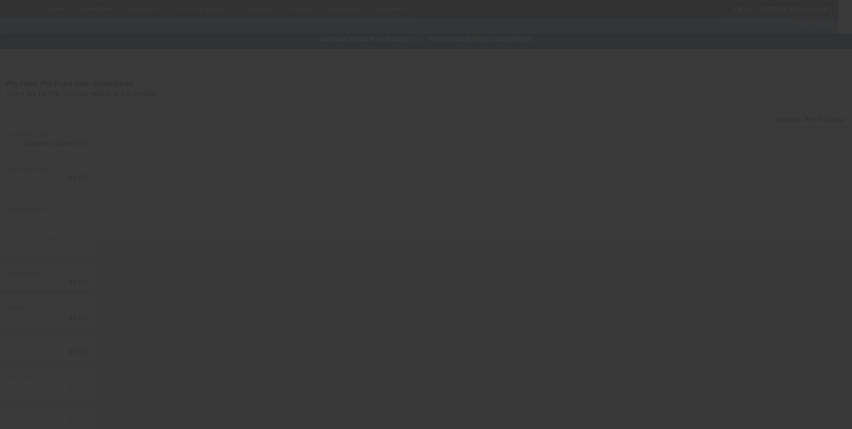
type input "$222,460.00"
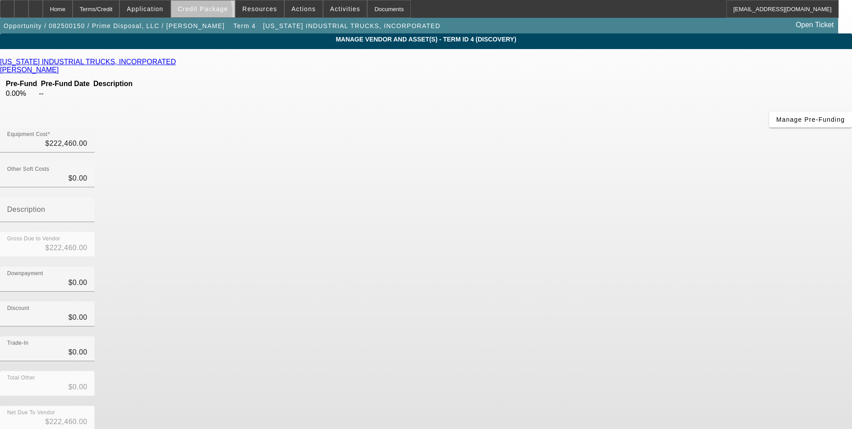
click at [215, 12] on span at bounding box center [203, 8] width 64 height 21
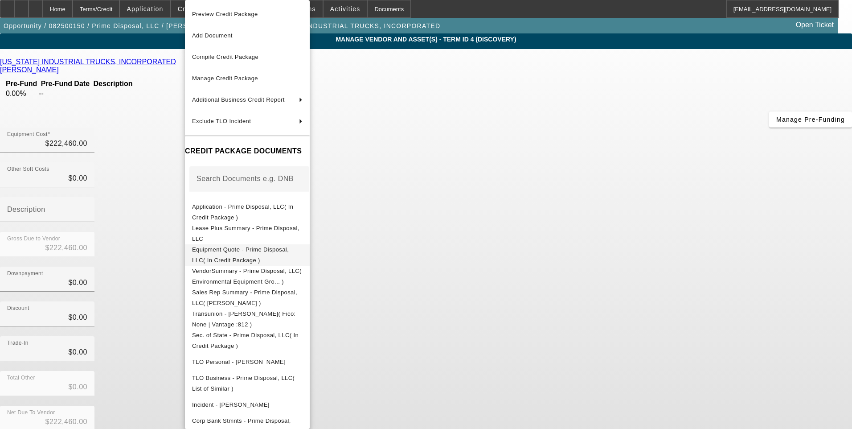
click at [278, 249] on span "Equipment Quote - Prime Disposal, LLC( In Credit Package )" at bounding box center [240, 254] width 97 height 17
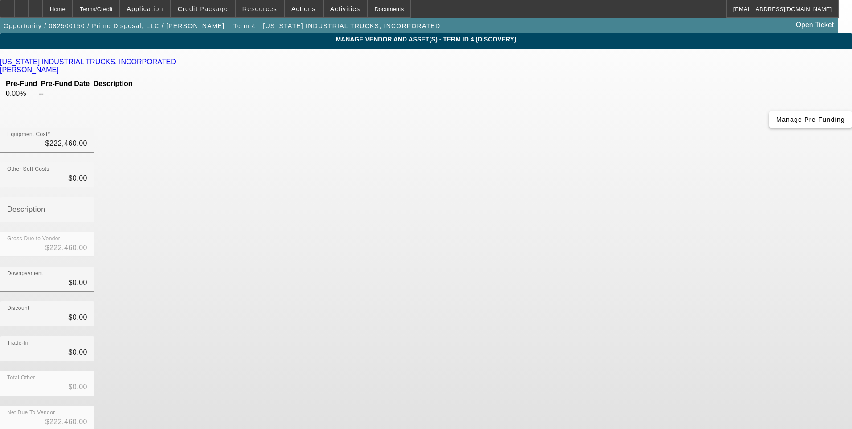
click at [776, 123] on span "Manage Pre-Funding" at bounding box center [810, 119] width 69 height 7
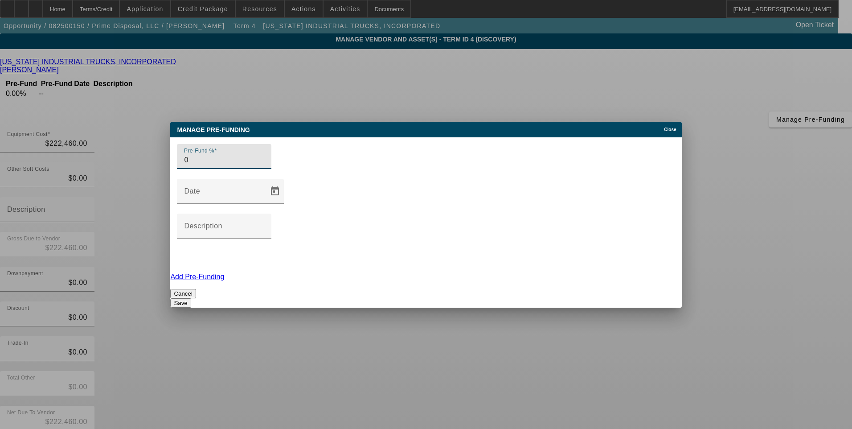
click at [198, 165] on input "0" at bounding box center [224, 160] width 80 height 11
type input "100"
drag, startPoint x: 227, startPoint y: 242, endPoint x: 251, endPoint y: 242, distance: 24.5
click at [227, 289] on div "Cancel Save" at bounding box center [425, 298] width 511 height 19
click at [191, 298] on button "Save" at bounding box center [180, 302] width 20 height 9
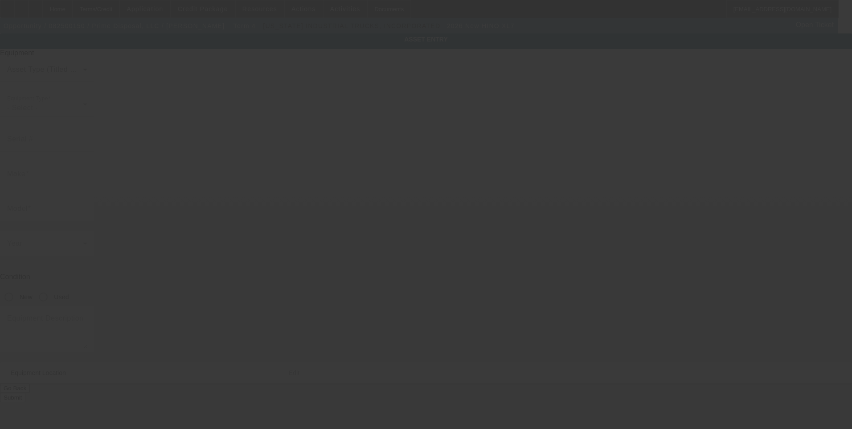
type input "5PVNH9GM7T5S50001"
type input "HINO"
type input "XL7"
radio input "true"
type input "50 Williamsburg Ln"
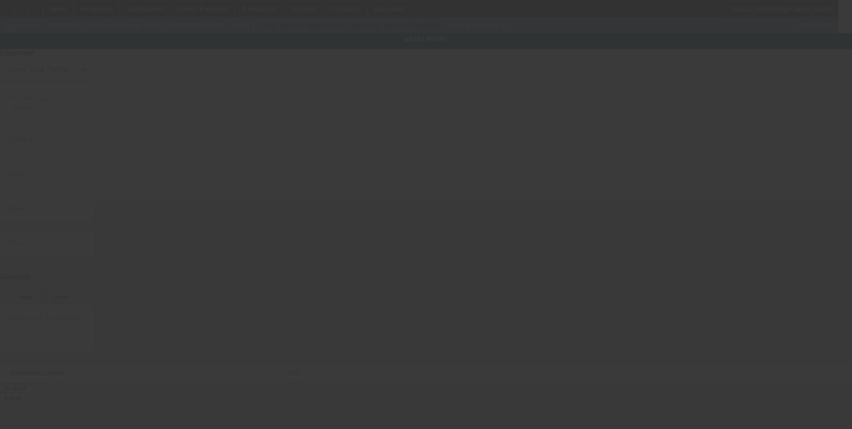
type input "Stafford"
type input "22556"
type input "Stafford"
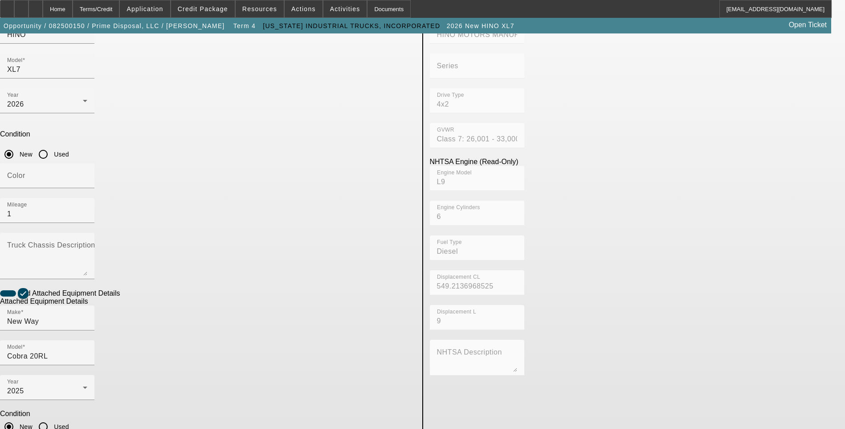
scroll to position [145, 0]
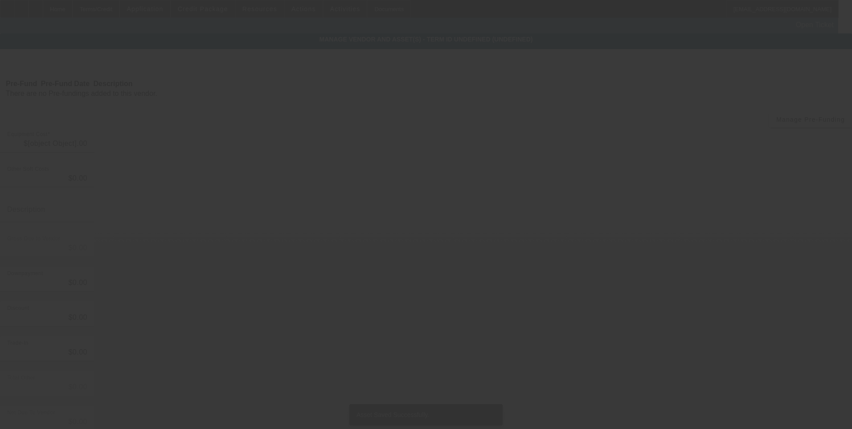
type input "$222,460.00"
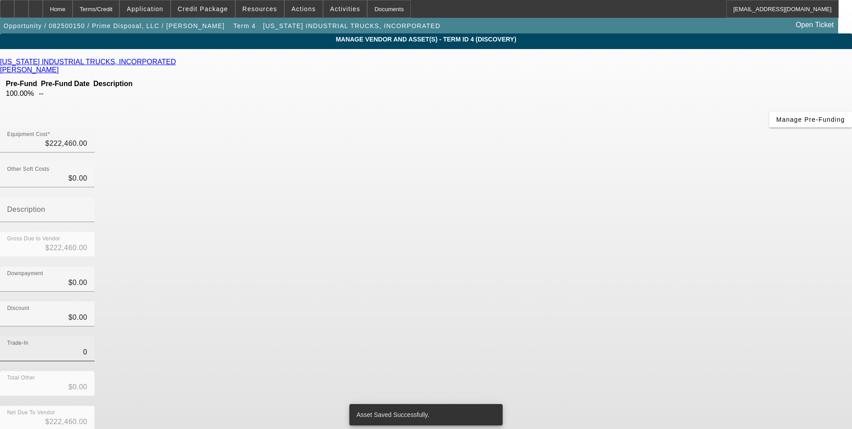
click at [87, 347] on input "0" at bounding box center [47, 352] width 80 height 11
type input "$0.00"
click at [577, 336] on div "Trade-In $0.00" at bounding box center [426, 353] width 852 height 35
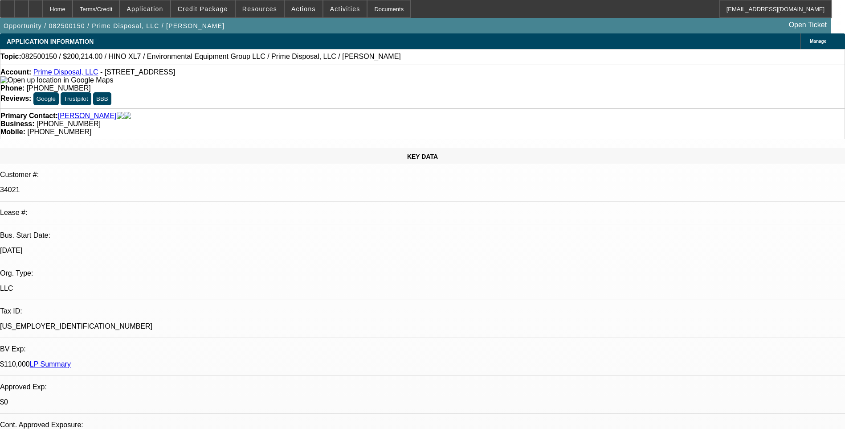
select select "0.1"
select select "0"
select select "6"
select select "0.1"
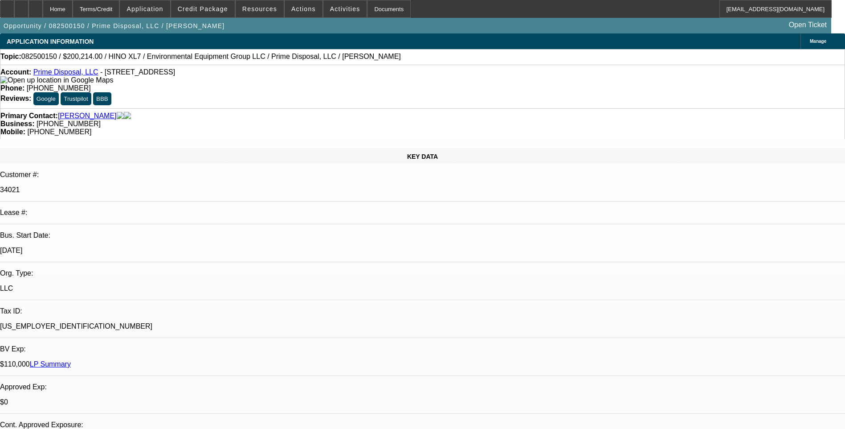
select select "0"
select select "6"
select select "0.1"
select select "0"
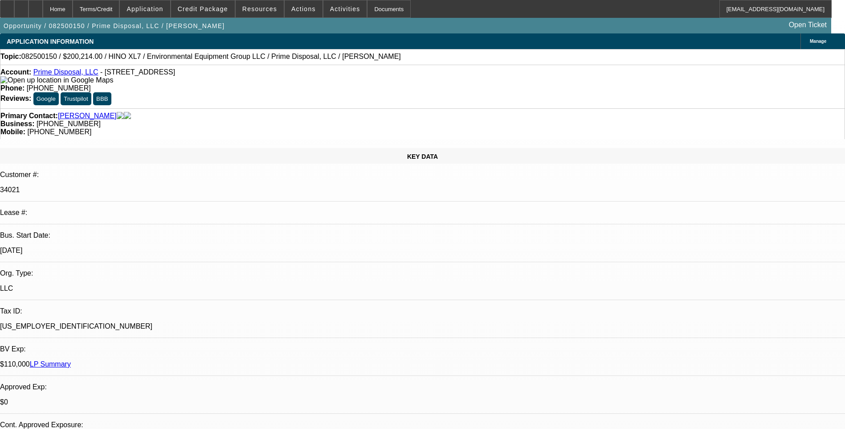
select select "0"
select select "6"
select select "0.1"
select select "0"
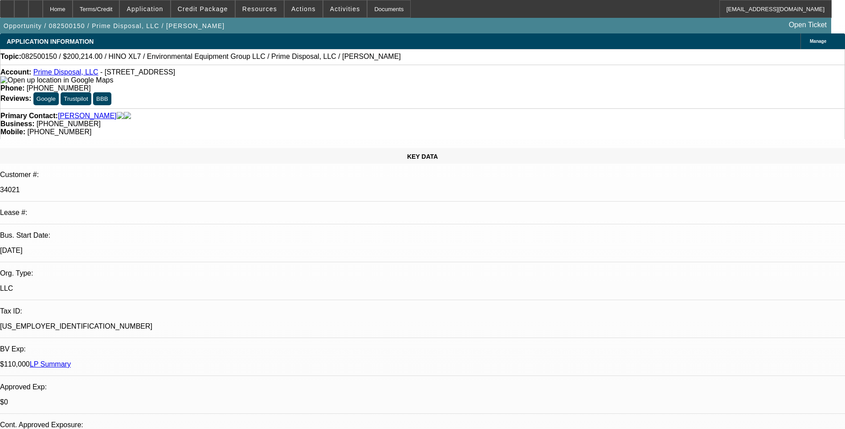
select select "6"
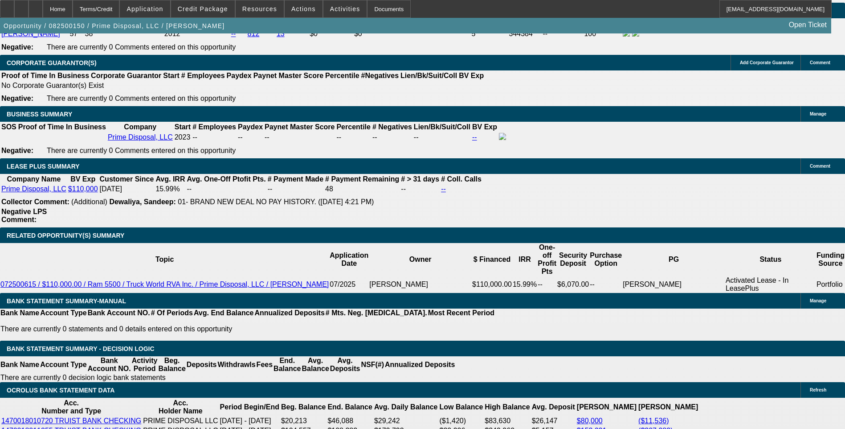
scroll to position [1470, 0]
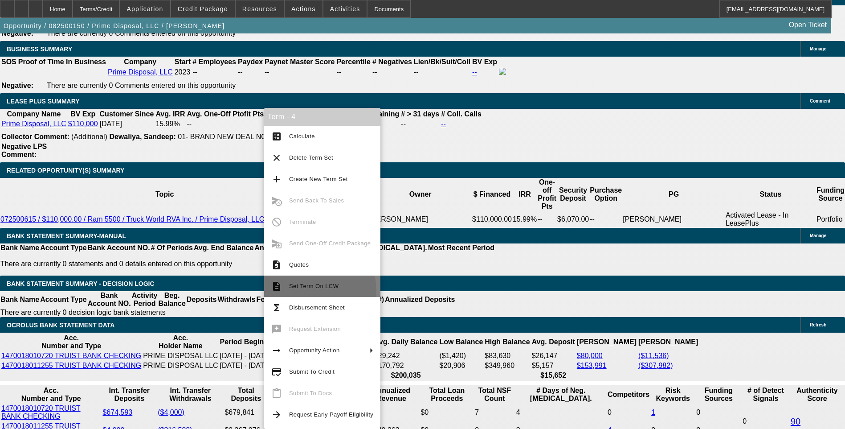
click at [317, 290] on span "Set Term On LCW" at bounding box center [331, 286] width 84 height 11
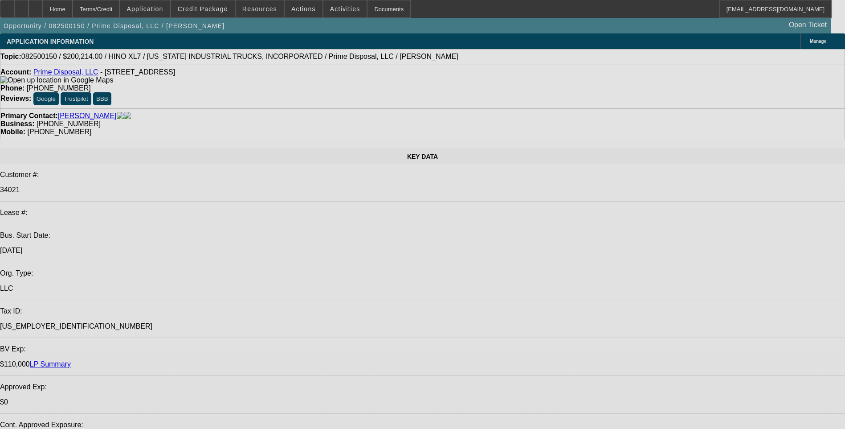
select select "0.1"
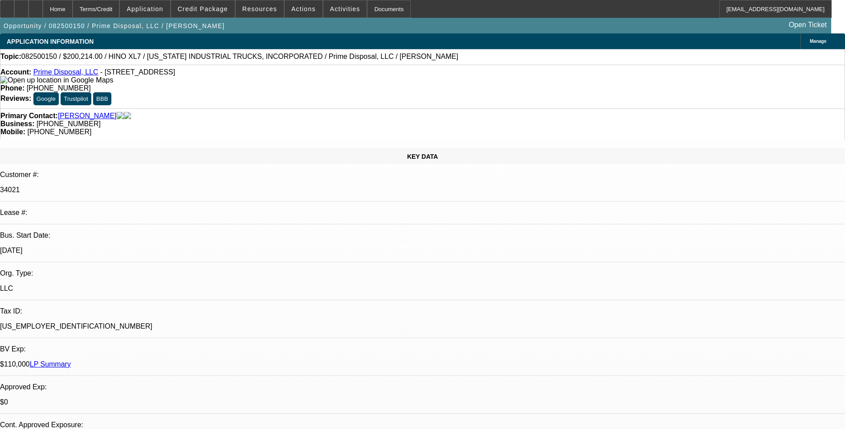
select select "0"
select select "0.1"
select select "0"
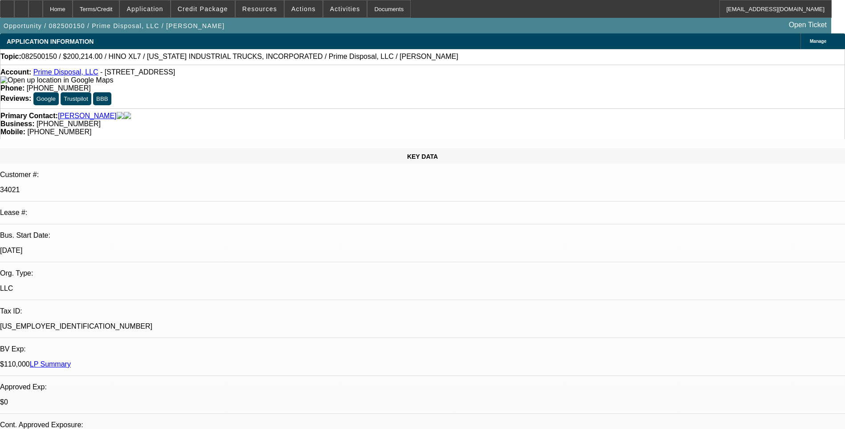
select select "0.1"
select select "0"
select select "0.1"
select select "0"
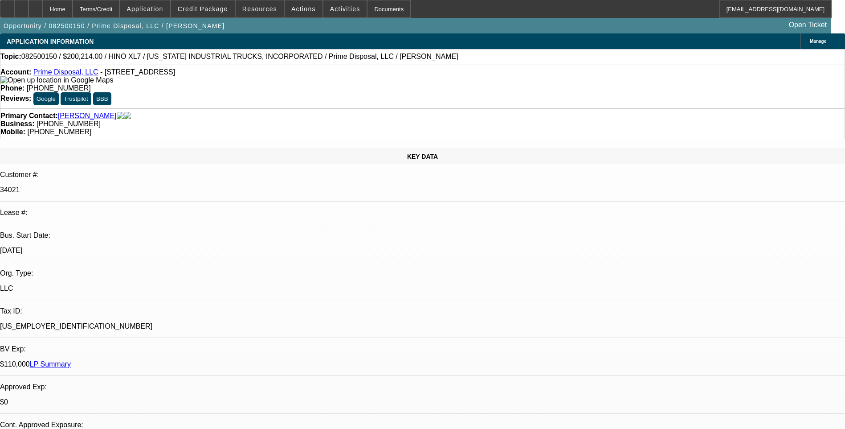
select select "0"
select select "1"
select select "6"
select select "1"
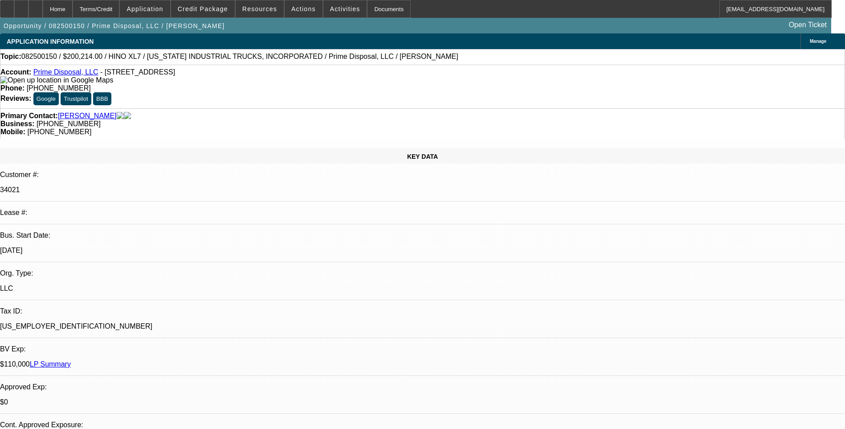
select select "1"
select select "6"
select select "1"
select select "6"
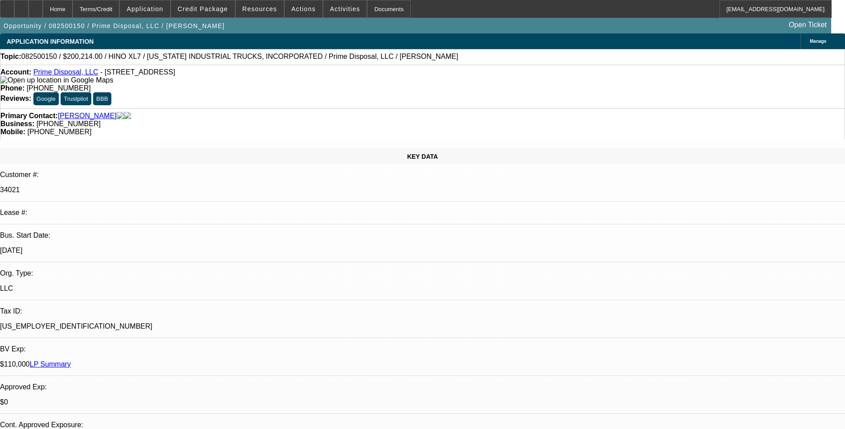
select select "1"
select select "6"
click at [120, 13] on div "Terms/Credit" at bounding box center [96, 9] width 47 height 18
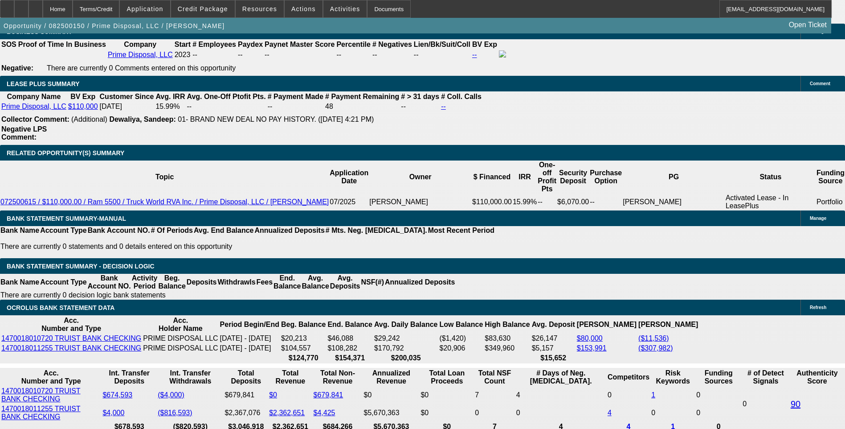
scroll to position [1472, 0]
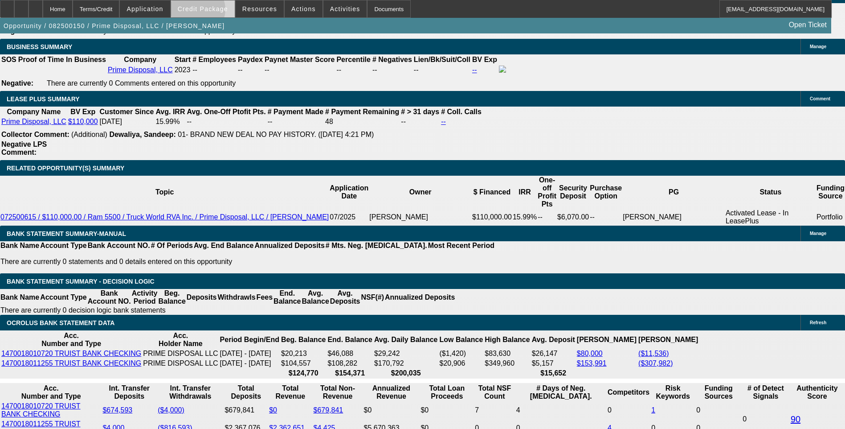
click at [210, 12] on span "Credit Package" at bounding box center [203, 8] width 50 height 7
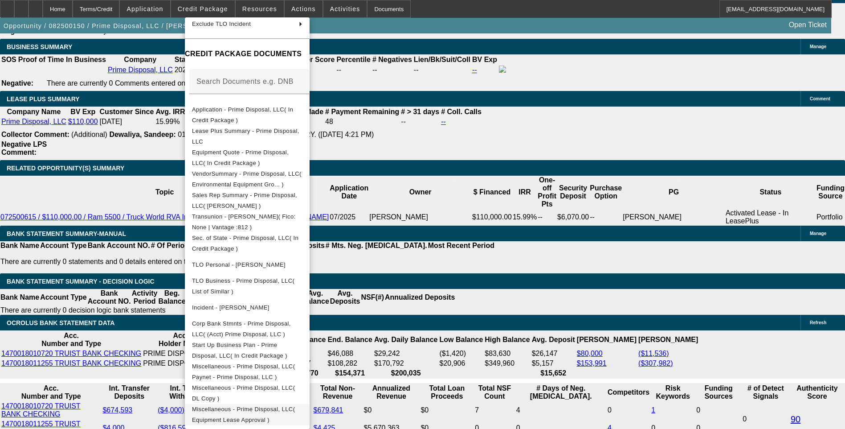
scroll to position [1517, 0]
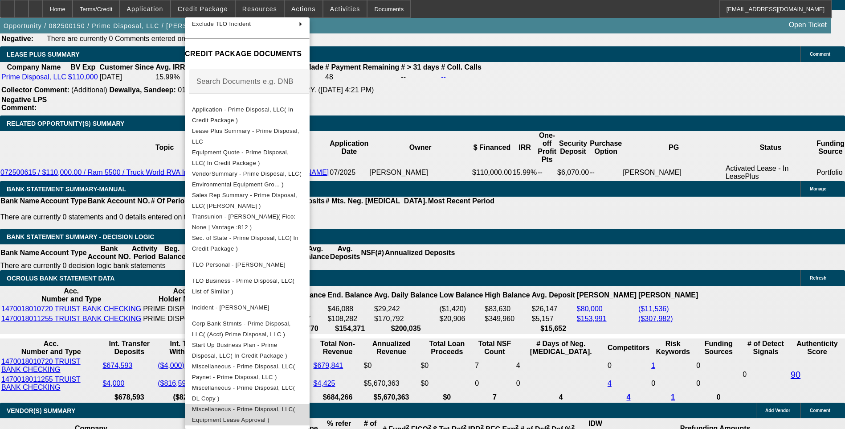
click at [295, 406] on span "Miscellaneous - Prime Disposal, LLC( Equipment Lease Approval )" at bounding box center [243, 413] width 103 height 17
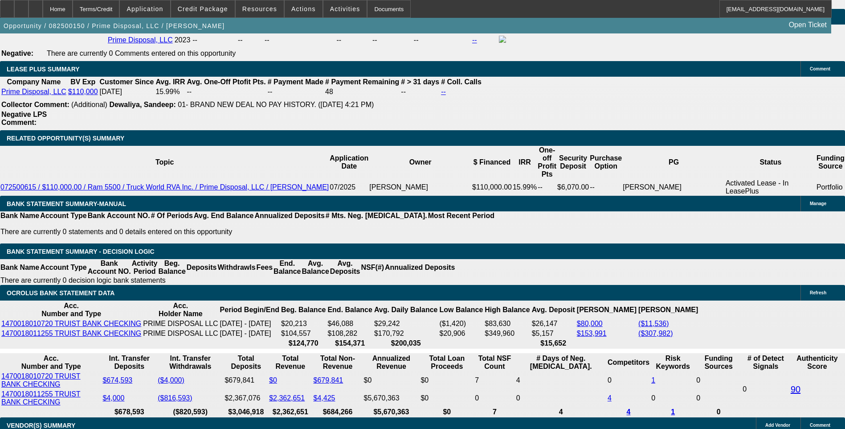
scroll to position [1472, 0]
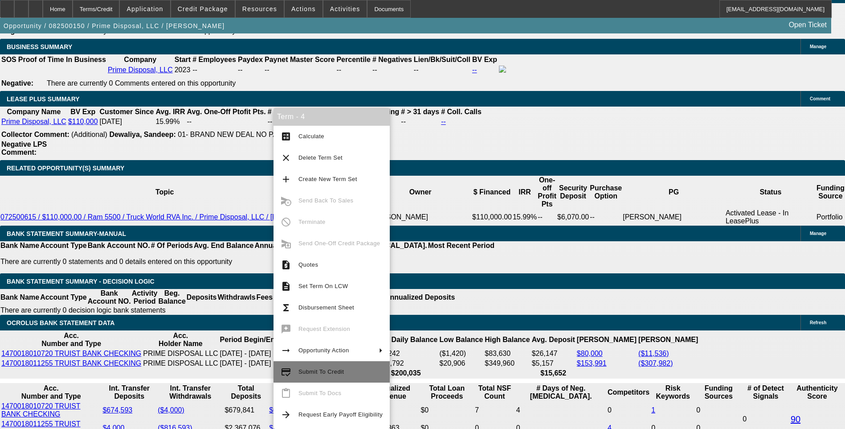
click at [319, 374] on span "Submit To Credit" at bounding box center [321, 371] width 45 height 7
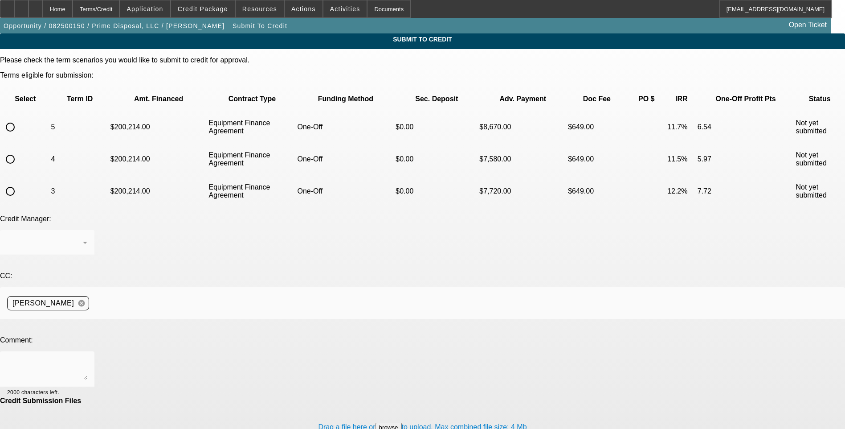
click at [19, 150] on input "radio" at bounding box center [10, 159] width 18 height 18
radio input "true"
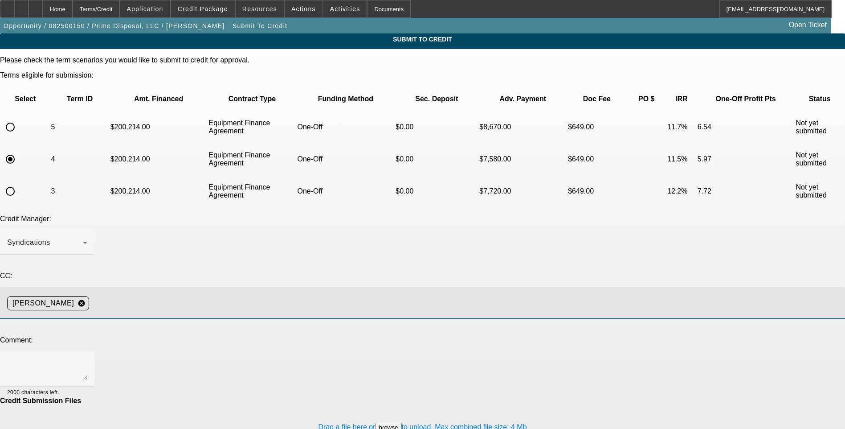
click at [214, 294] on input at bounding box center [464, 303] width 742 height 18
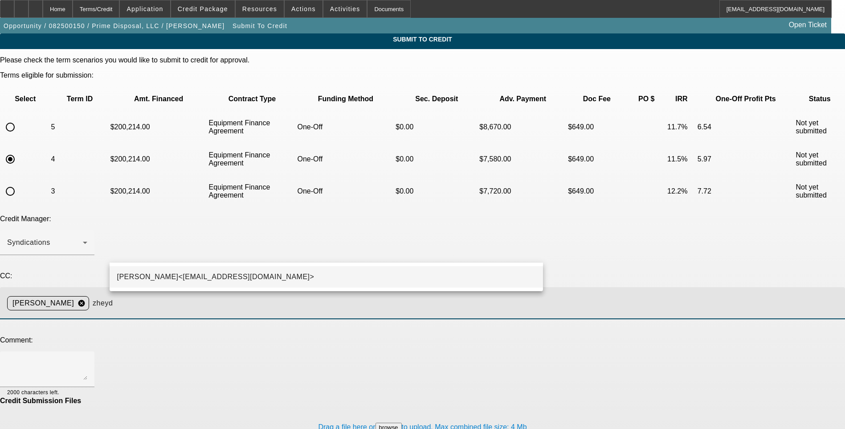
type input "zheyd"
click at [200, 282] on mat-option "Zachary Heyd<ZHeyd@beaconfunding.com>" at bounding box center [326, 276] width 433 height 21
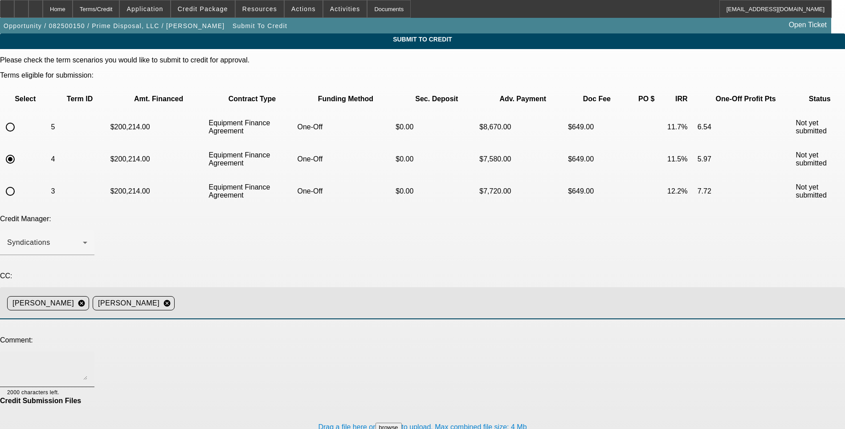
click at [87, 358] on textarea at bounding box center [47, 368] width 80 height 21
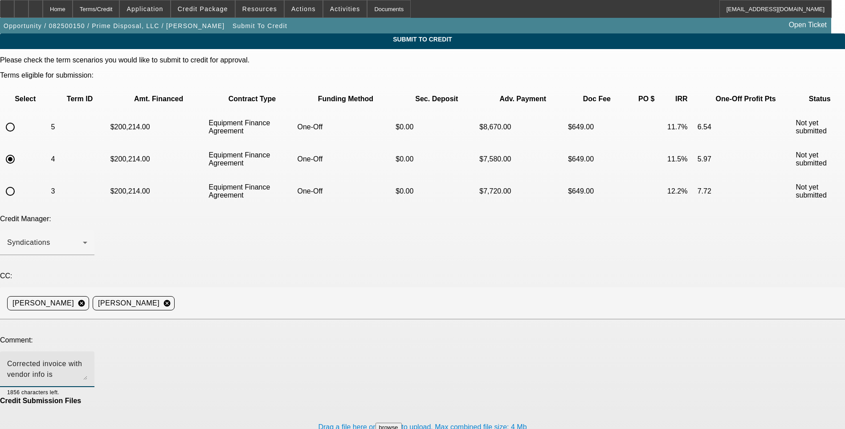
drag, startPoint x: 511, startPoint y: 289, endPoint x: 503, endPoint y: 289, distance: 8.5
click at [87, 358] on textarea "Corrected invoice with vendor info is uploaded. Customer DL copy uploaded. Cust…" at bounding box center [47, 368] width 80 height 21
paste textarea "10251 Fayettesville Rd Bealeton. Va 22712"
click at [94, 351] on div "Corrected invoice with vendor info is uploaded. Customer DL copy uploaded. Cust…" at bounding box center [47, 369] width 94 height 36
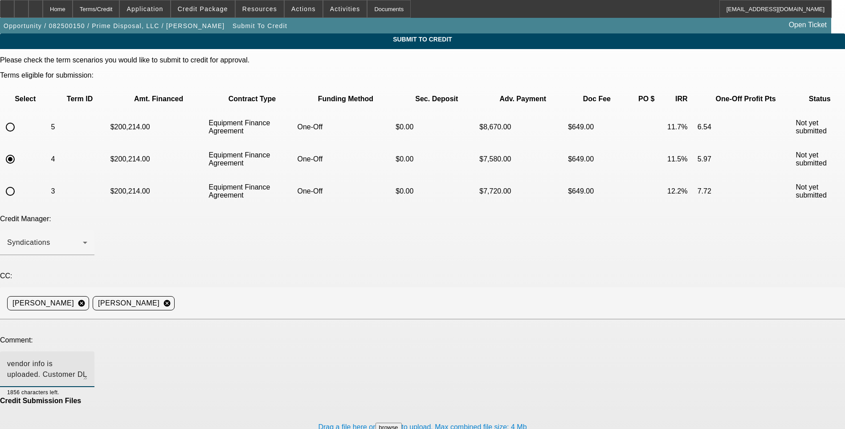
click at [87, 358] on textarea "Corrected invoice with vendor info is uploaded. Customer DL copy uploaded. Cust…" at bounding box center [47, 368] width 80 height 21
type textarea "Corrected invoice with vendor info is uploaded. Customer DL copy uploaded. Cust…"
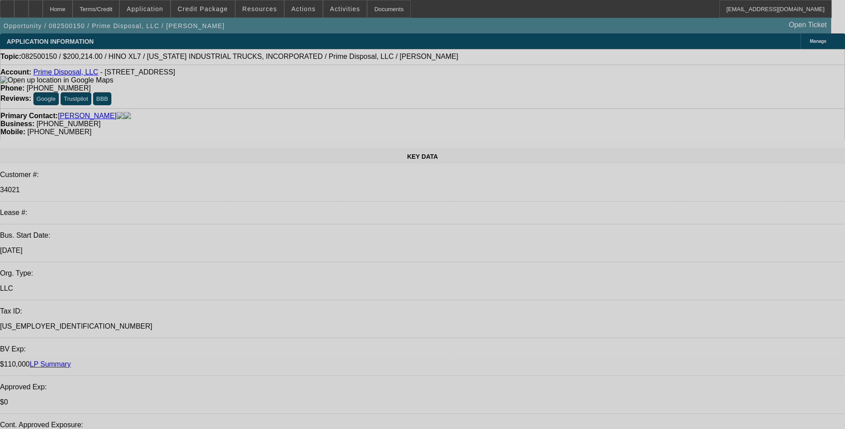
select select "0.1"
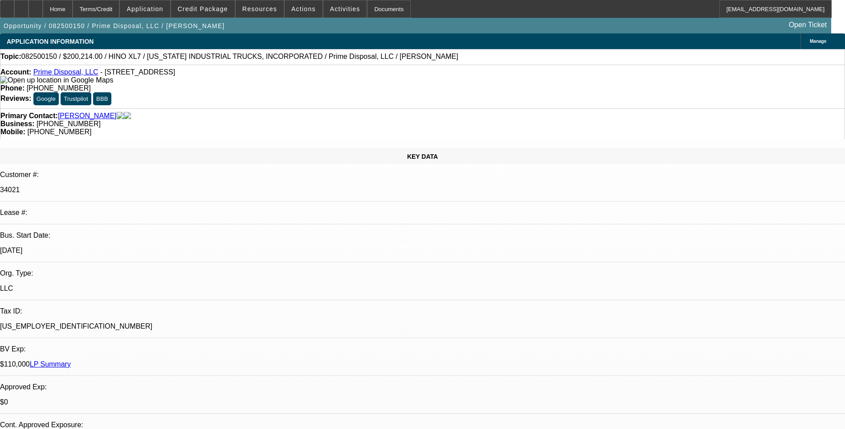
select select "0"
select select "6"
select select "0.1"
select select "0"
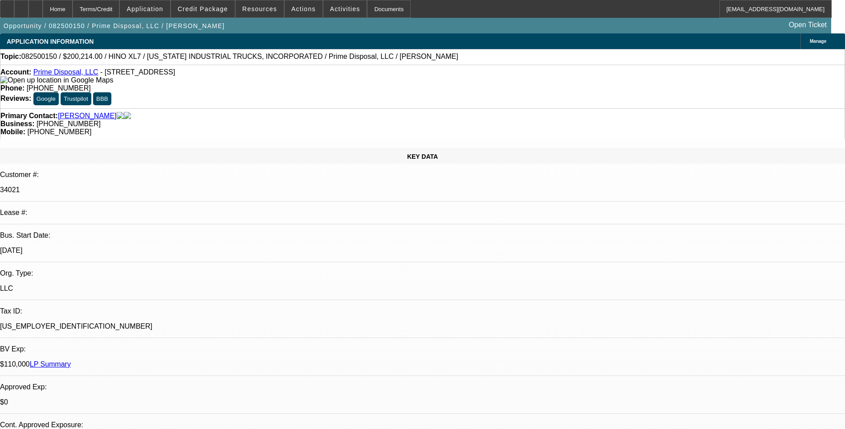
select select "0"
select select "6"
select select "0.1"
select select "0"
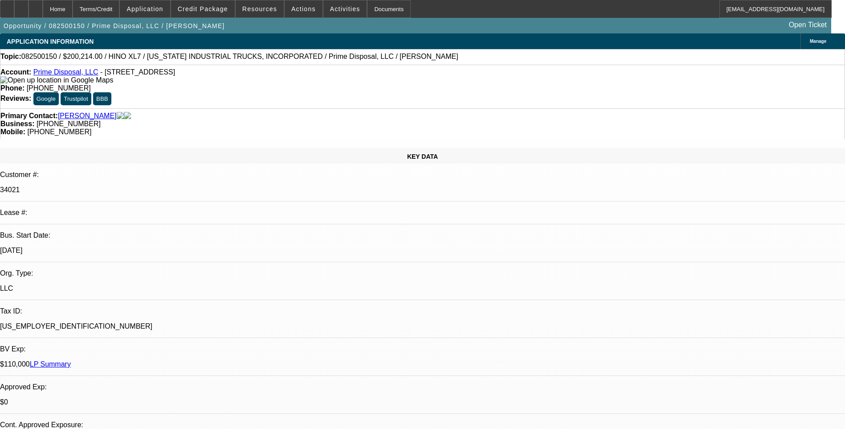
select select "6"
select select "0.1"
select select "0"
select select "6"
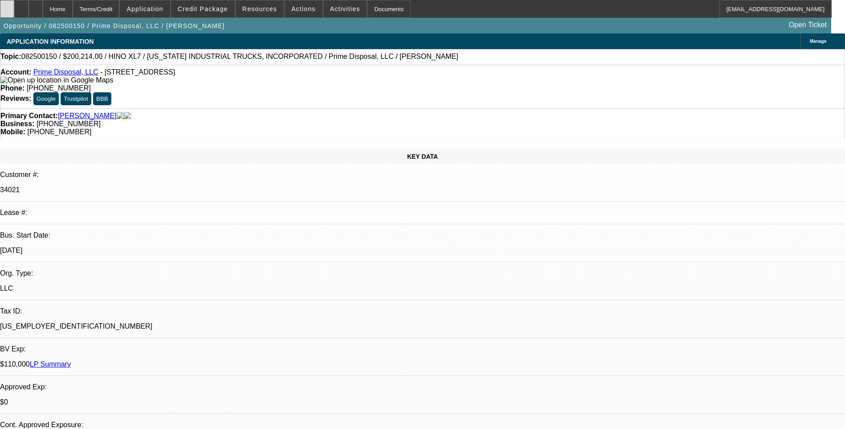
select select "0.1"
select select "0"
select select "0.1"
select select "0"
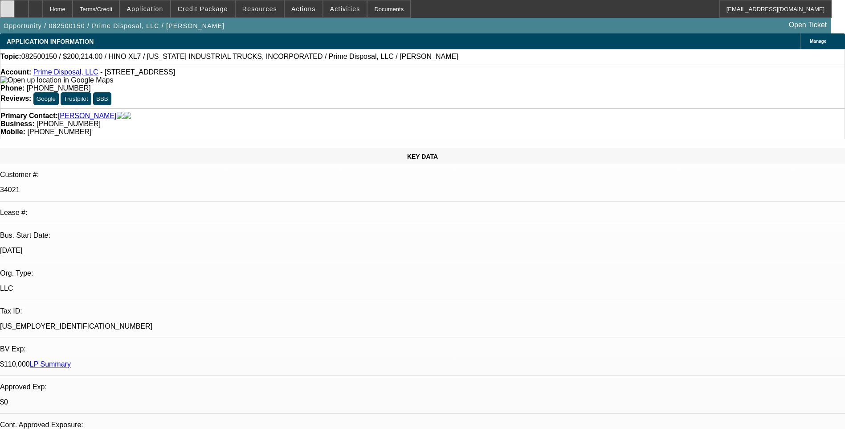
select select "0"
select select "0.1"
select select "0"
select select "0.1"
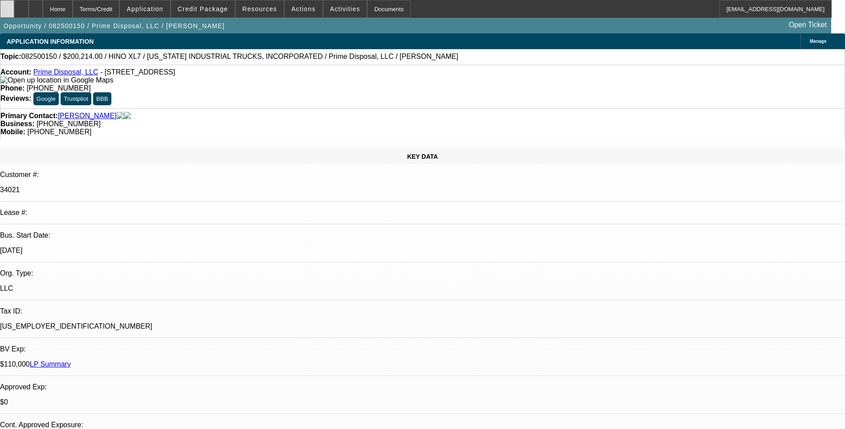
select select "0"
select select "1"
select select "6"
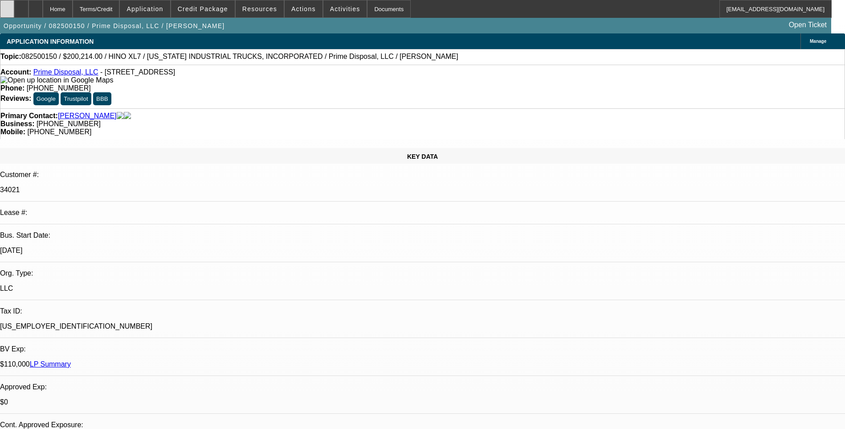
select select "1"
select select "6"
select select "1"
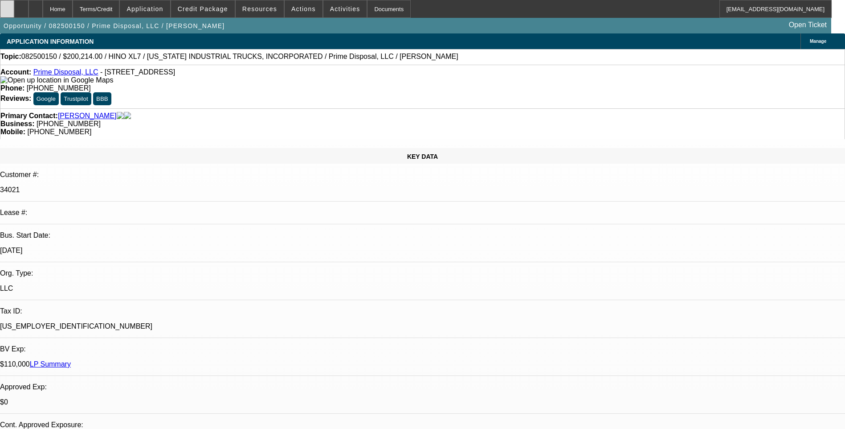
select select "6"
select select "1"
select select "6"
select select "0.1"
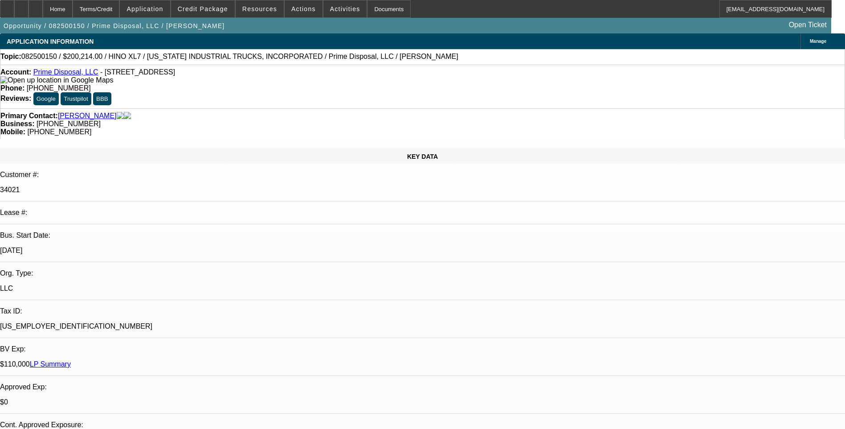
select select "0"
select select "0.1"
select select "0"
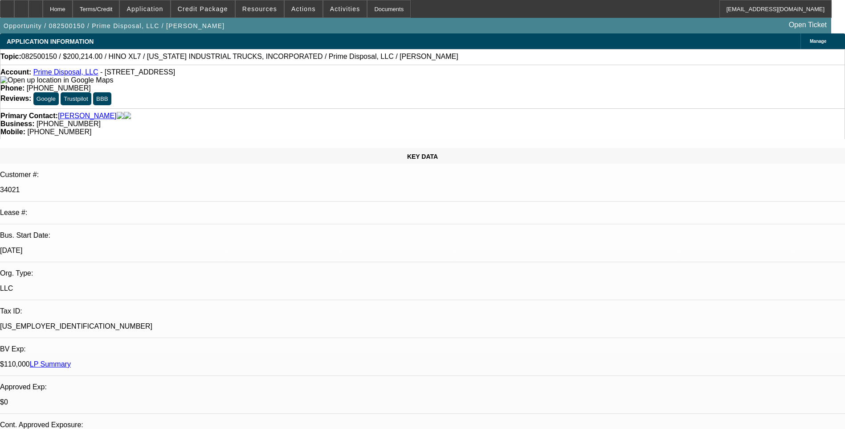
select select "0.1"
select select "0"
select select "0.1"
select select "0"
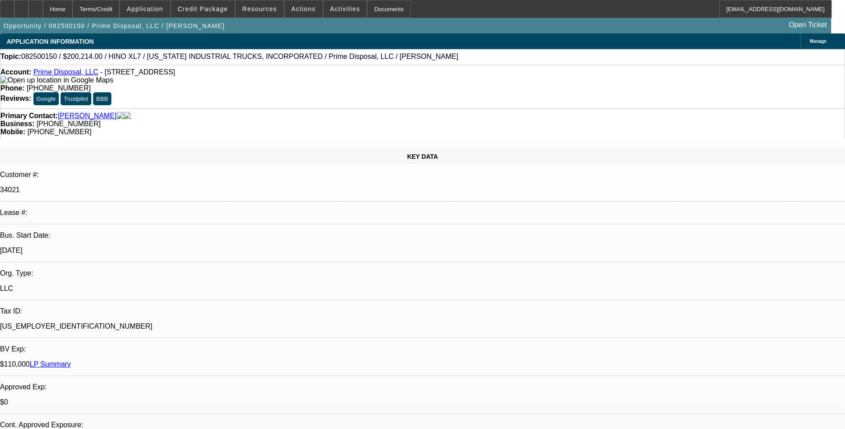
select select "0"
select select "1"
select select "6"
select select "1"
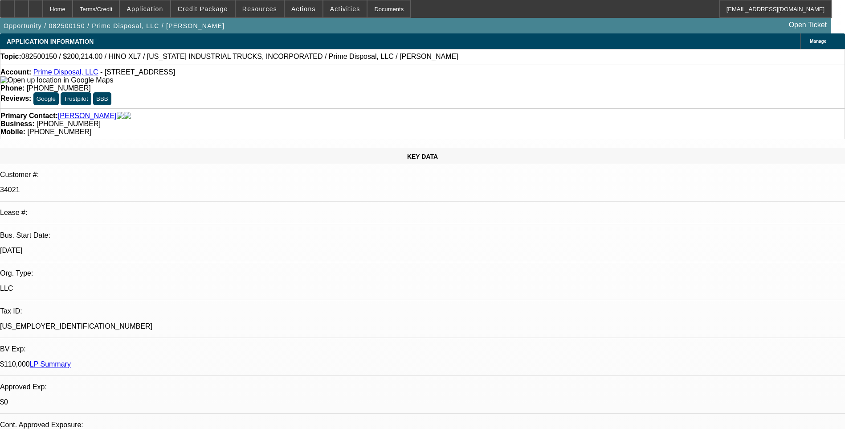
select select "1"
select select "6"
select select "1"
select select "6"
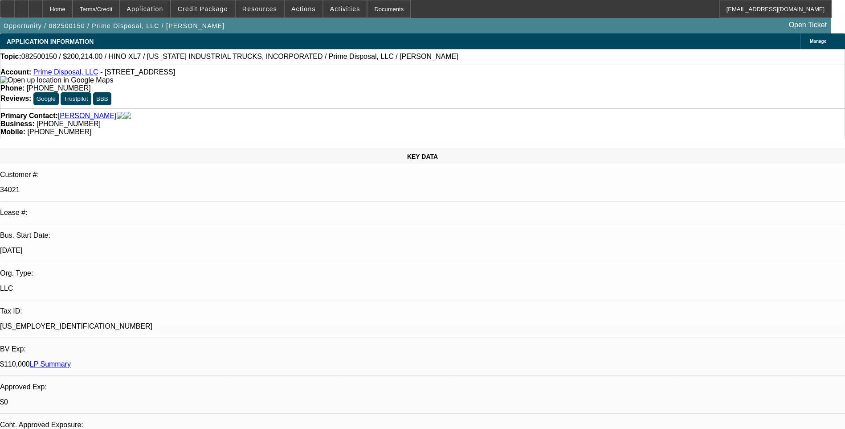
select select "1"
select select "6"
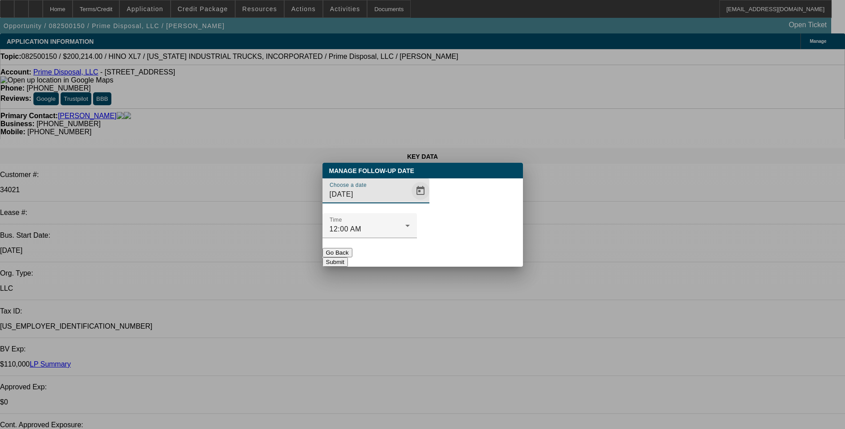
click at [410, 201] on span "Open calendar" at bounding box center [420, 190] width 21 height 21
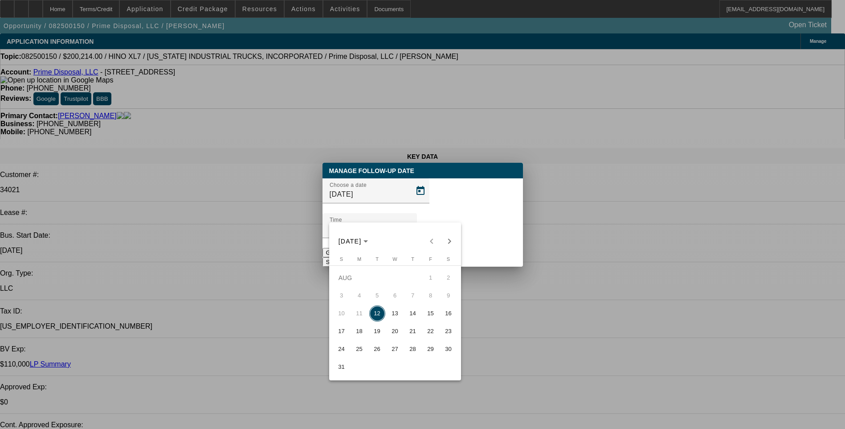
click at [396, 314] on span "13" at bounding box center [395, 313] width 16 height 16
type input "[DATE]"
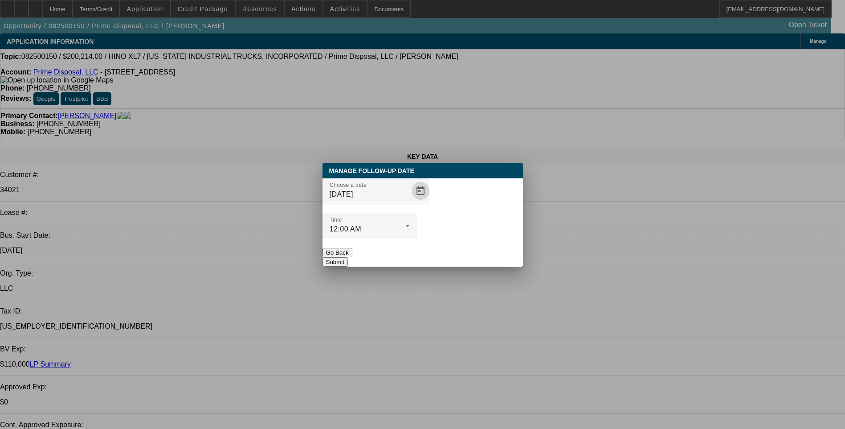
click at [348, 257] on button "Submit" at bounding box center [335, 261] width 25 height 9
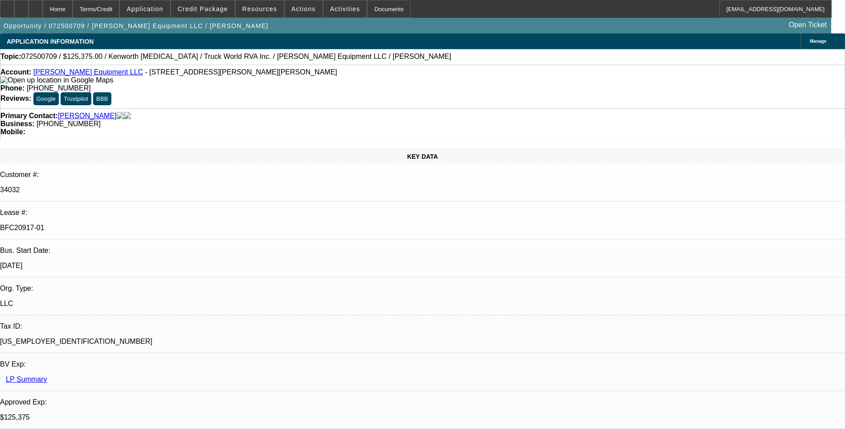
select select "0.15"
select select "2"
select select "0"
select select "0.15"
select select "2"
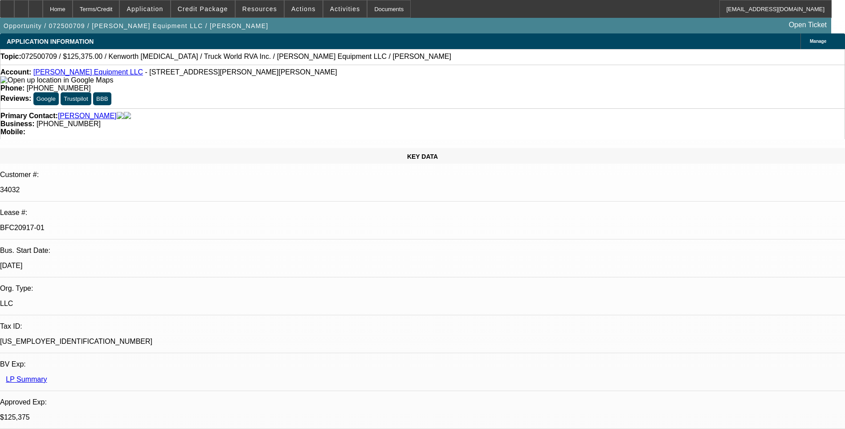
select select "0"
select select "2"
select select "0"
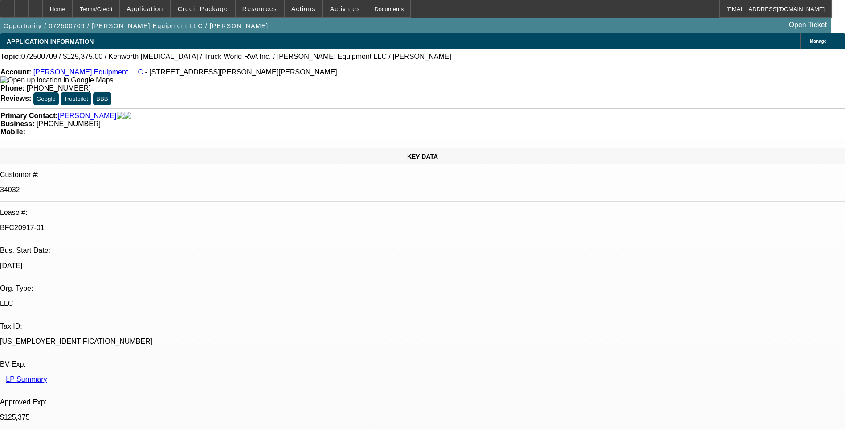
select select "2"
select select "0"
select select "1"
select select "2"
select select "6"
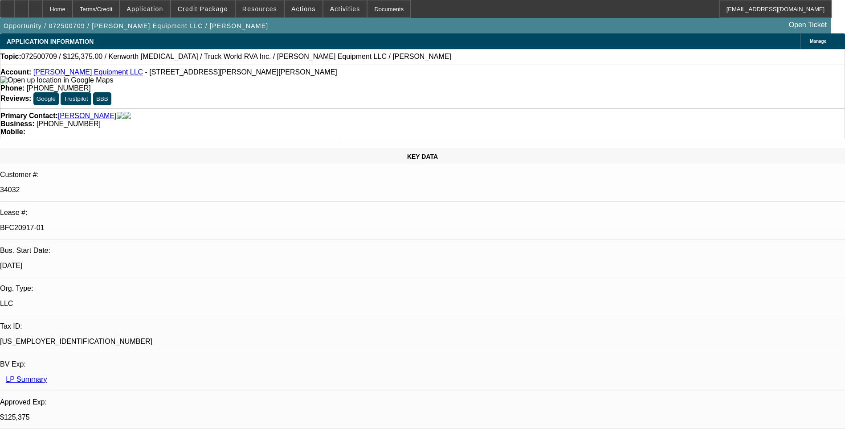
select select "1"
select select "2"
select select "6"
select select "1"
select select "2"
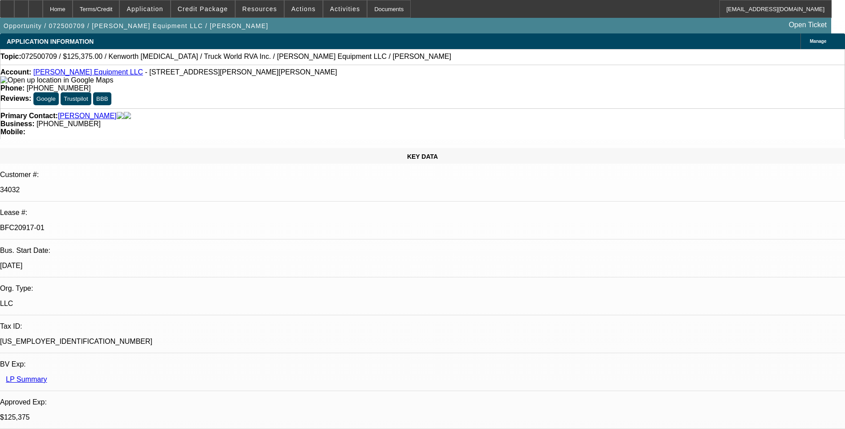
select select "6"
select select "1"
select select "2"
select select "6"
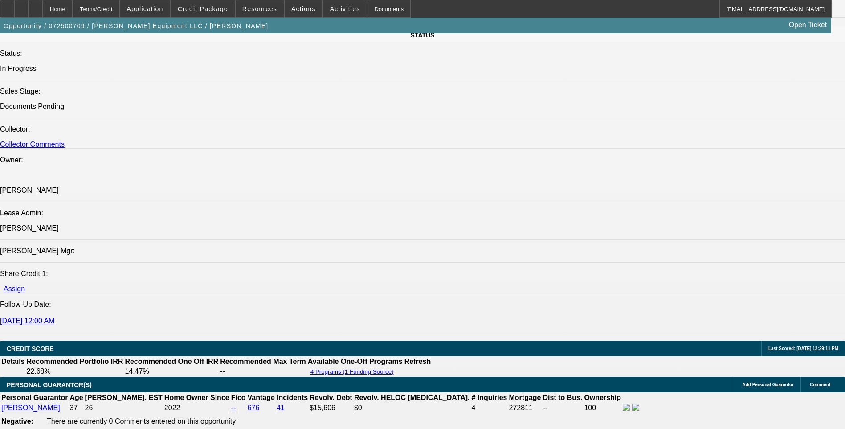
scroll to position [847, 0]
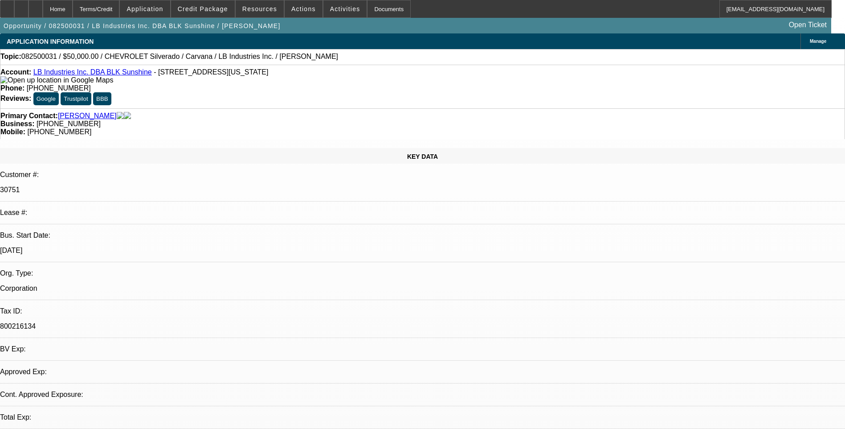
select select "0"
select select "1"
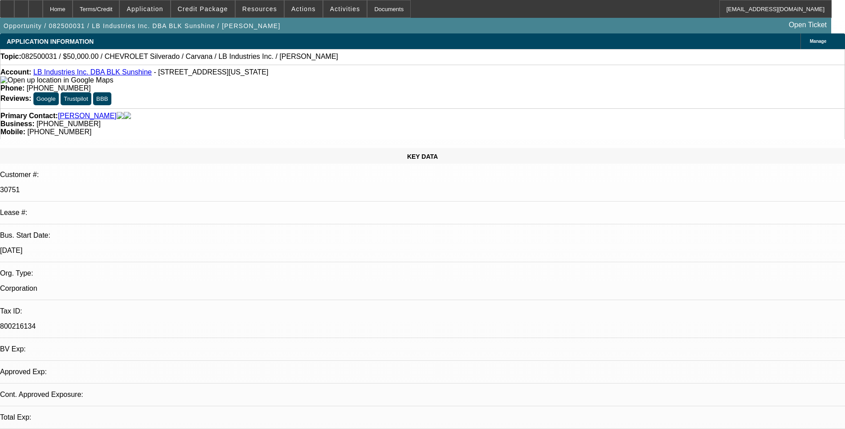
select select "6"
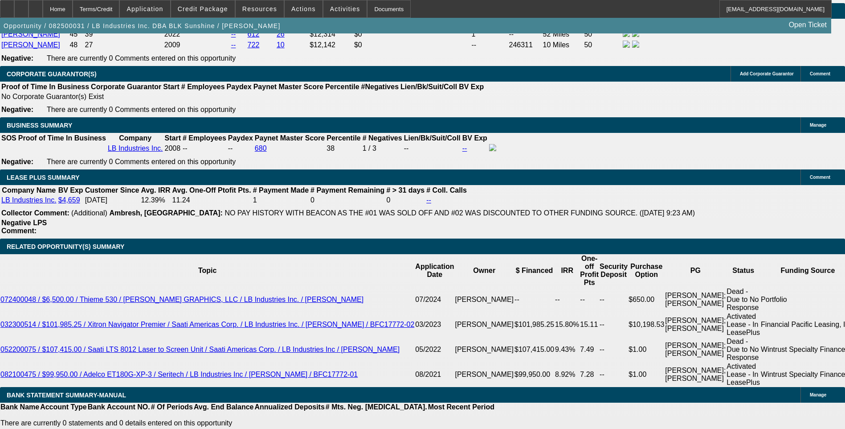
scroll to position [1337, 0]
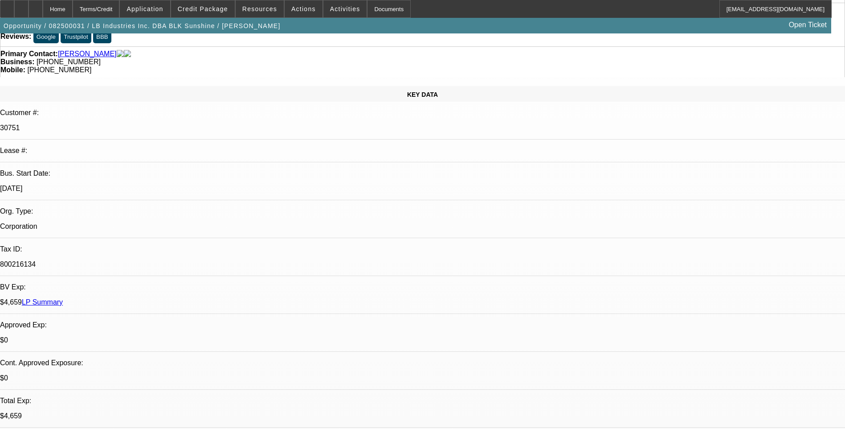
scroll to position [0, 0]
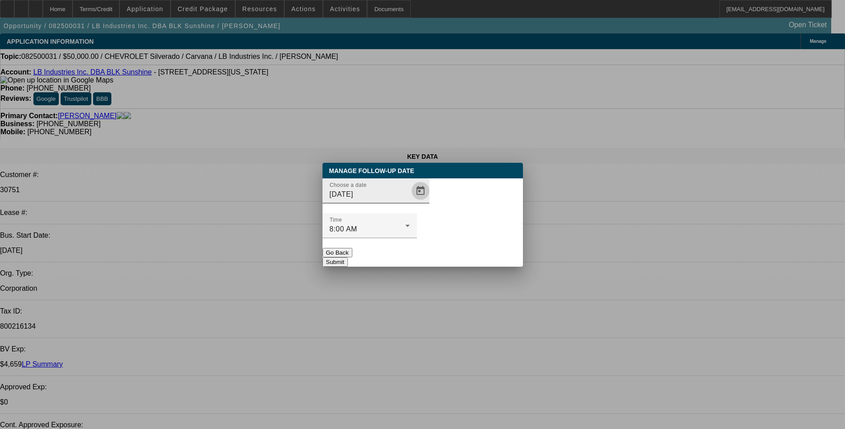
click at [410, 201] on span "Open calendar" at bounding box center [420, 190] width 21 height 21
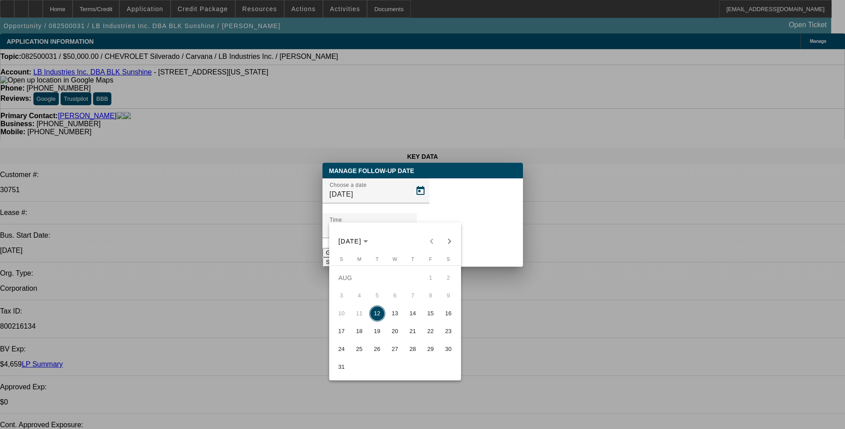
click at [415, 317] on span "14" at bounding box center [413, 313] width 16 height 16
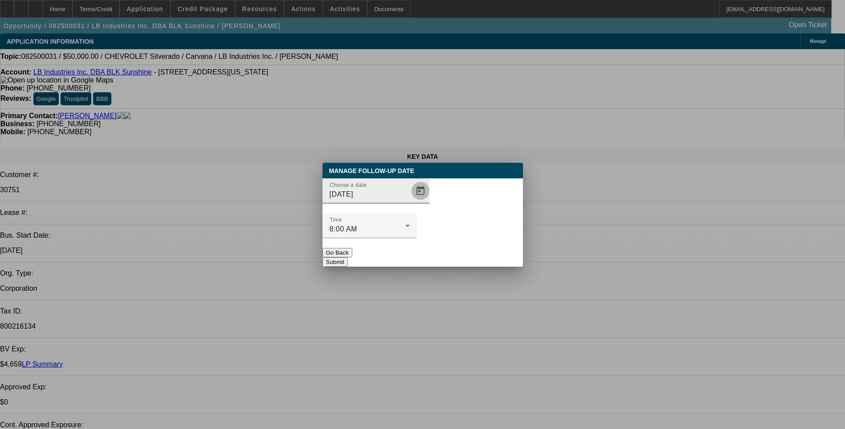
click at [410, 201] on span "Open calendar" at bounding box center [420, 190] width 21 height 21
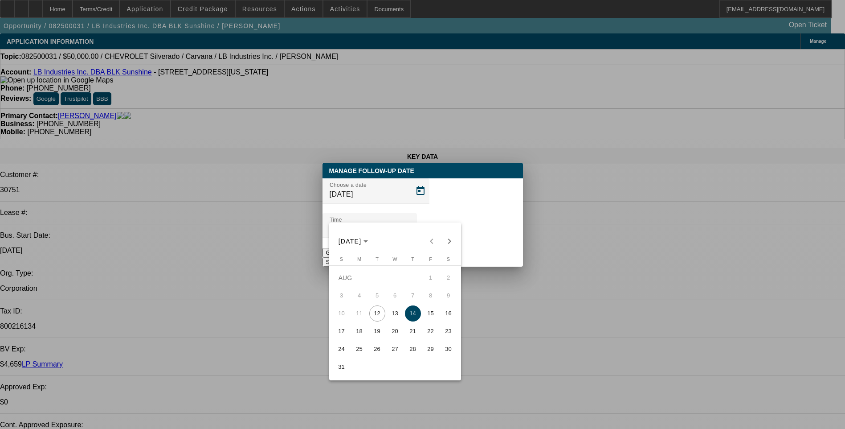
click at [394, 316] on span "13" at bounding box center [395, 313] width 16 height 16
type input "[DATE]"
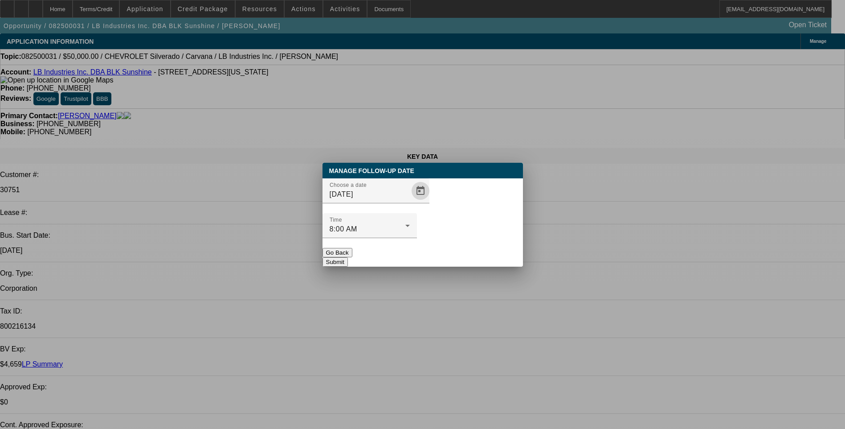
click at [348, 257] on button "Submit" at bounding box center [335, 261] width 25 height 9
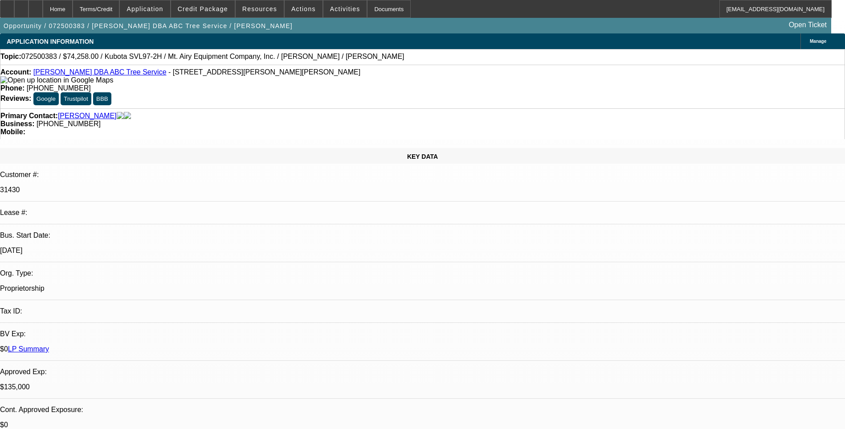
select select "0"
select select "2"
select select "0"
select select "0.1"
select select "0"
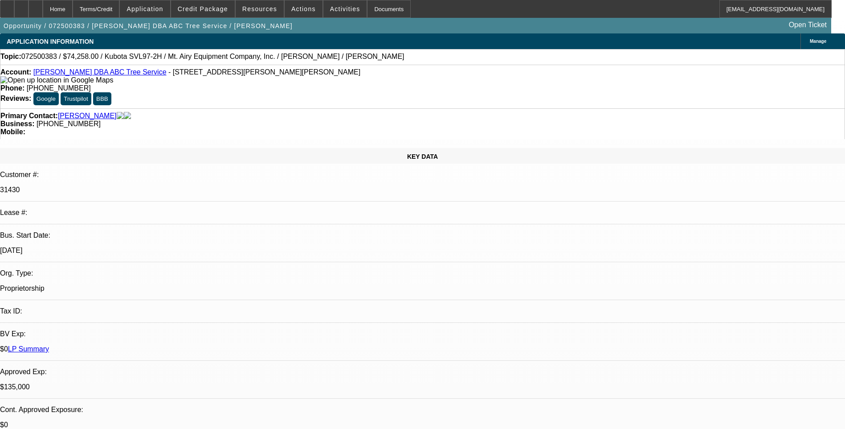
select select "0"
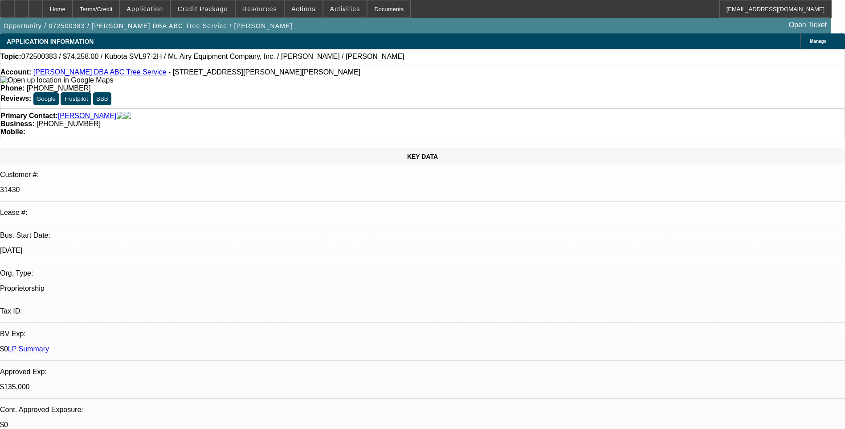
select select "0"
select select "1"
select select "2"
select select "6"
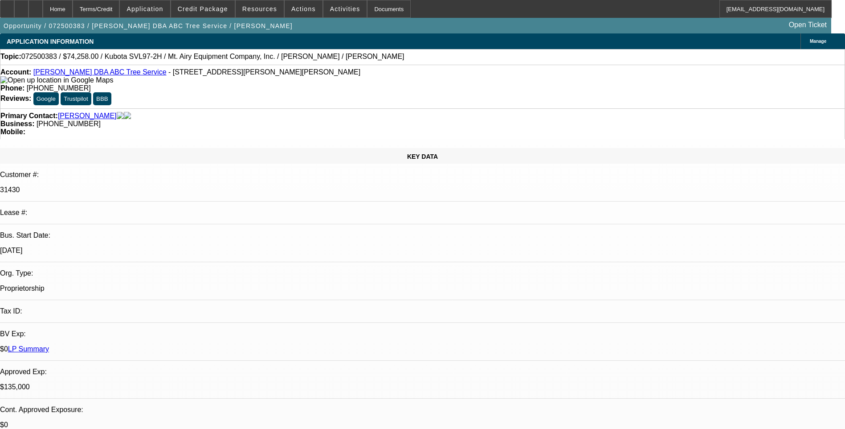
select select "1"
select select "6"
select select "1"
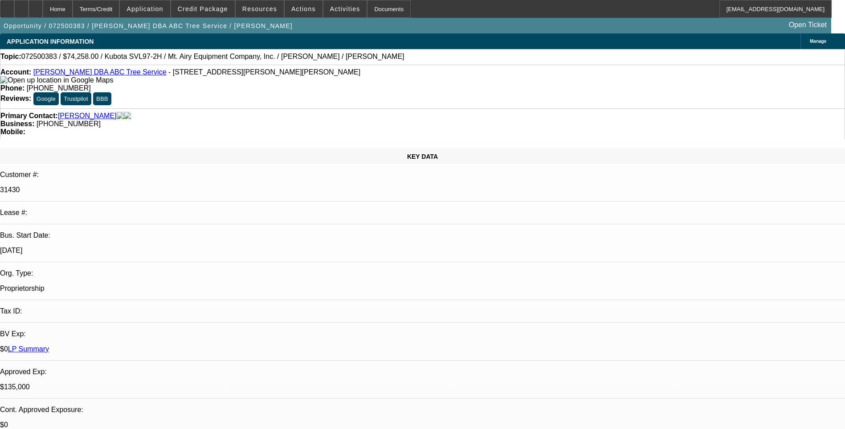
select select "6"
select select "1"
select select "6"
click at [111, 10] on div "Terms/Credit" at bounding box center [96, 9] width 47 height 18
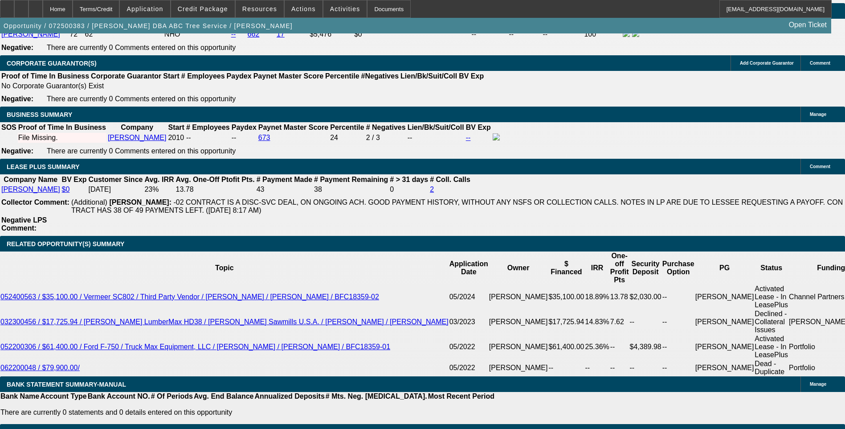
scroll to position [1337, 0]
